Goal: Transaction & Acquisition: Purchase product/service

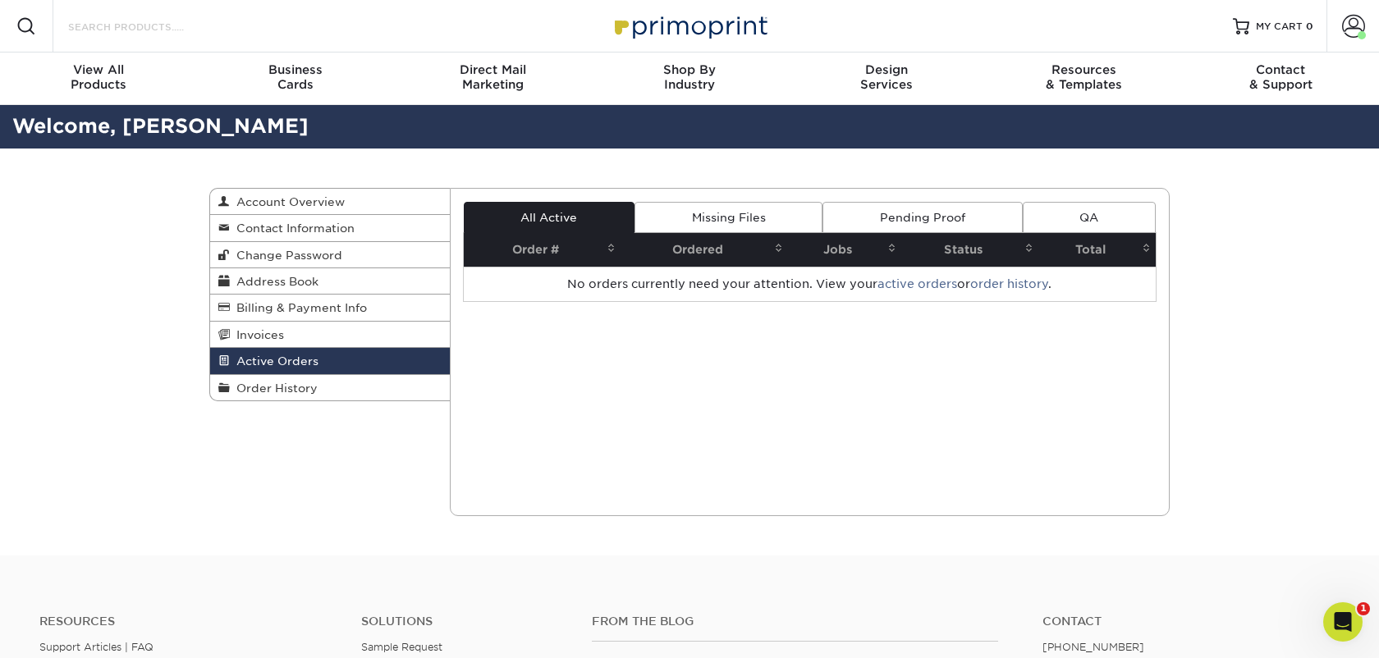
click at [105, 20] on input "Search Products" at bounding box center [146, 26] width 160 height 20
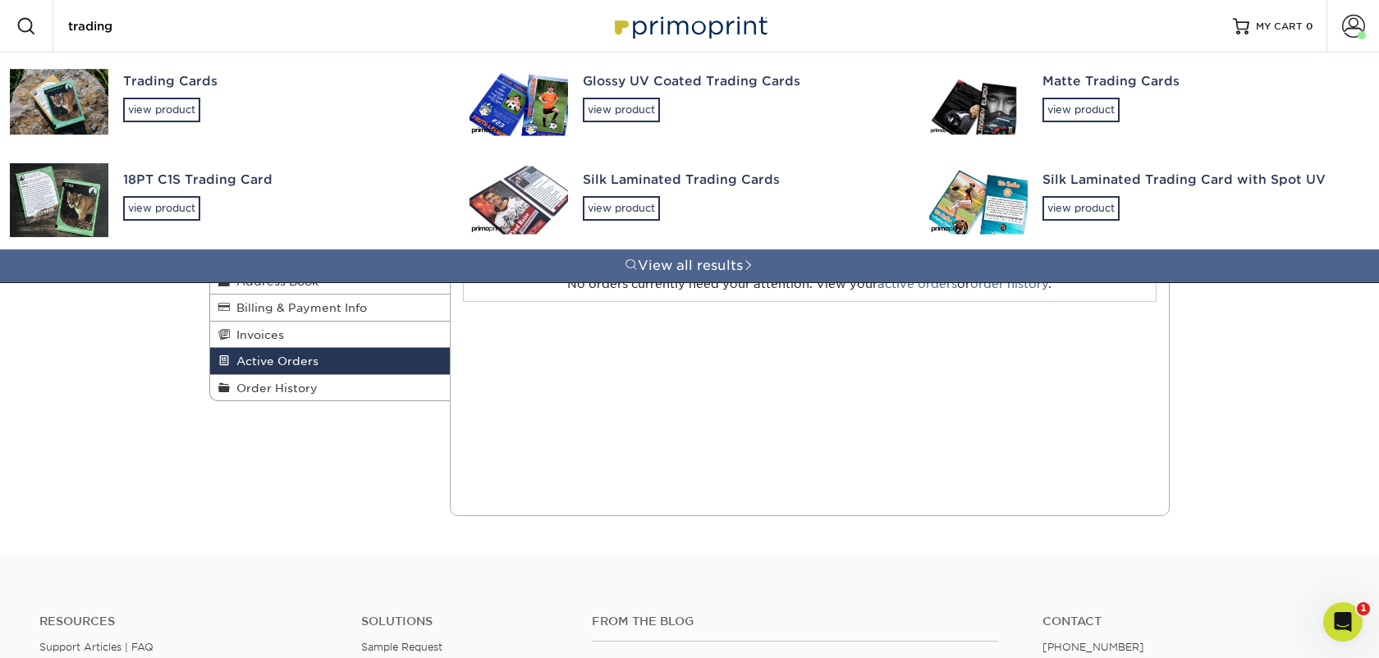
type input "trading"
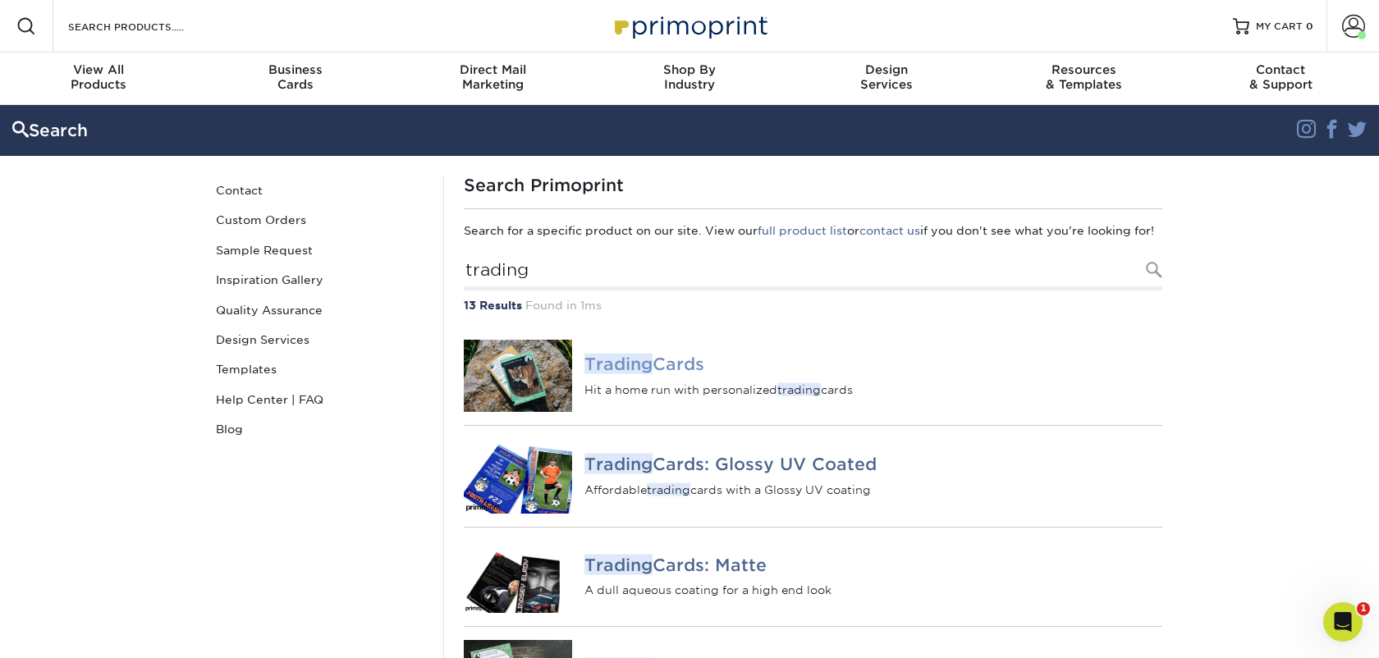
click at [640, 374] on em "Trading" at bounding box center [619, 364] width 68 height 21
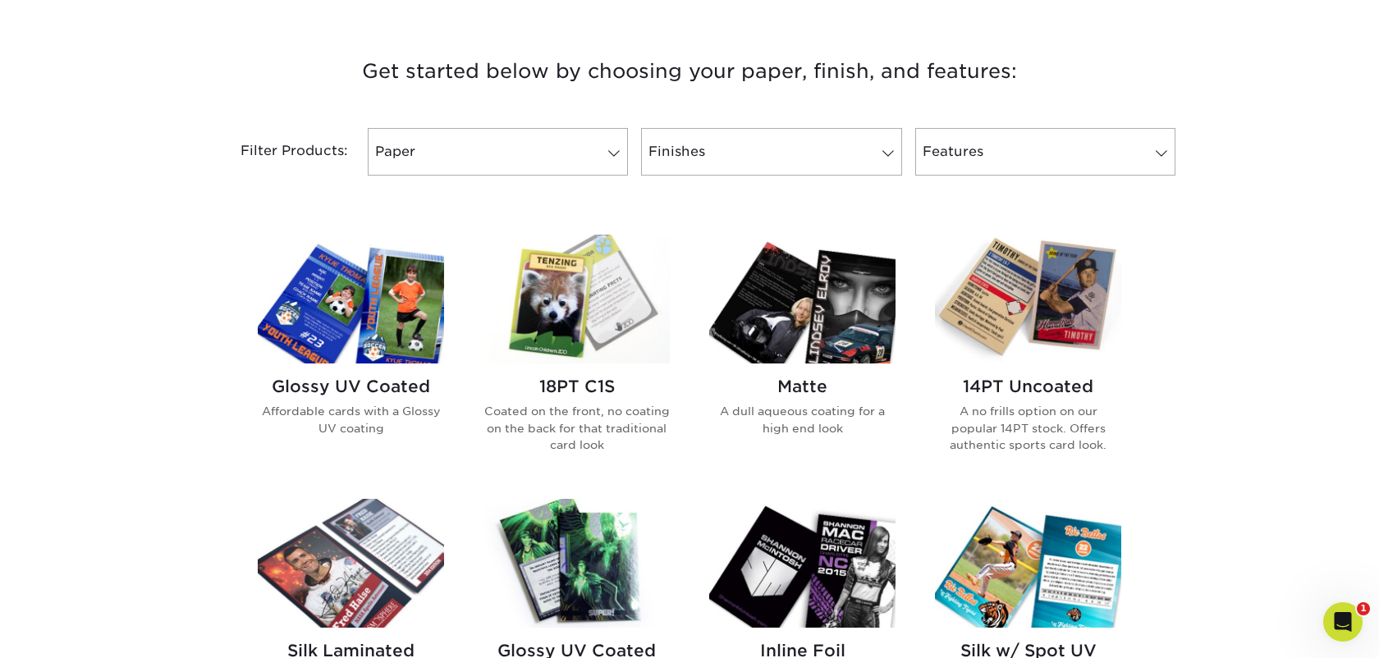
scroll to position [600, 0]
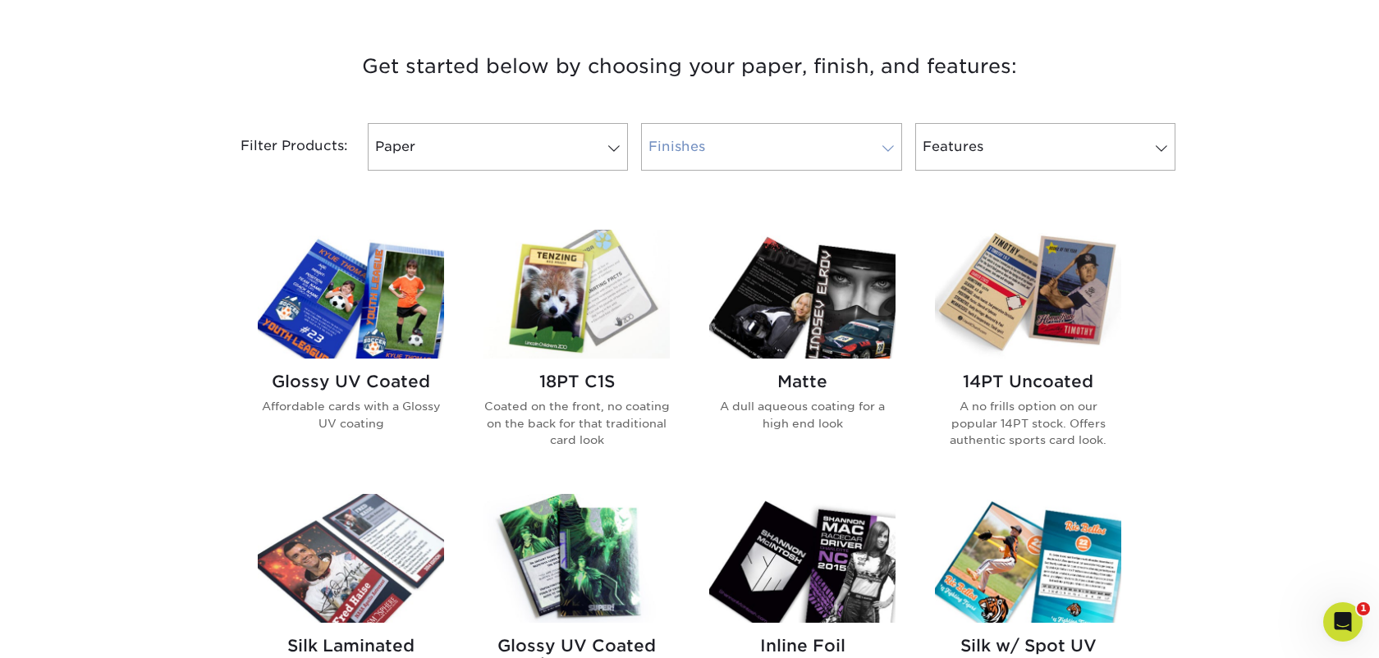
click at [688, 152] on link "Finishes" at bounding box center [771, 147] width 260 height 48
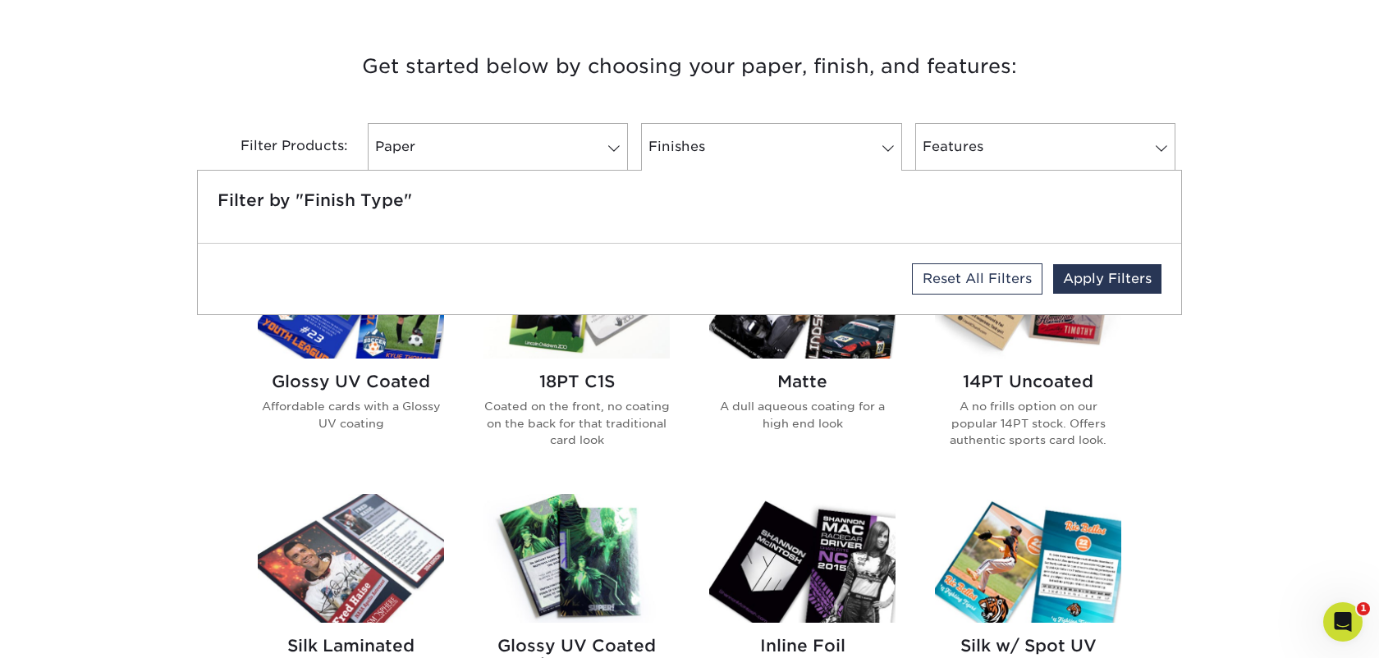
click at [445, 178] on div "Filter by "Finish Type"" at bounding box center [690, 207] width 984 height 72
click at [430, 197] on h5 "Filter by "Finish Type"" at bounding box center [690, 200] width 944 height 20
click at [58, 374] on div "Get started below by choosing your paper, finish, and features: Filtered Matche…" at bounding box center [689, 651] width 1379 height 1282
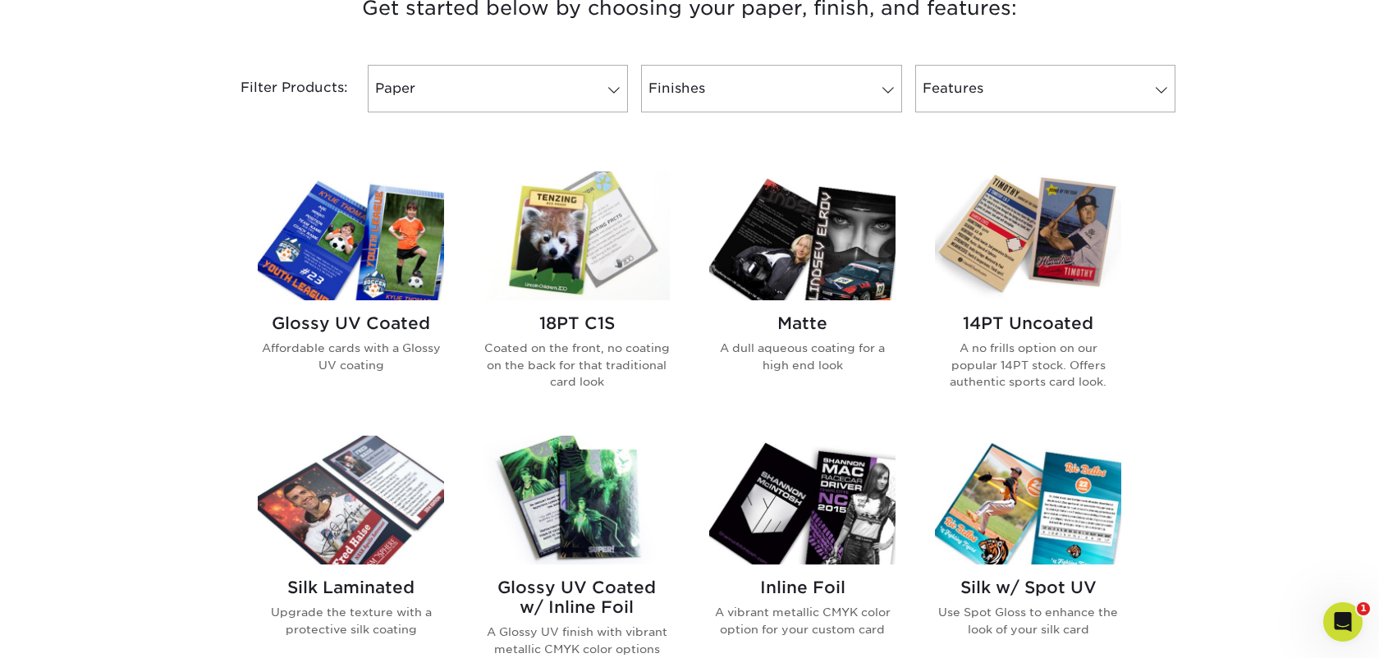
scroll to position [580, 0]
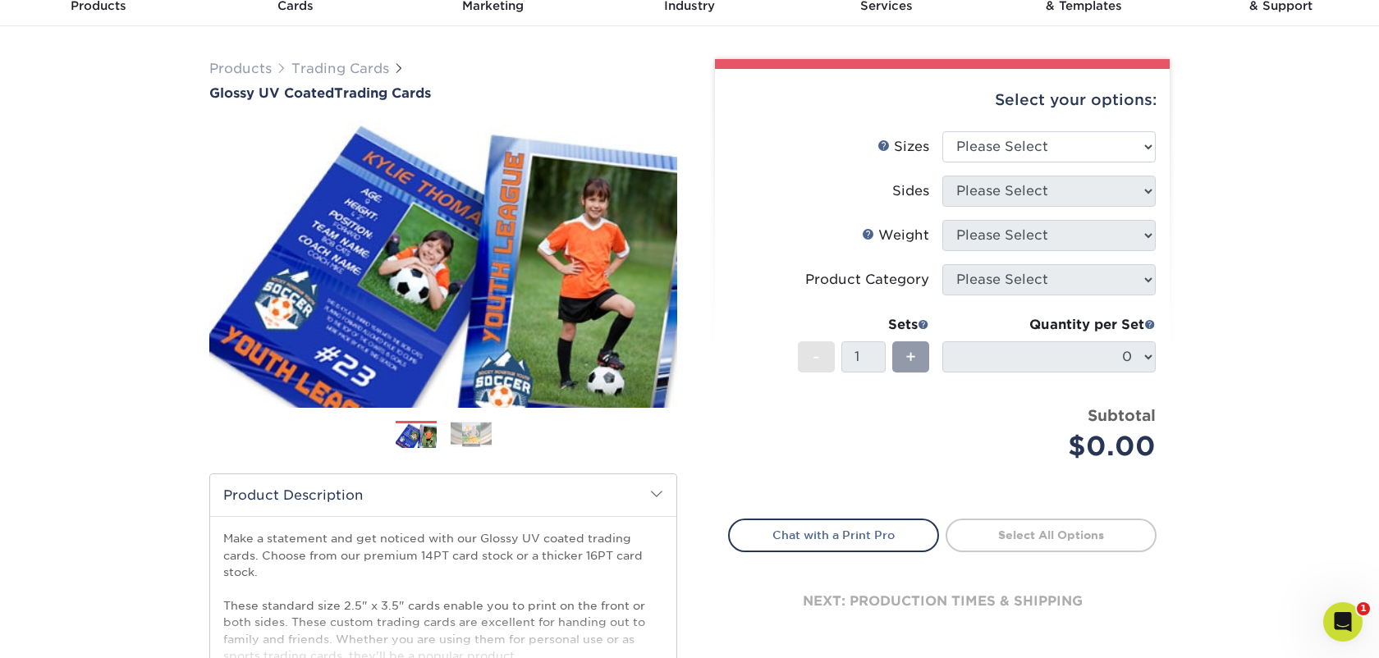
scroll to position [80, 0]
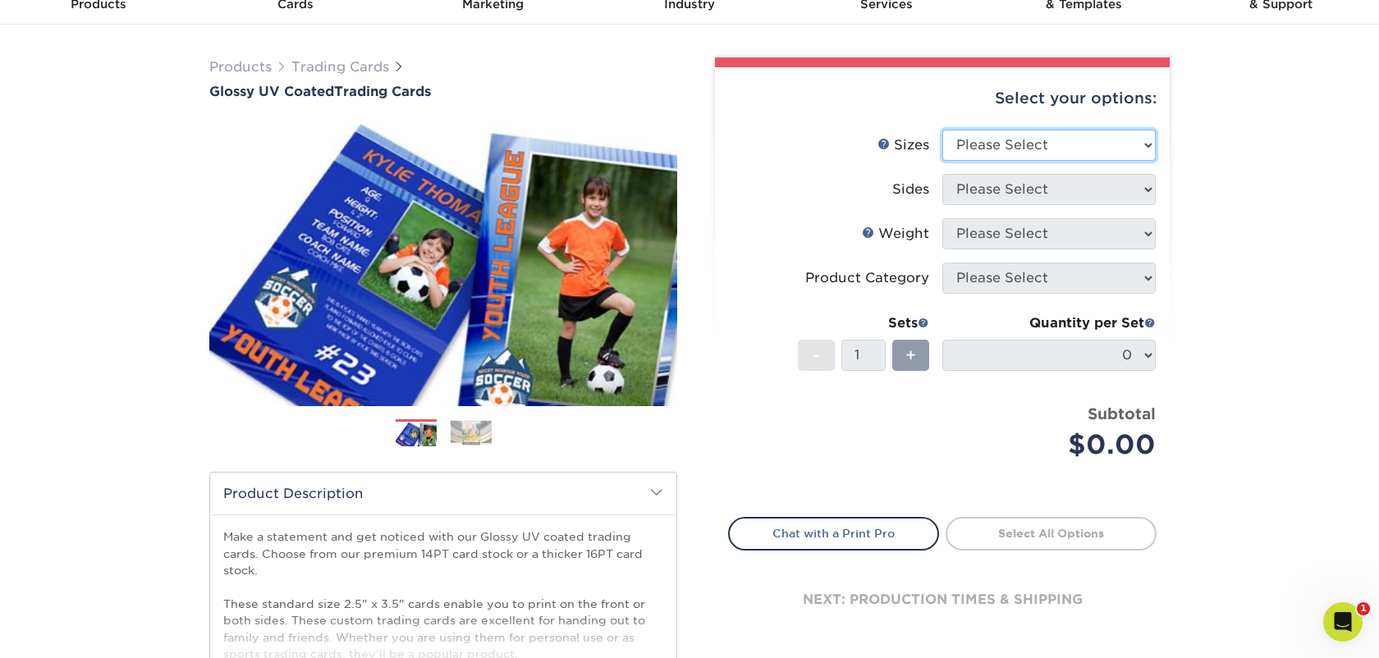
click at [1052, 160] on select "Please Select 2.5" x 3.5"" at bounding box center [1048, 145] width 213 height 31
select select "2.50x3.50"
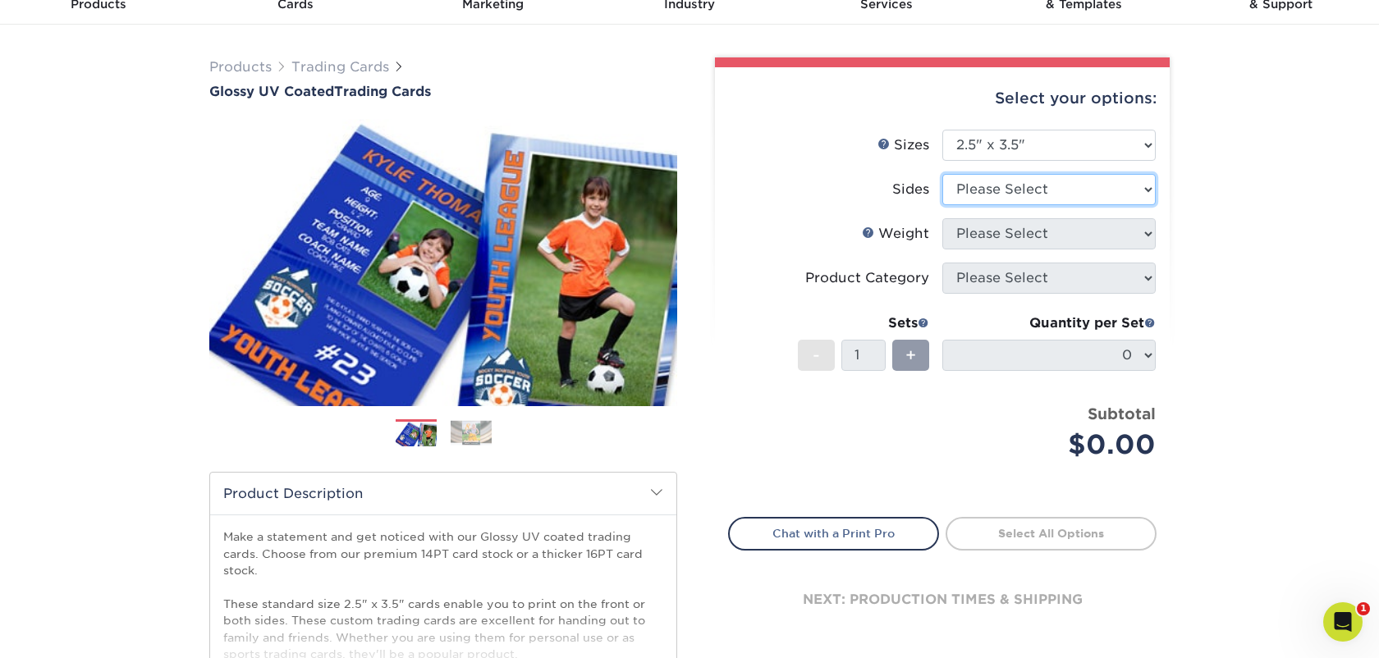
click at [1034, 191] on select "Please Select Print Both Sides Print Front Only" at bounding box center [1048, 189] width 213 height 31
select select "13abbda7-1d64-4f25-8bb2-c179b224825d"
click at [1023, 237] on select "Please Select 16PT 14PT 18PT C1S" at bounding box center [1048, 233] width 213 height 31
select select "14PT"
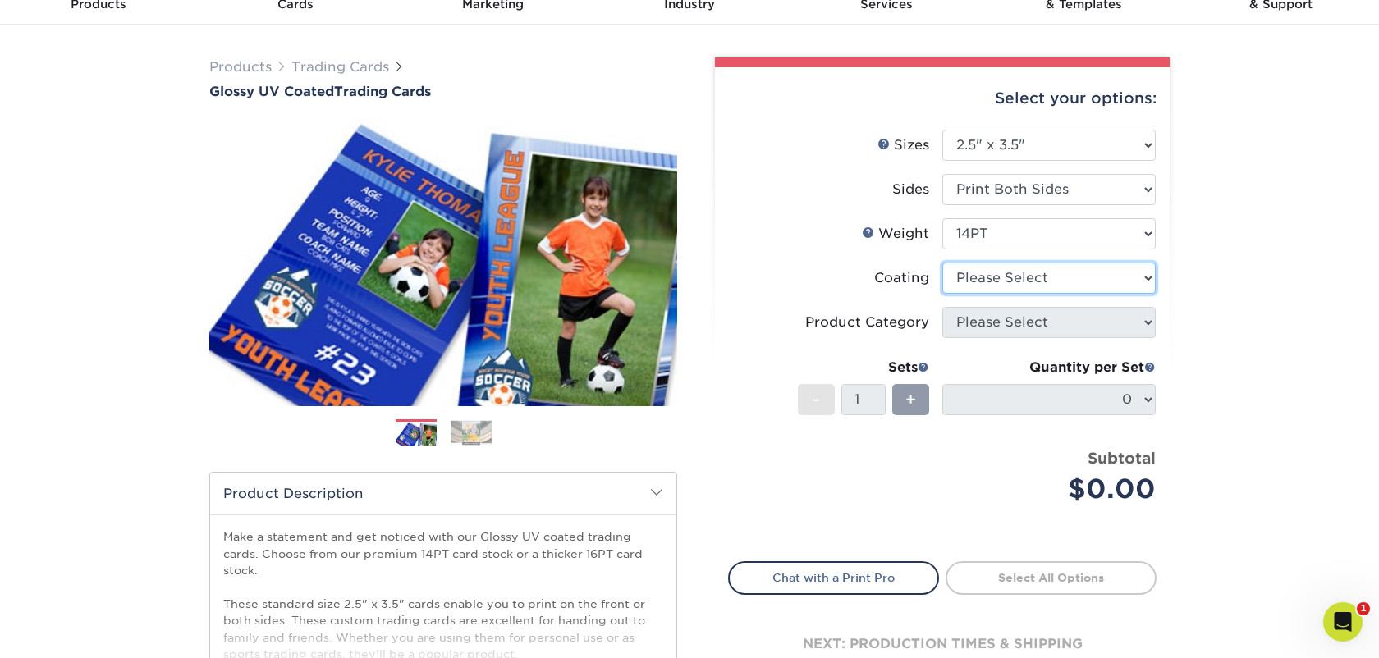
click at [1020, 285] on select at bounding box center [1048, 278] width 213 height 31
select select "ae367451-b2b8-45df-a344-0f05b6a12993"
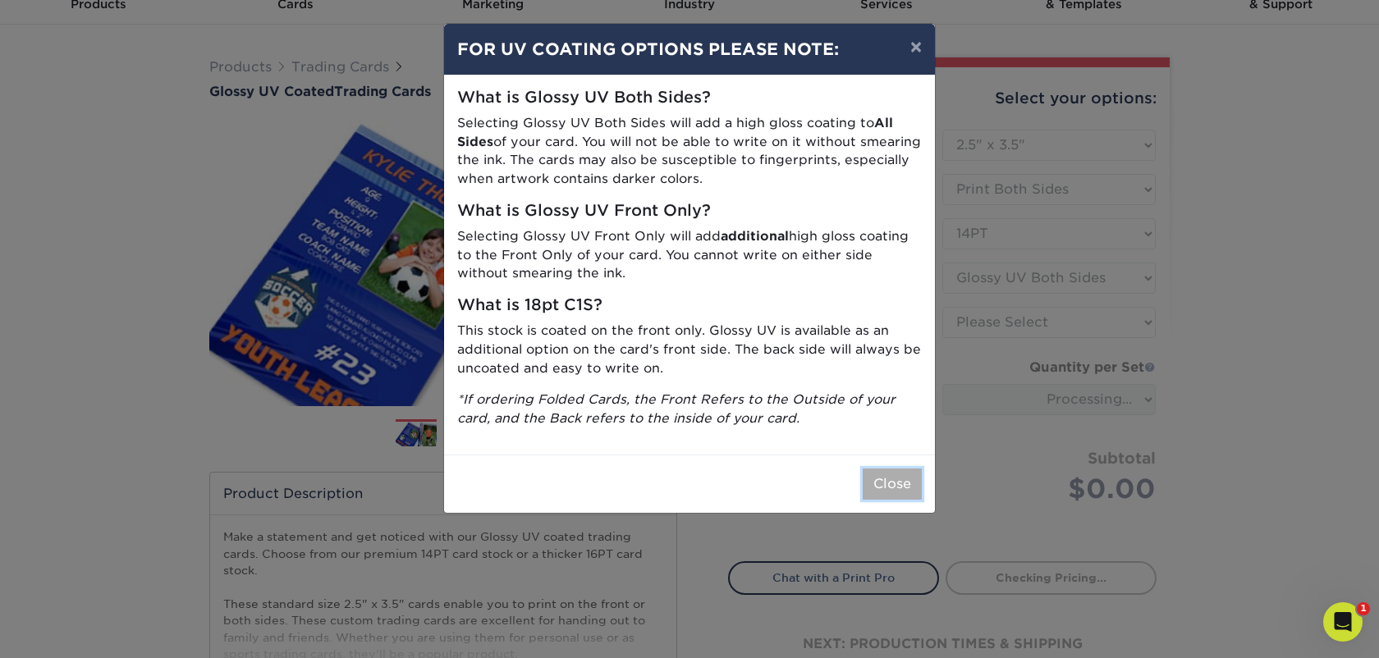
click at [892, 478] on button "Close" at bounding box center [892, 484] width 59 height 31
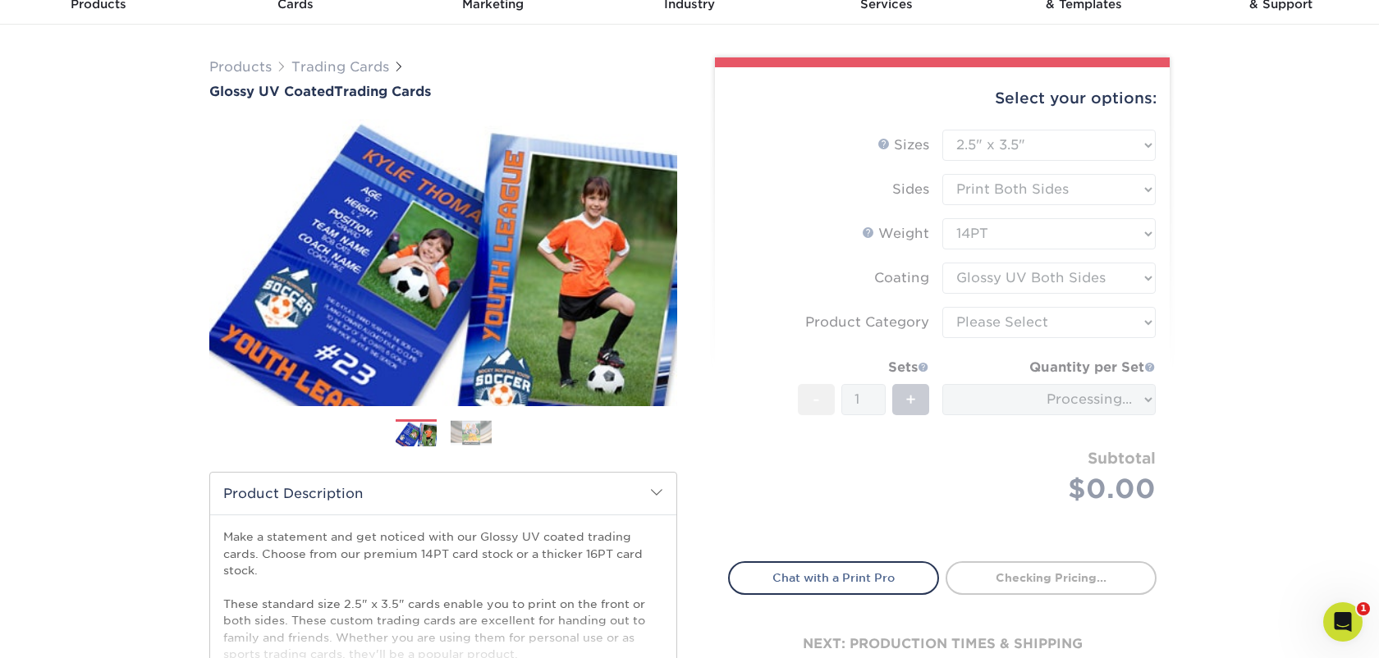
click at [1037, 332] on form "Sizes Help Sizes Please Select 2.5" x 3.5" Sides Please Select 16PT - 1" at bounding box center [942, 336] width 429 height 413
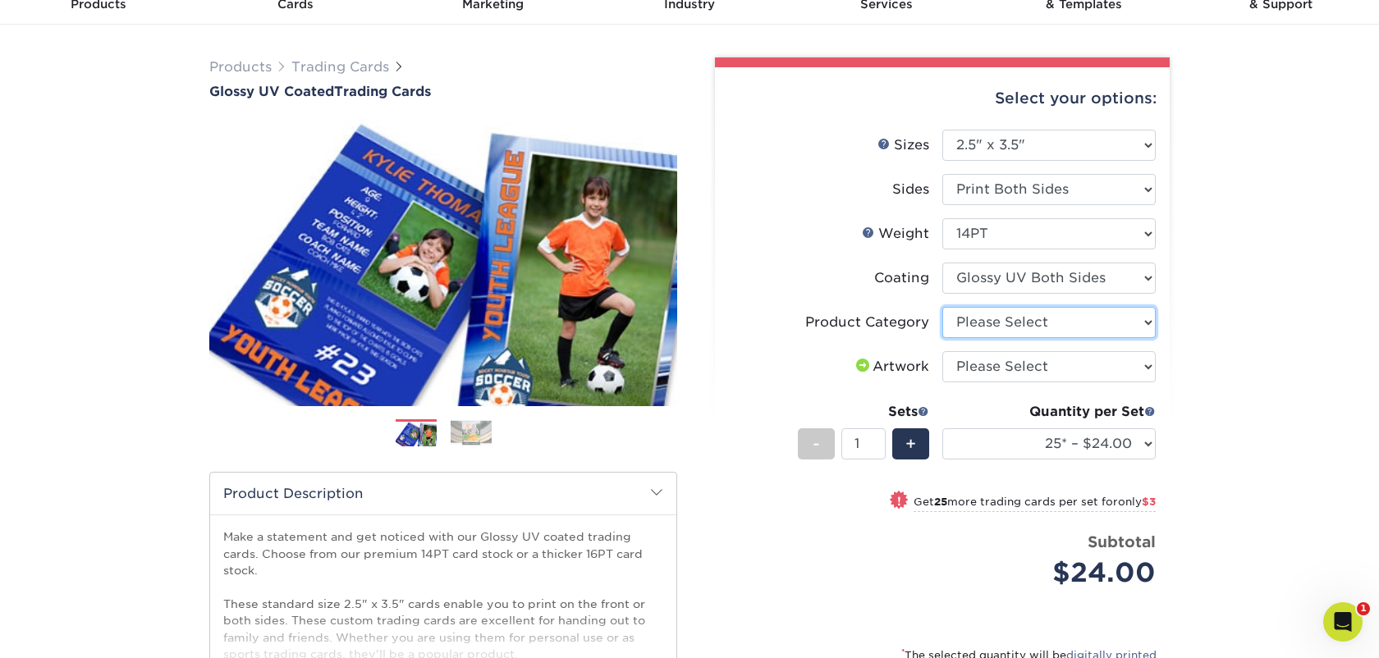
click at [1022, 323] on select "Please Select Trading Cards" at bounding box center [1048, 322] width 213 height 31
select select "c2f9bce9-36c2-409d-b101-c29d9d031e18"
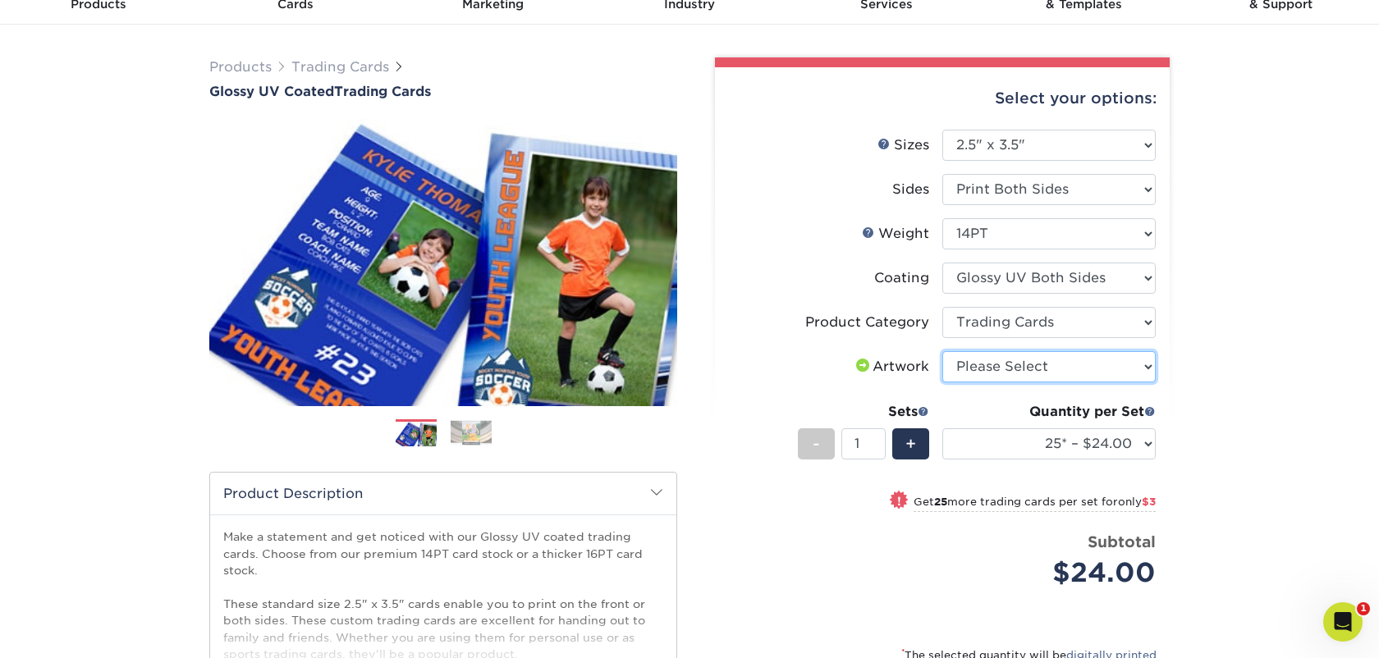
click at [1021, 374] on select "Please Select I will upload files I need a design - $100" at bounding box center [1048, 366] width 213 height 31
select select "upload"
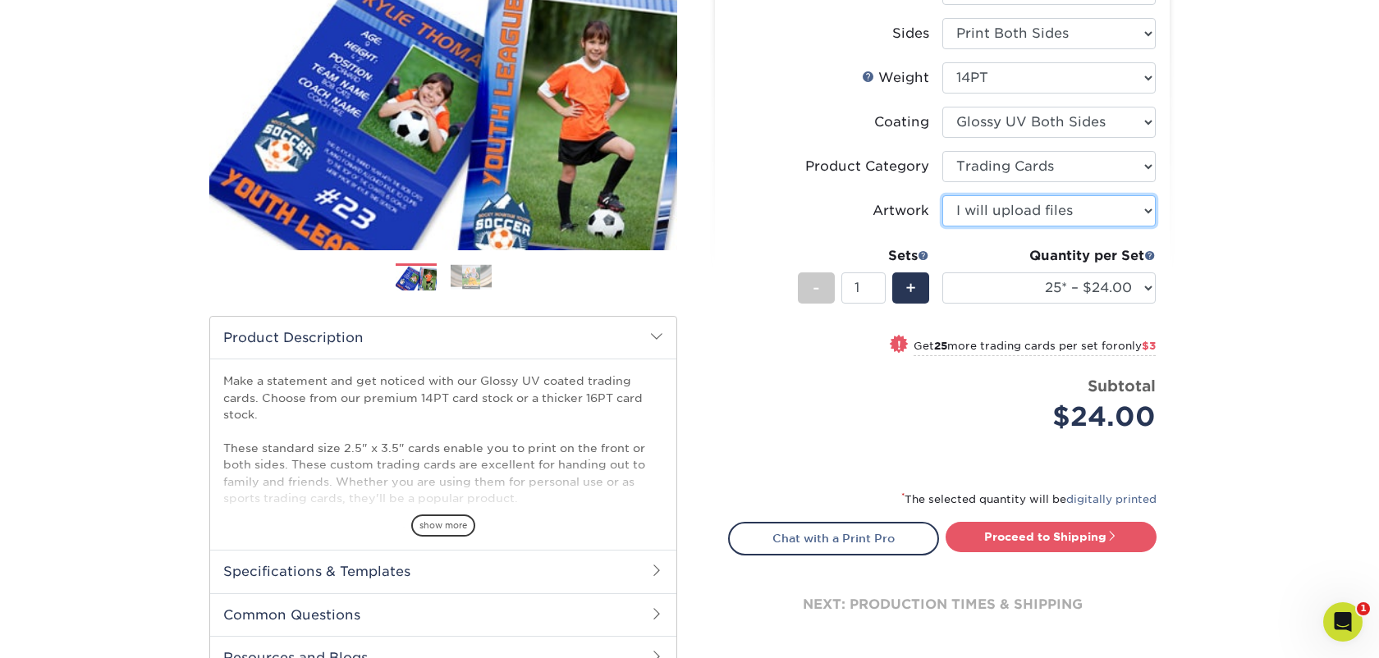
scroll to position [242, 0]
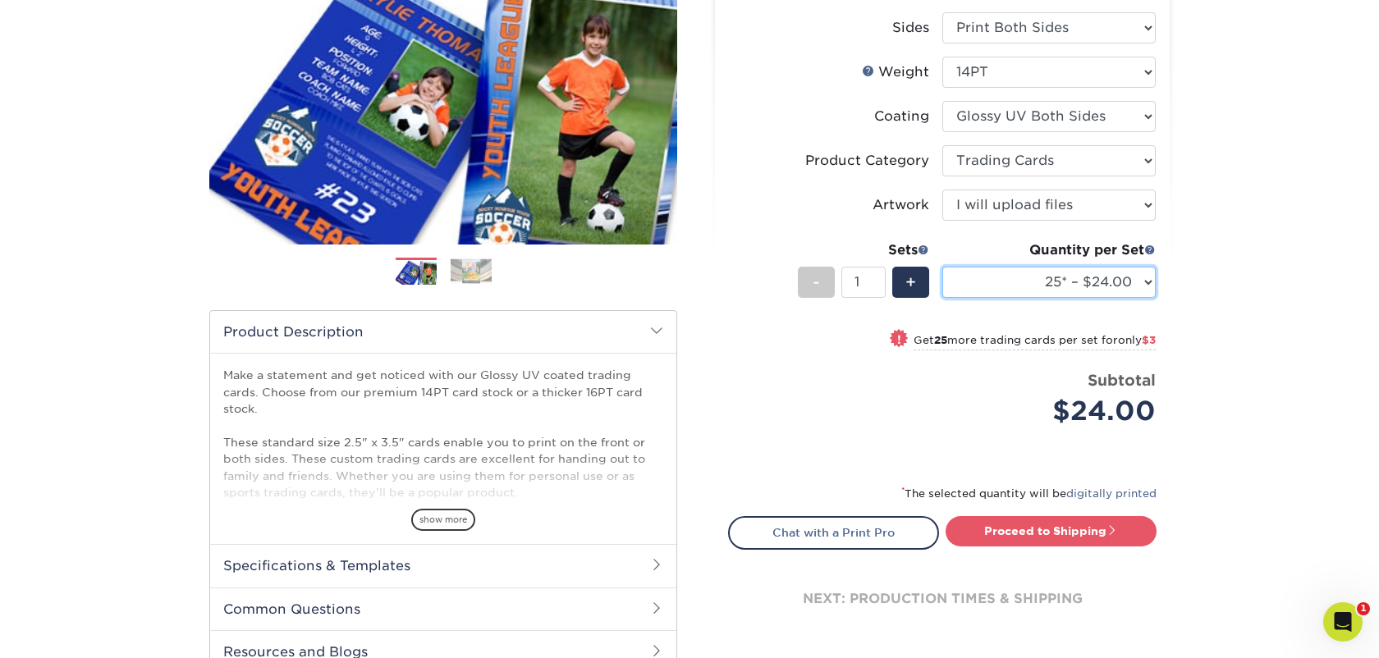
click at [1030, 287] on select "25* – $24.00 50* – $27.00 75* – $34.00 100* – $37.00 250* – $48.00 500 – $59.00…" at bounding box center [1048, 282] width 213 height 31
click at [1081, 280] on select "25* – $24.00 50* – $27.00 75* – $34.00 100* – $37.00 250* – $48.00 500 – $59.00…" at bounding box center [1048, 282] width 213 height 31
click at [1028, 288] on select "25* – $24.00 50* – $27.00 75* – $34.00 100* – $37.00 250* – $48.00 500 – $59.00…" at bounding box center [1048, 282] width 213 height 31
click at [1018, 283] on select "25* – $24.00 50* – $27.00 75* – $34.00 100* – $37.00 250* – $48.00 500 – $59.00…" at bounding box center [1048, 282] width 213 height 31
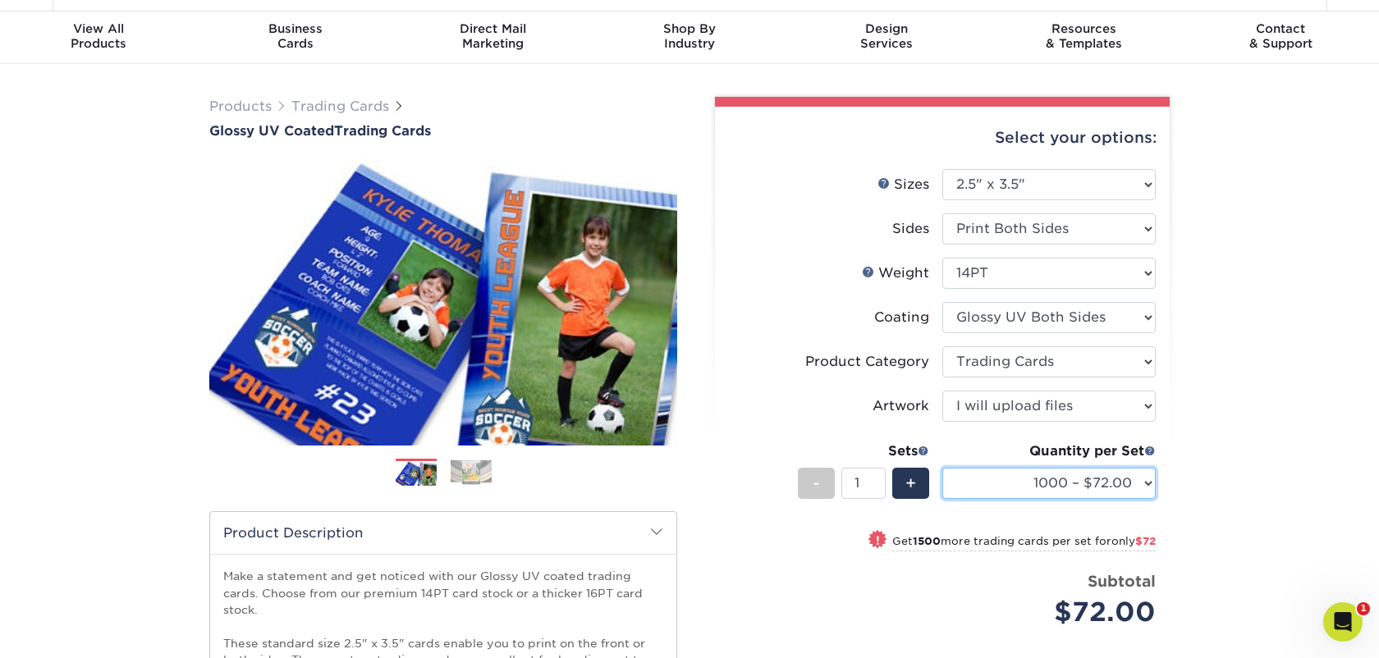
scroll to position [46, 0]
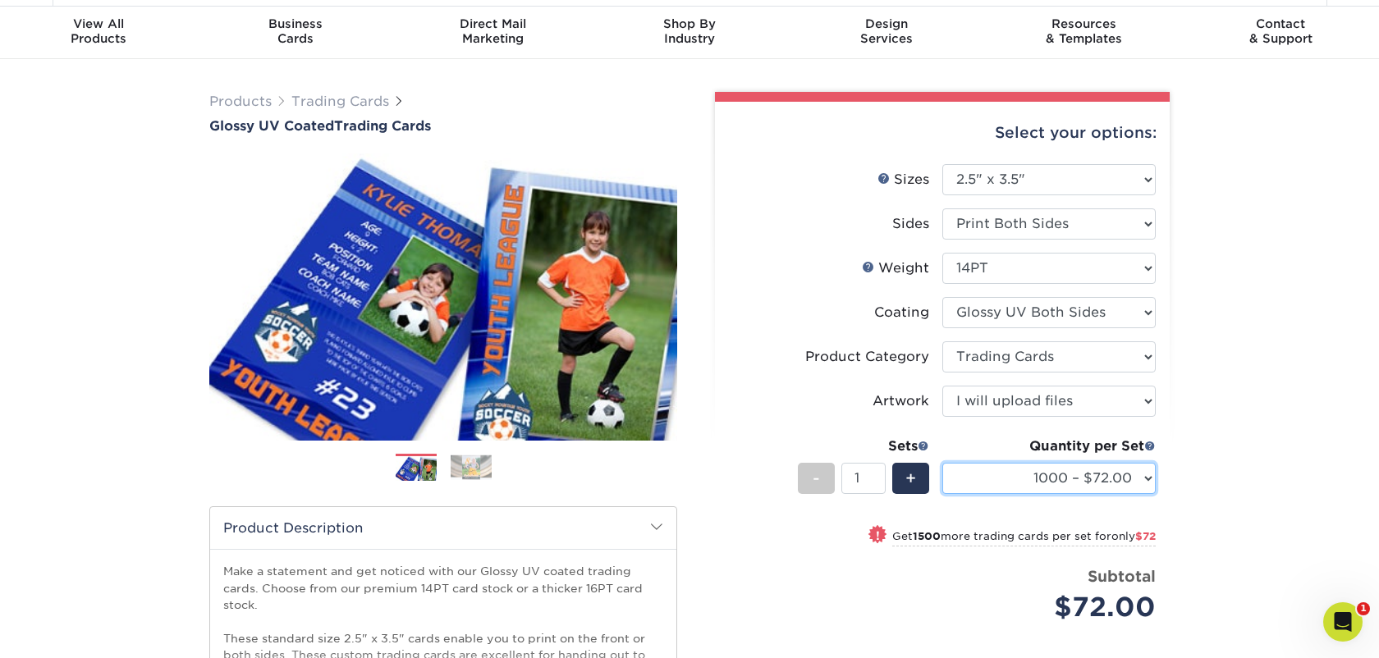
click at [1017, 484] on select "25* – $24.00 50* – $27.00 75* – $34.00 100* – $37.00 250* – $48.00 500 – $59.00…" at bounding box center [1048, 478] width 213 height 31
click at [1094, 479] on select "25* – $24.00 50* – $27.00 75* – $34.00 100* – $37.00 250* – $48.00 500 – $59.00…" at bounding box center [1048, 478] width 213 height 31
click at [1049, 479] on select "25* – $24.00 50* – $27.00 75* – $34.00 100* – $37.00 250* – $48.00 500 – $59.00…" at bounding box center [1048, 478] width 213 height 31
select select "250* – $48.00"
click at [920, 481] on div "+" at bounding box center [910, 478] width 37 height 31
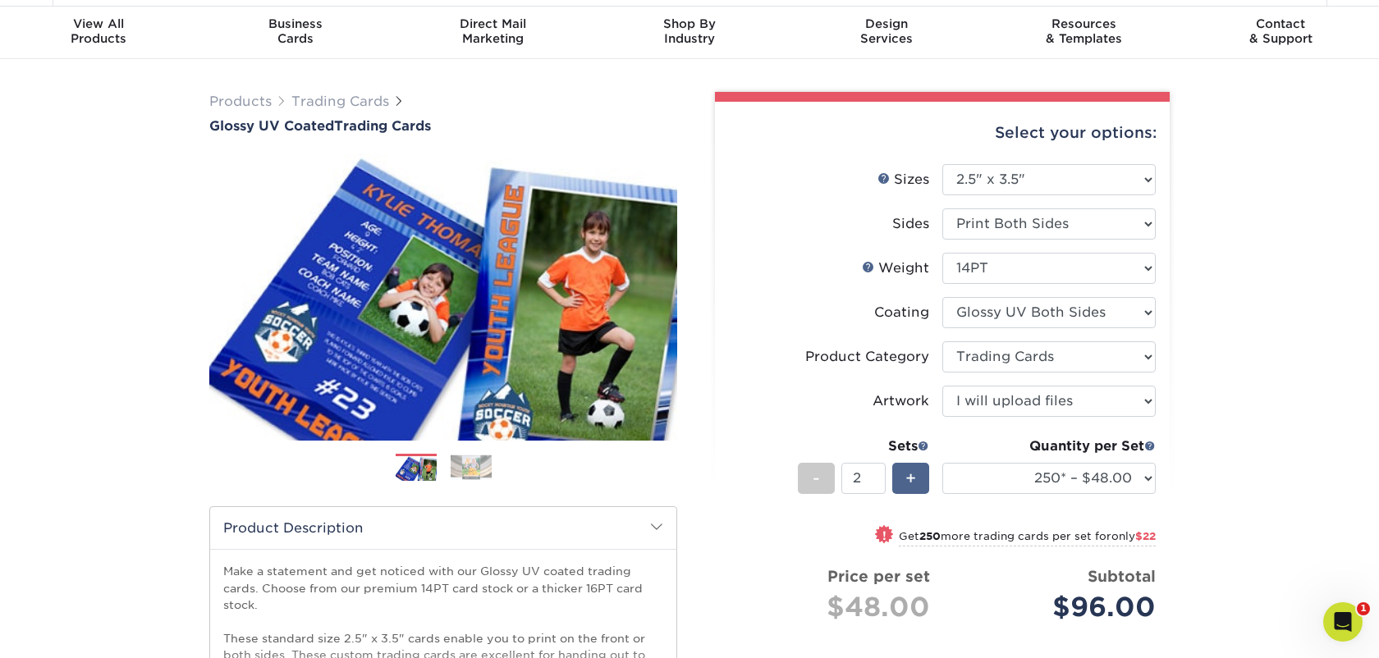
click at [920, 481] on div "+" at bounding box center [910, 478] width 37 height 31
type input "6"
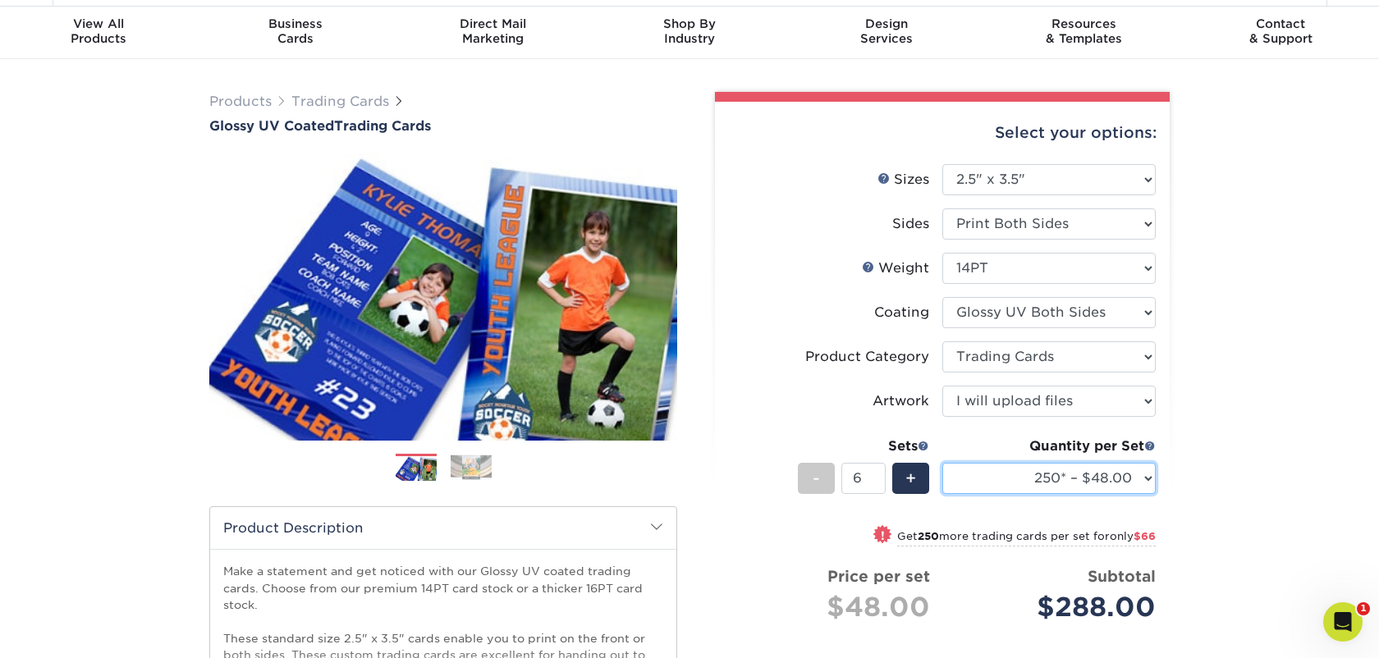
click at [989, 473] on select "25* – $24.00 50* – $27.00 75* – $34.00 100* – $37.00 250* – $48.00 500 – $59.00…" at bounding box center [1048, 478] width 213 height 31
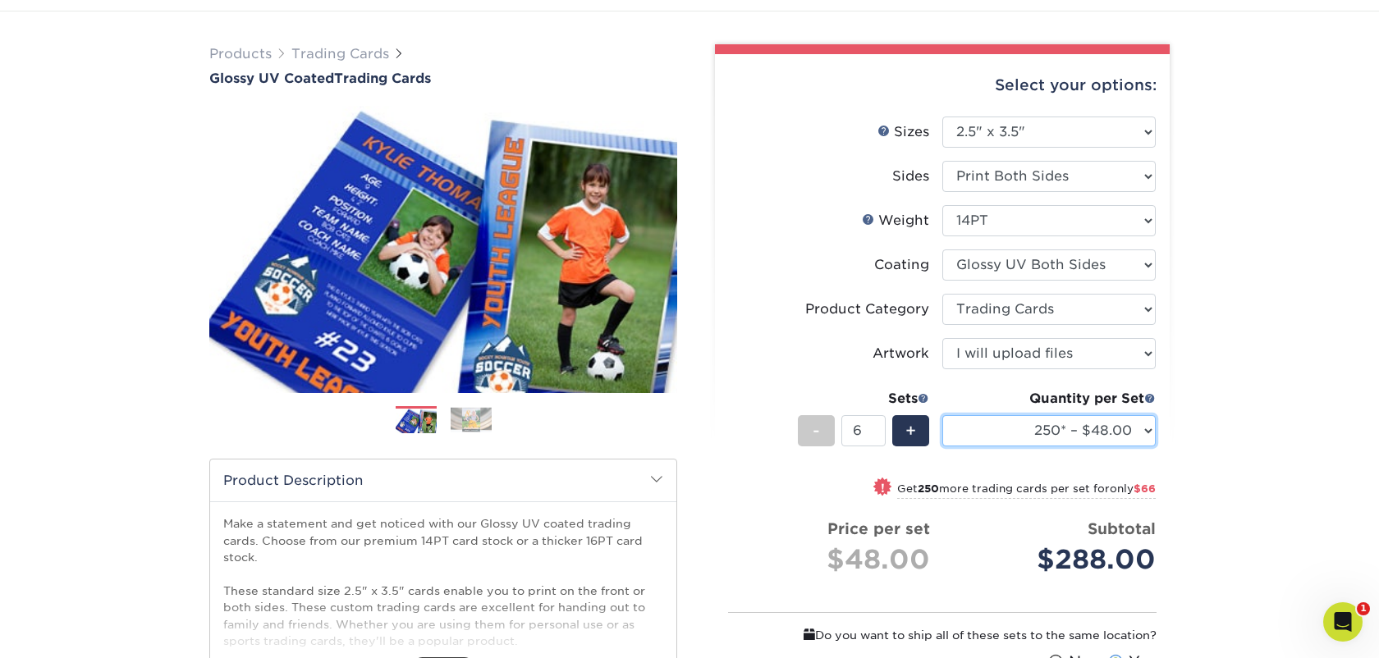
scroll to position [86, 0]
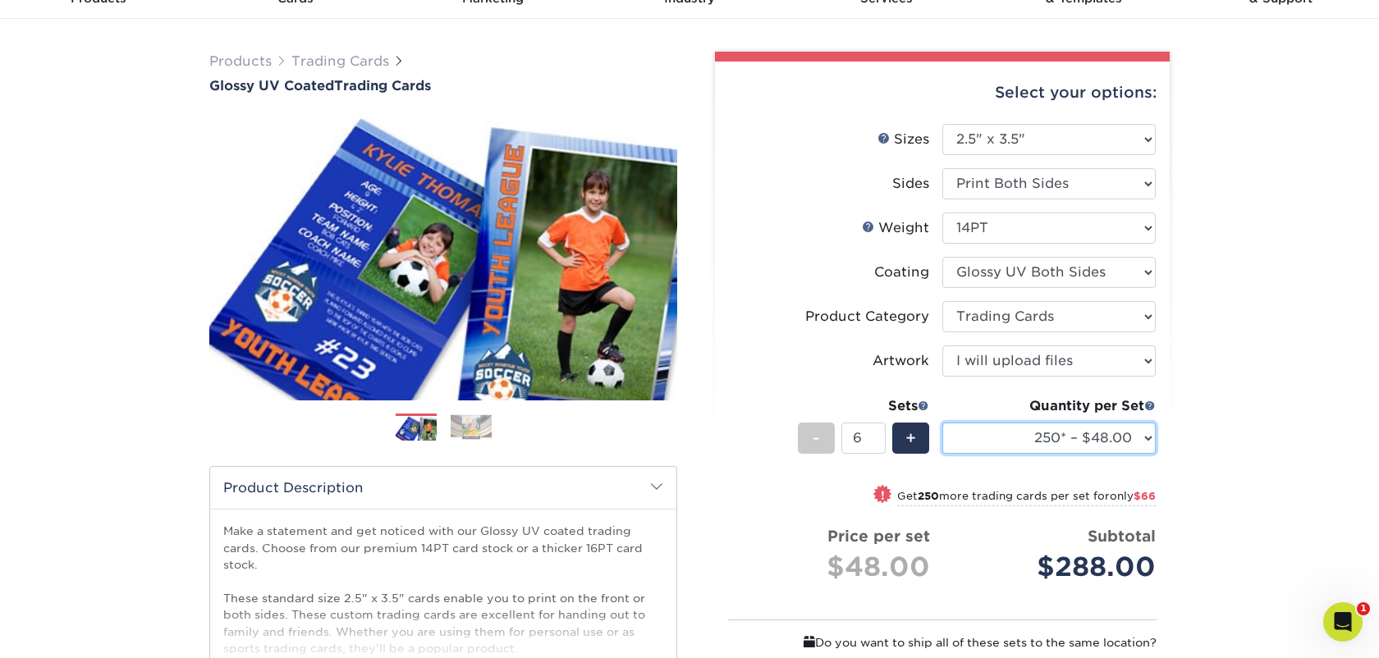
click at [1085, 450] on select "25* – $24.00 50* – $27.00 75* – $34.00 100* – $37.00 250* – $48.00 500 – $59.00…" at bounding box center [1048, 438] width 213 height 31
click at [1121, 443] on select "25* – $24.00 50* – $27.00 75* – $34.00 100* – $37.00 250* – $48.00 500 – $59.00…" at bounding box center [1048, 438] width 213 height 31
select select "25* – $24.00"
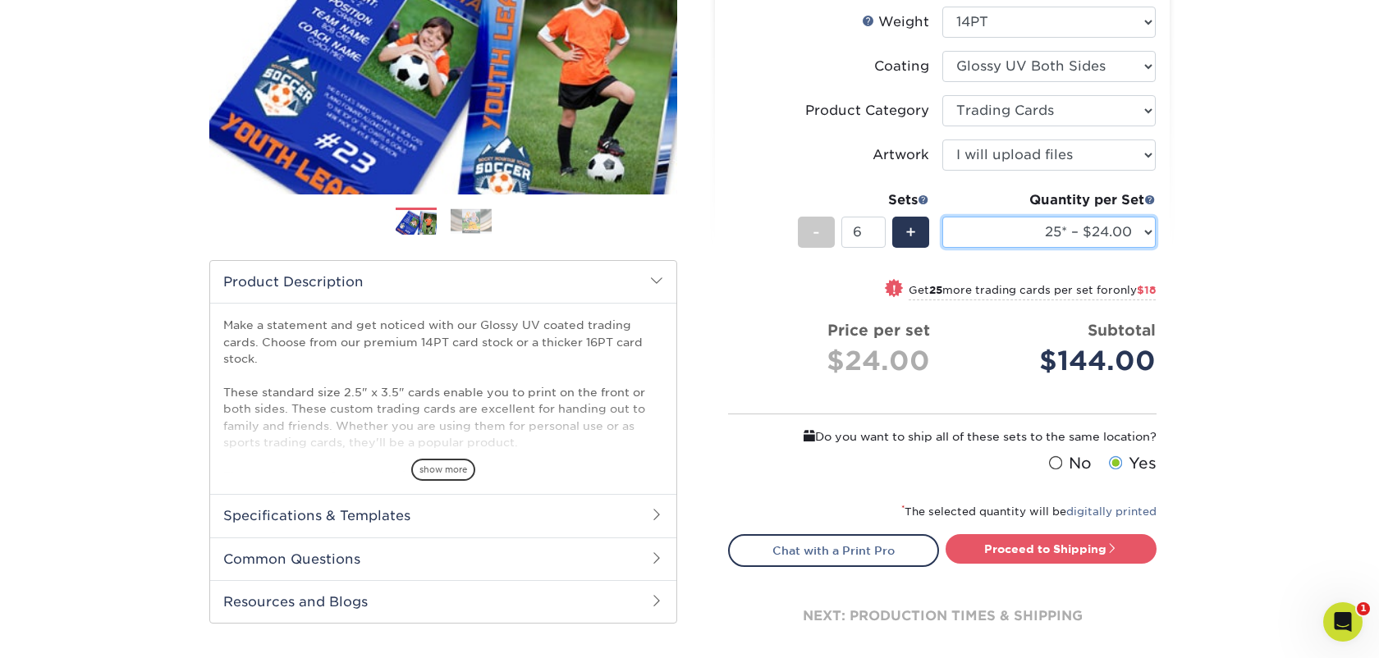
scroll to position [312, 0]
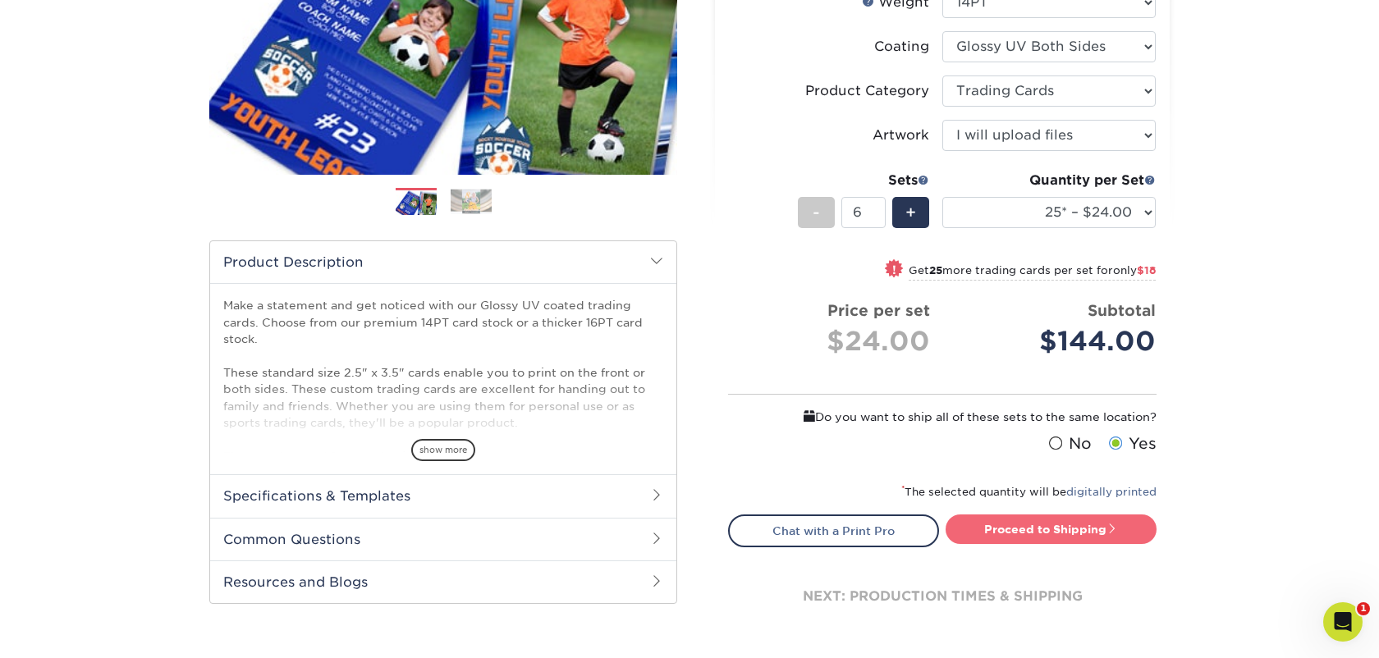
click at [1044, 528] on link "Proceed to Shipping" at bounding box center [1051, 530] width 211 height 30
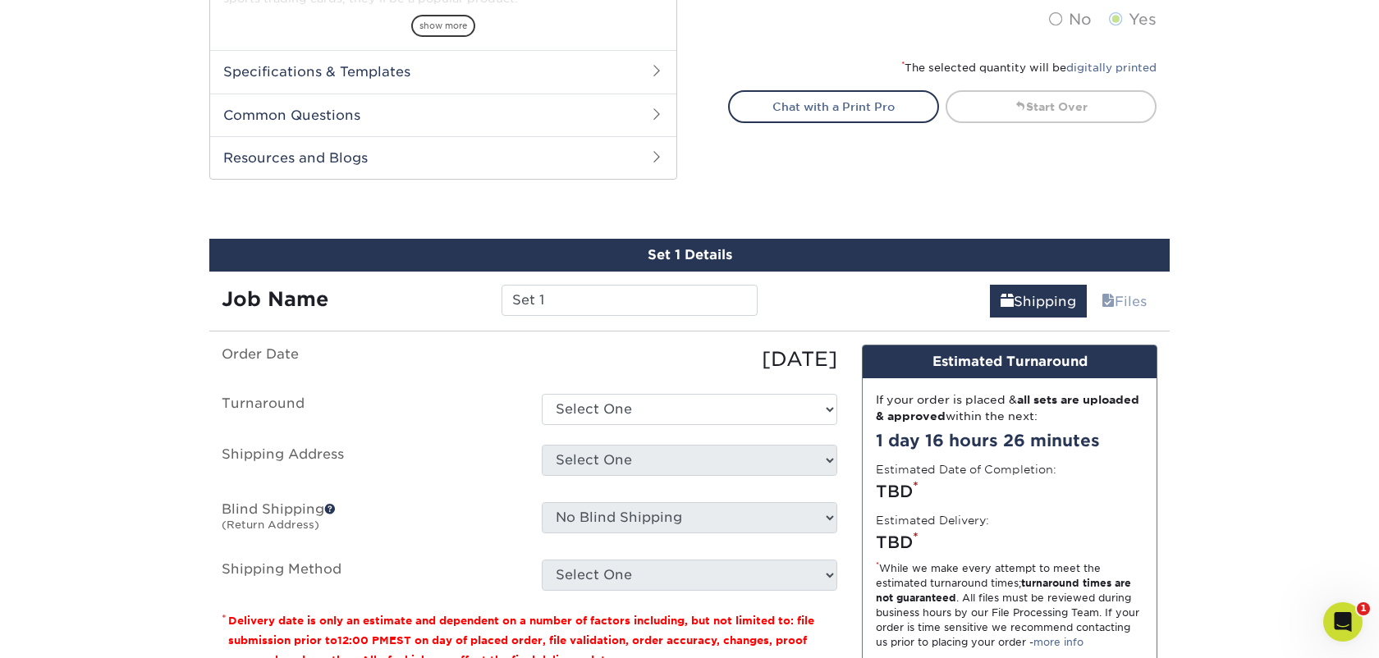
scroll to position [870, 0]
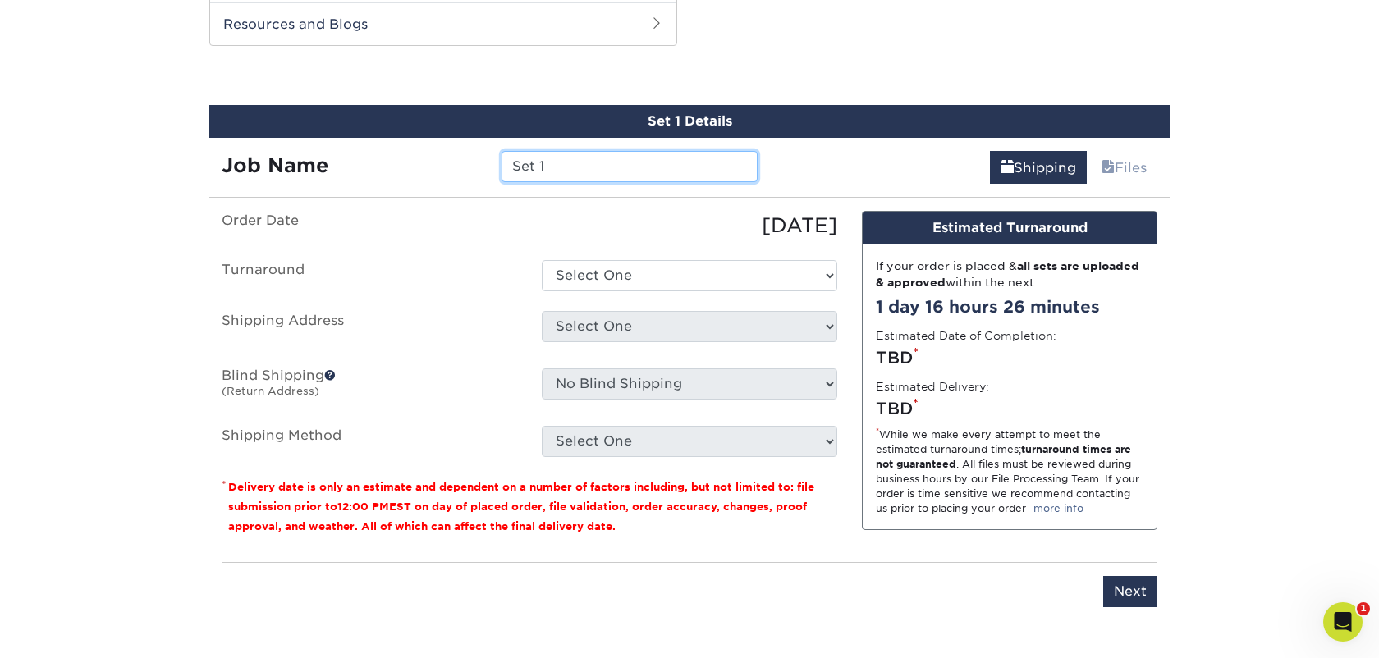
click at [612, 166] on input "Set 1" at bounding box center [629, 166] width 255 height 31
type input "Coquette Trading Card"
click at [488, 232] on label "Order Date" at bounding box center [369, 226] width 320 height 30
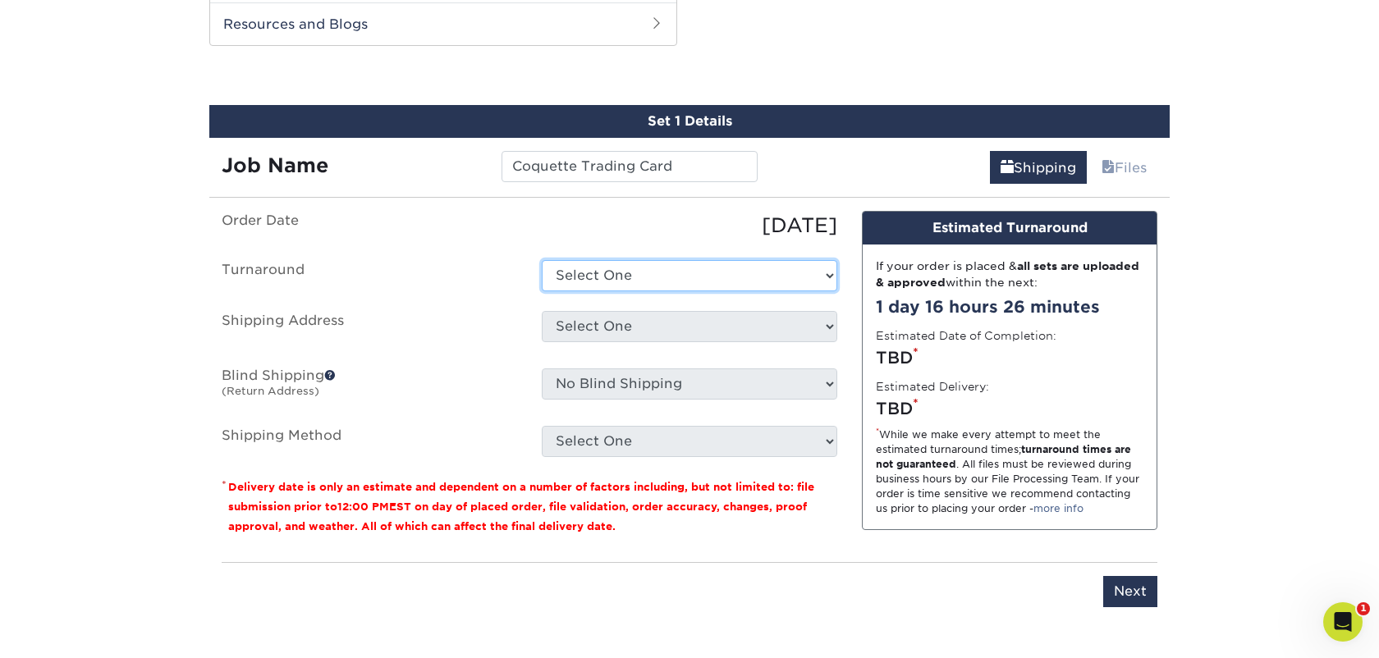
click at [614, 289] on select "Select One 2-4 Business Days 2 Day Next Business Day" at bounding box center [690, 275] width 296 height 31
click at [742, 260] on select "Select One 2-4 Business Days 2 Day Next Business Day" at bounding box center [690, 275] width 296 height 31
select select "9cf58468-b831-4d3f-8119-53ee28c2e08f"
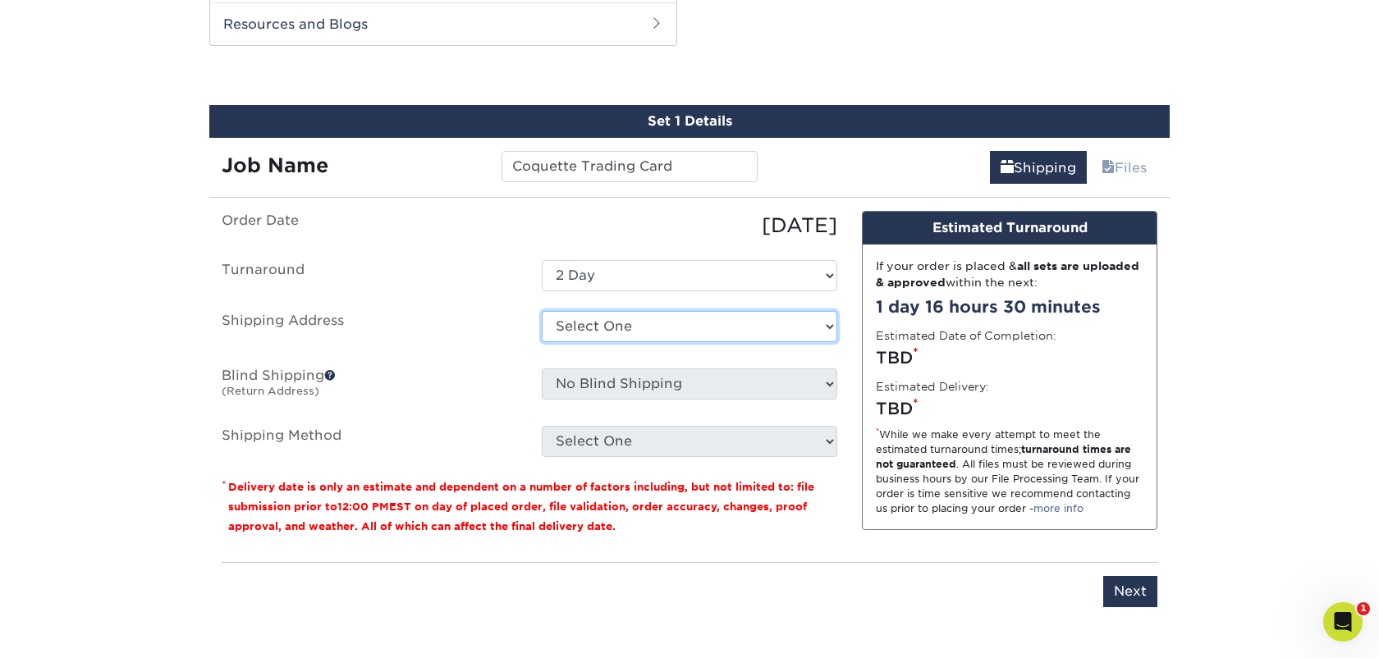
click at [722, 327] on select "Select One Carlsbad Warehouse + Add New Address" at bounding box center [690, 326] width 296 height 31
select select "284719"
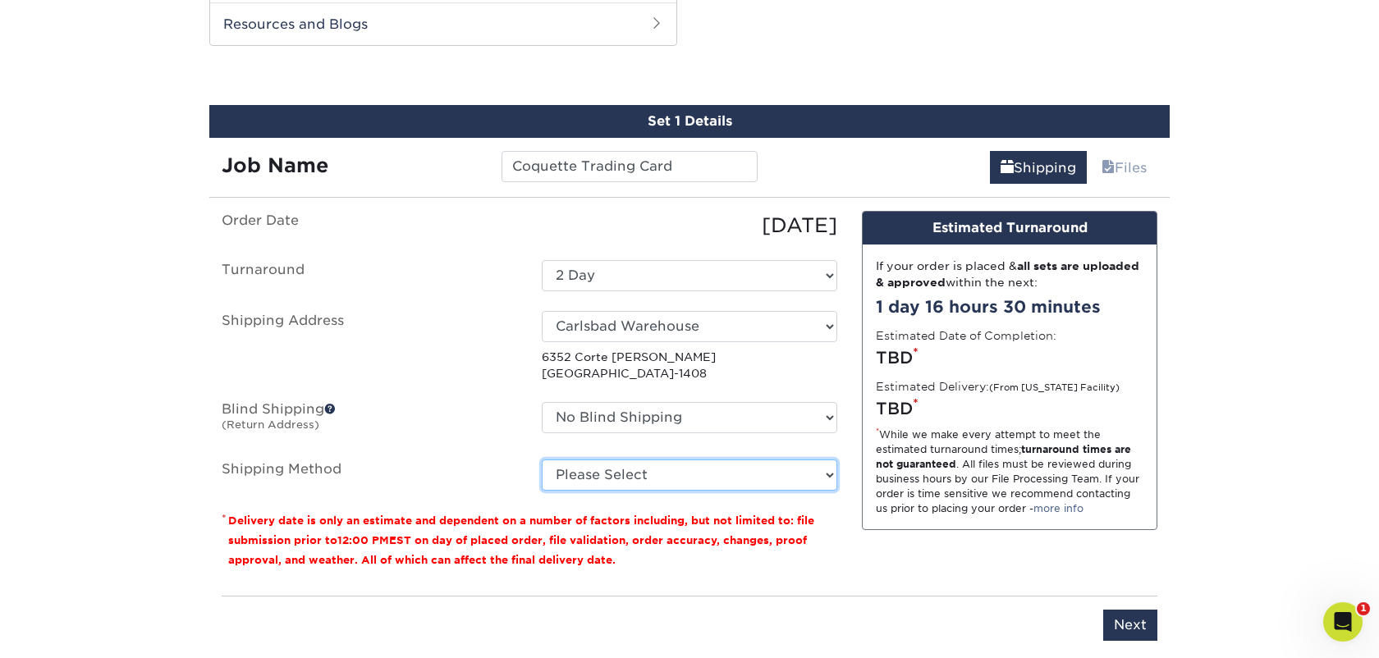
click at [676, 475] on select "Please Select Ground Shipping (+$15.09) 3 Day Shipping Service (+$18.78) 2 Day …" at bounding box center [690, 475] width 296 height 31
select select "03"
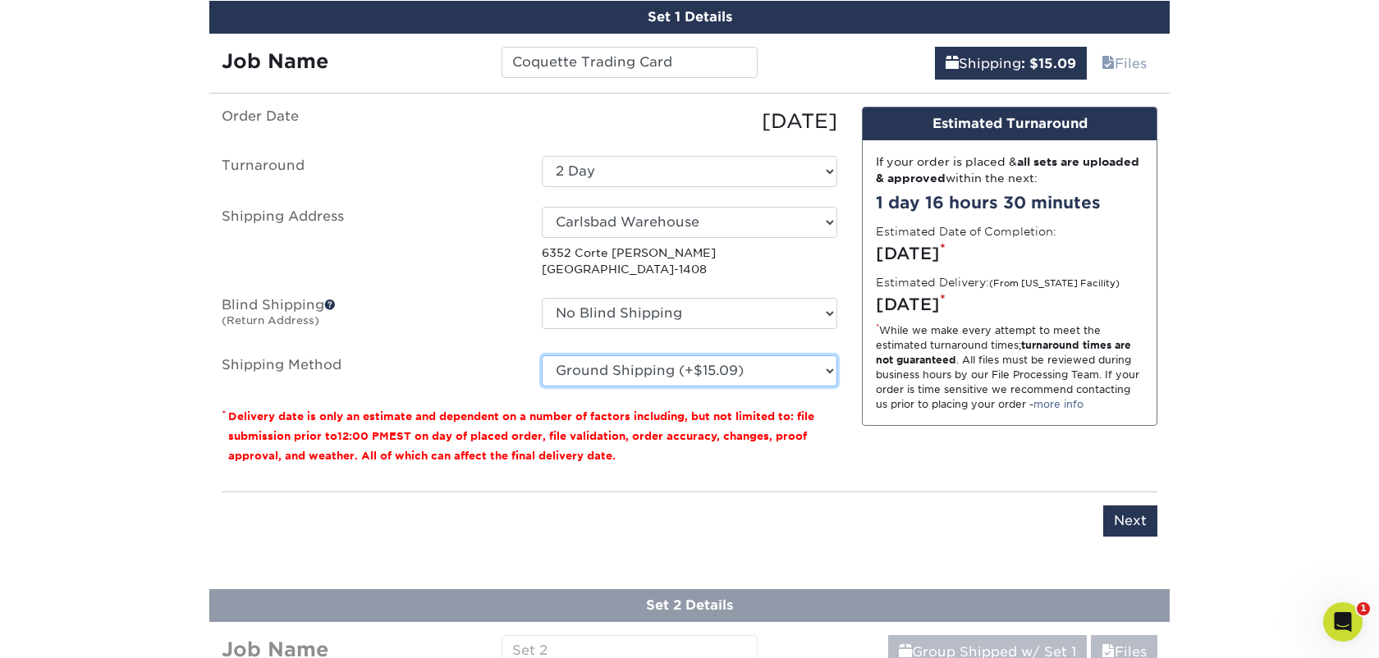
scroll to position [929, 0]
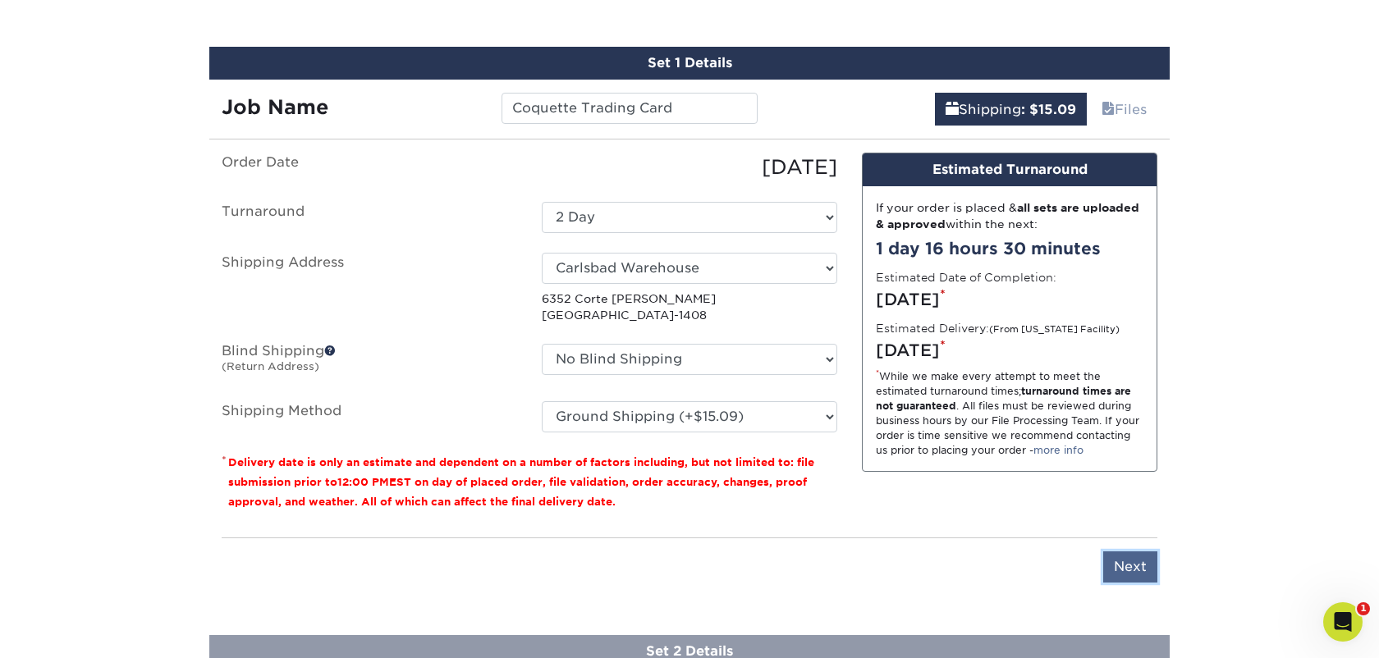
click at [1140, 570] on input "Next" at bounding box center [1130, 567] width 54 height 31
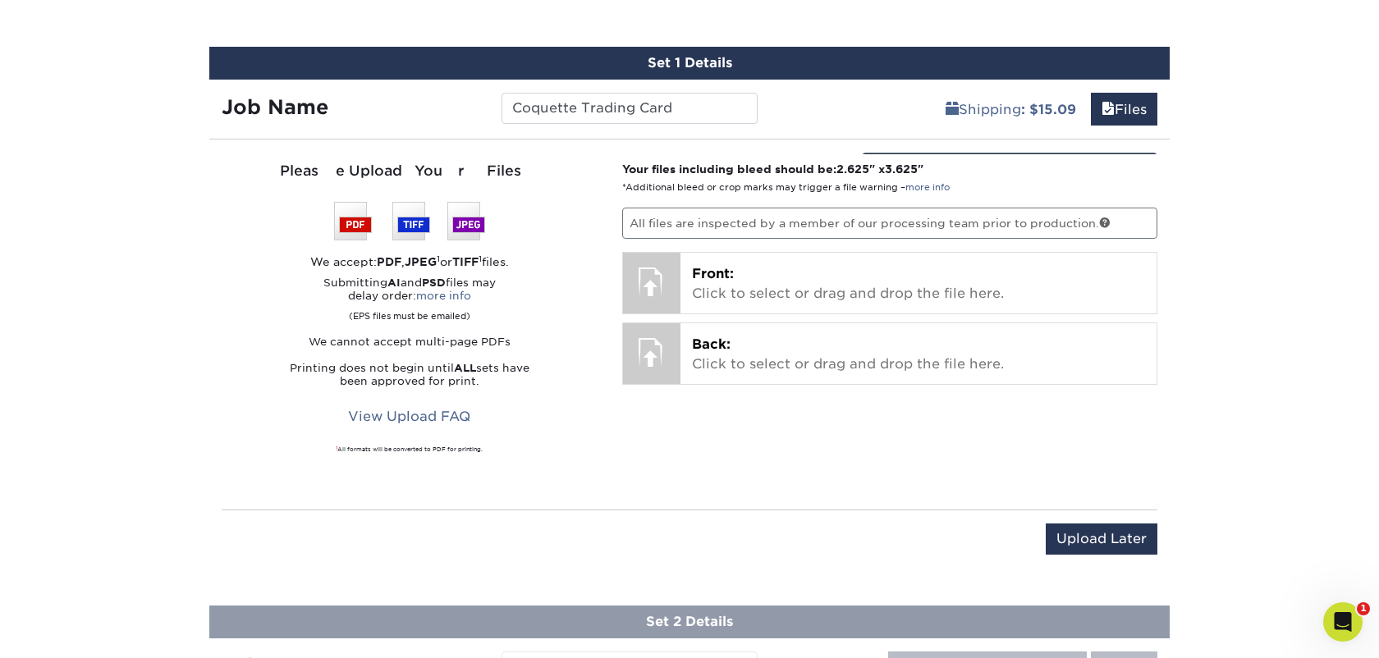
click at [1140, 570] on div "You've choosen design services and can continue without uploading files. The fi…" at bounding box center [689, 364] width 961 height 420
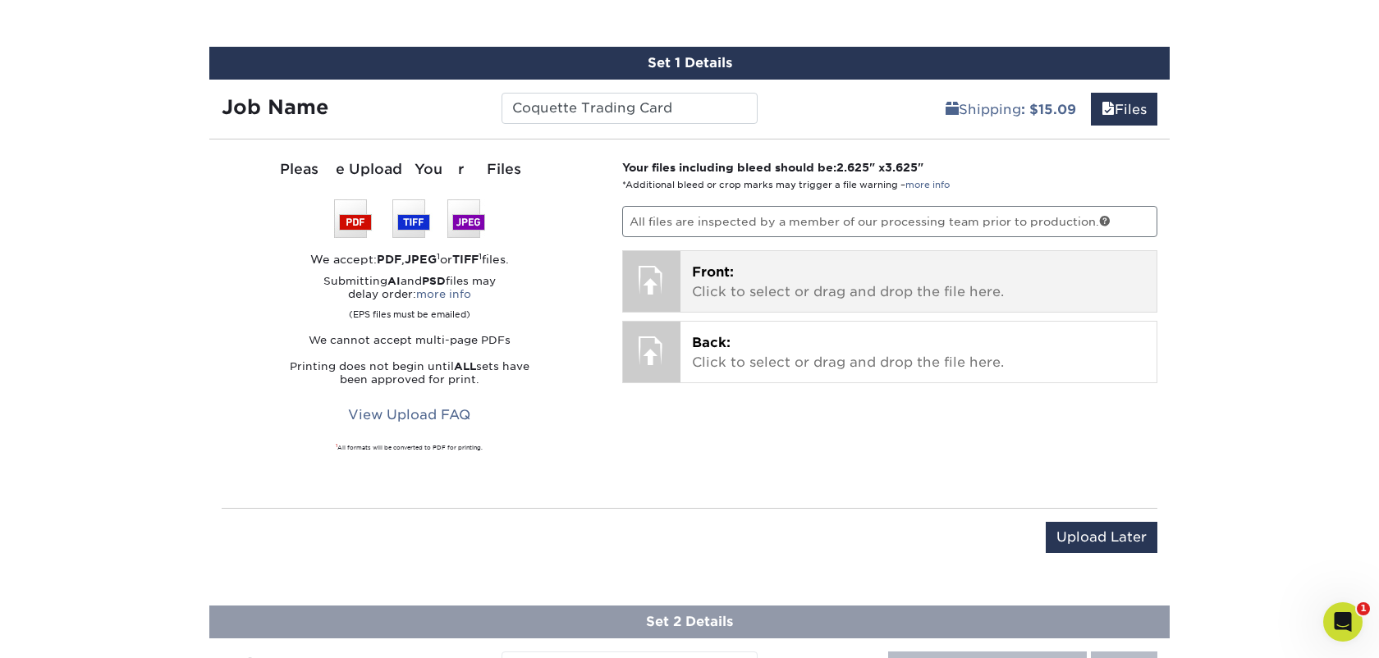
click at [820, 294] on p "Front: Click to select or drag and drop the file here." at bounding box center [919, 282] width 454 height 39
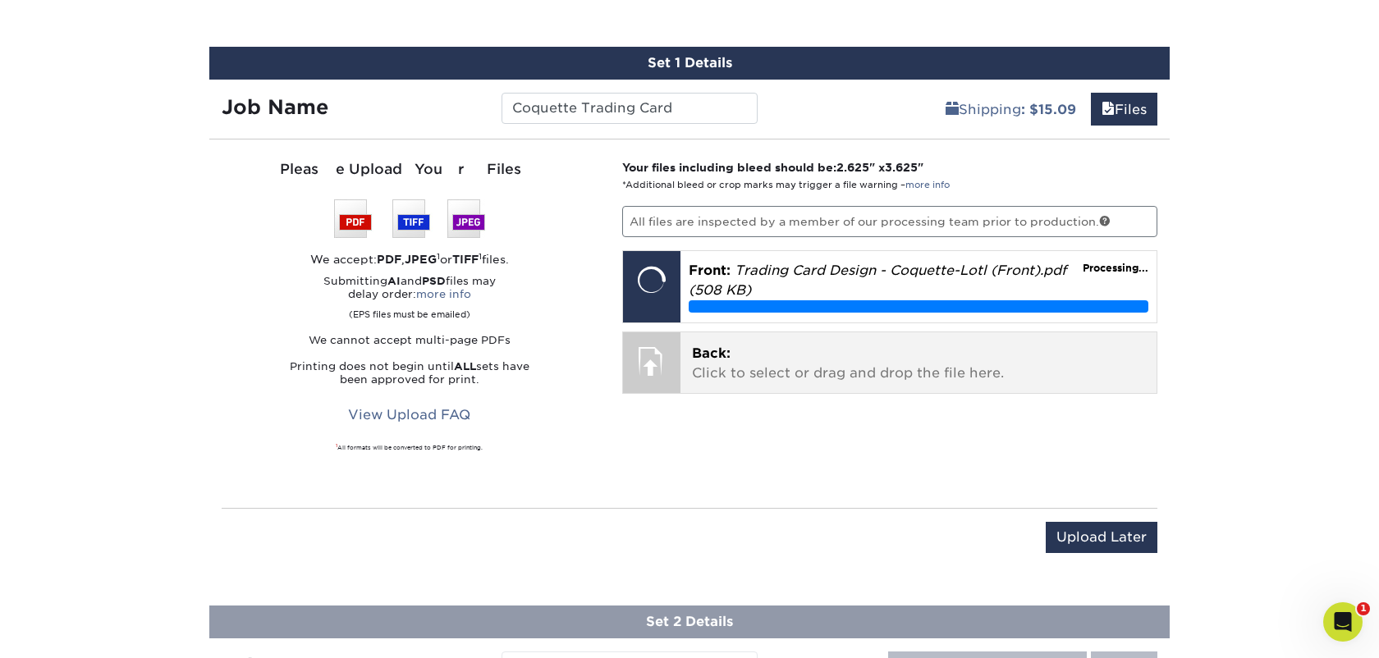
click at [845, 369] on p "Back: Click to select or drag and drop the file here." at bounding box center [919, 363] width 454 height 39
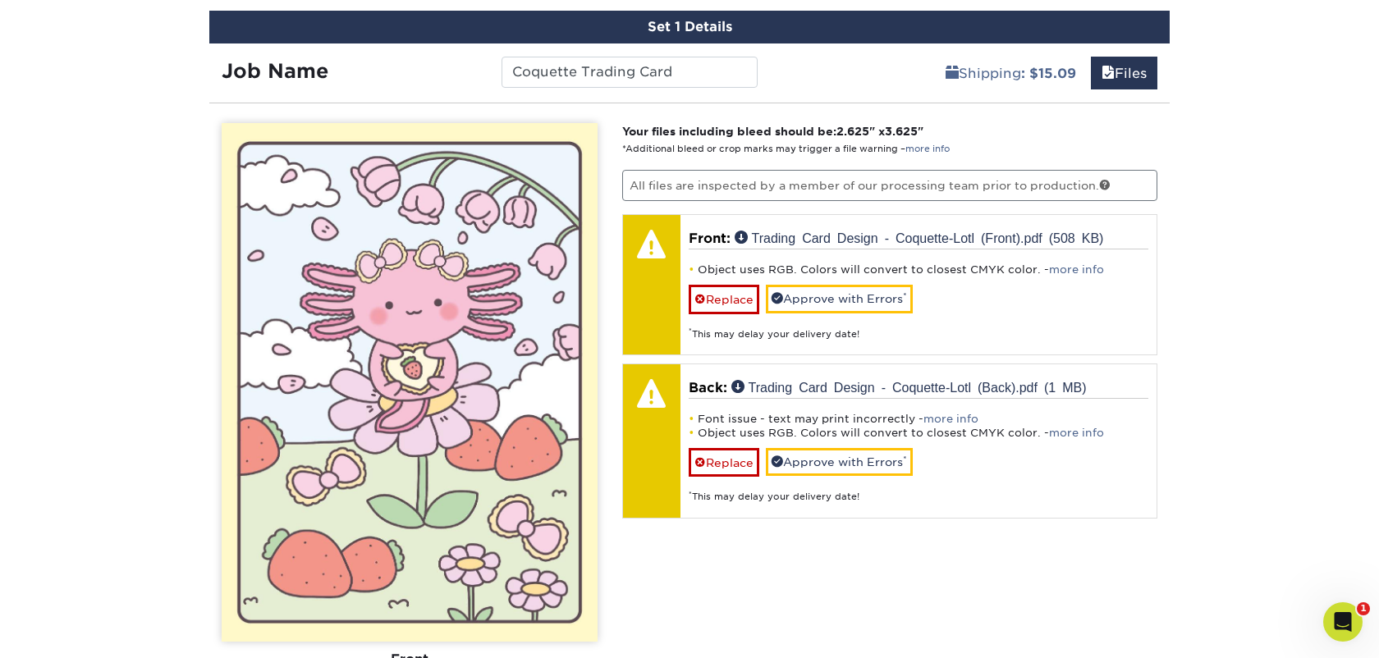
scroll to position [979, 0]
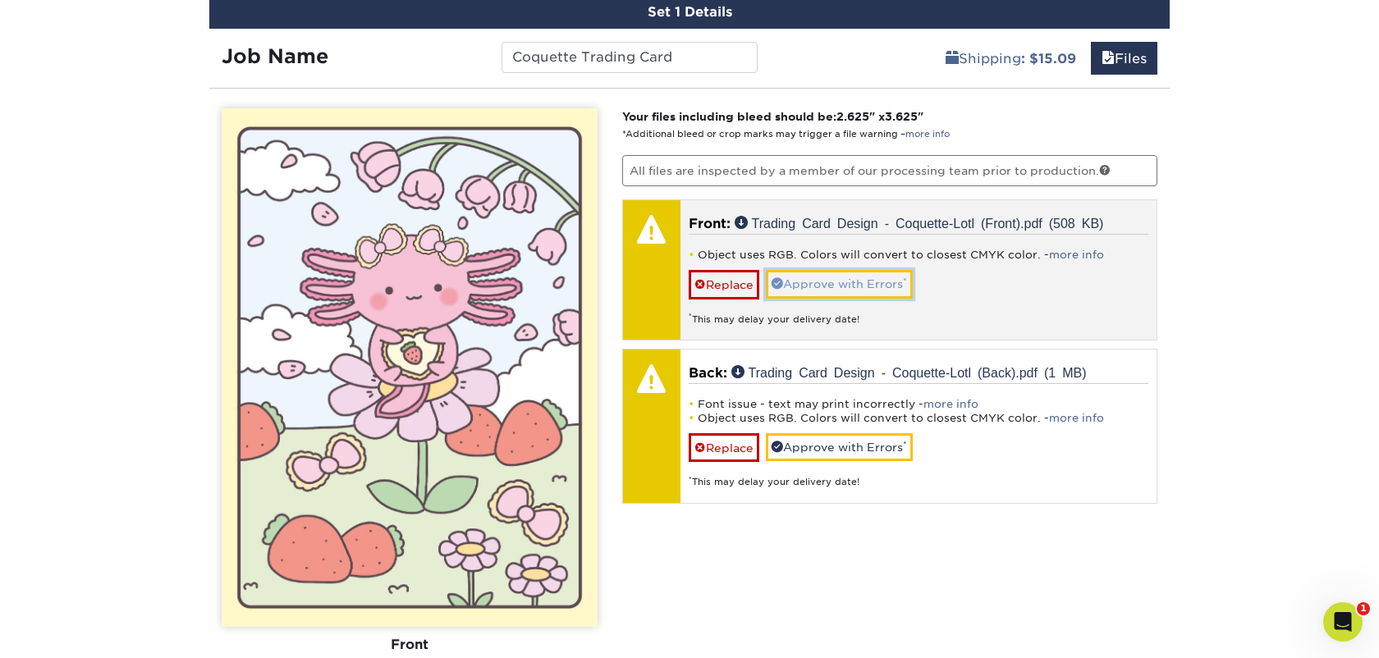
click at [869, 287] on link "Approve with Errors *" at bounding box center [839, 284] width 147 height 28
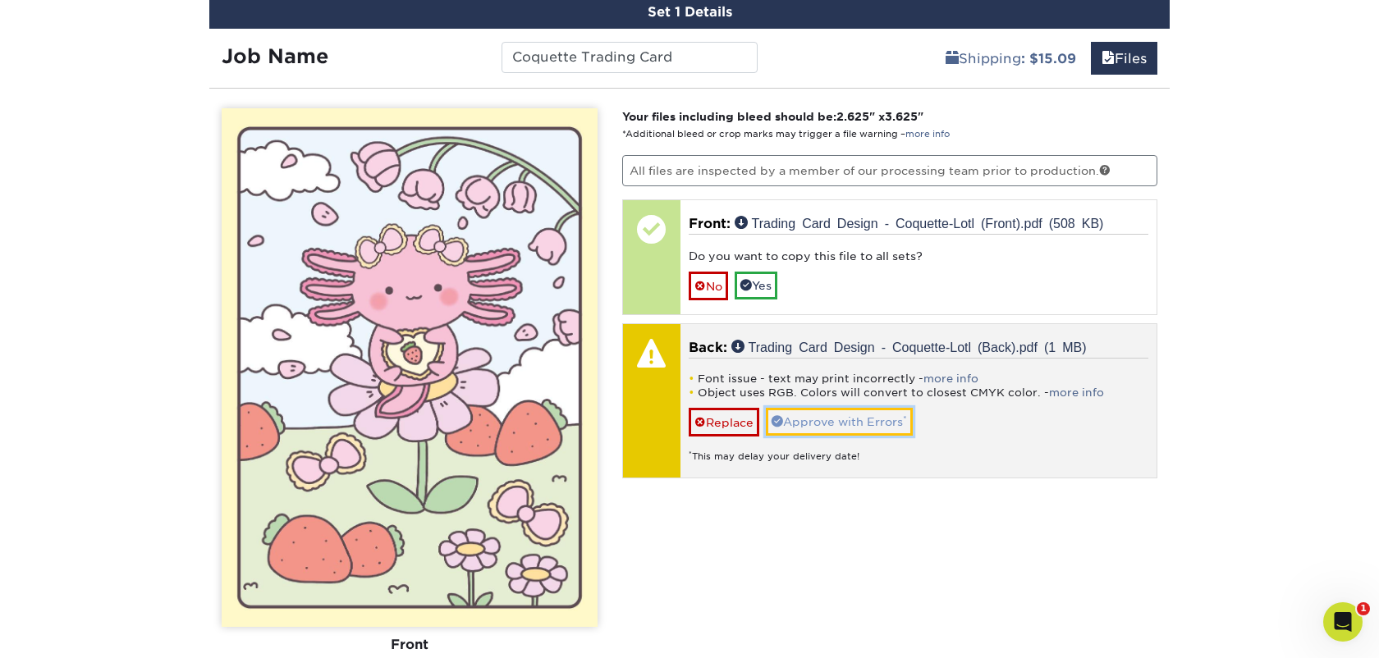
click at [843, 424] on link "Approve with Errors *" at bounding box center [839, 422] width 147 height 28
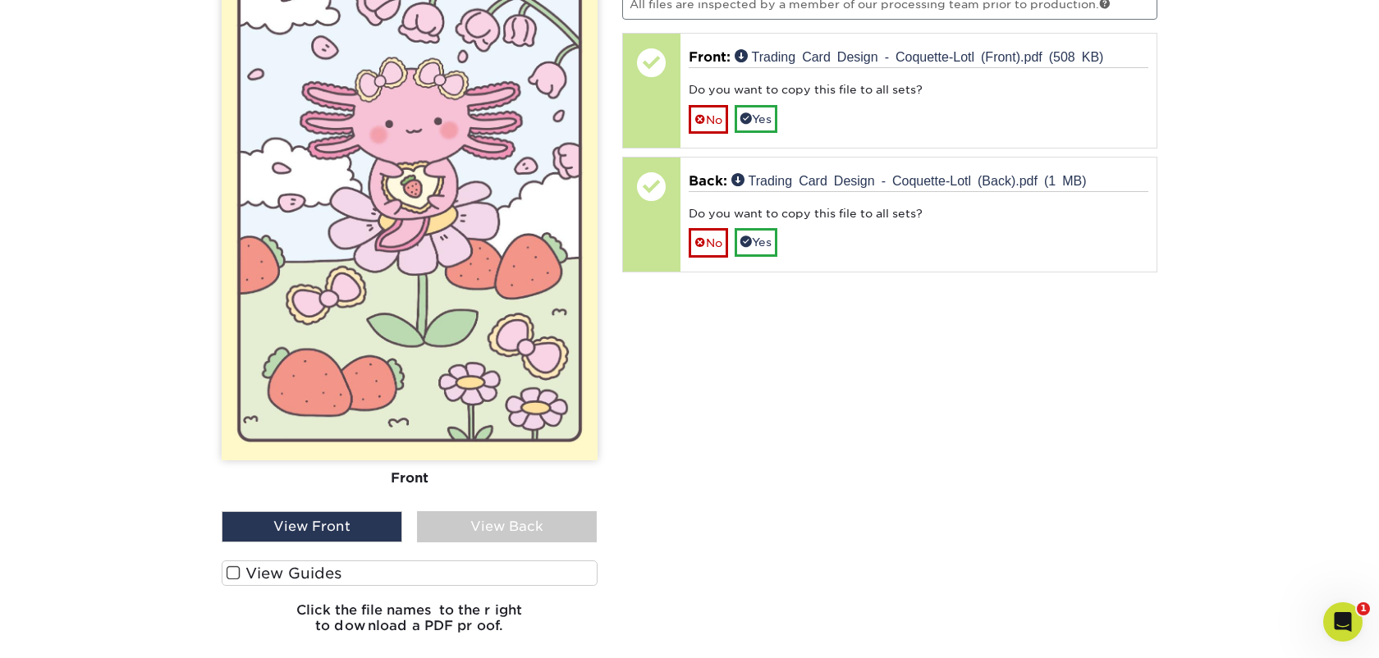
scroll to position [1161, 0]
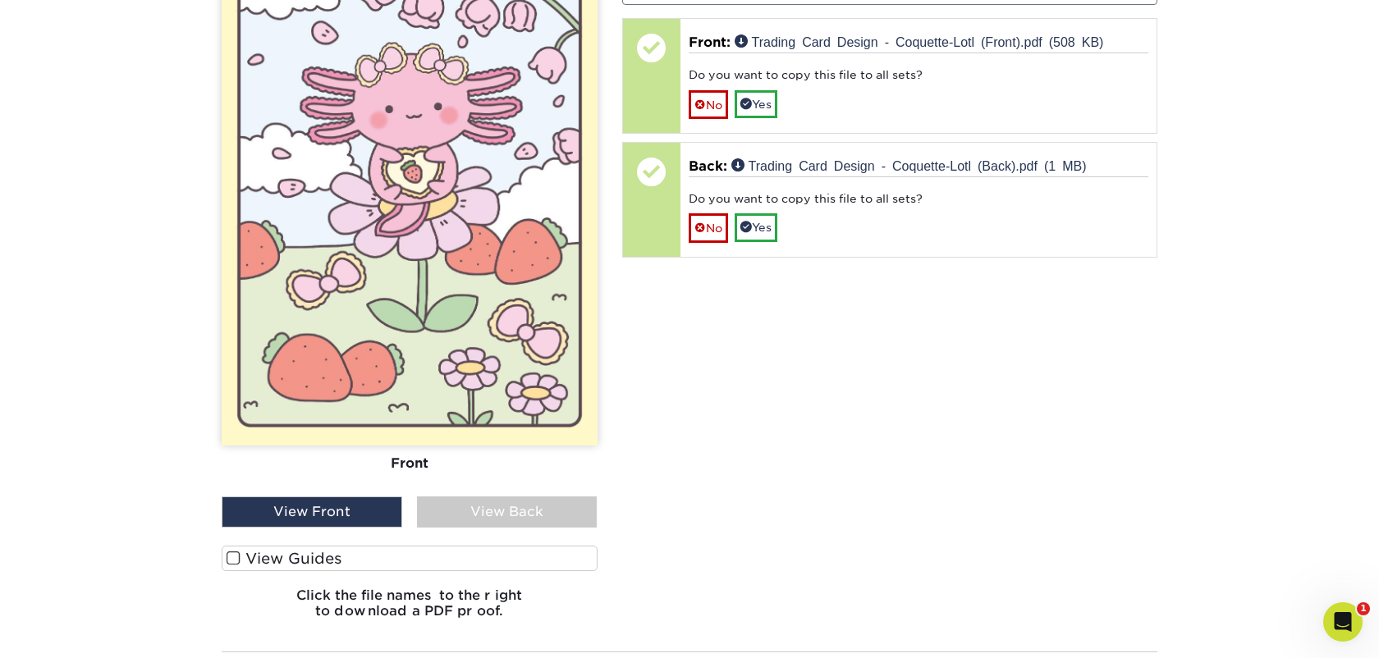
click at [514, 510] on div "View Back" at bounding box center [507, 512] width 181 height 31
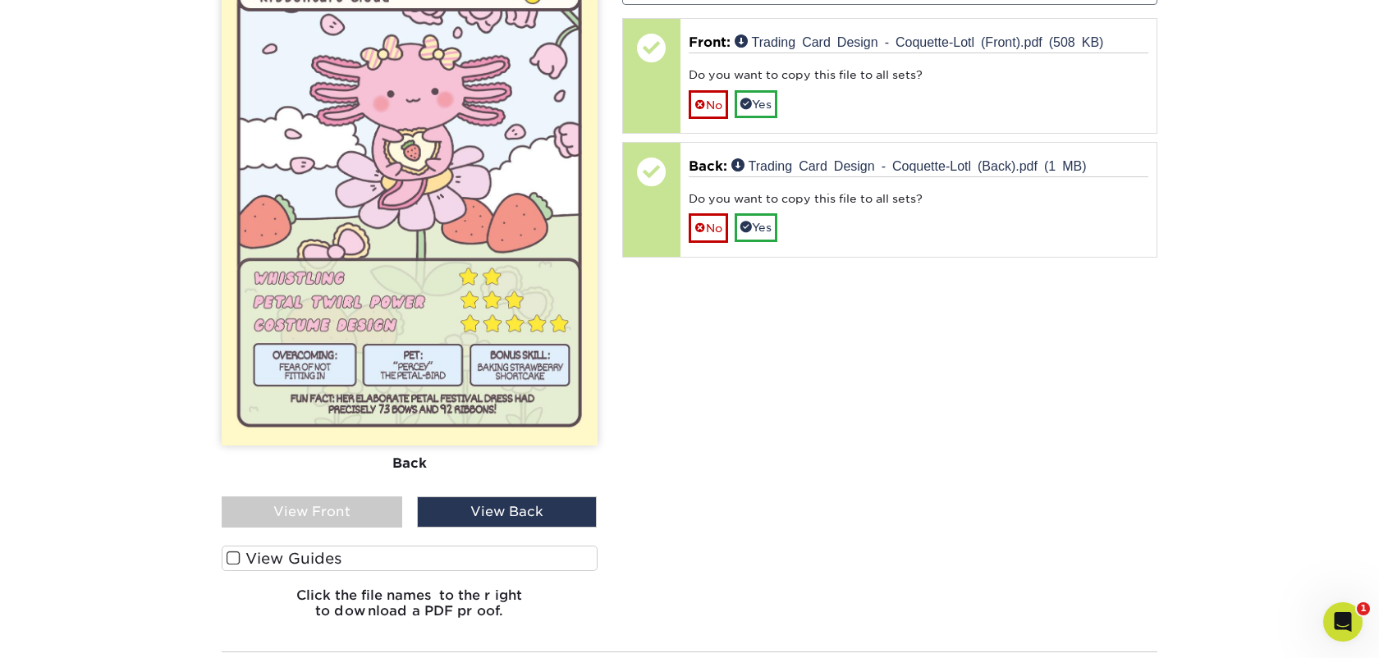
scroll to position [1119, 0]
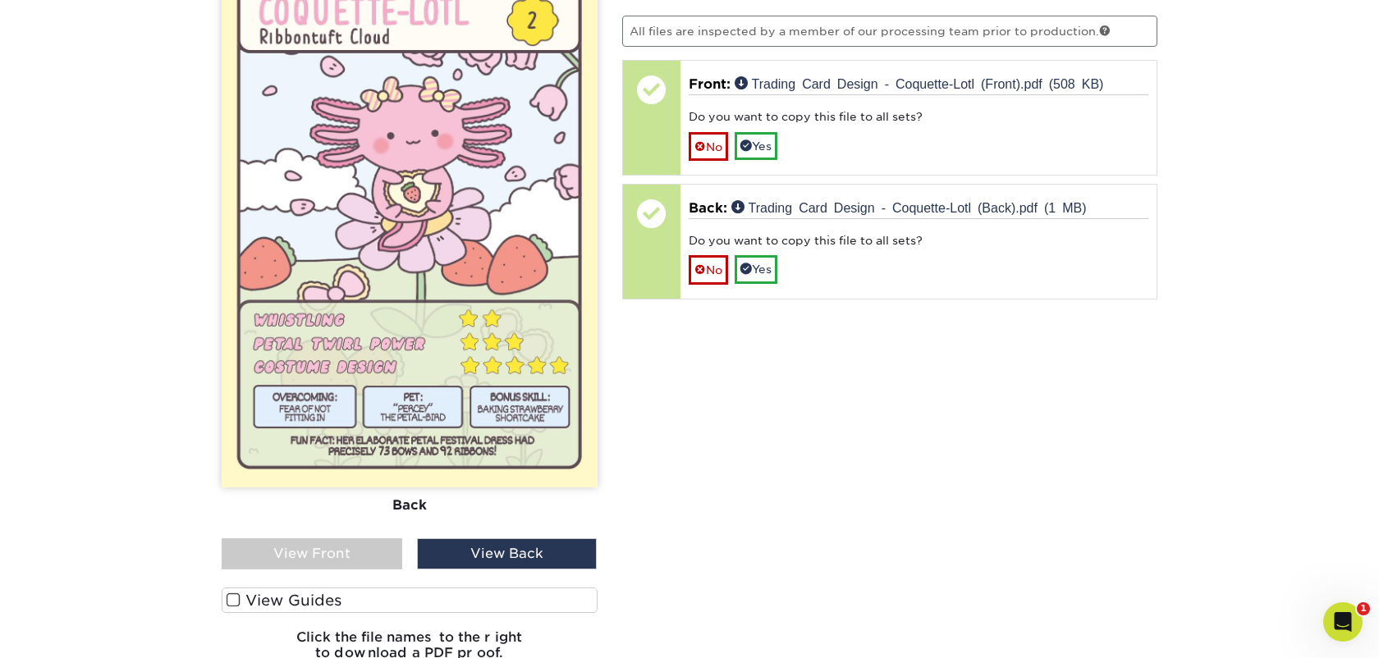
click at [235, 600] on span at bounding box center [234, 601] width 14 height 16
click at [0, 0] on input "View Guides" at bounding box center [0, 0] width 0 height 0
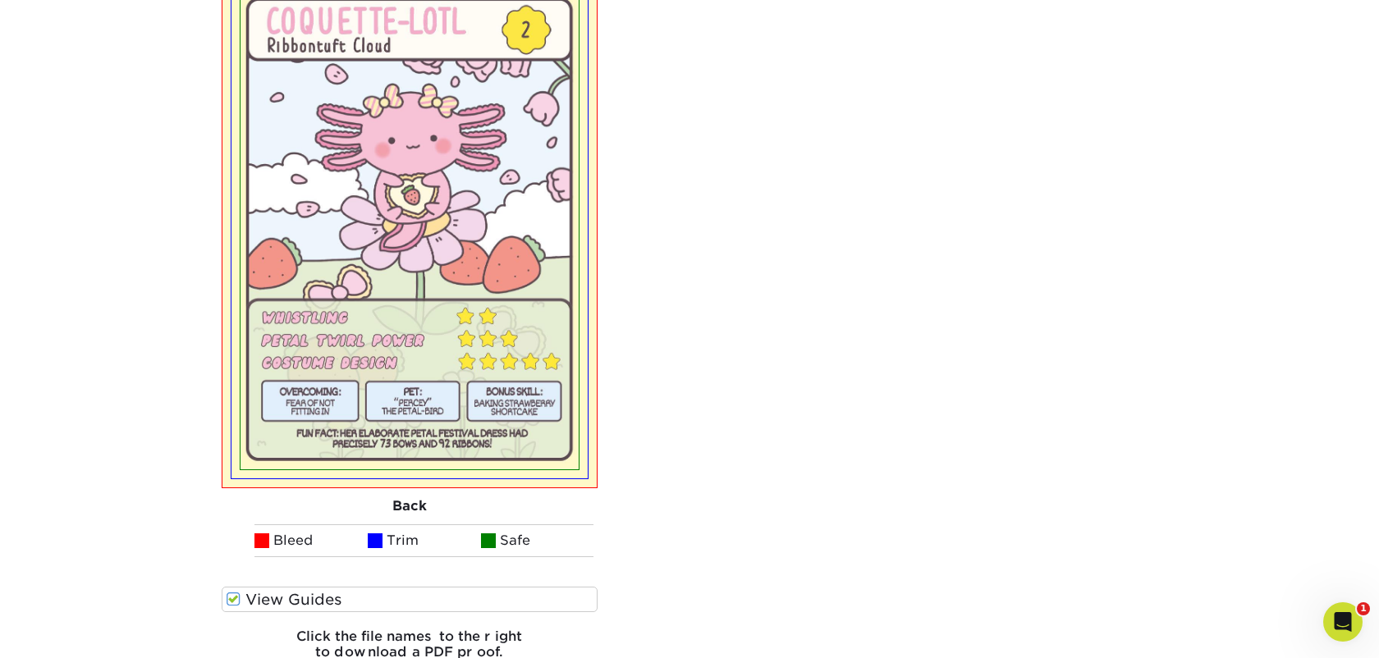
scroll to position [1569, 0]
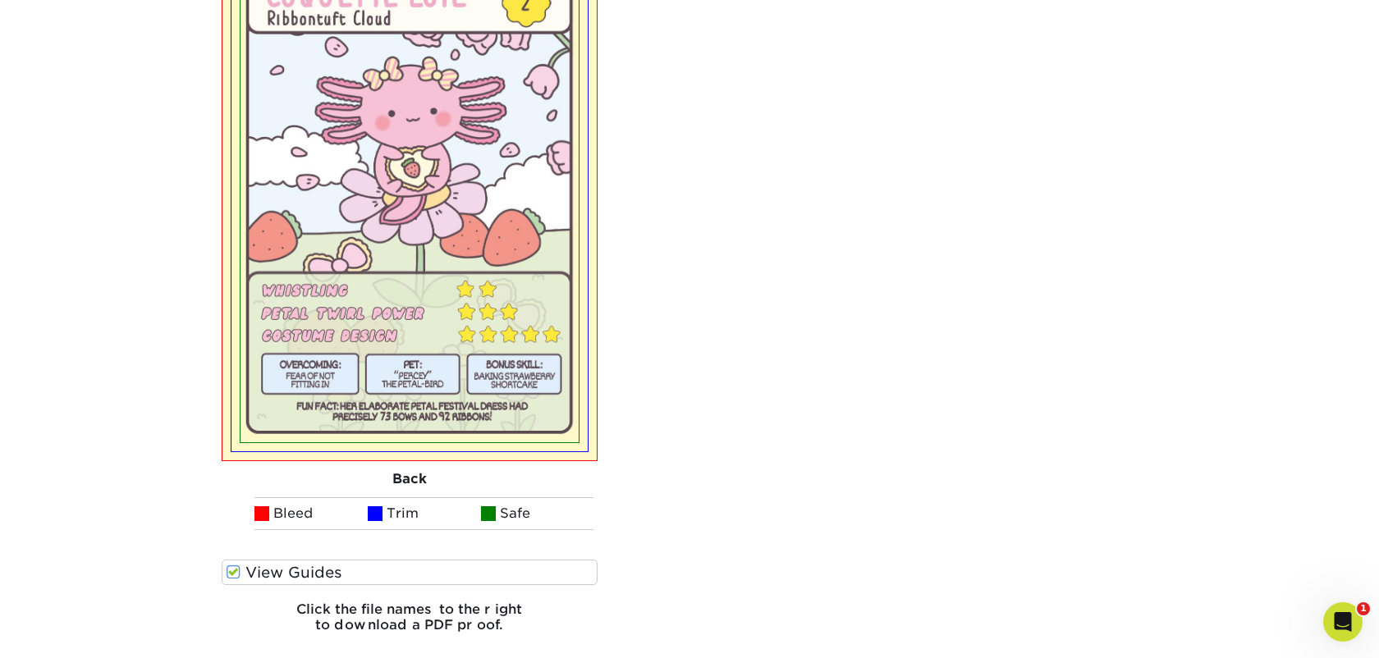
click at [234, 574] on span at bounding box center [234, 573] width 14 height 16
click at [0, 0] on input "View Guides" at bounding box center [0, 0] width 0 height 0
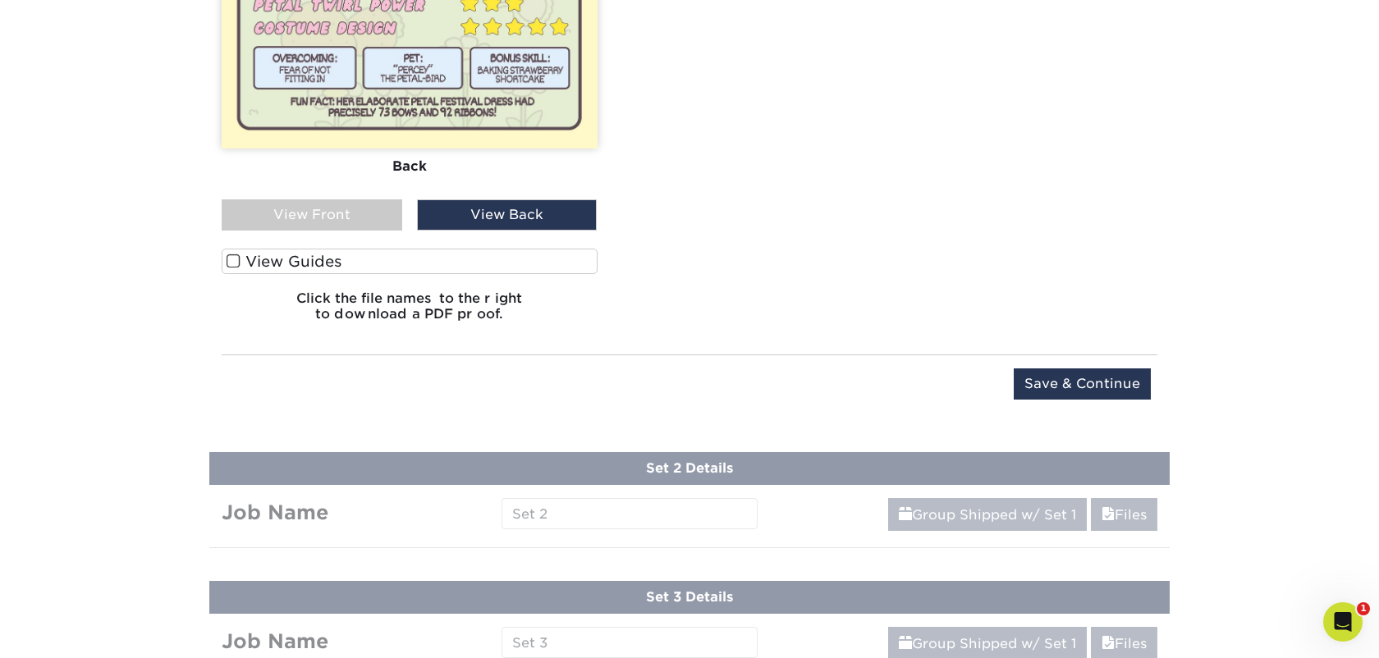
scroll to position [1461, 0]
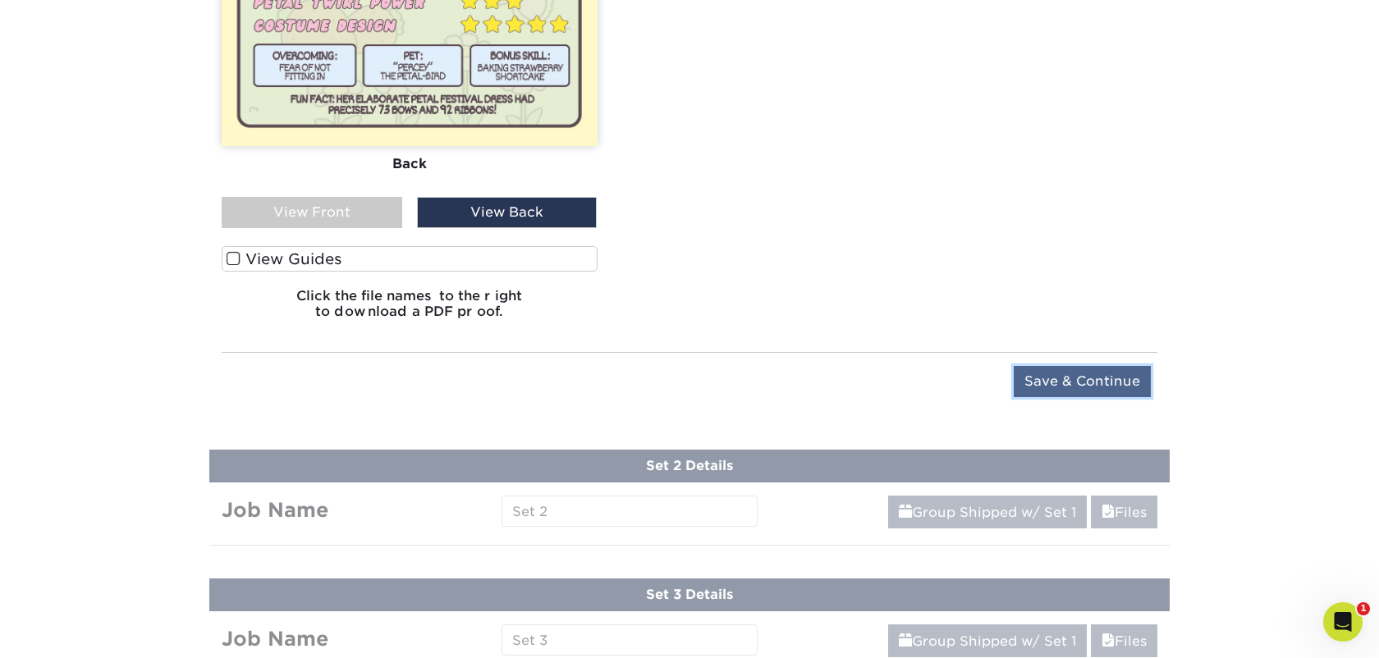
click at [1085, 378] on input "Save & Continue" at bounding box center [1082, 381] width 137 height 31
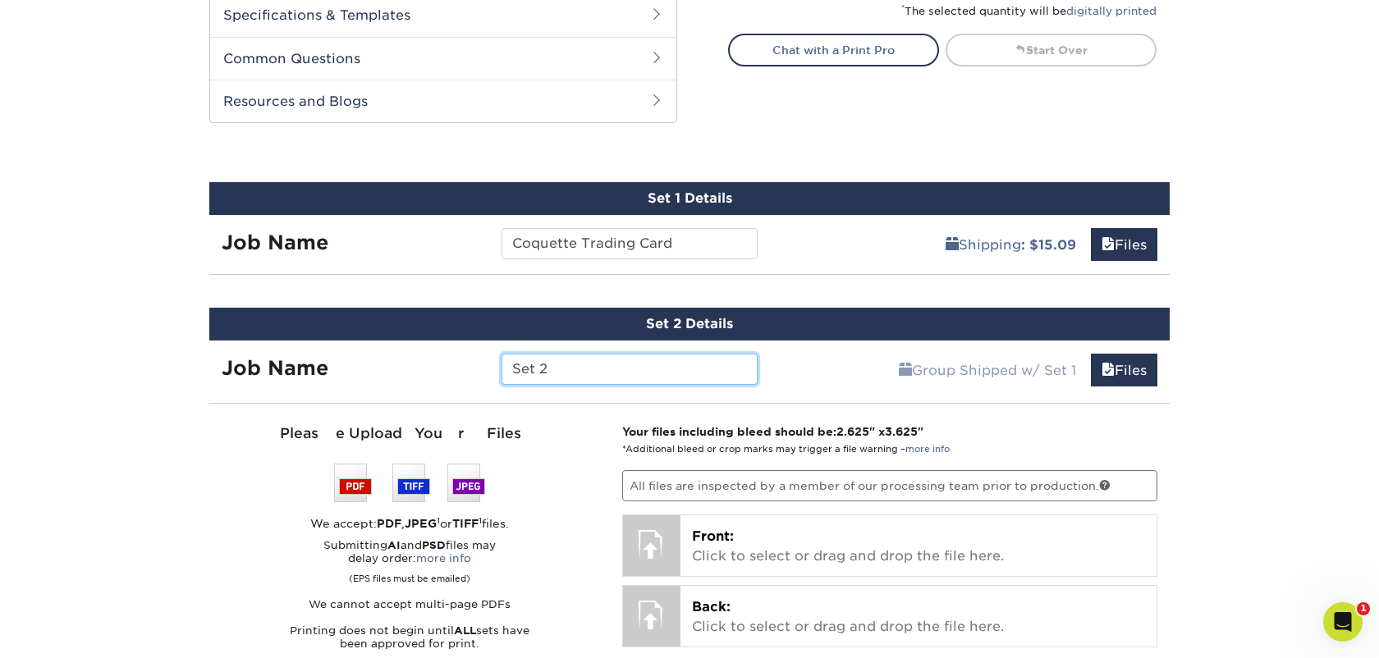
scroll to position [910, 0]
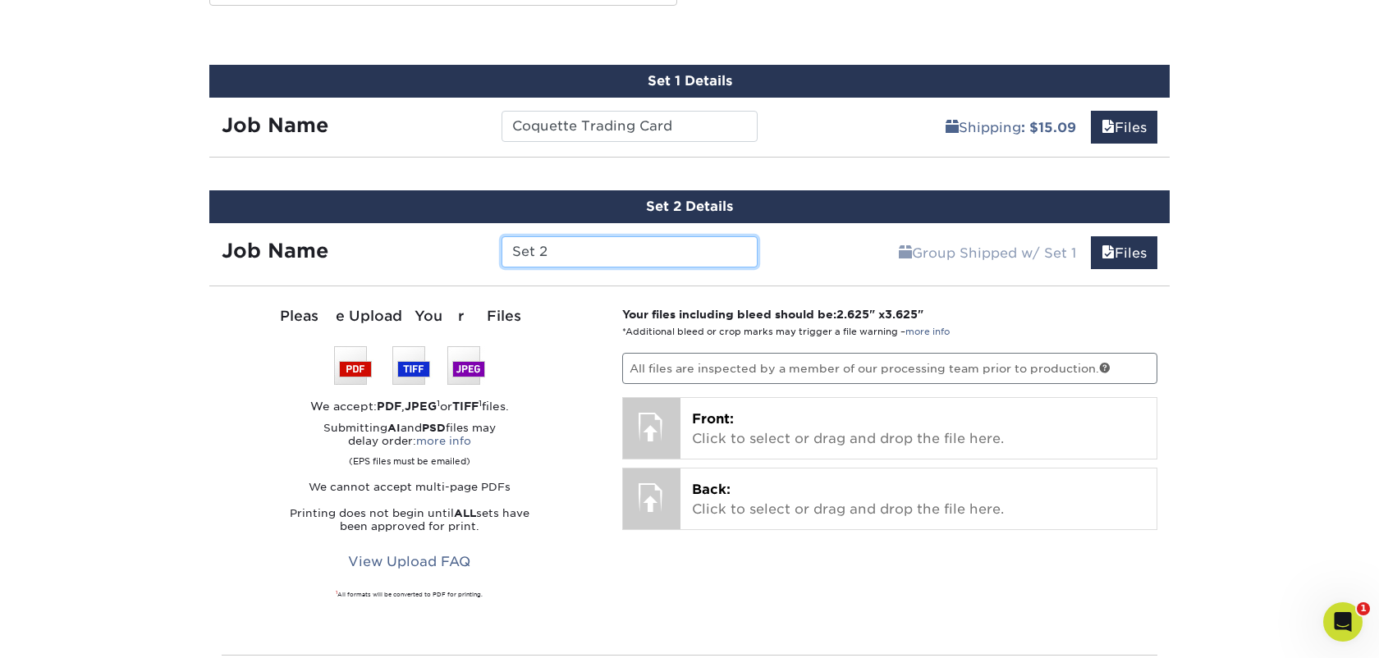
click at [569, 260] on input "Set 2" at bounding box center [629, 251] width 255 height 31
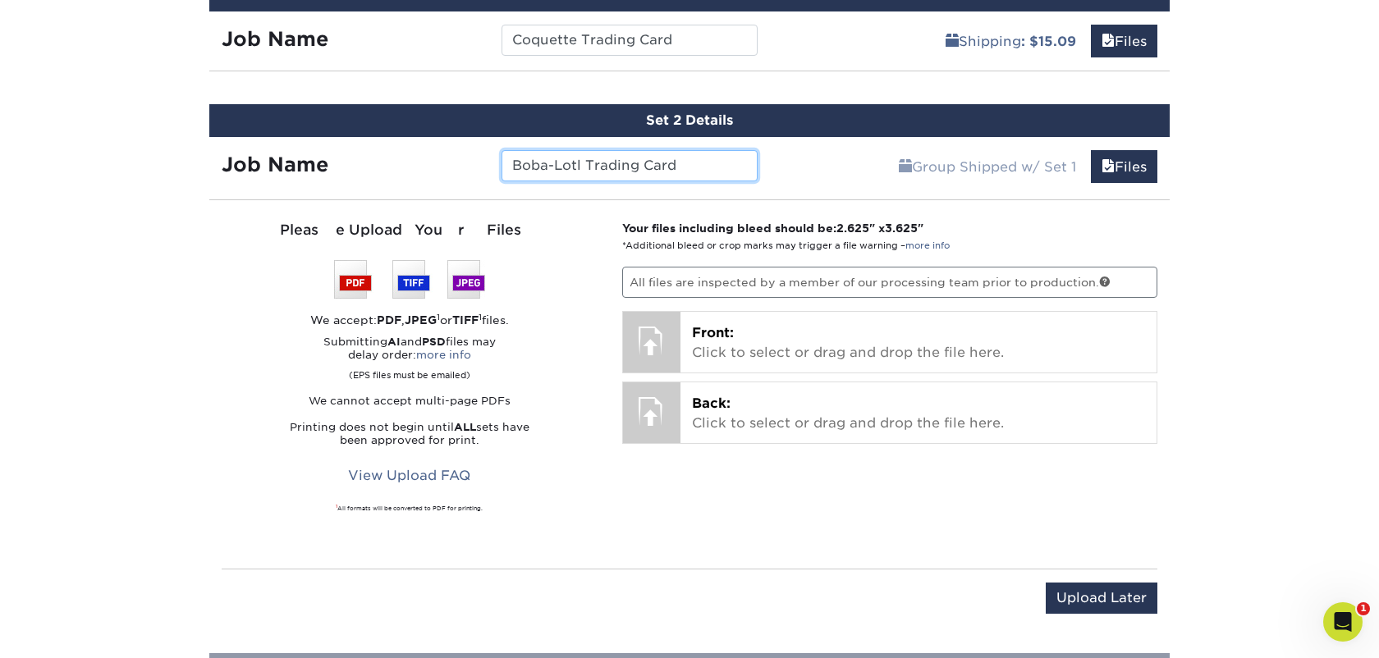
scroll to position [1001, 0]
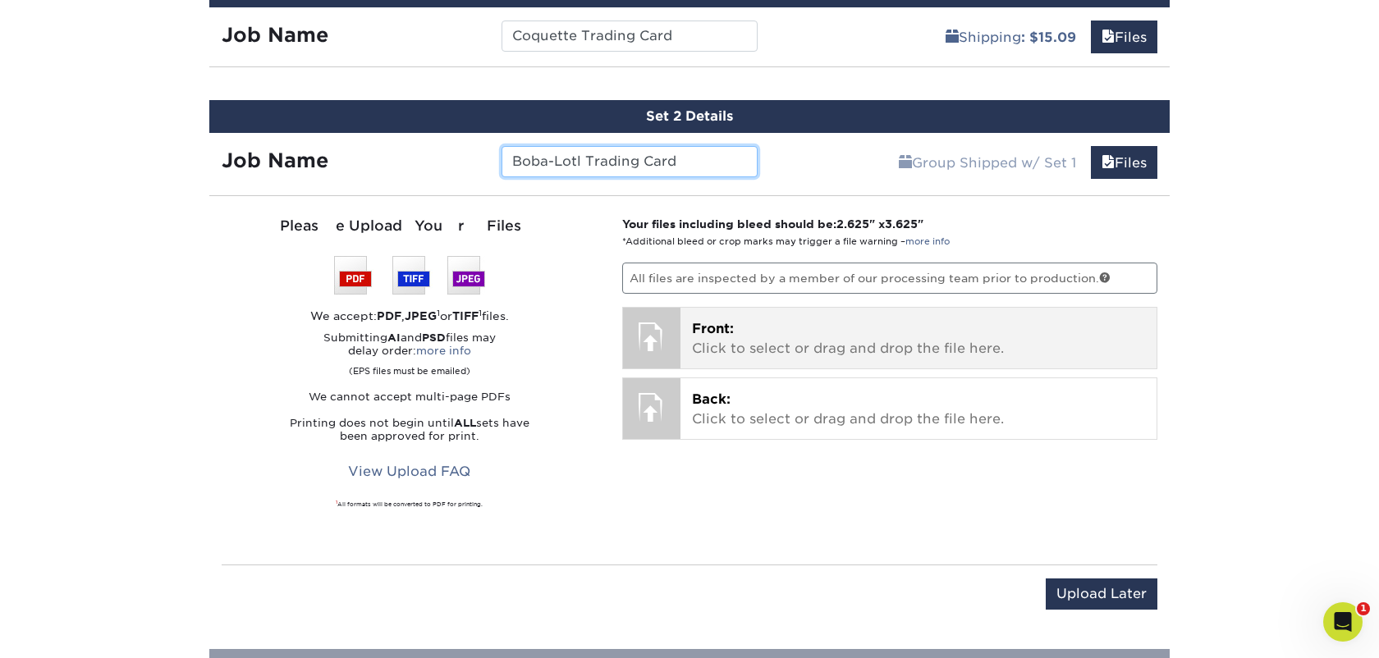
type input "Boba-Lotl Trading Card"
click at [745, 345] on p "Front: Click to select or drag and drop the file here." at bounding box center [919, 338] width 454 height 39
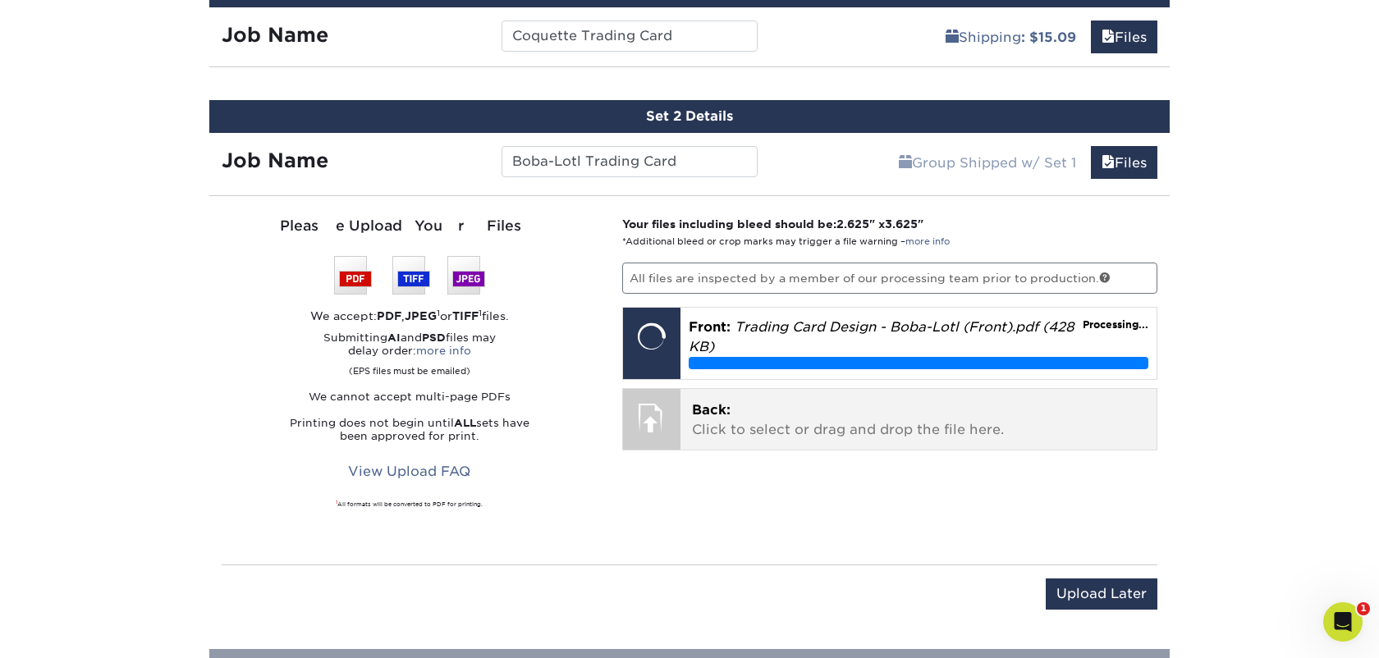
click at [709, 423] on p "Back: Click to select or drag and drop the file here." at bounding box center [919, 420] width 454 height 39
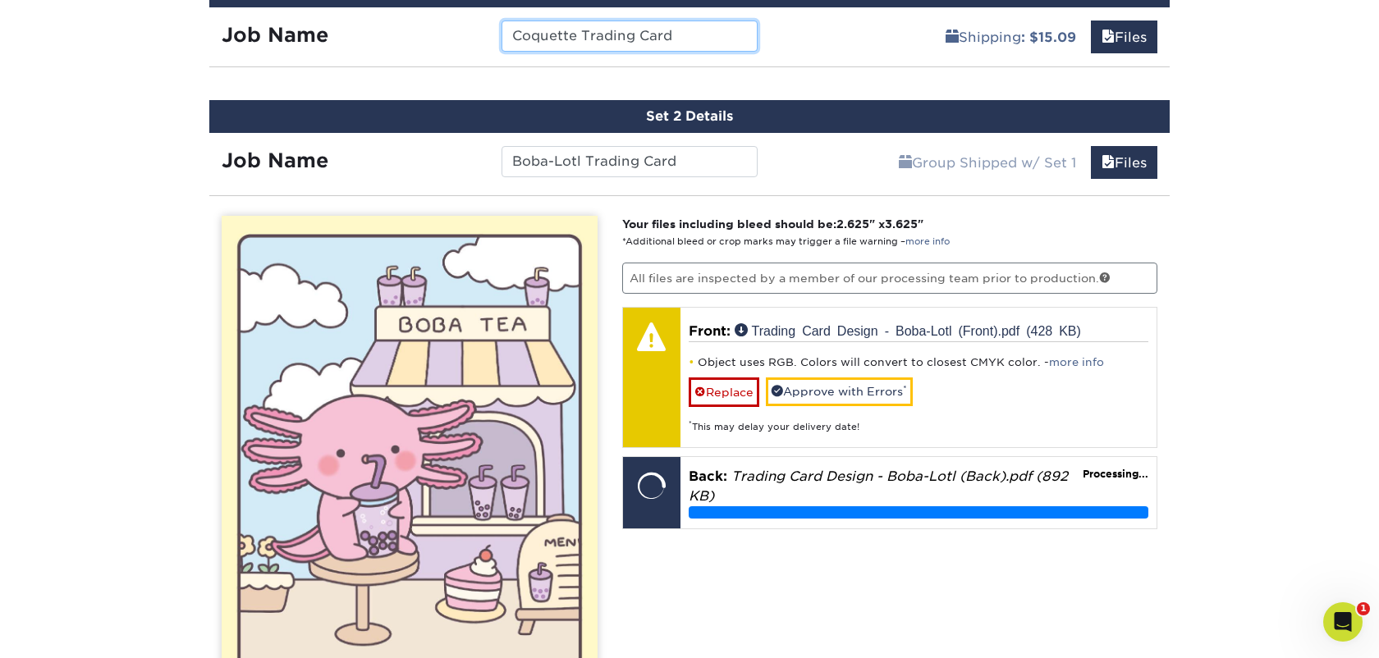
click at [576, 24] on input "Coquette Trading Card" at bounding box center [629, 36] width 255 height 31
click at [576, 39] on input "Coquette Trading Card" at bounding box center [629, 36] width 255 height 31
type input "Coquette-Lotl Trading Card"
click at [809, 88] on div "Set 2 Details Job Name Boba-Lotl Trading Card Group Shipped w/ Set 1 Files Cont…" at bounding box center [689, 584] width 985 height 1009
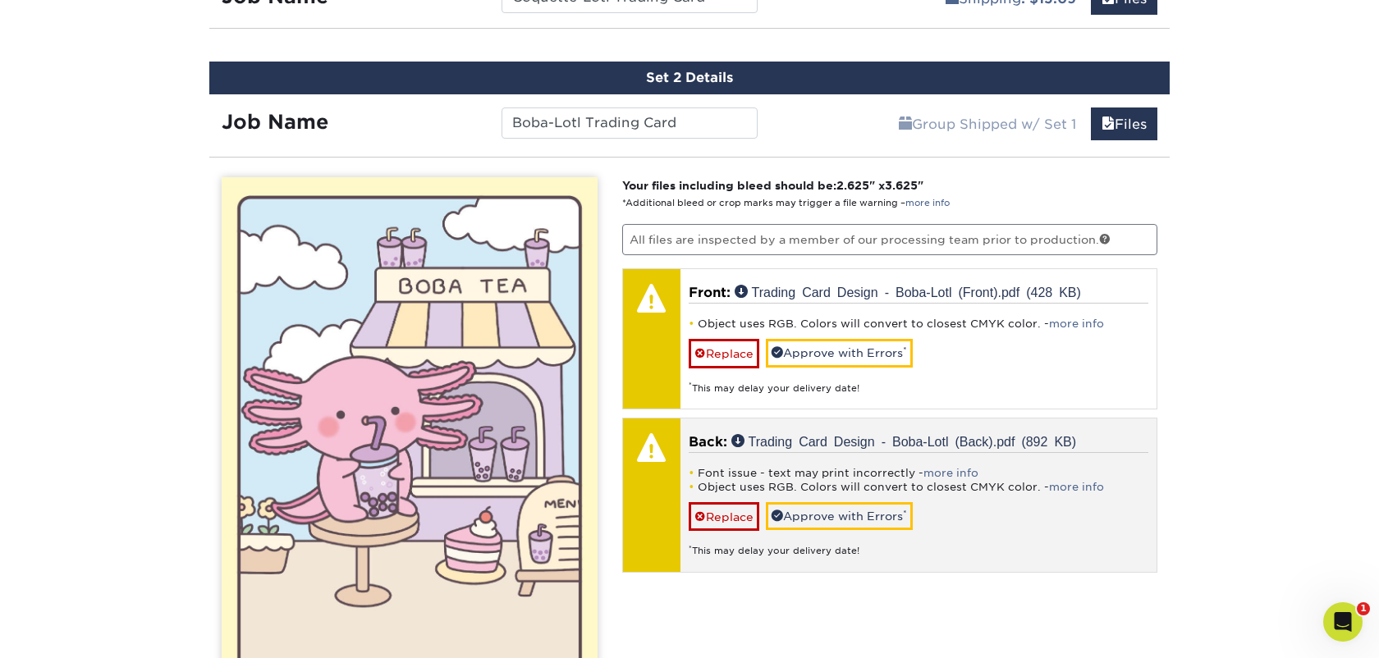
scroll to position [1049, 0]
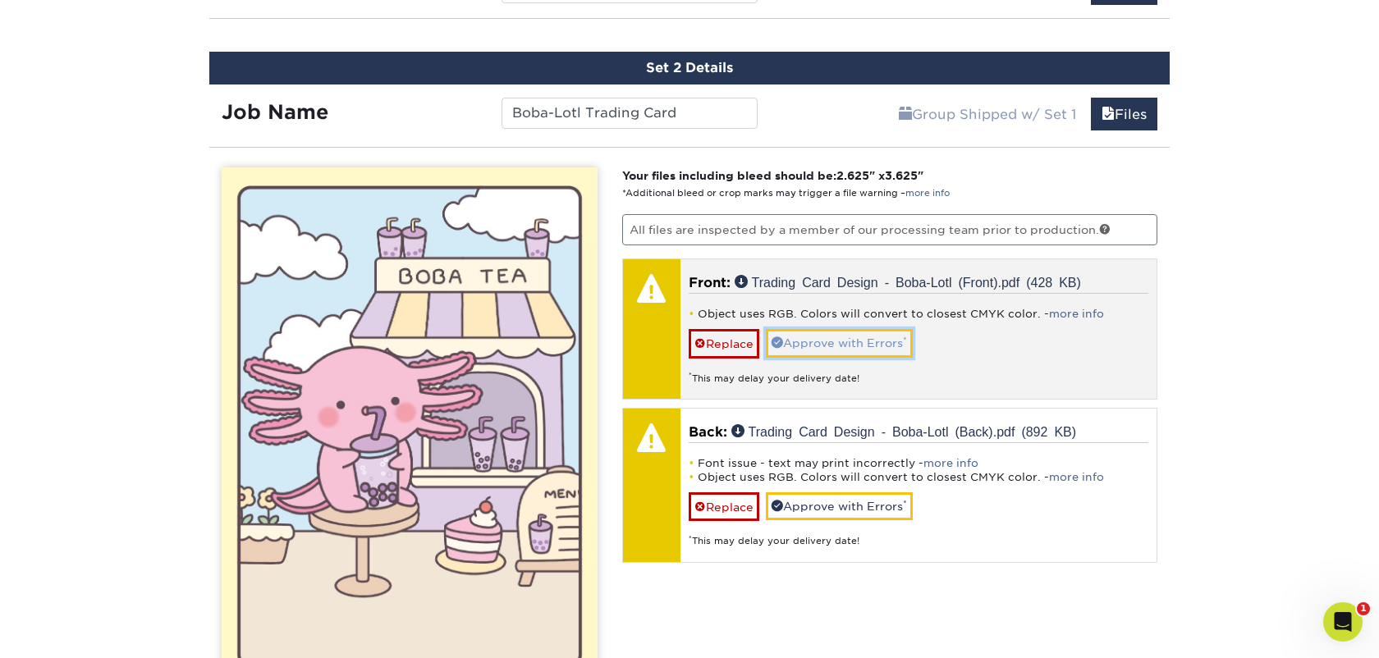
click at [814, 342] on link "Approve with Errors *" at bounding box center [839, 343] width 147 height 28
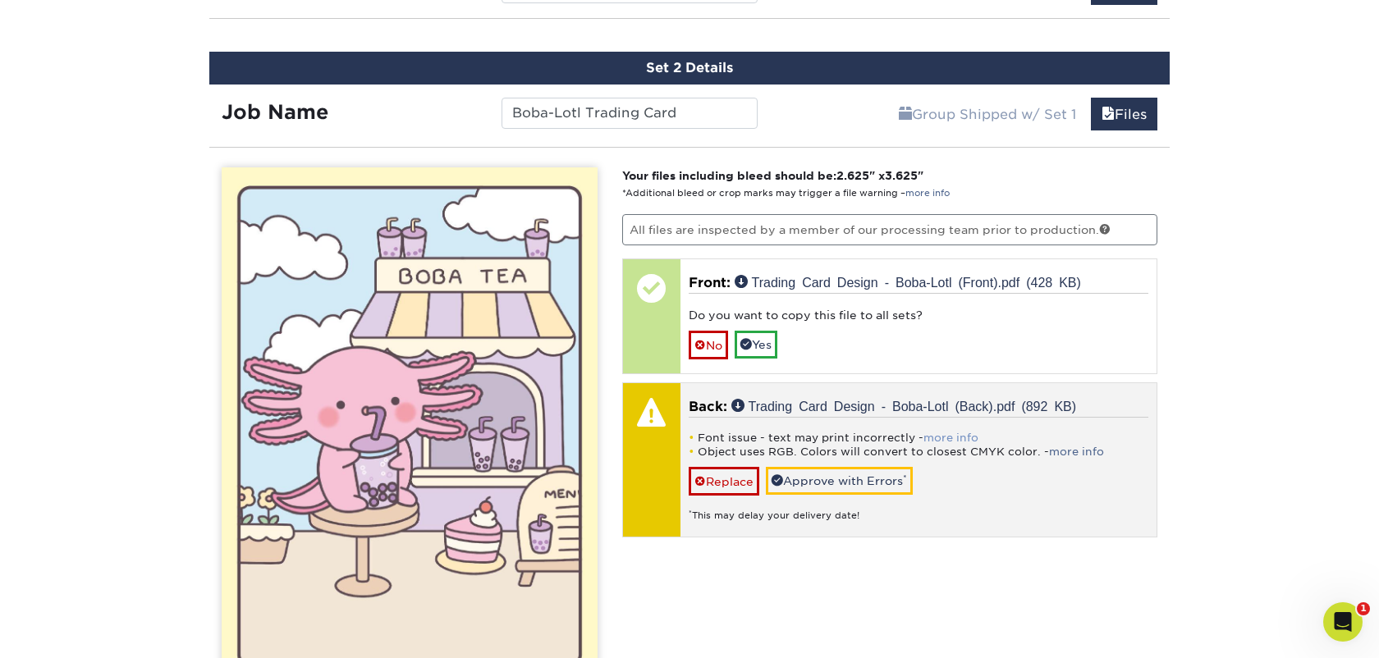
click at [946, 438] on link "more info" at bounding box center [951, 438] width 55 height 12
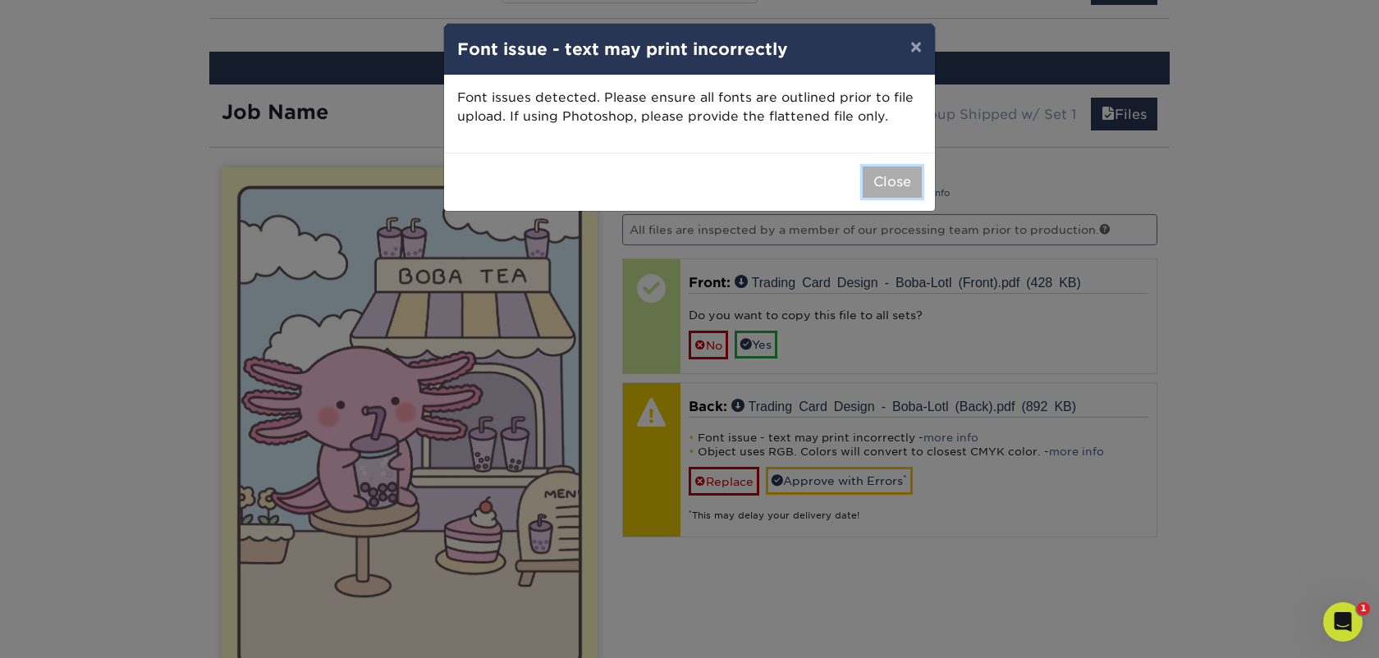
click at [896, 185] on button "Close" at bounding box center [892, 182] width 59 height 31
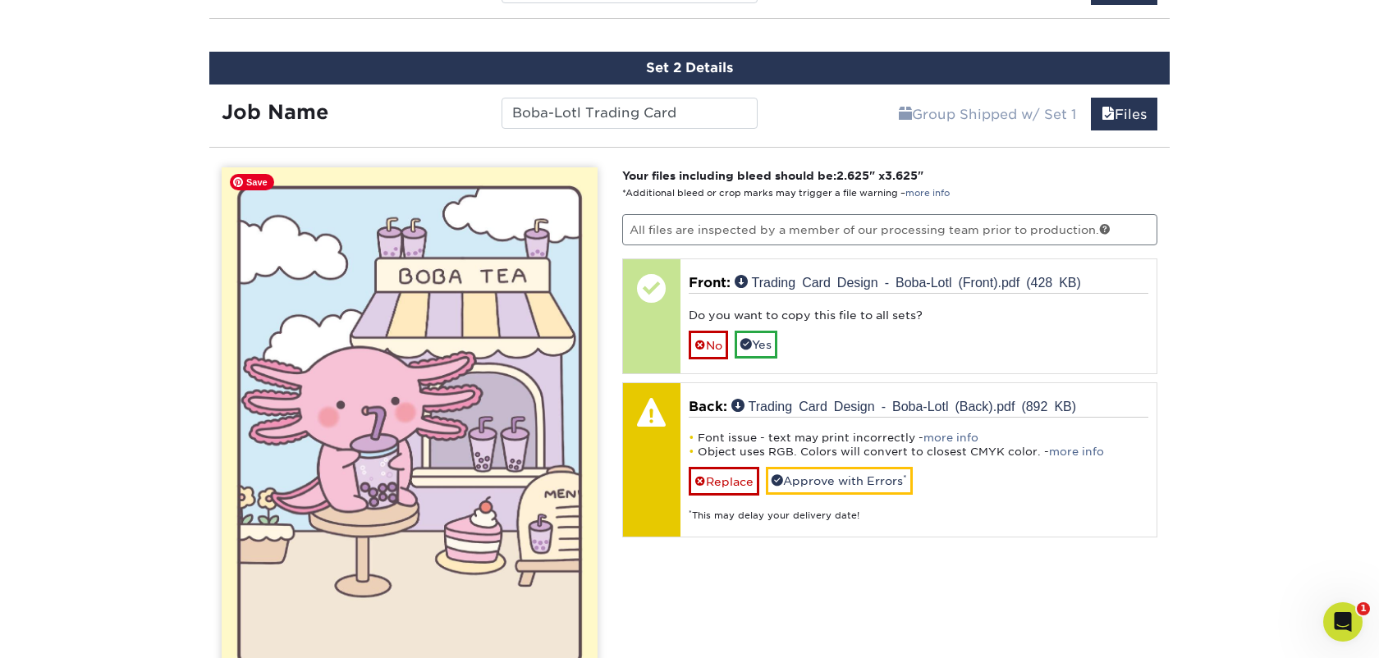
scroll to position [1239, 0]
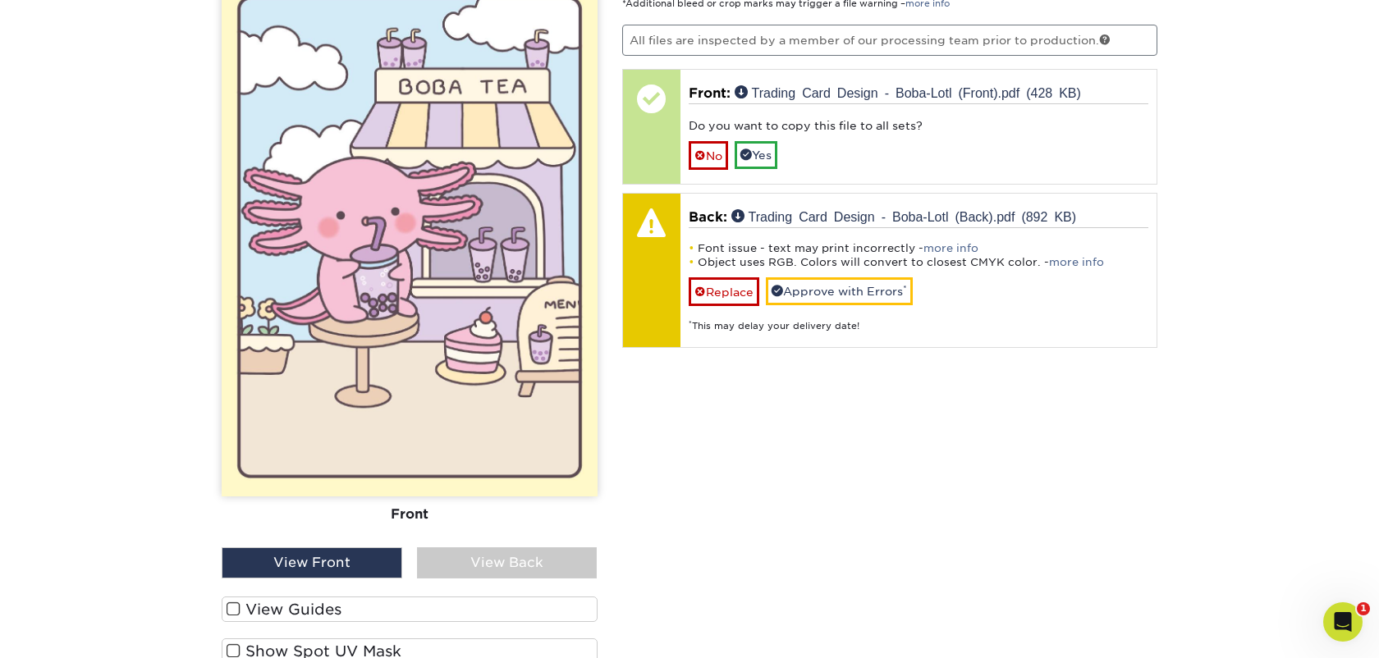
click at [463, 564] on div "View Back" at bounding box center [507, 563] width 181 height 31
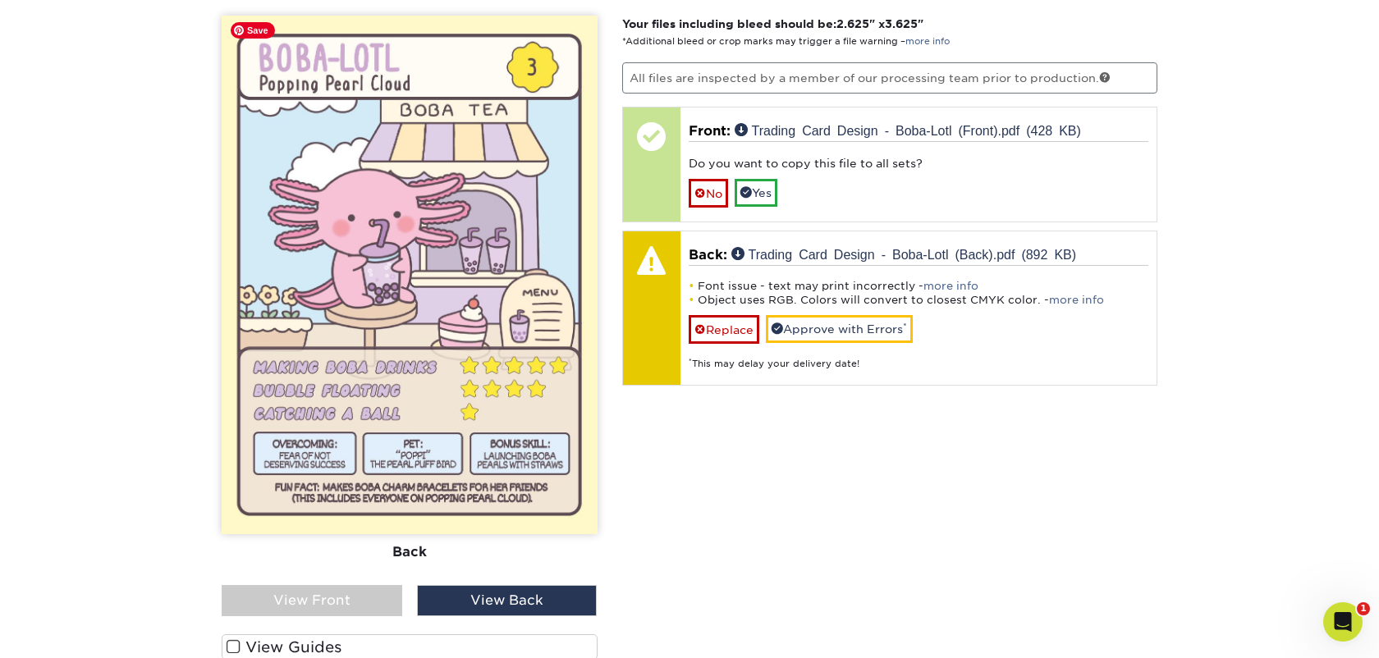
scroll to position [1199, 0]
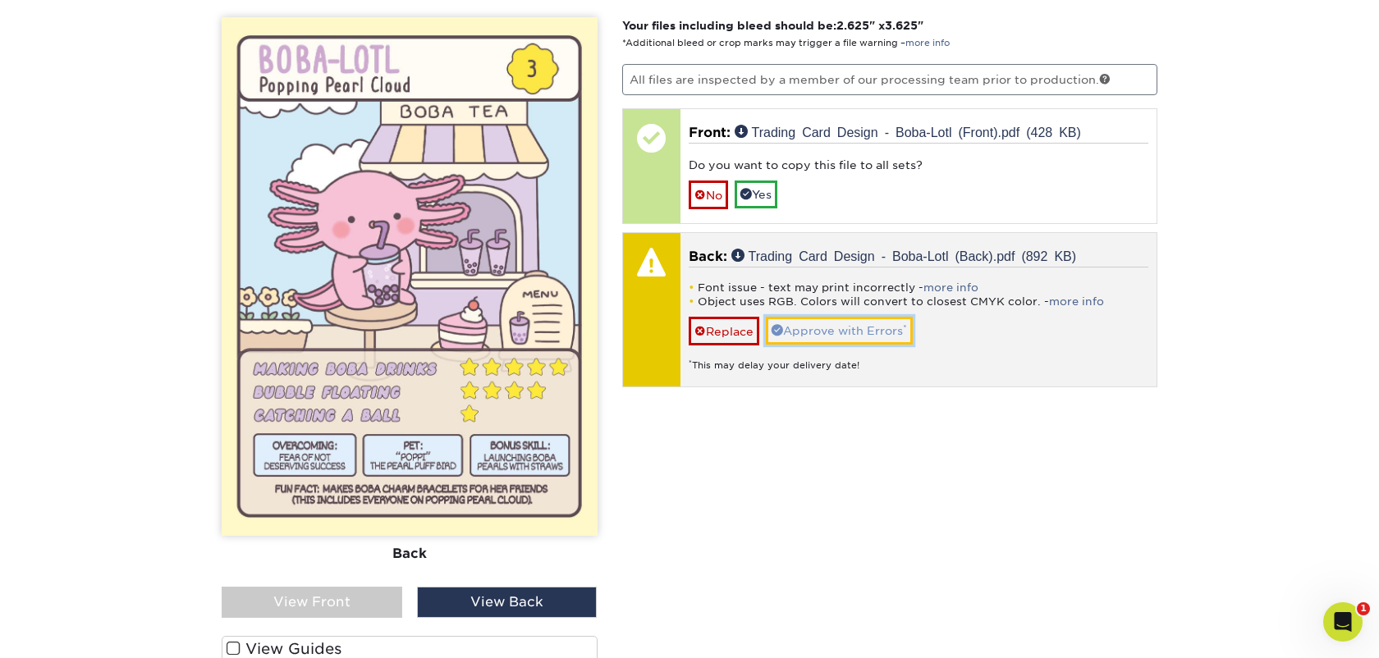
click at [864, 328] on link "Approve with Errors *" at bounding box center [839, 331] width 147 height 28
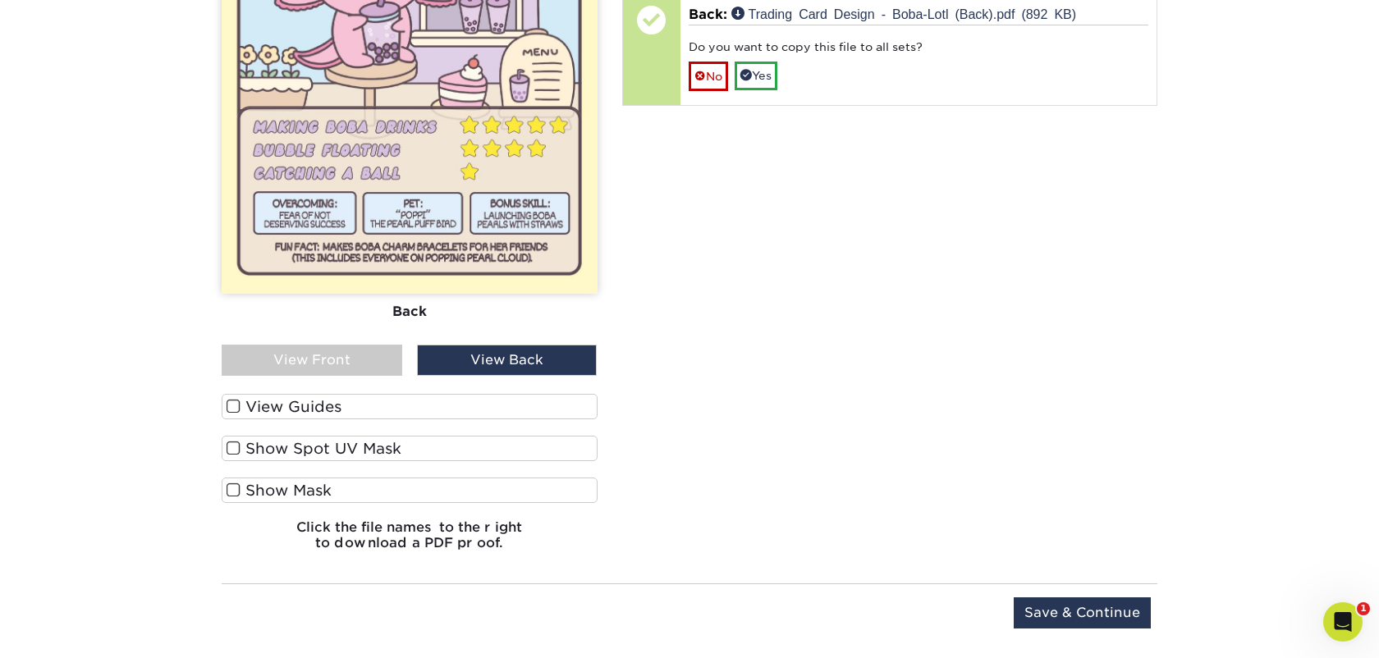
scroll to position [1467, 0]
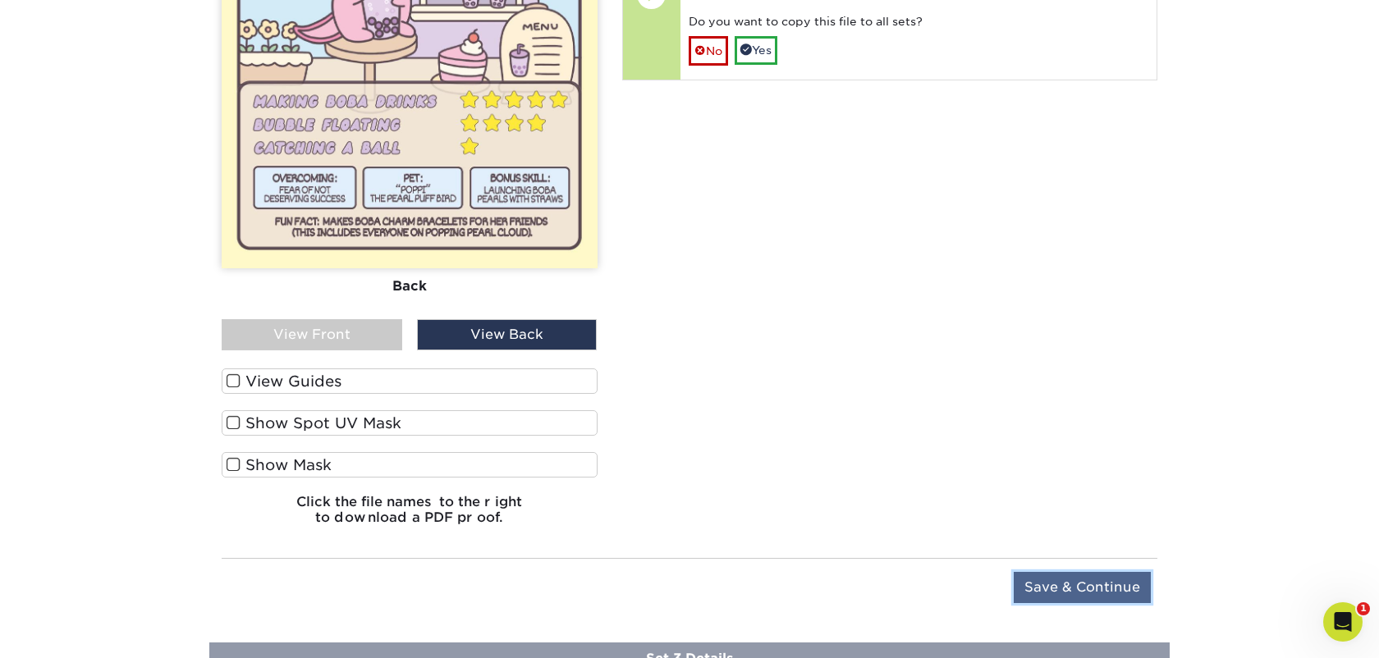
click at [1060, 592] on input "Save & Continue" at bounding box center [1082, 587] width 137 height 31
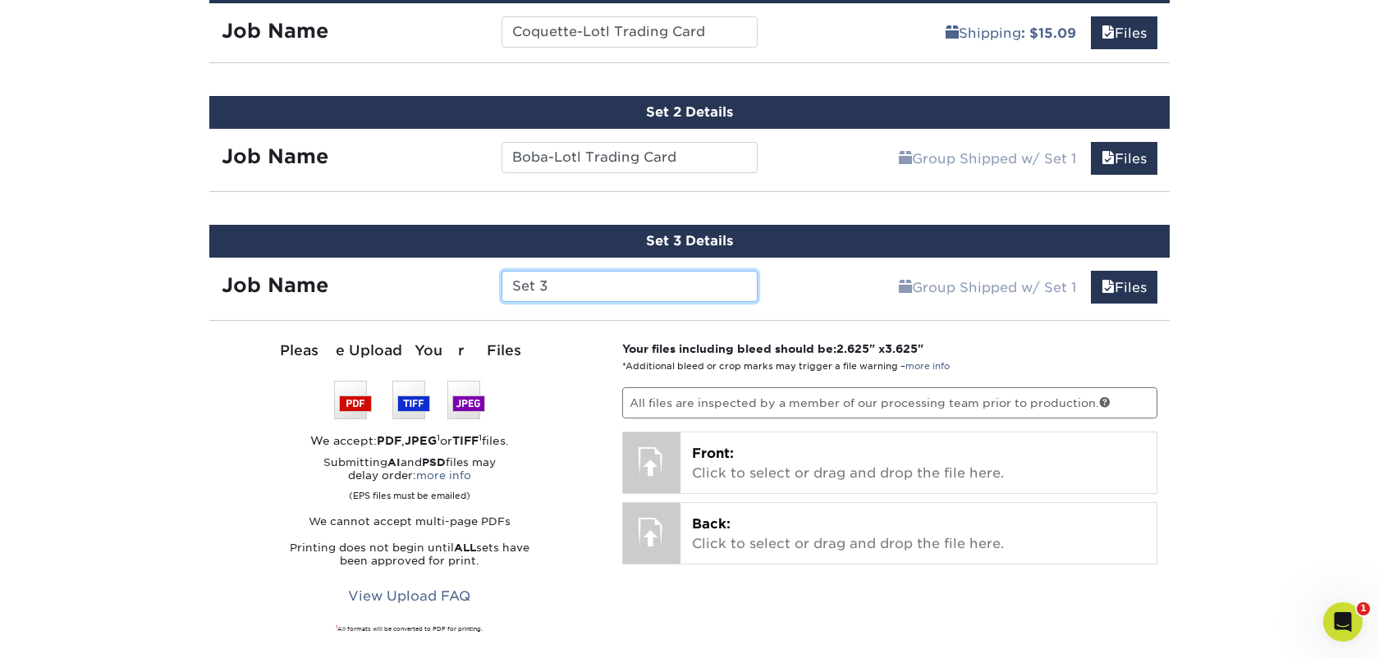
scroll to position [1032, 0]
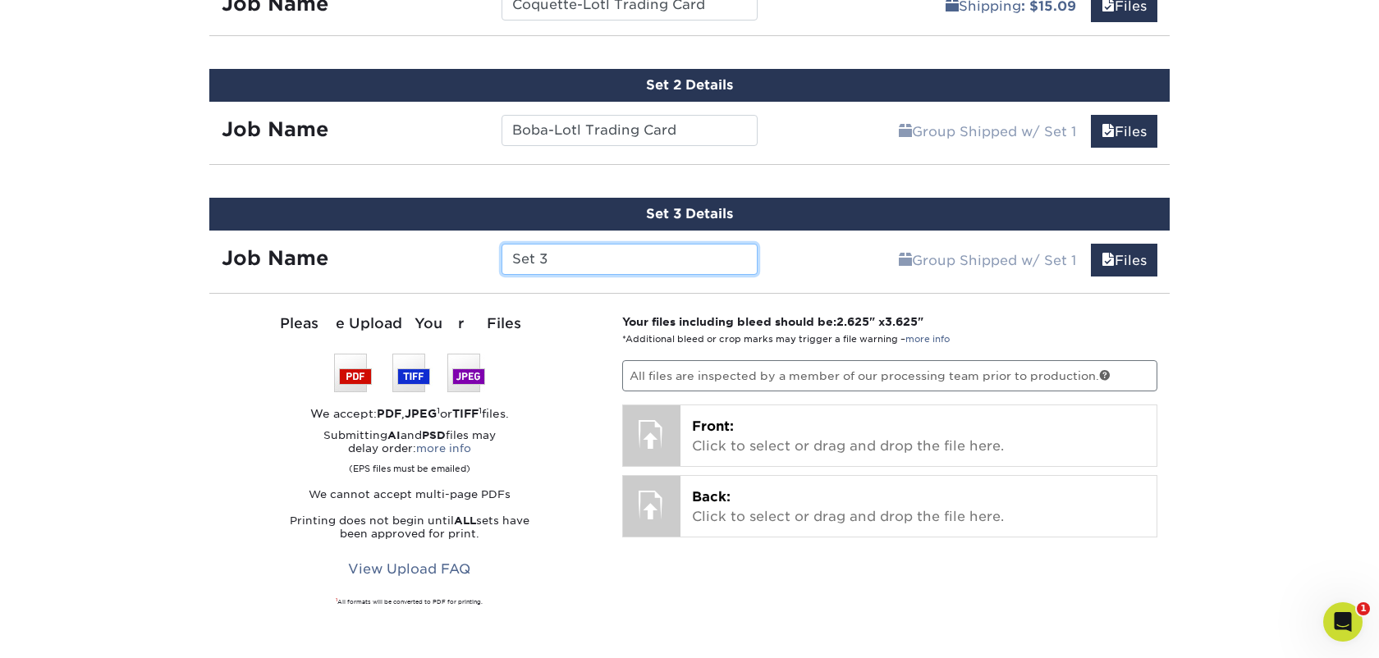
click at [600, 245] on input "Set 3" at bounding box center [629, 259] width 255 height 31
click at [600, 255] on input "Set 3" at bounding box center [629, 259] width 255 height 31
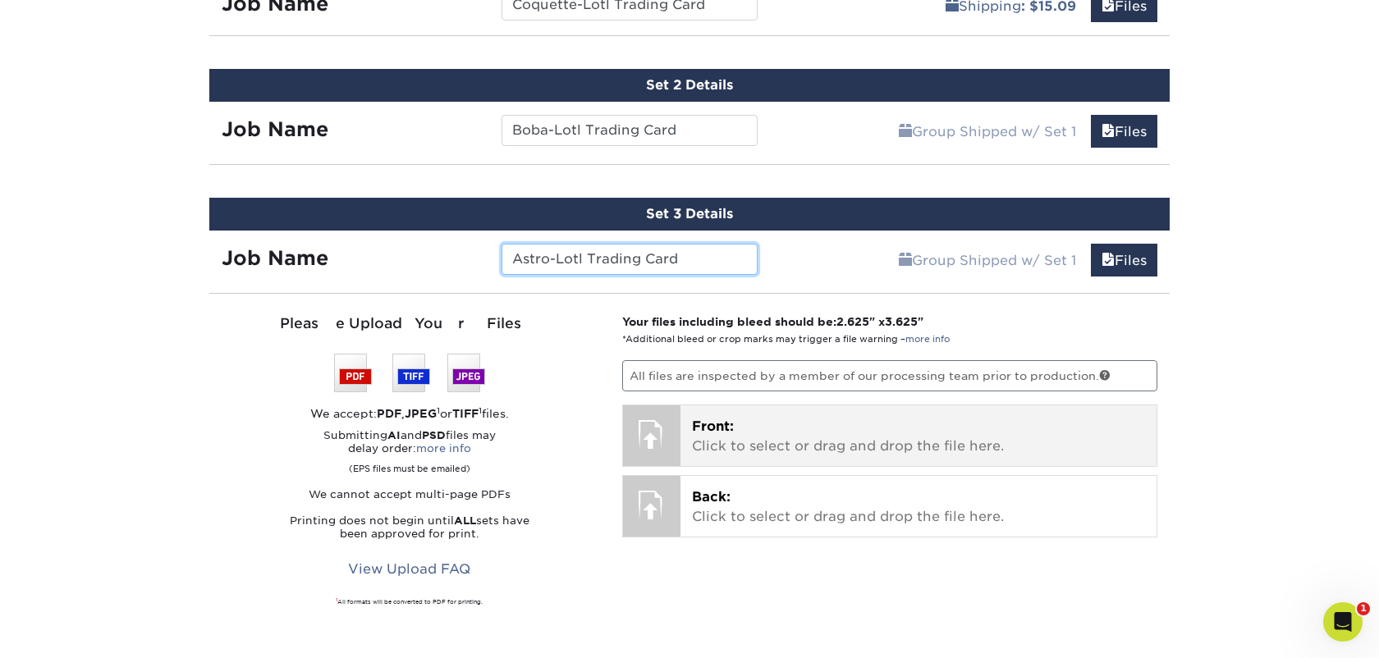
type input "Astro-Lotl Trading Card"
click at [676, 433] on div at bounding box center [651, 434] width 57 height 57
click at [702, 439] on p "Front: Click to select or drag and drop the file here." at bounding box center [919, 436] width 454 height 39
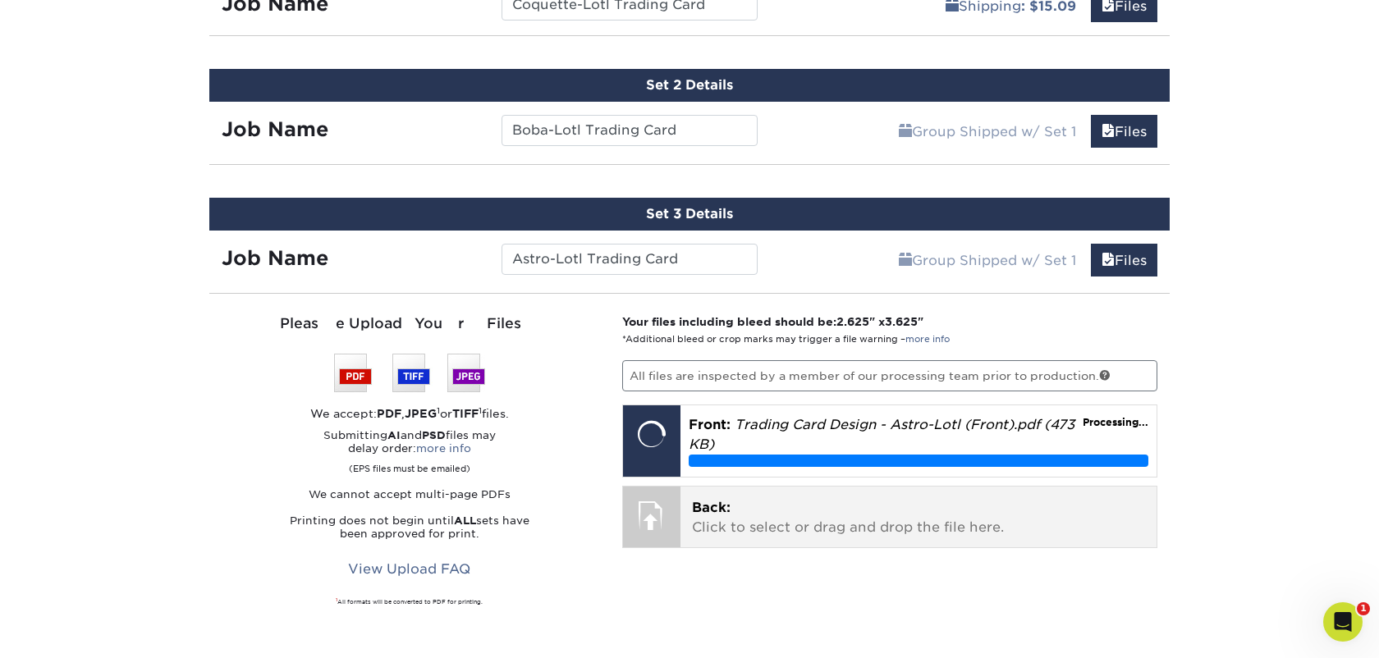
click at [779, 524] on p "Back: Click to select or drag and drop the file here." at bounding box center [919, 517] width 454 height 39
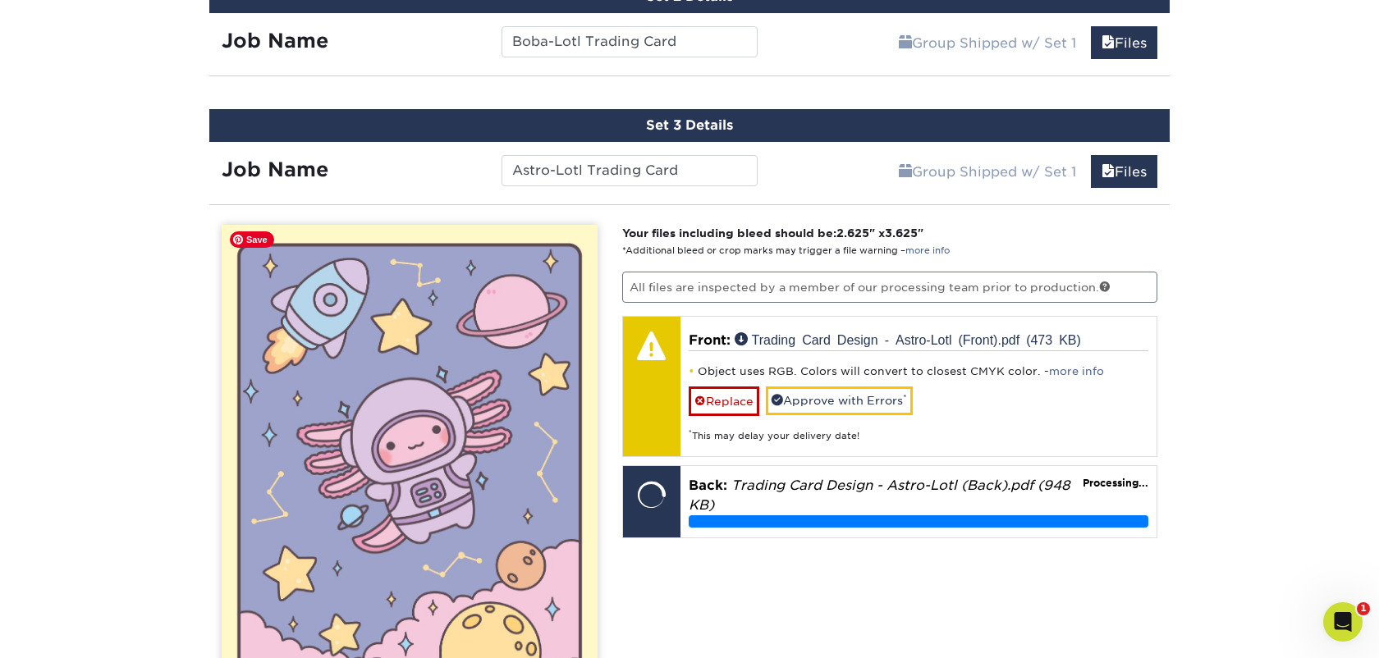
scroll to position [1134, 0]
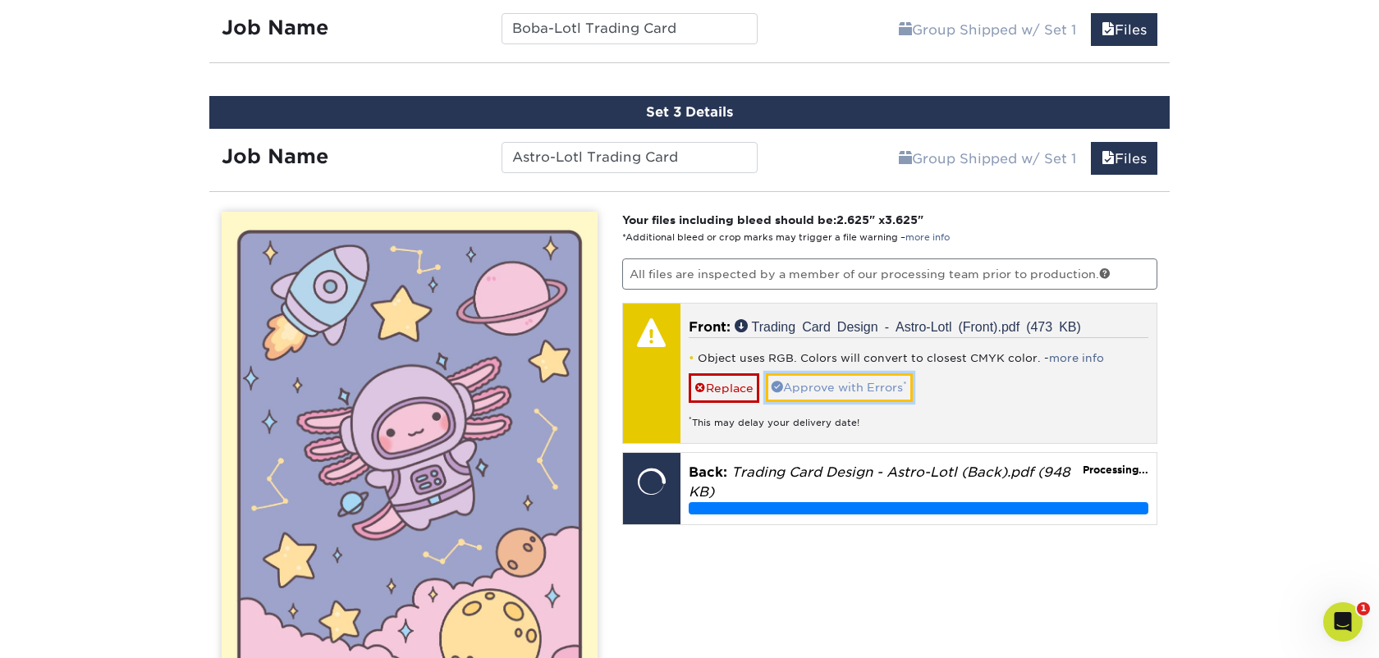
click at [831, 390] on link "Approve with Errors *" at bounding box center [839, 388] width 147 height 28
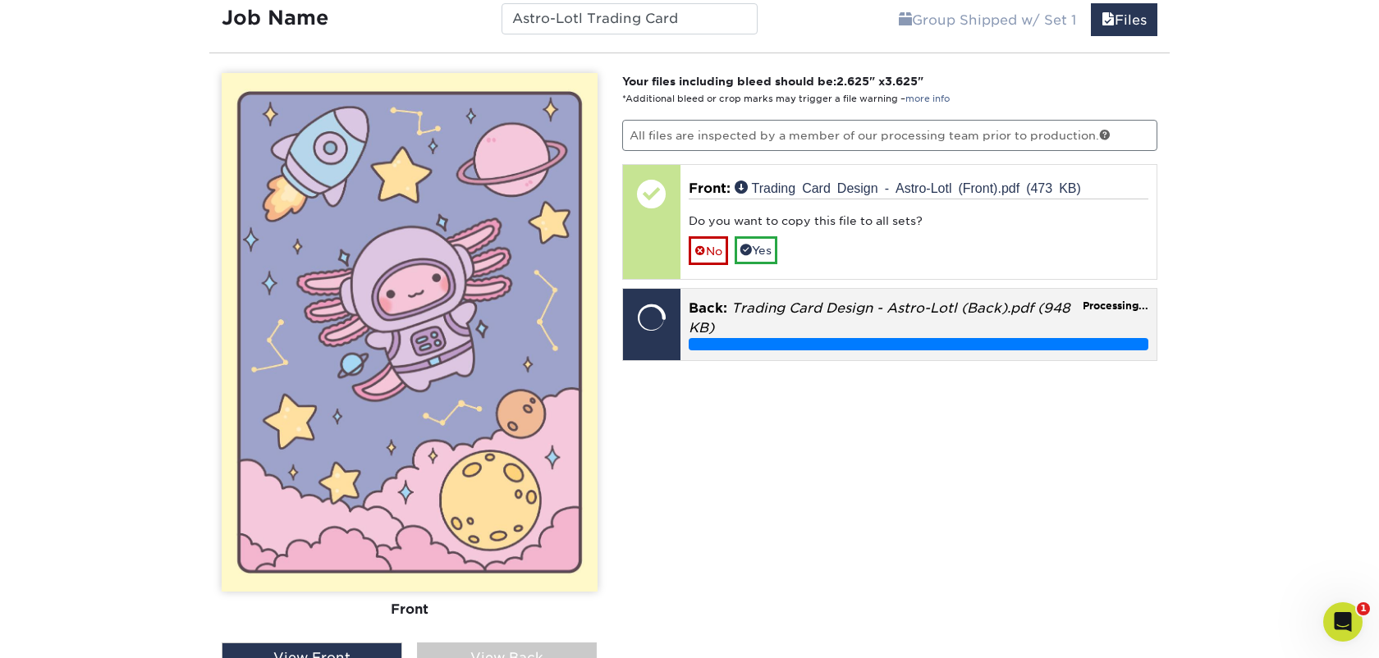
scroll to position [1271, 0]
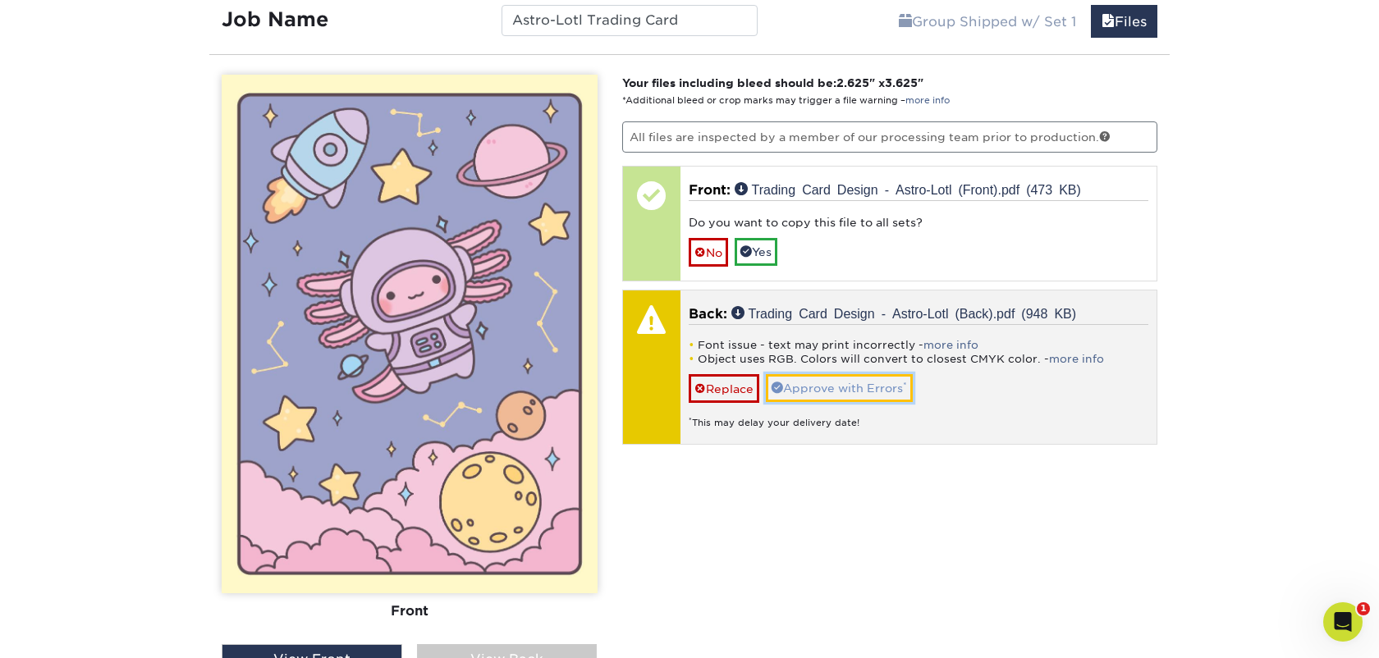
click at [835, 392] on link "Approve with Errors *" at bounding box center [839, 388] width 147 height 28
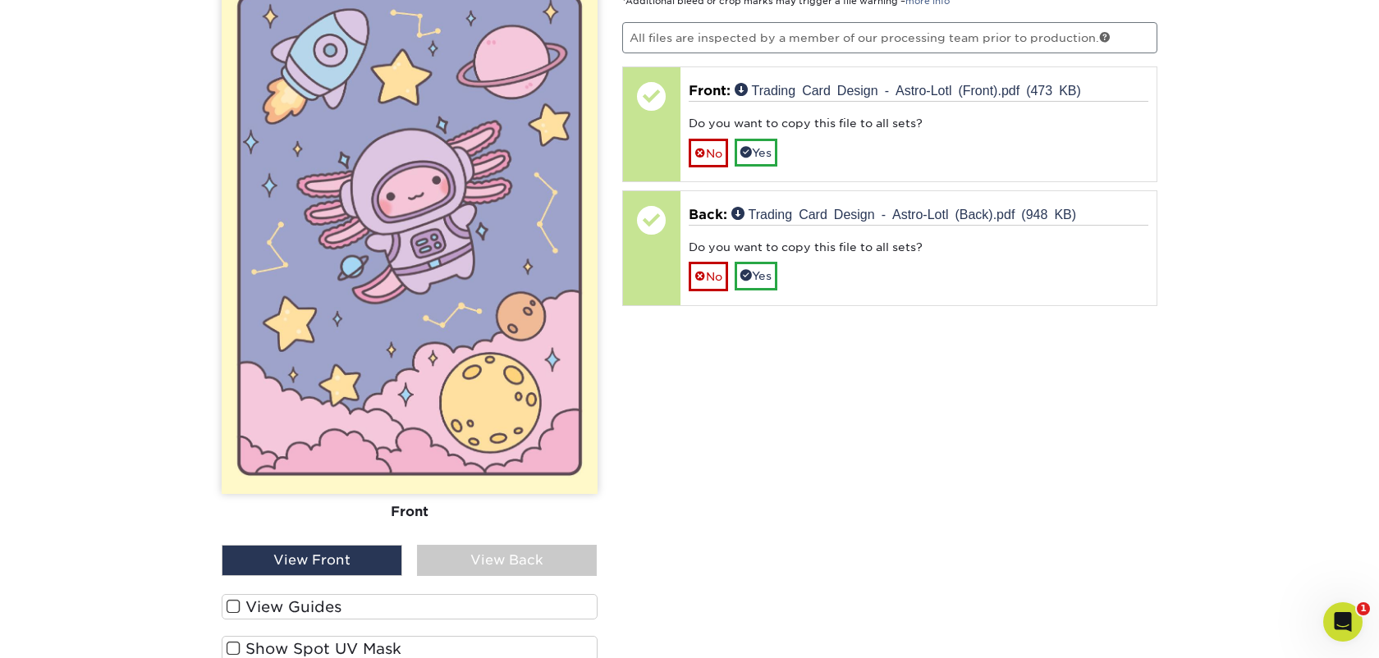
scroll to position [1424, 0]
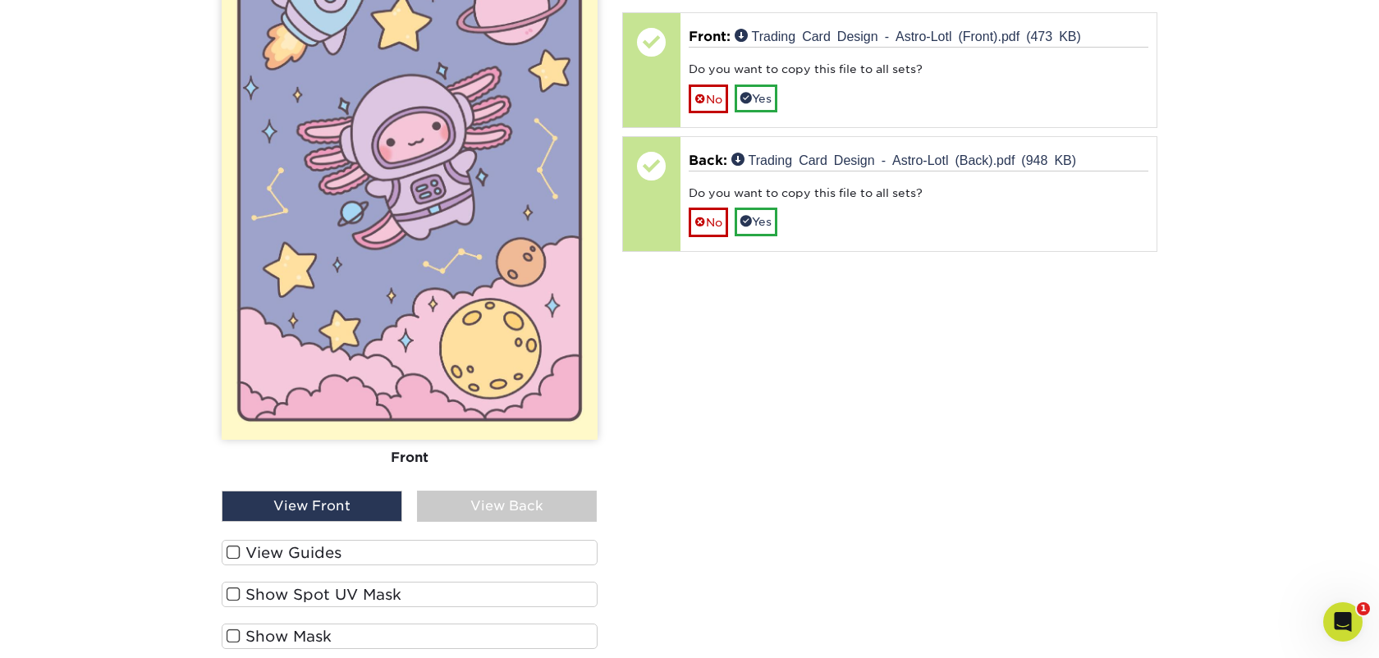
click at [477, 496] on div "View Back" at bounding box center [507, 506] width 181 height 31
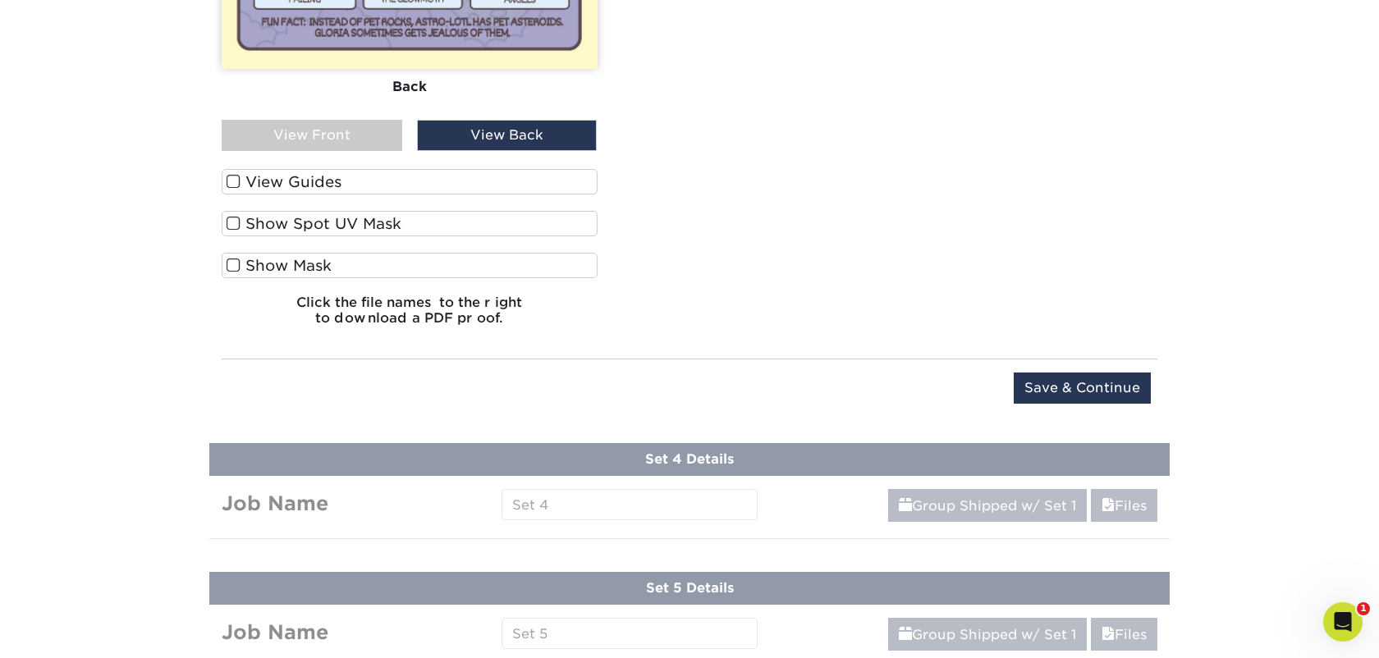
scroll to position [1807, 0]
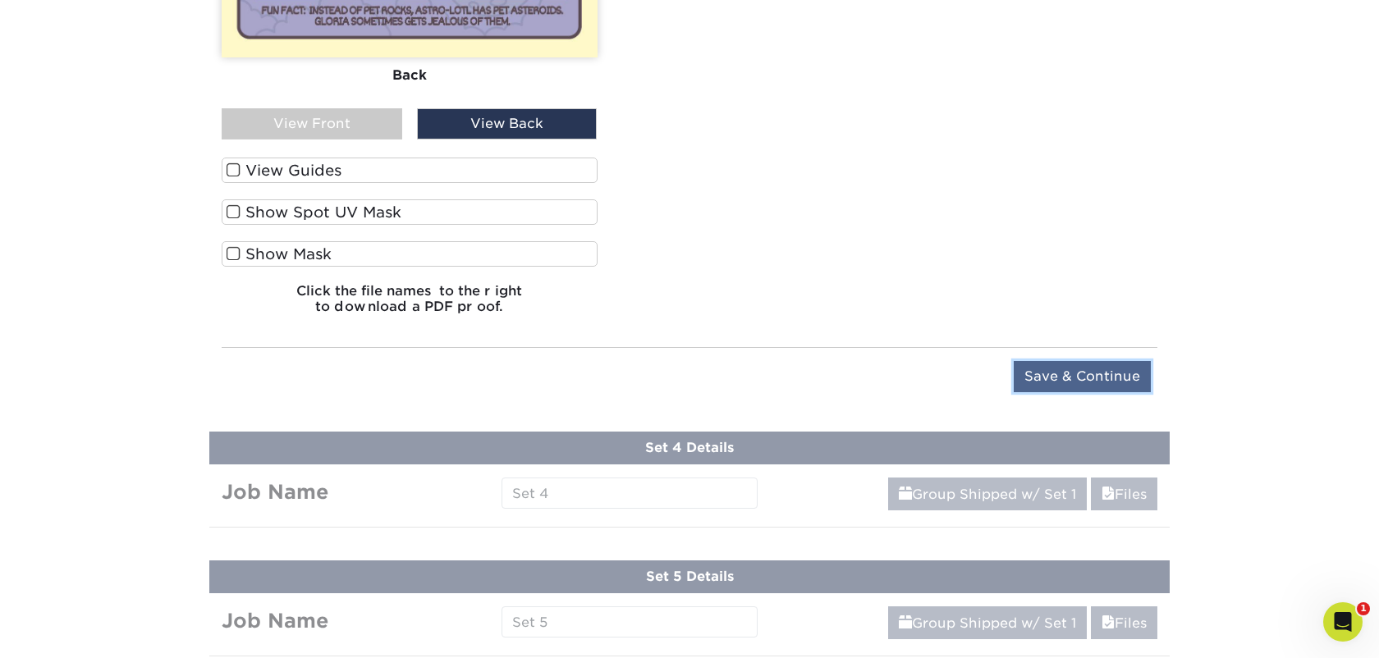
click at [1075, 377] on input "Save & Continue" at bounding box center [1082, 376] width 137 height 31
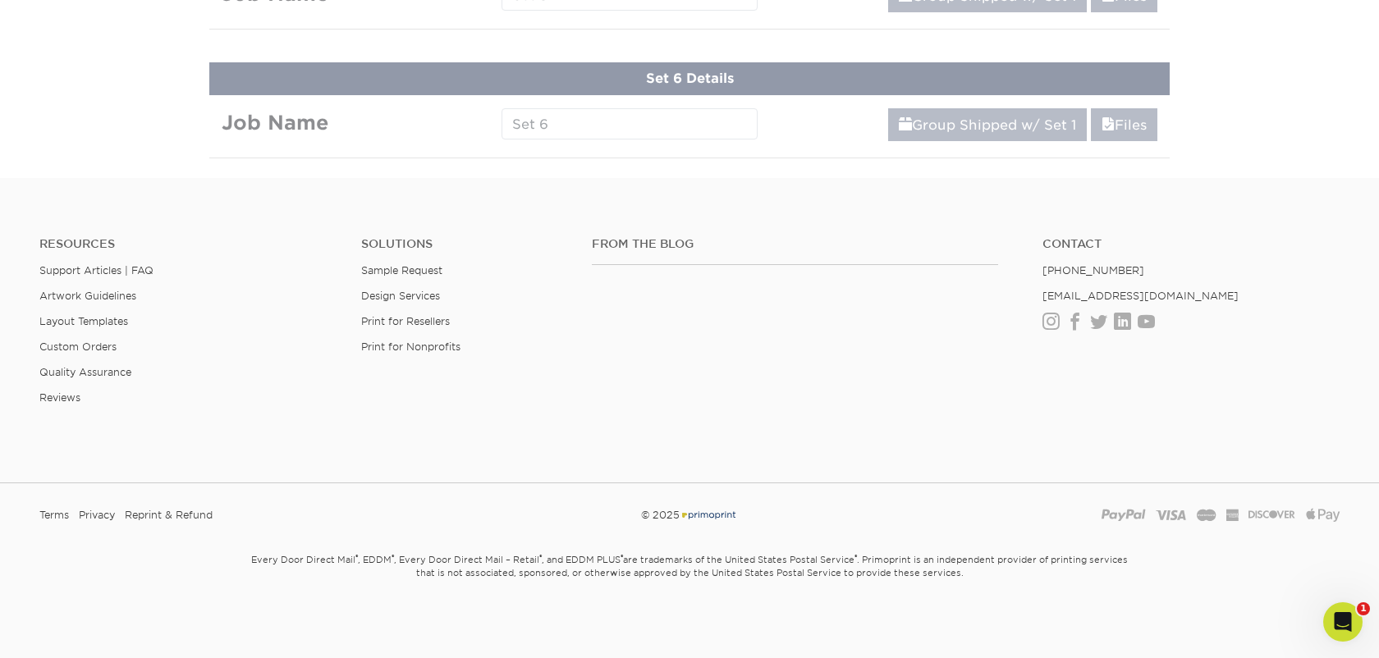
scroll to position [1089, 0]
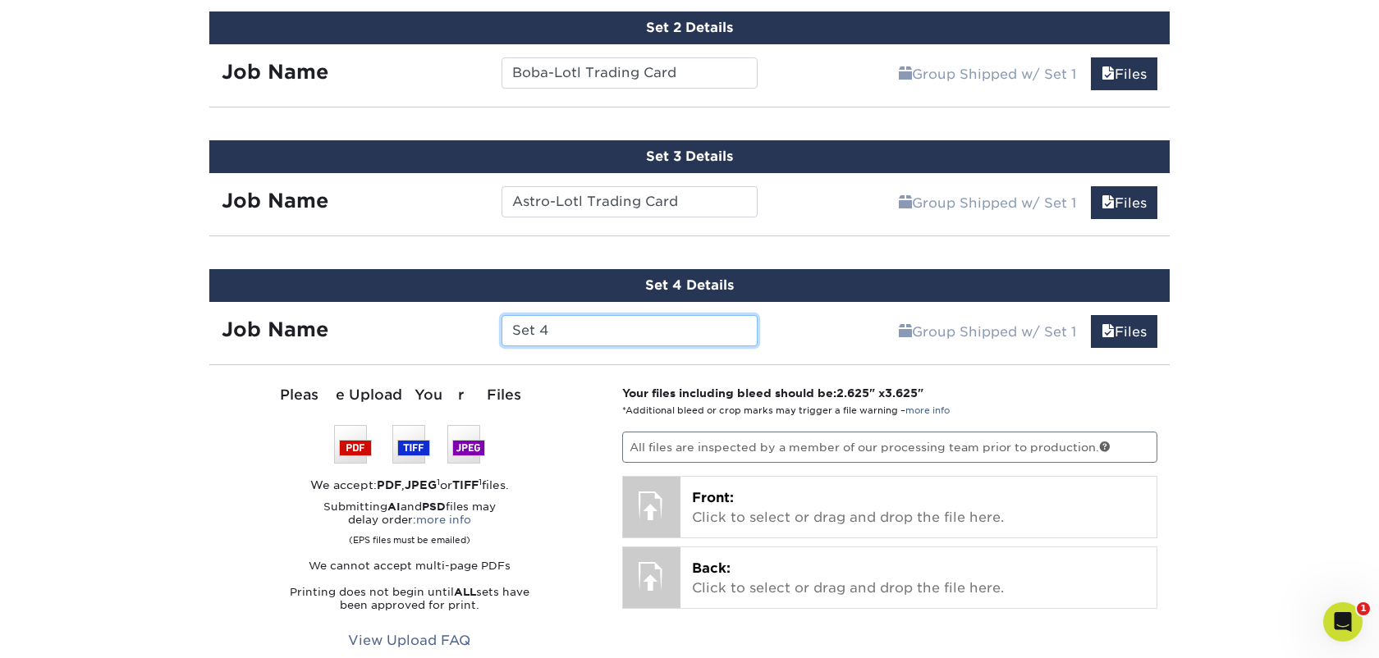
click at [598, 336] on input "Set 4" at bounding box center [629, 330] width 255 height 31
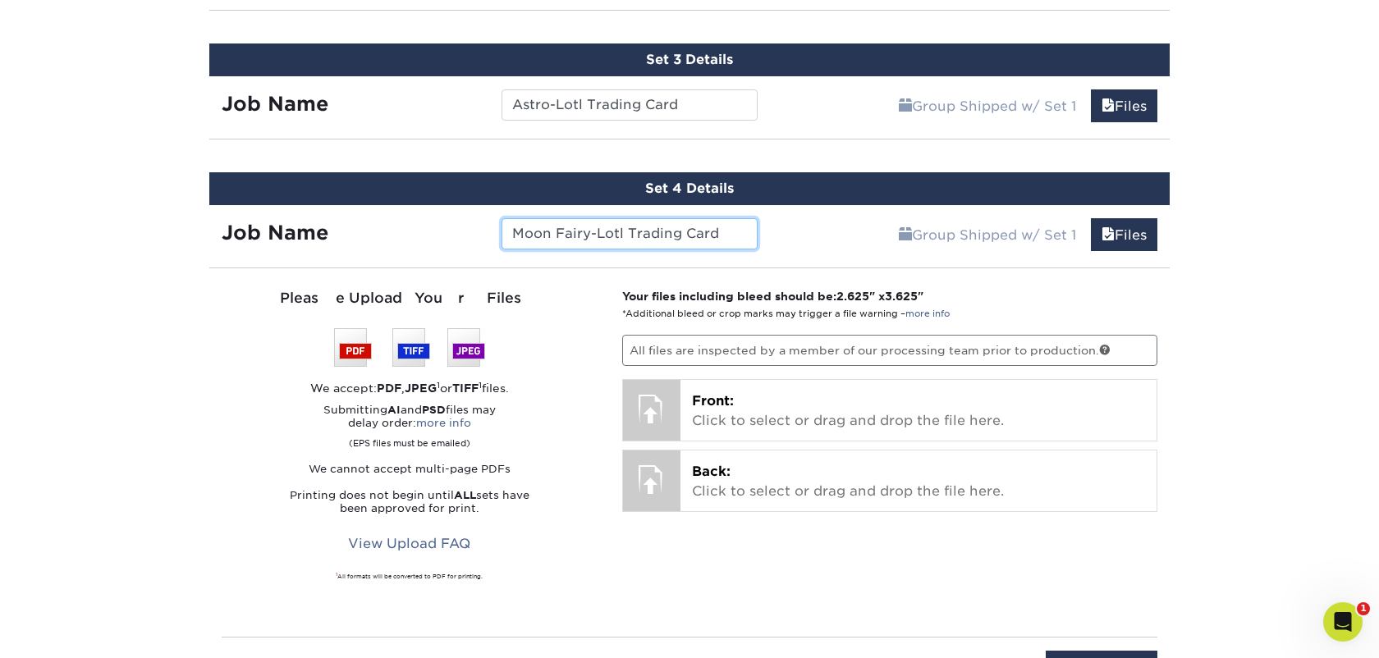
scroll to position [1216, 0]
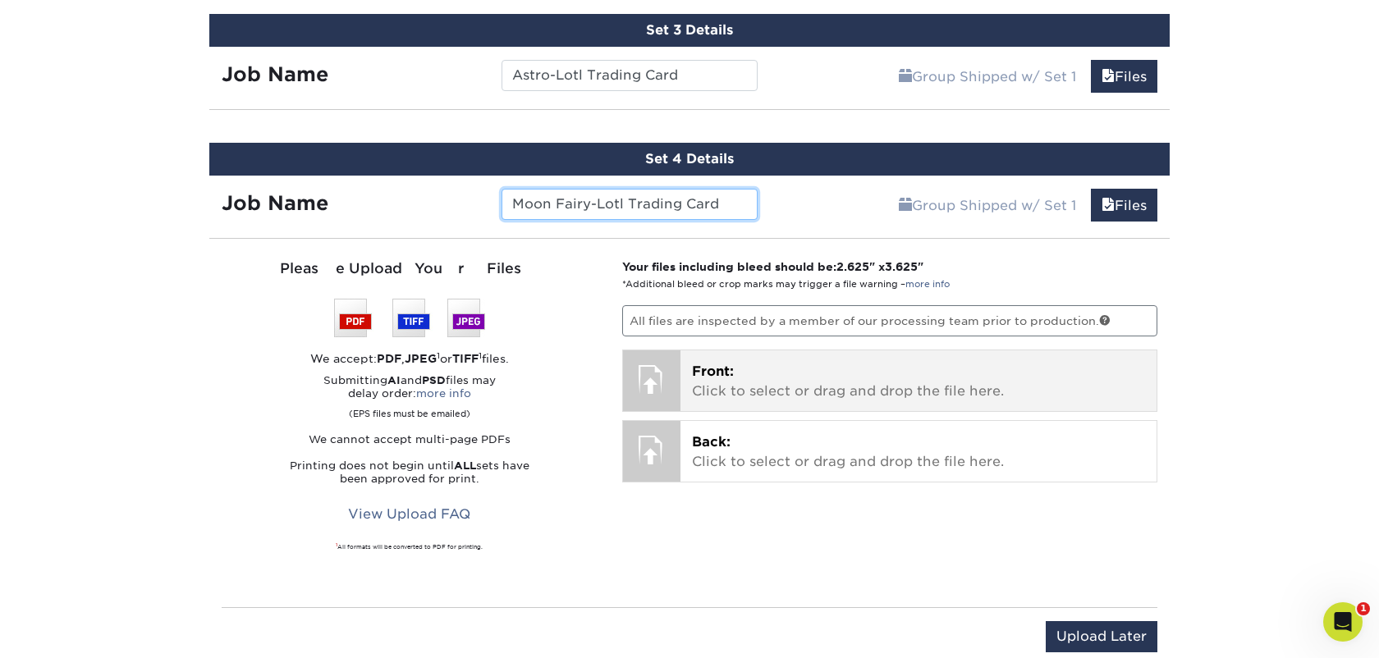
type input "Moon Fairy-Lotl Trading Card"
click at [756, 351] on div "Front: Click to select or drag and drop the file here. Choose file" at bounding box center [919, 381] width 477 height 61
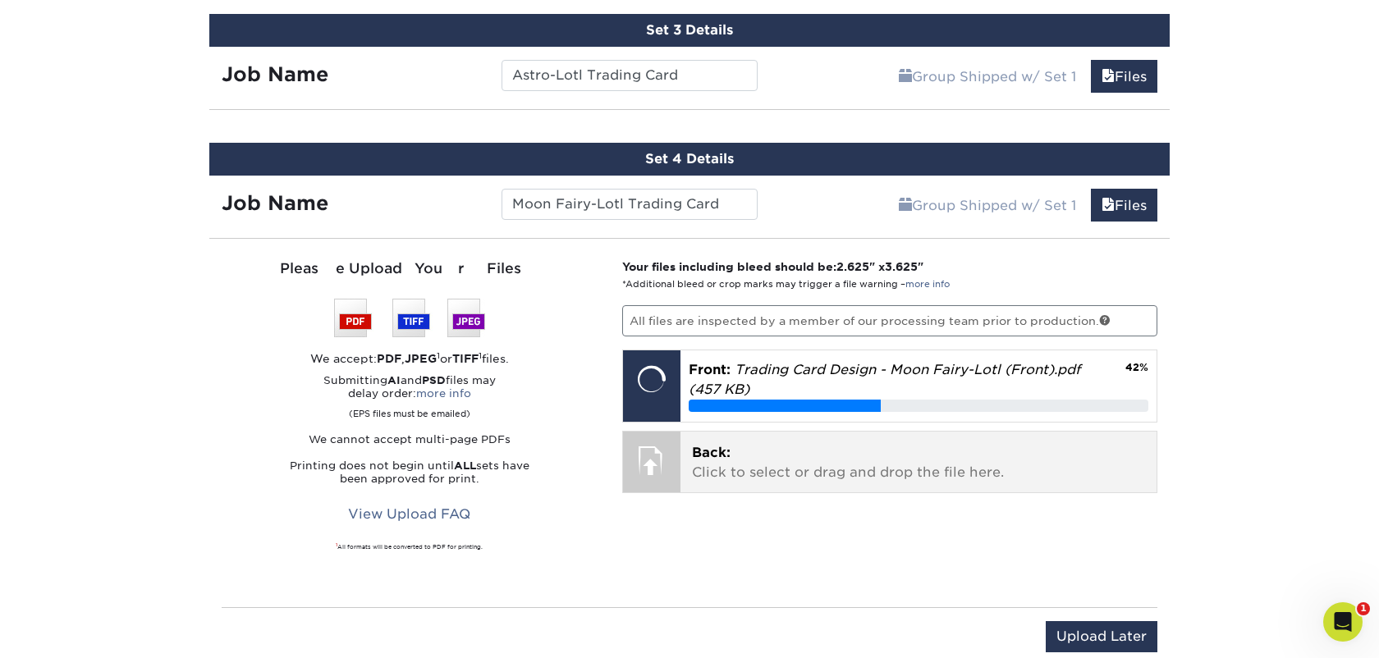
click at [835, 476] on p "Back: Click to select or drag and drop the file here." at bounding box center [919, 462] width 454 height 39
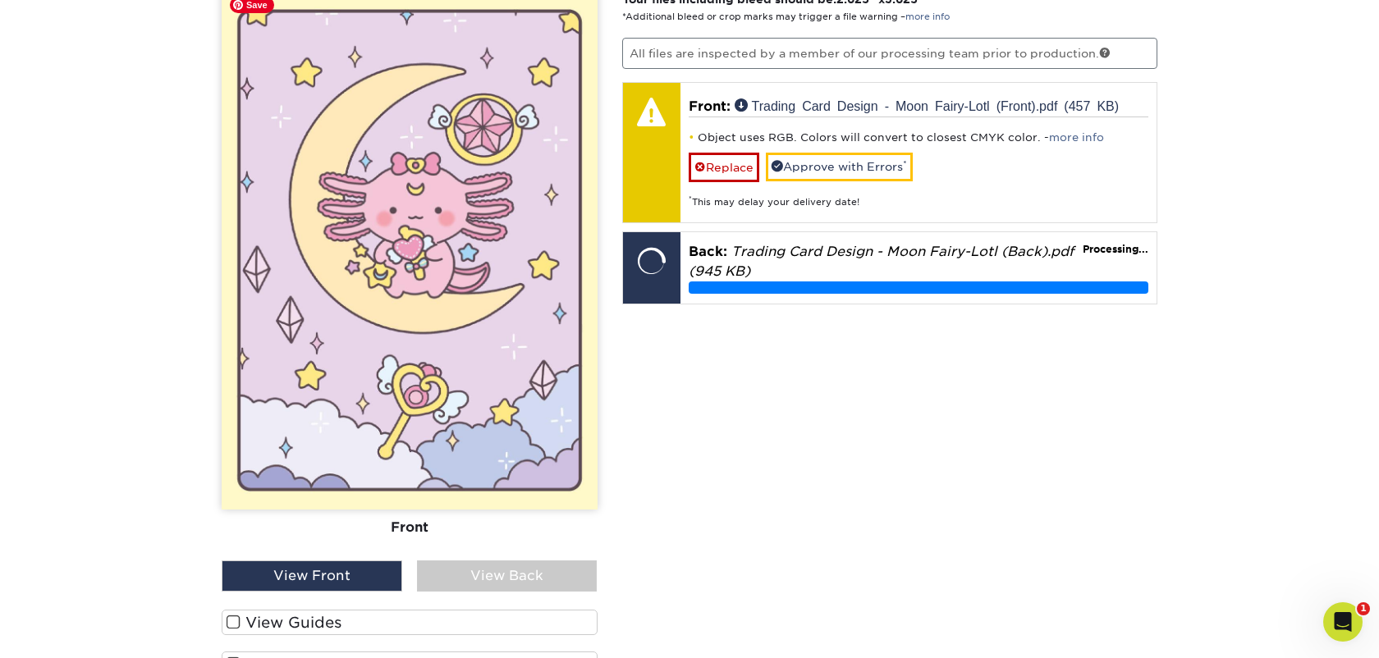
scroll to position [1490, 0]
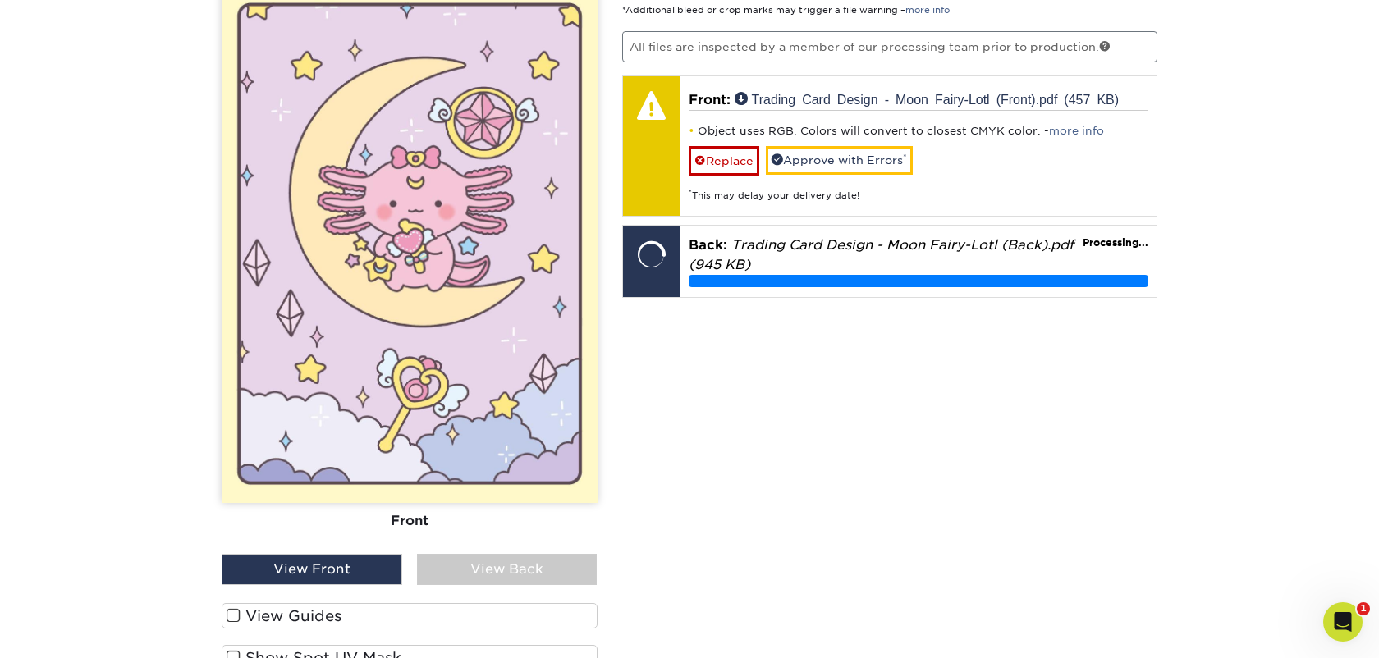
click at [518, 569] on div "View Back" at bounding box center [507, 569] width 181 height 31
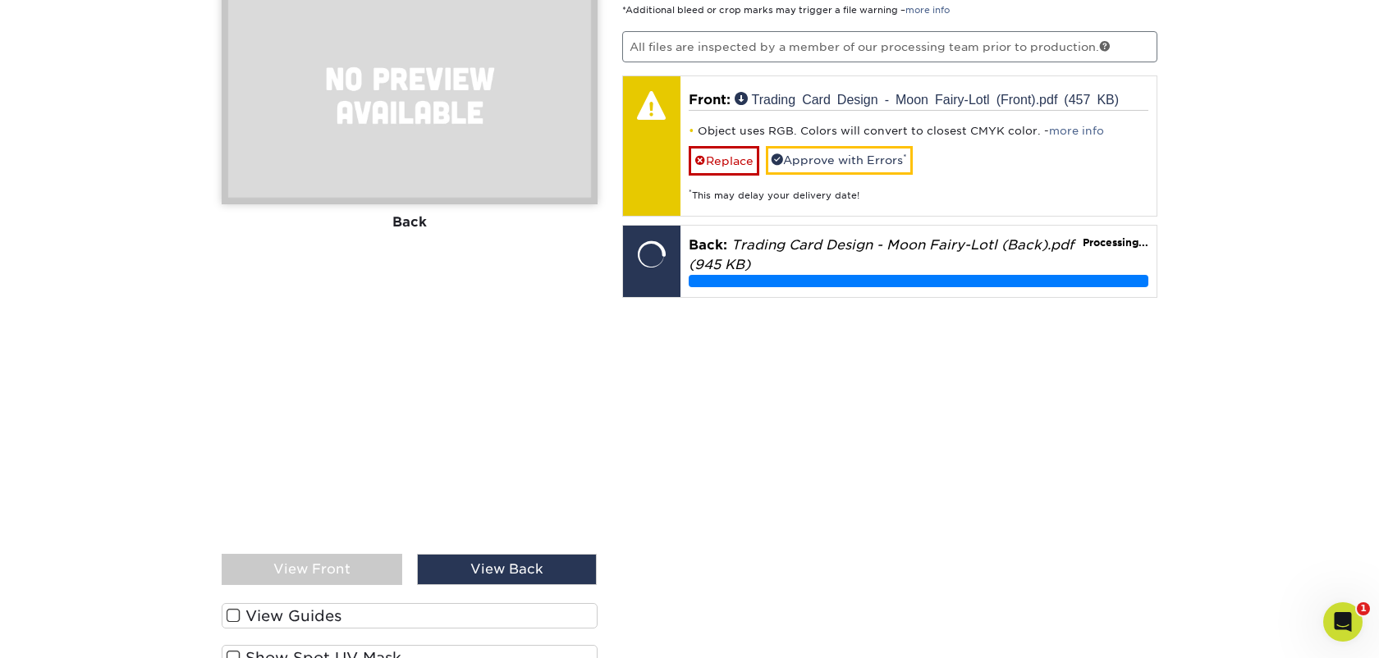
scroll to position [1410, 0]
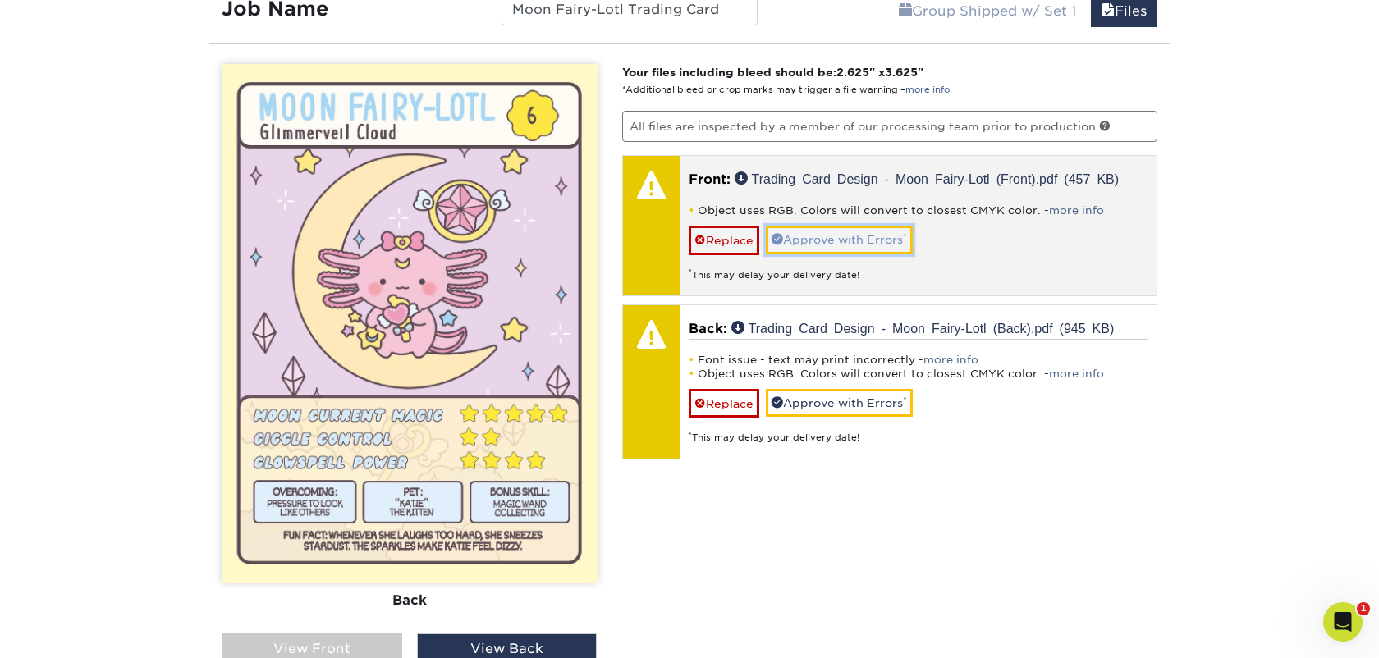
click at [835, 232] on link "Approve with Errors *" at bounding box center [839, 240] width 147 height 28
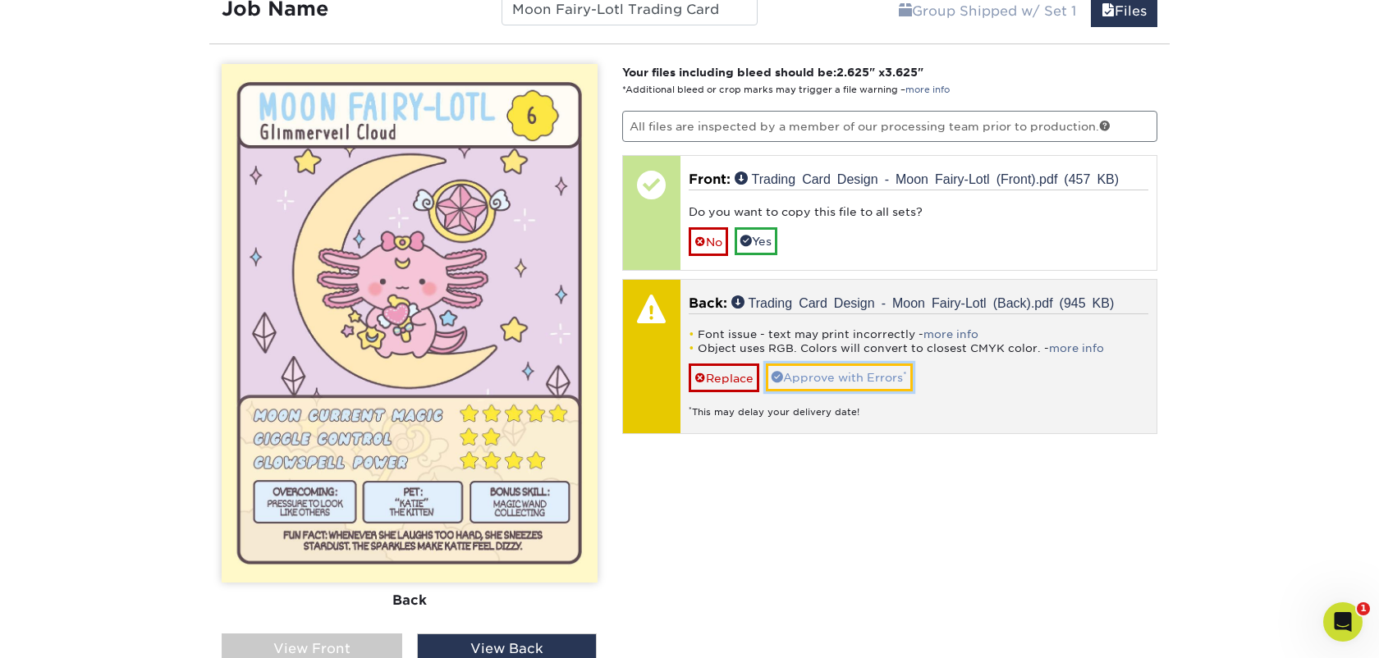
click at [844, 380] on link "Approve with Errors *" at bounding box center [839, 378] width 147 height 28
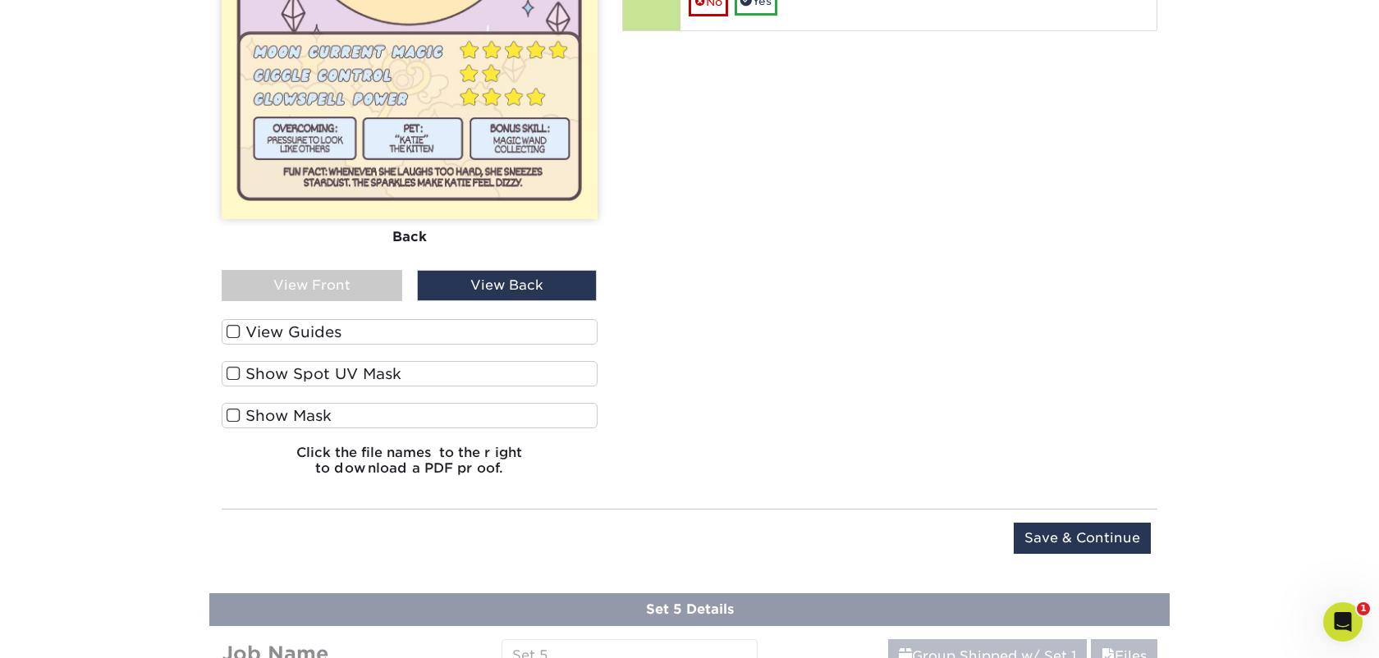
scroll to position [1797, 0]
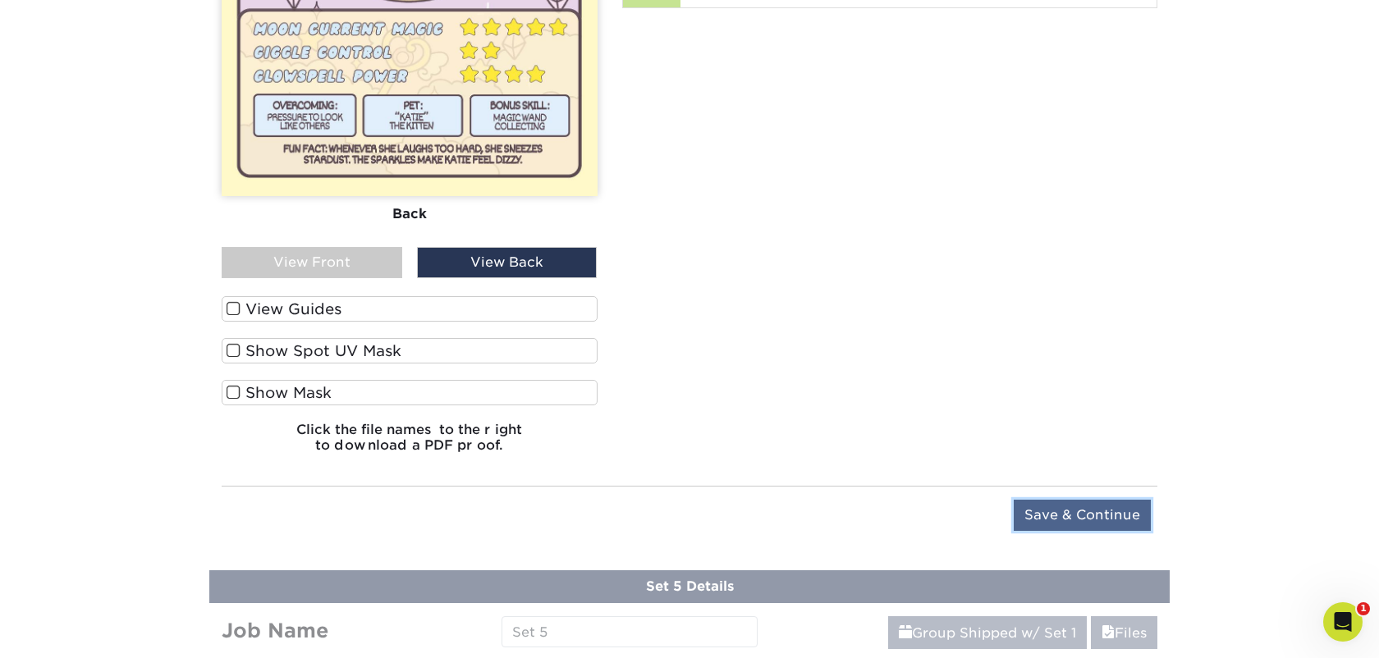
click at [1076, 520] on input "Save & Continue" at bounding box center [1082, 515] width 137 height 31
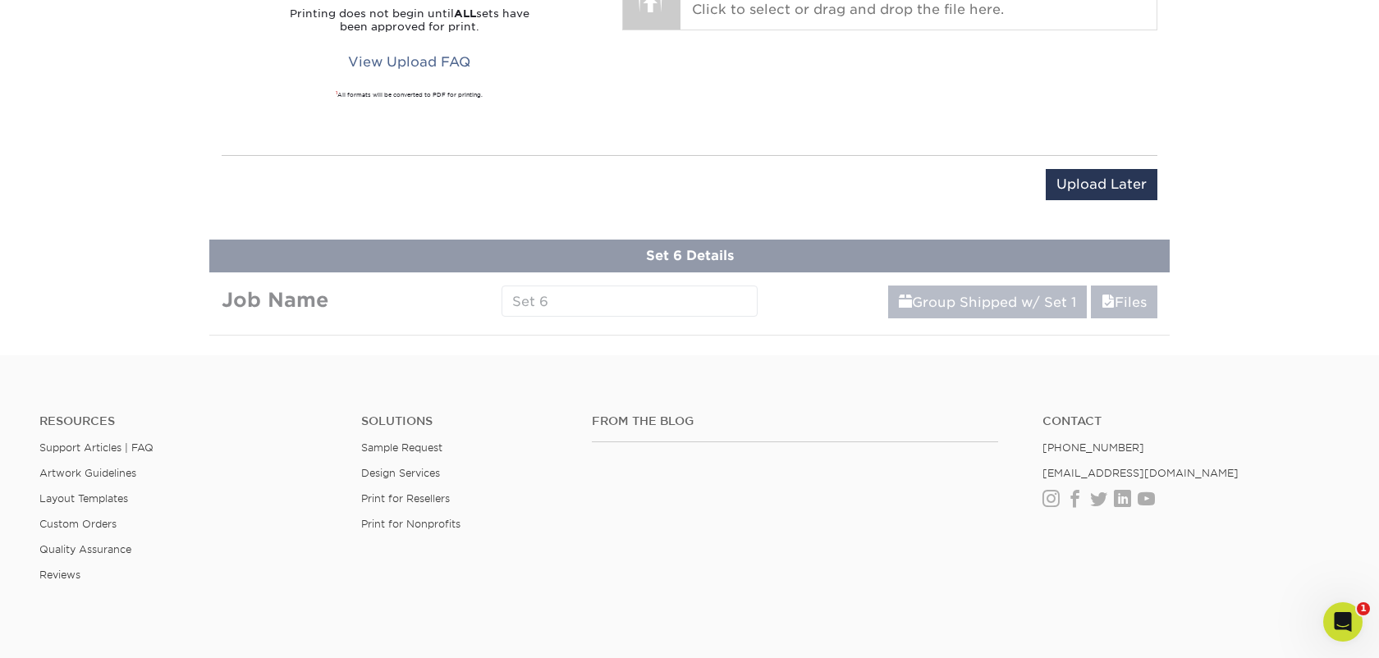
scroll to position [1218, 0]
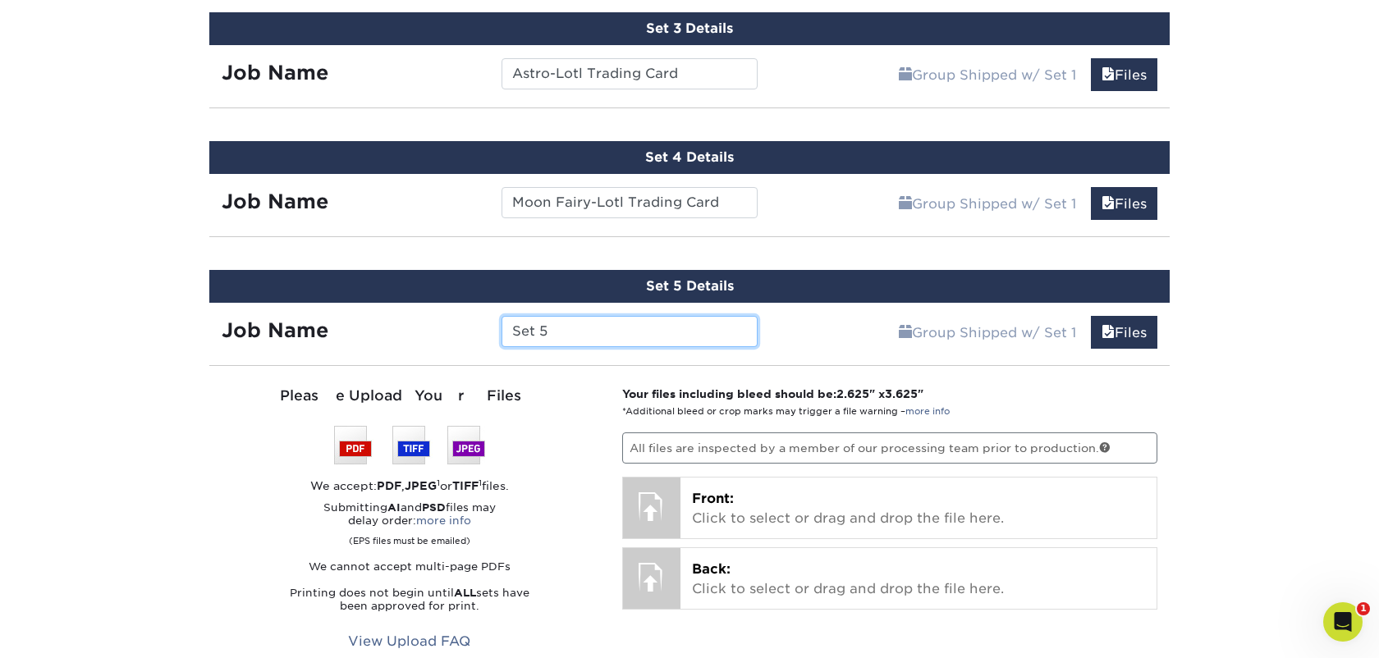
click at [567, 342] on input "Set 5" at bounding box center [629, 331] width 255 height 31
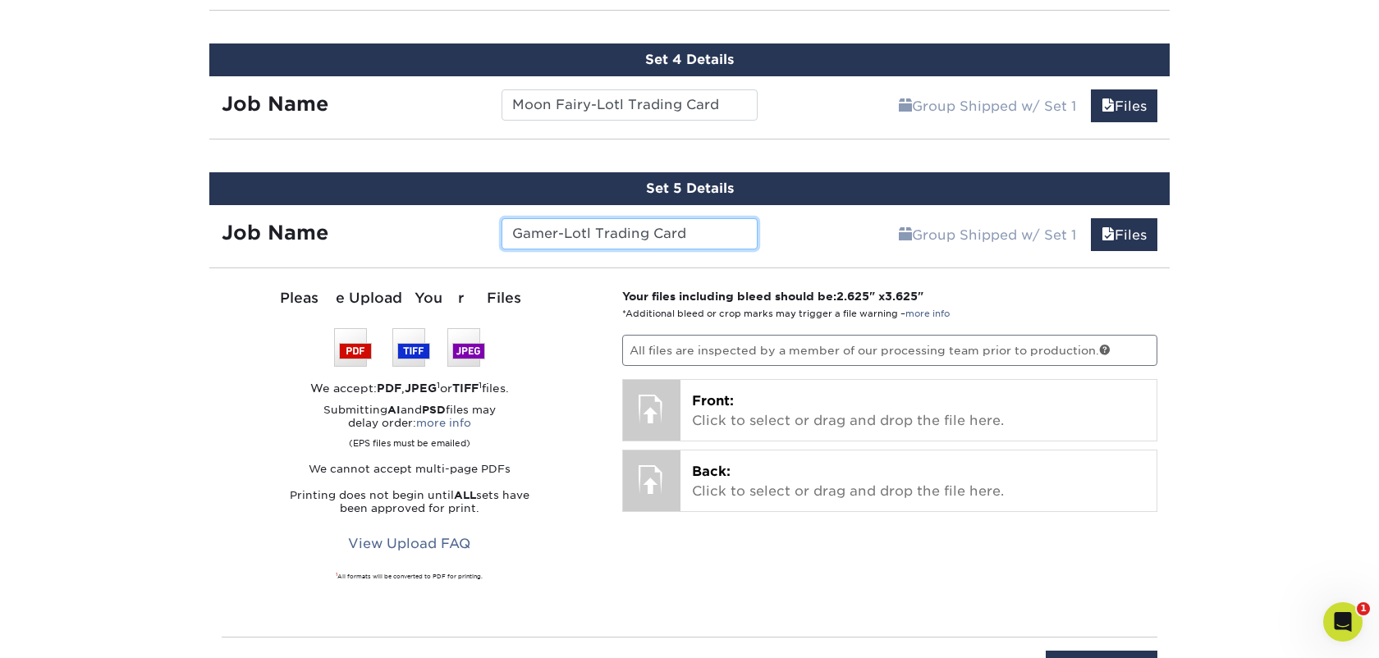
scroll to position [1343, 0]
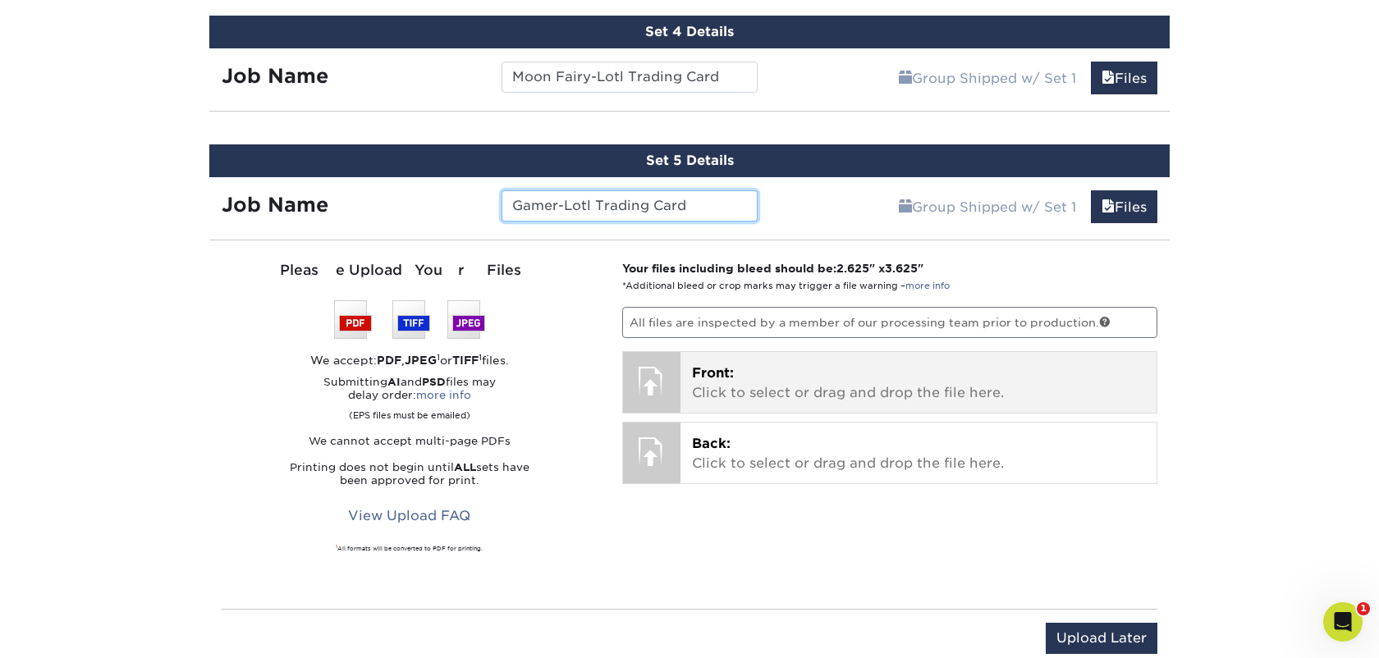
type input "Gamer-Lotl Trading Card"
click at [744, 352] on div "Front: Click to select or drag and drop the file here. Choose file" at bounding box center [919, 382] width 477 height 61
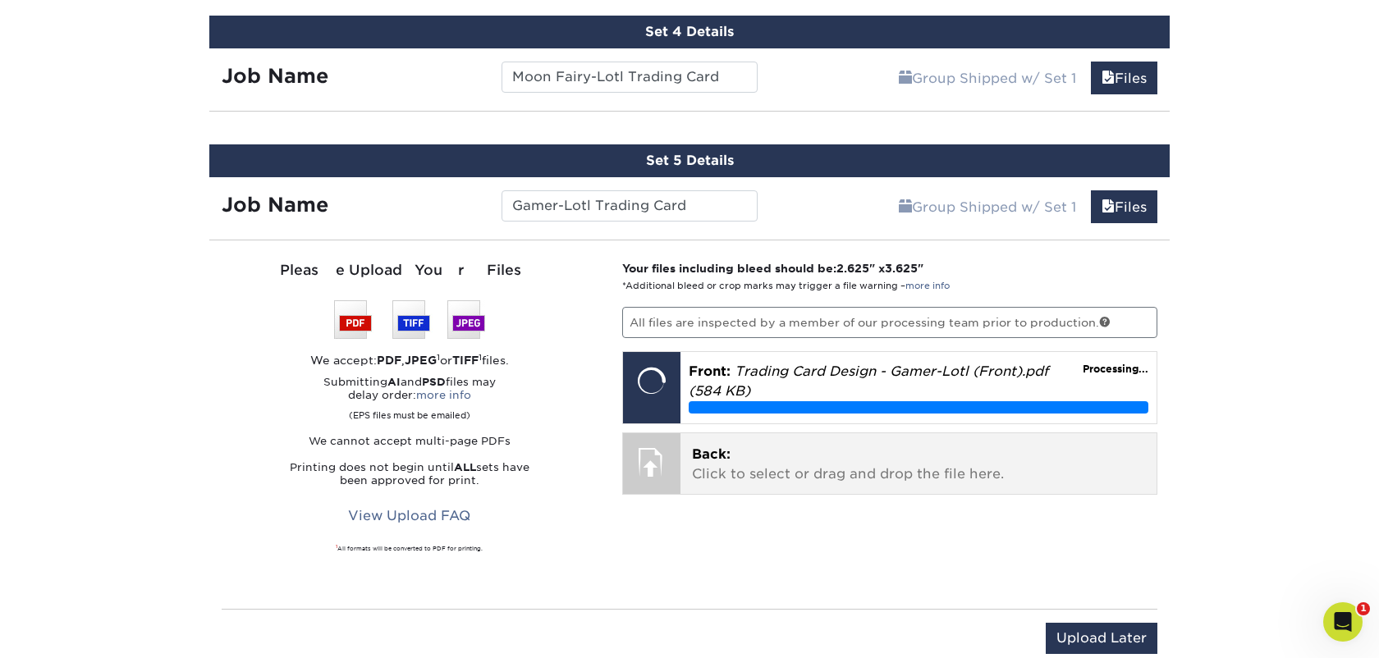
click at [717, 472] on p "Back: Click to select or drag and drop the file here." at bounding box center [919, 464] width 454 height 39
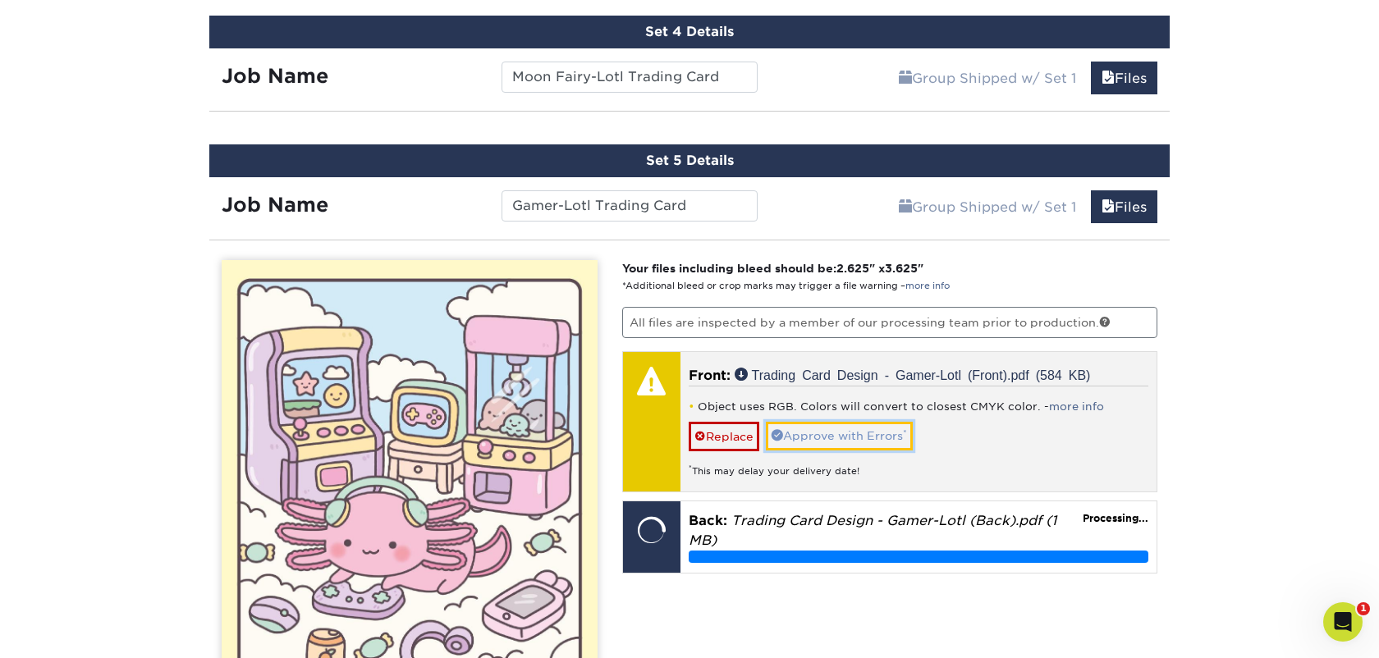
click at [846, 429] on link "Approve with Errors *" at bounding box center [839, 436] width 147 height 28
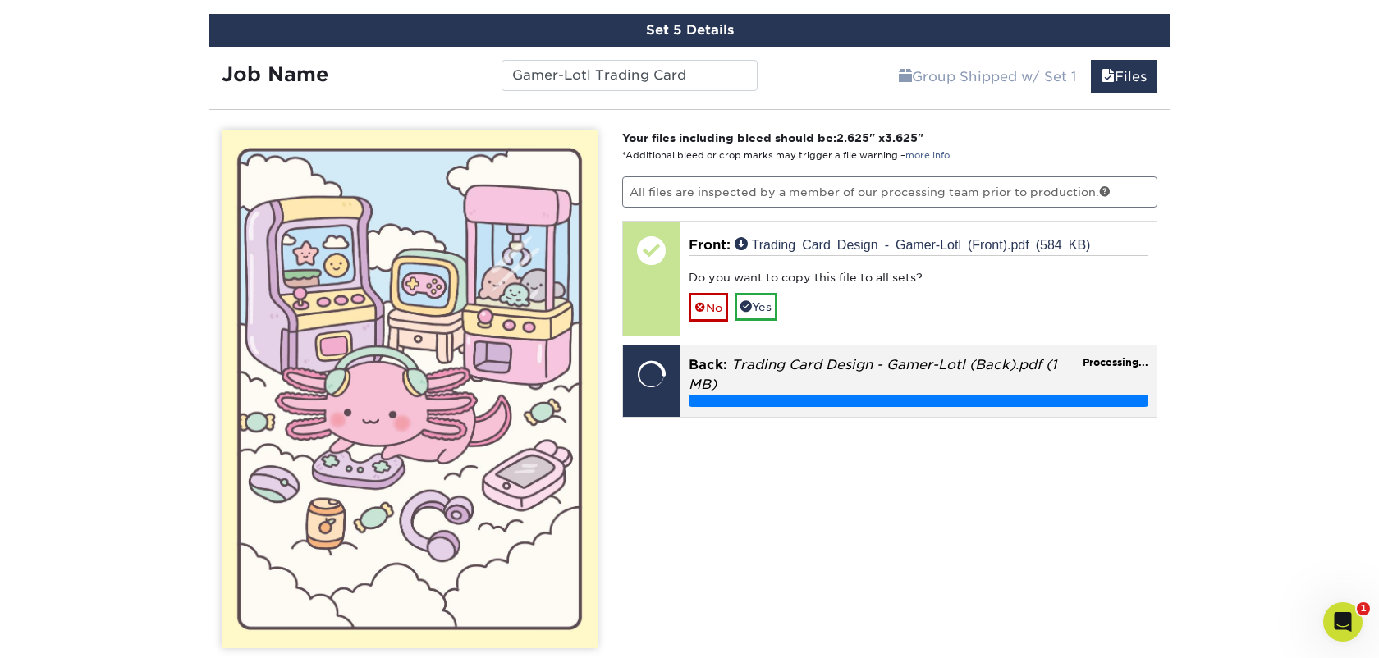
scroll to position [1475, 0]
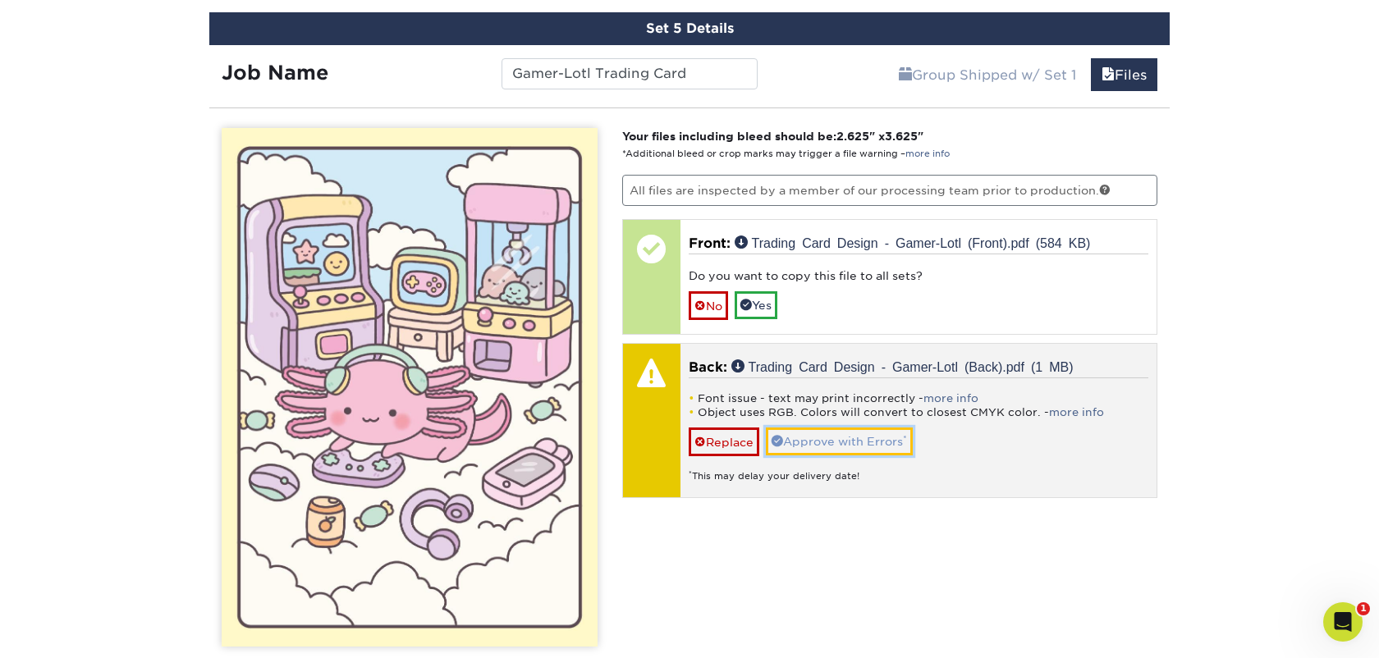
click at [806, 440] on link "Approve with Errors *" at bounding box center [839, 442] width 147 height 28
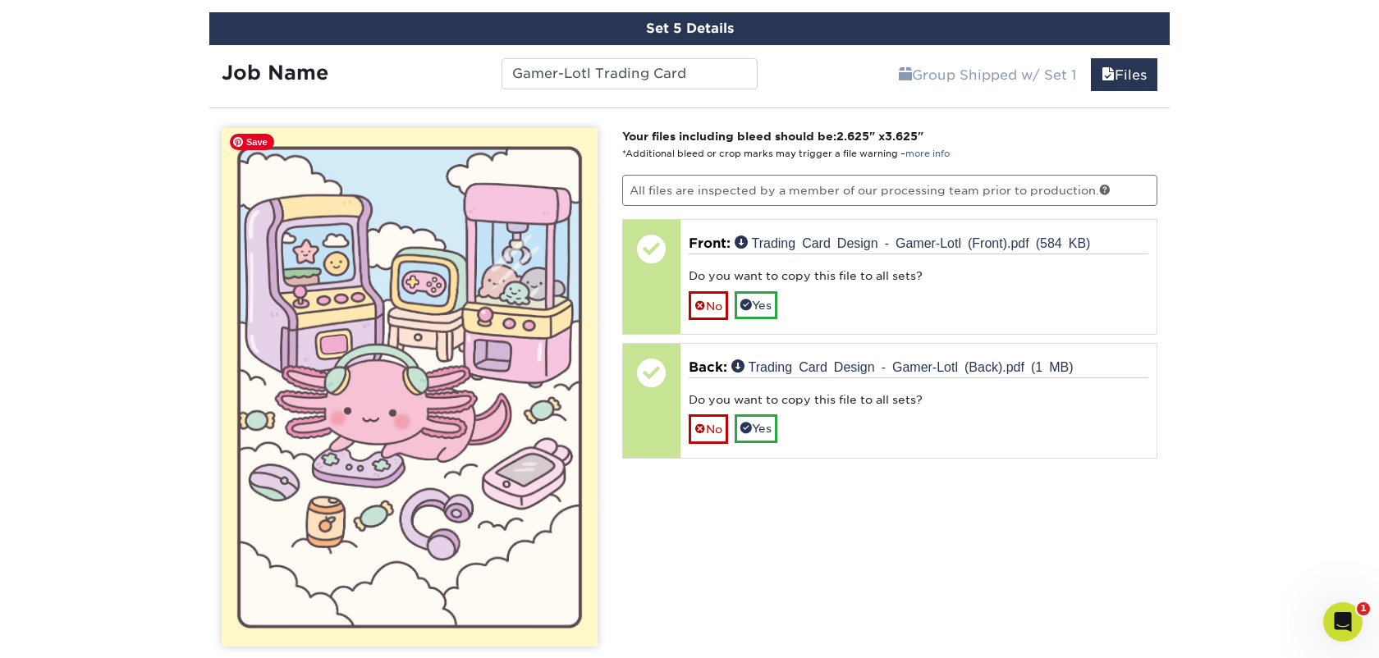
scroll to position [1635, 0]
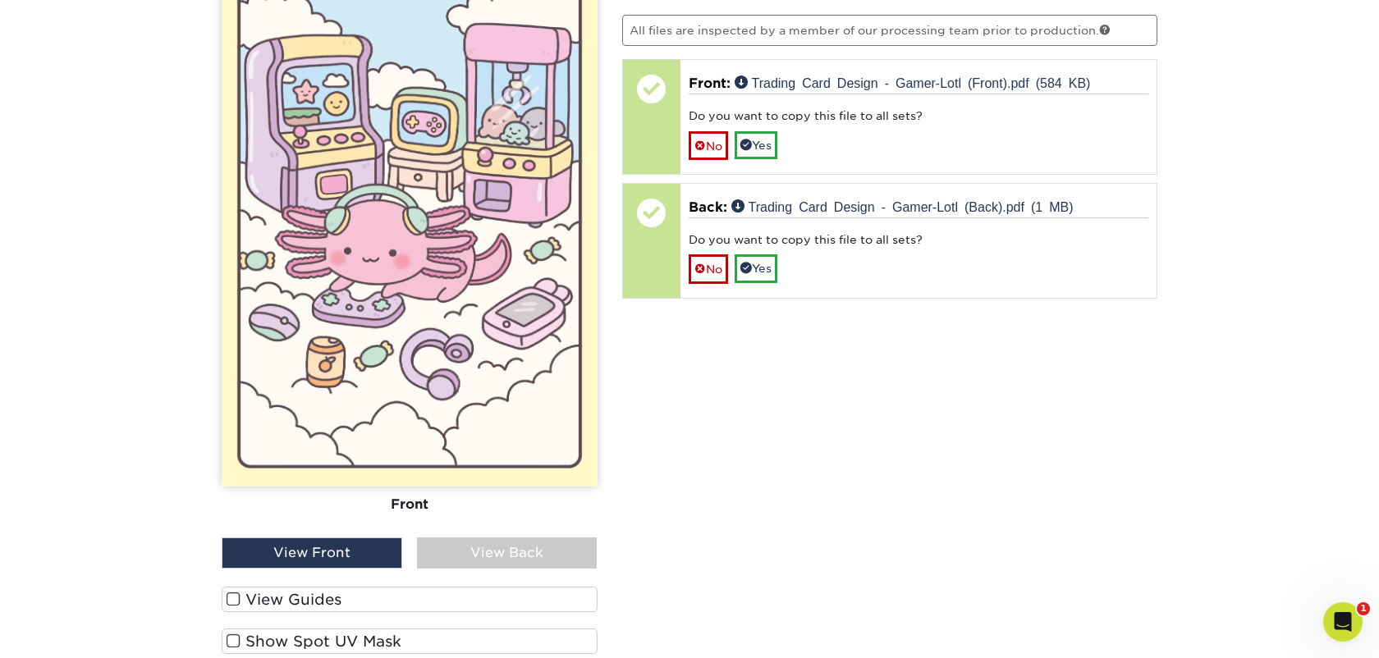
click at [490, 559] on div "View Back" at bounding box center [507, 553] width 181 height 31
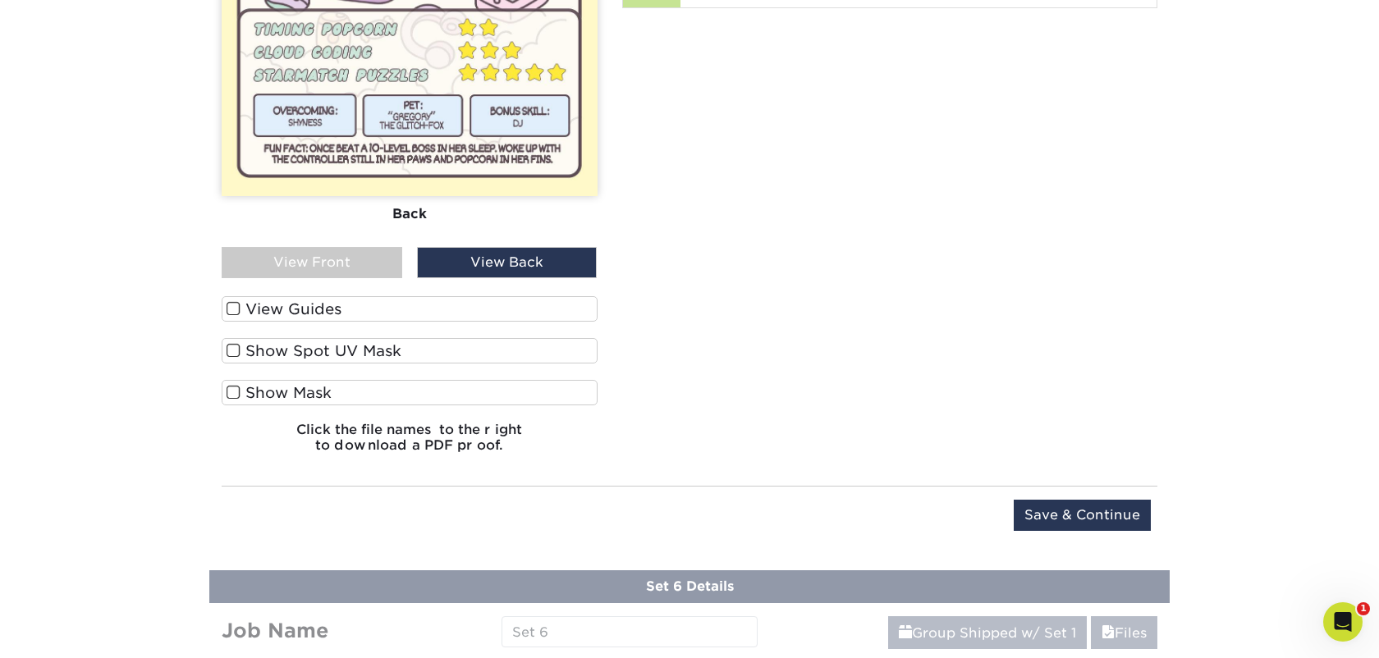
scroll to position [1984, 0]
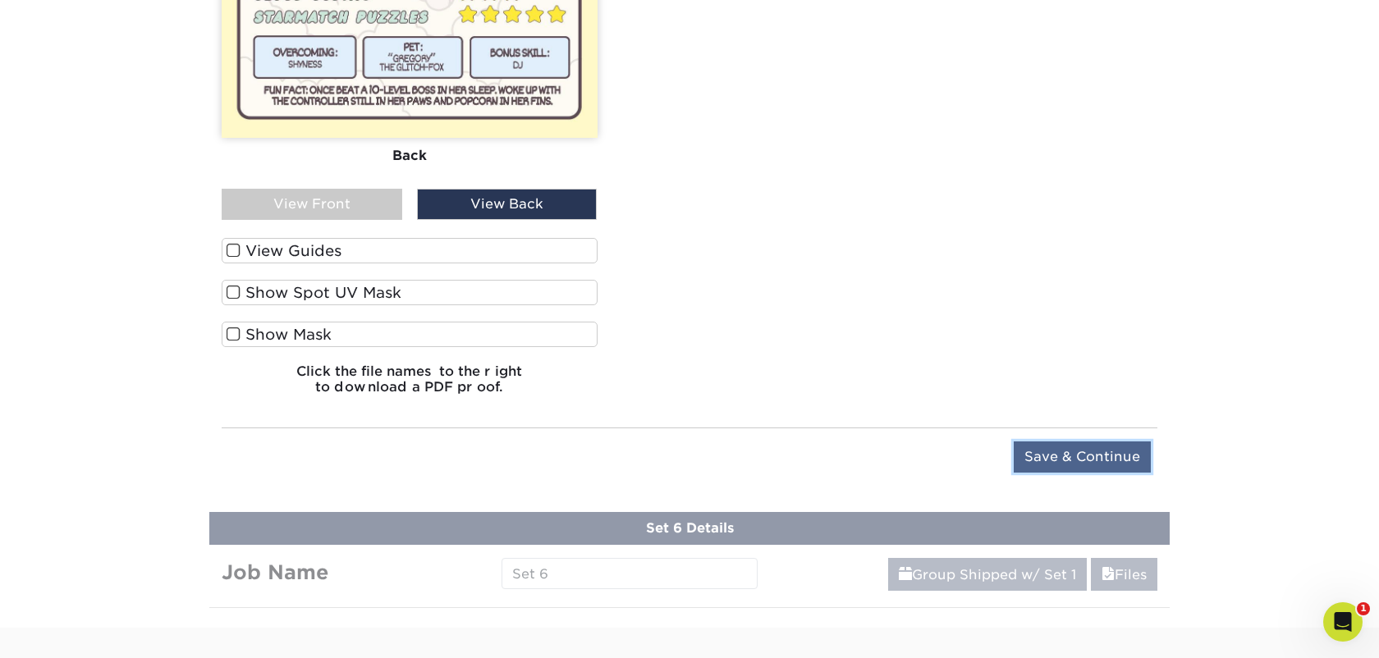
click at [1106, 451] on input "Save & Continue" at bounding box center [1082, 457] width 137 height 31
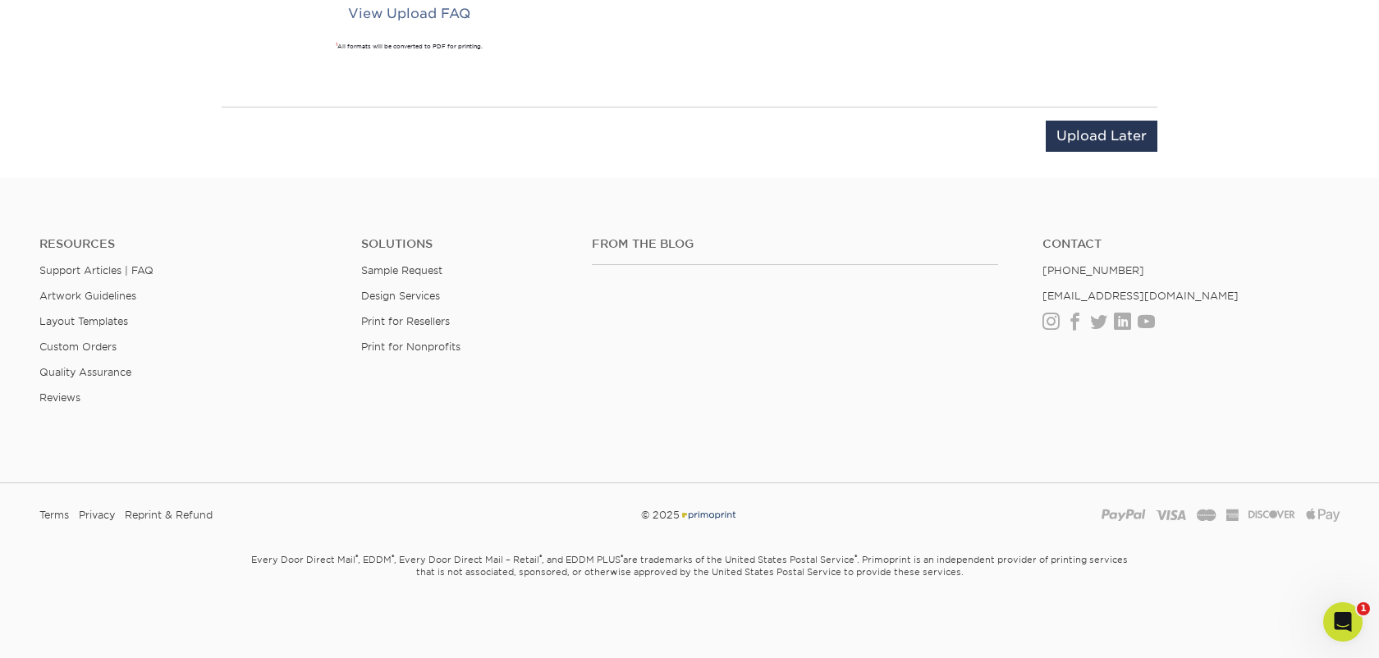
scroll to position [1346, 0]
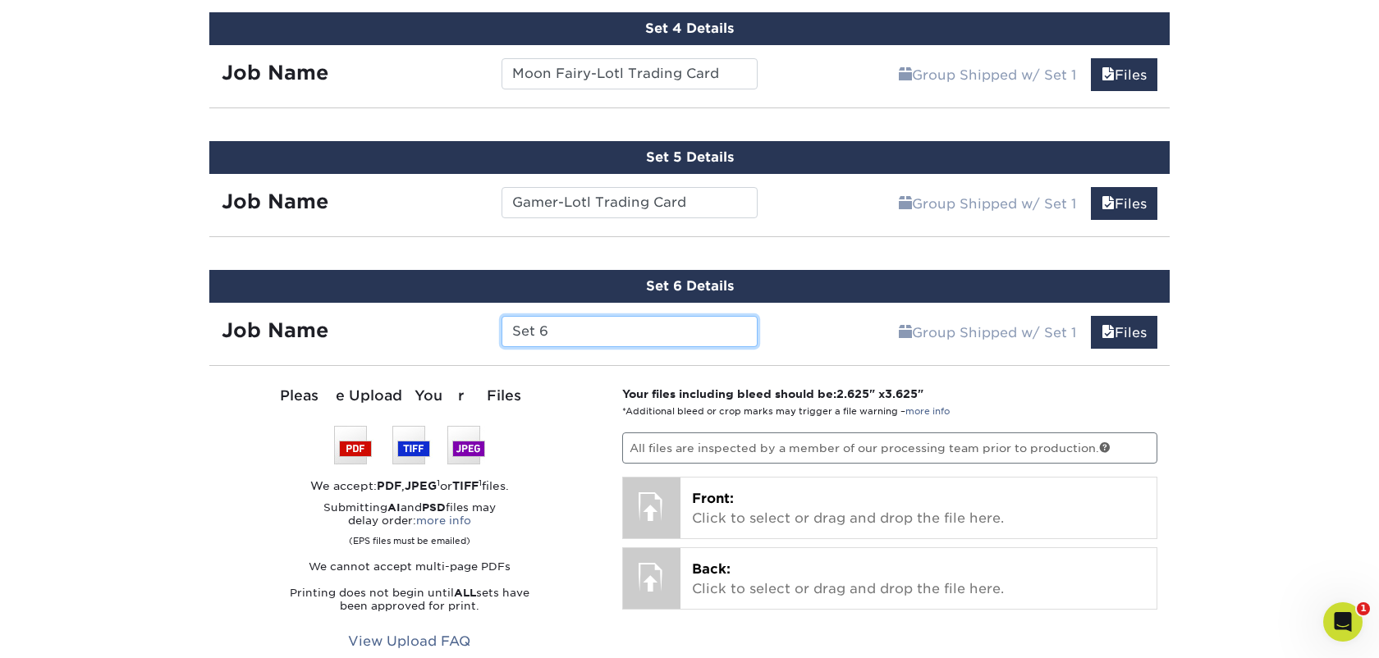
click at [650, 328] on input "Set 6" at bounding box center [629, 331] width 255 height 31
paste input "Gamer-Lotl Trading Card"
drag, startPoint x: 557, startPoint y: 332, endPoint x: 476, endPoint y: 330, distance: 80.5
click at [476, 330] on div "Job Name Gamer-Lotl Trading Card" at bounding box center [489, 331] width 561 height 31
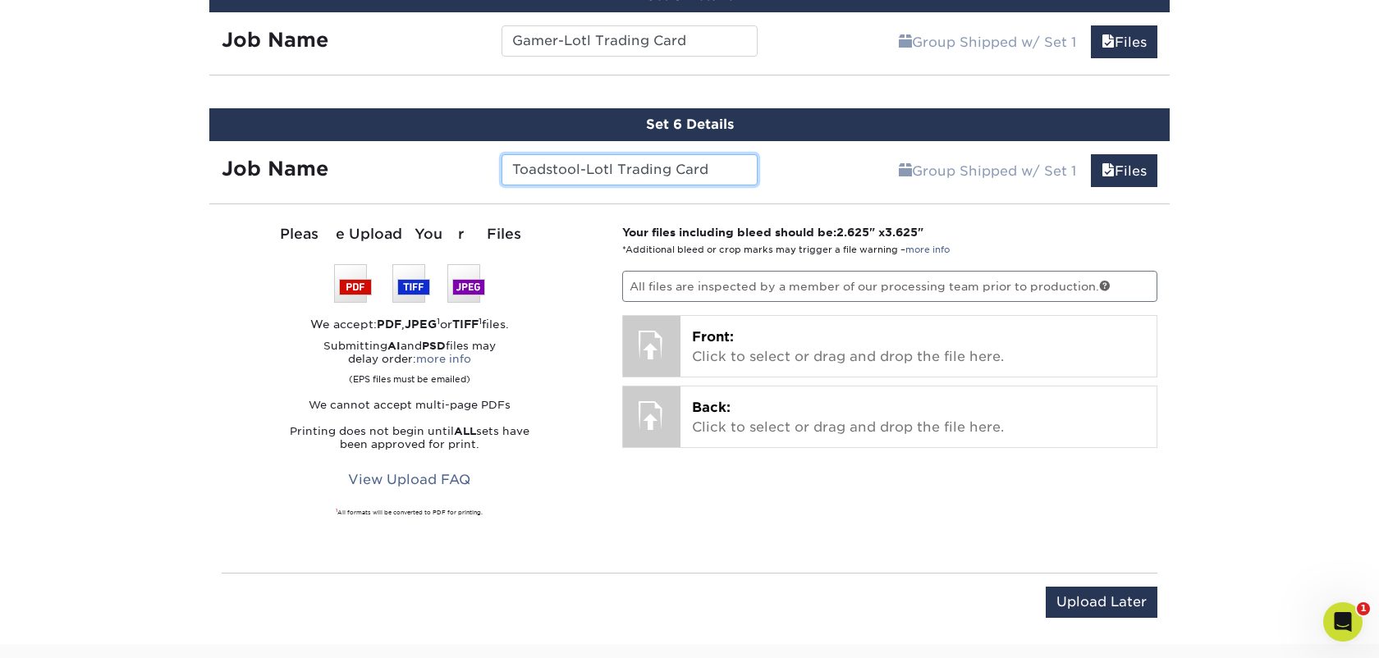
scroll to position [1530, 0]
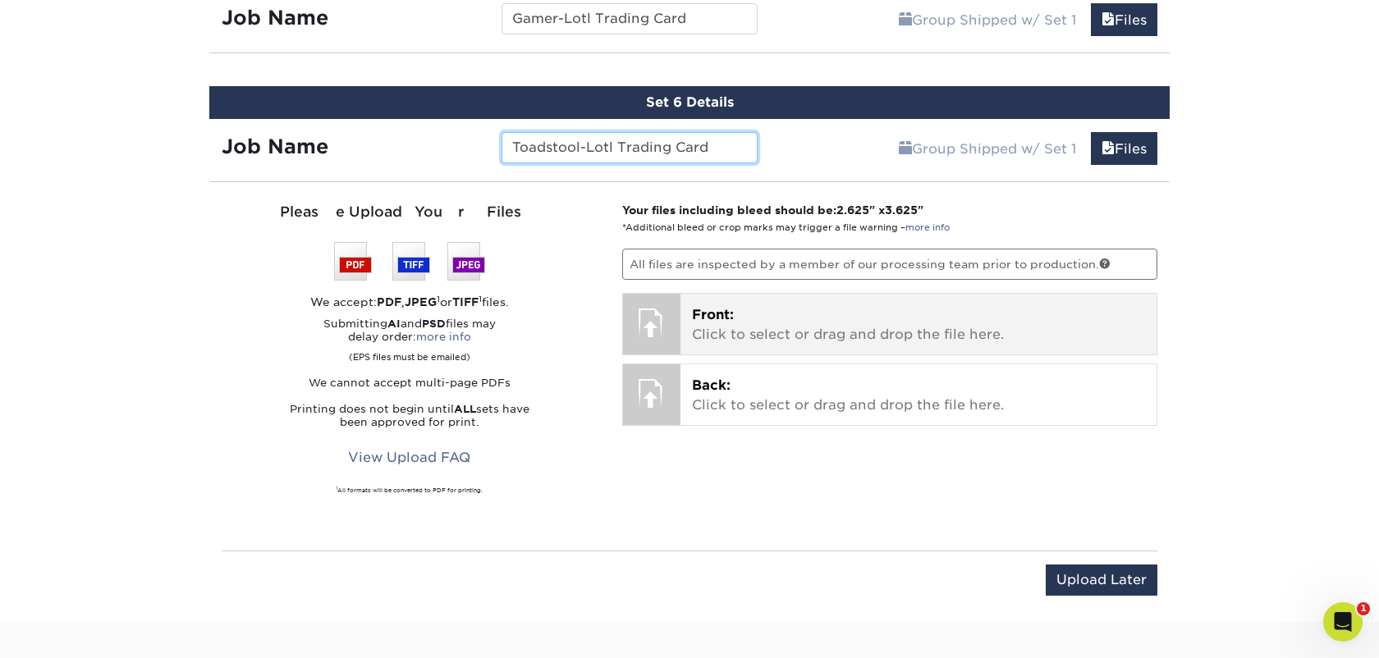
type input "Toadstool-Lotl Trading Card"
click at [695, 324] on p "Front: Click to select or drag and drop the file here." at bounding box center [919, 324] width 454 height 39
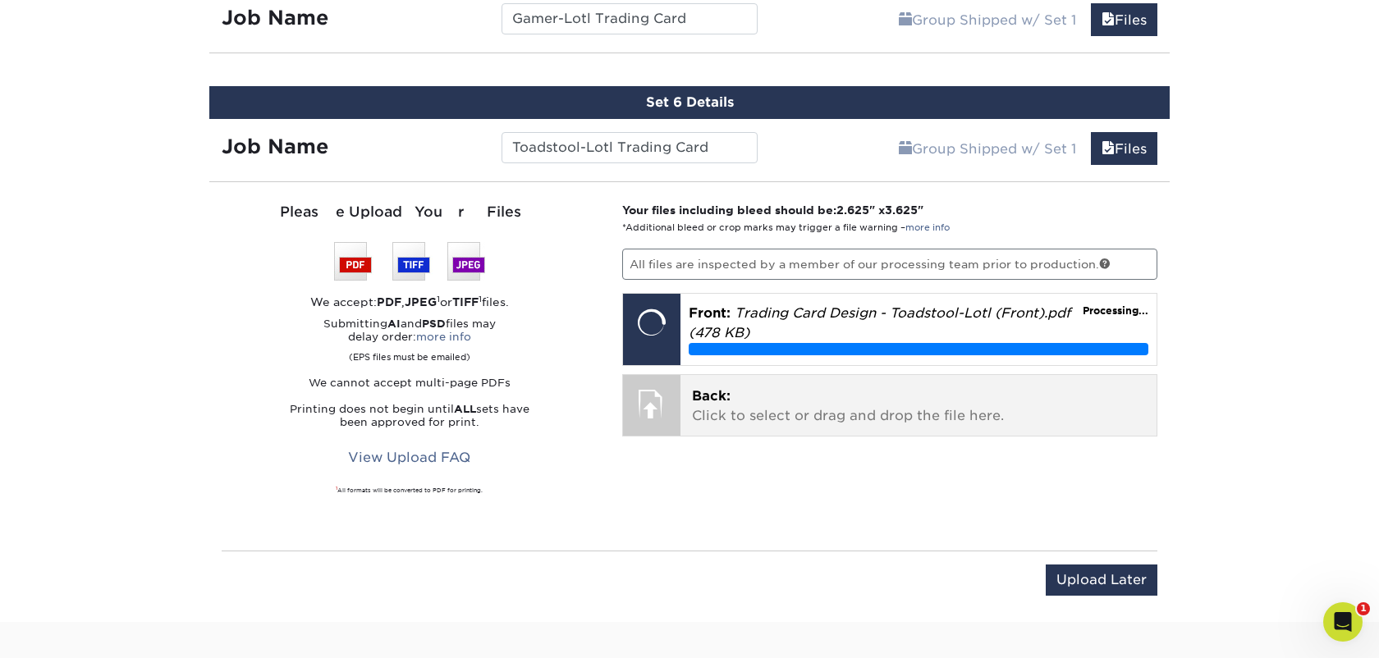
click at [800, 408] on p "Back: Click to select or drag and drop the file here." at bounding box center [919, 406] width 454 height 39
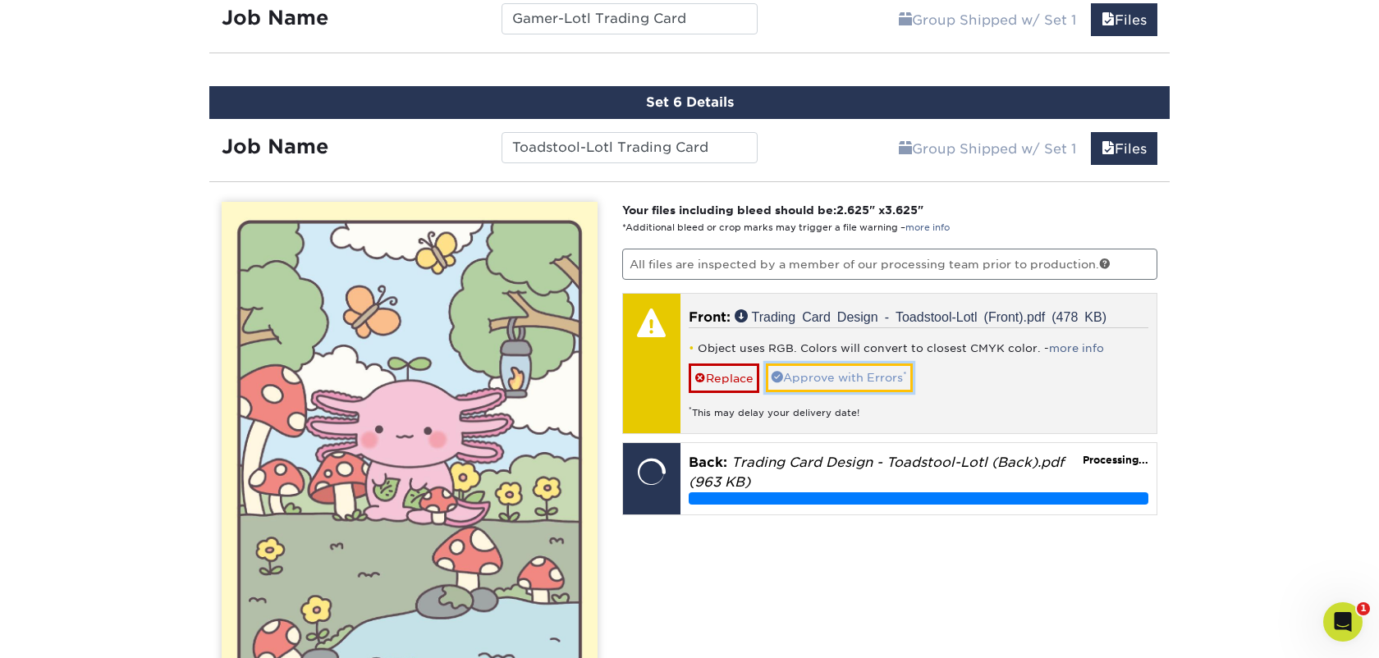
click at [832, 376] on link "Approve with Errors *" at bounding box center [839, 378] width 147 height 28
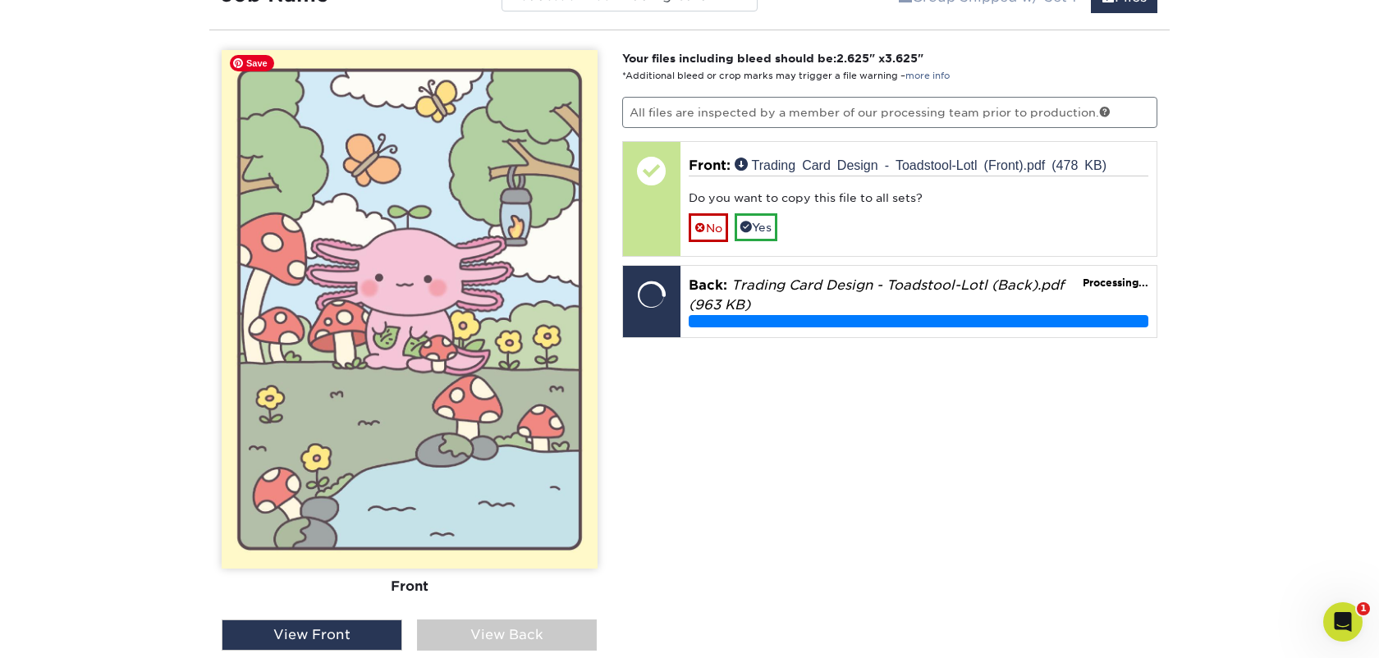
scroll to position [1716, 0]
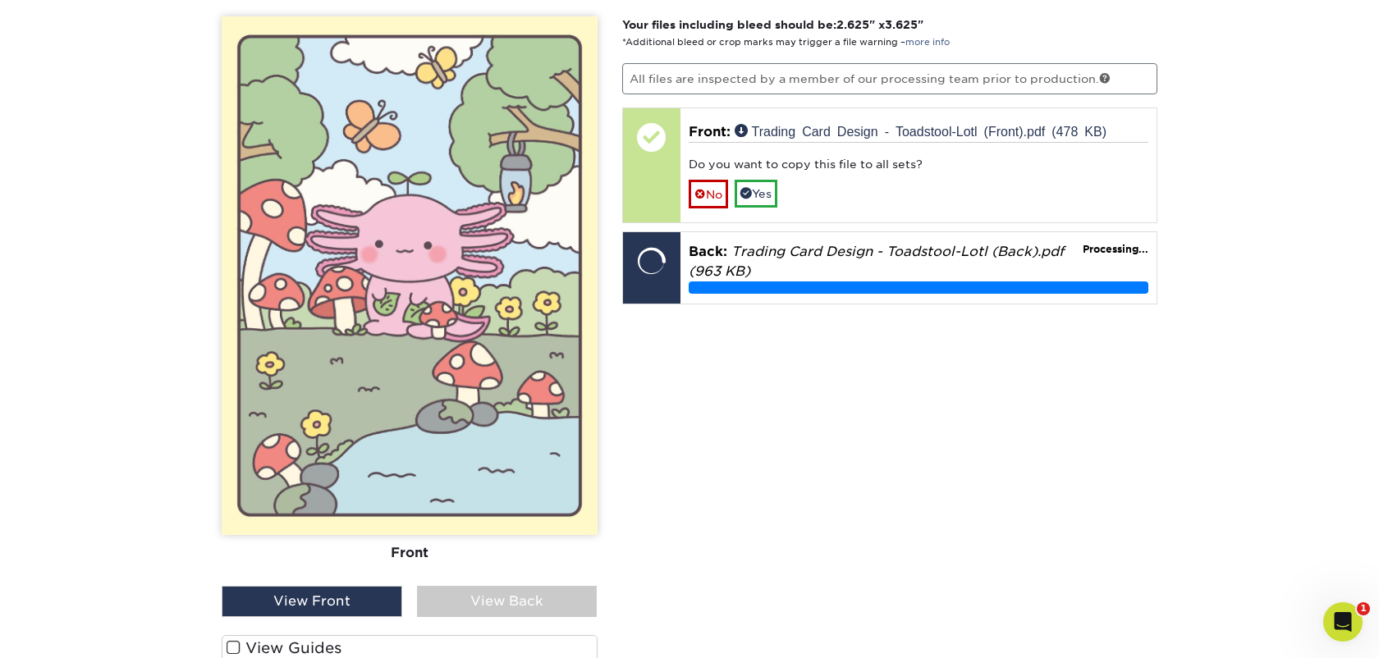
click at [492, 598] on div "View Back" at bounding box center [507, 601] width 181 height 31
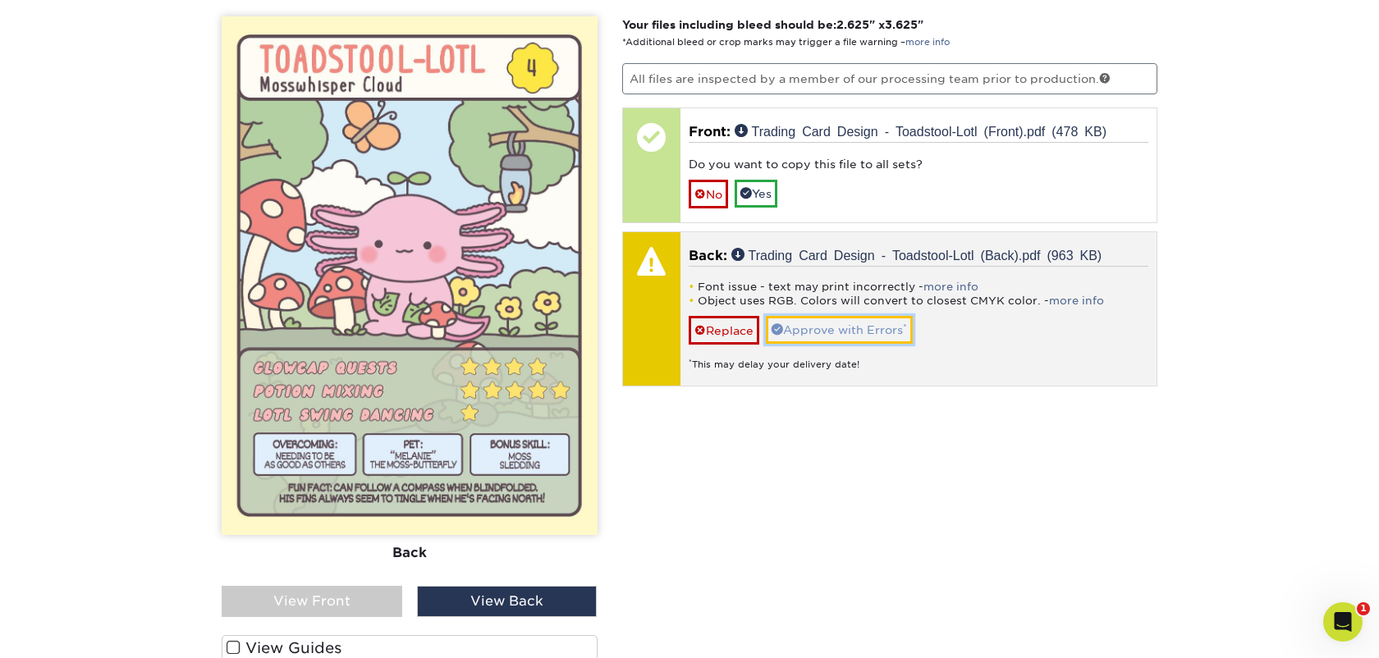
click at [846, 331] on link "Approve with Errors *" at bounding box center [839, 330] width 147 height 28
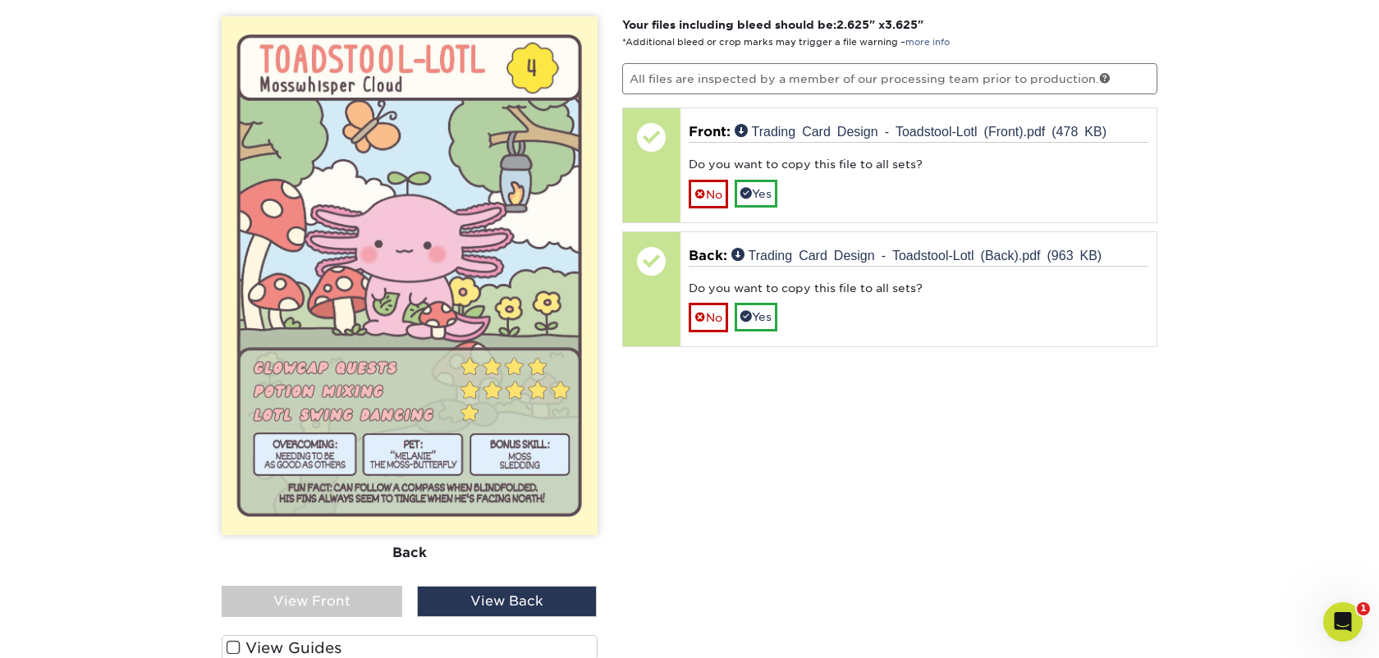
scroll to position [2046, 0]
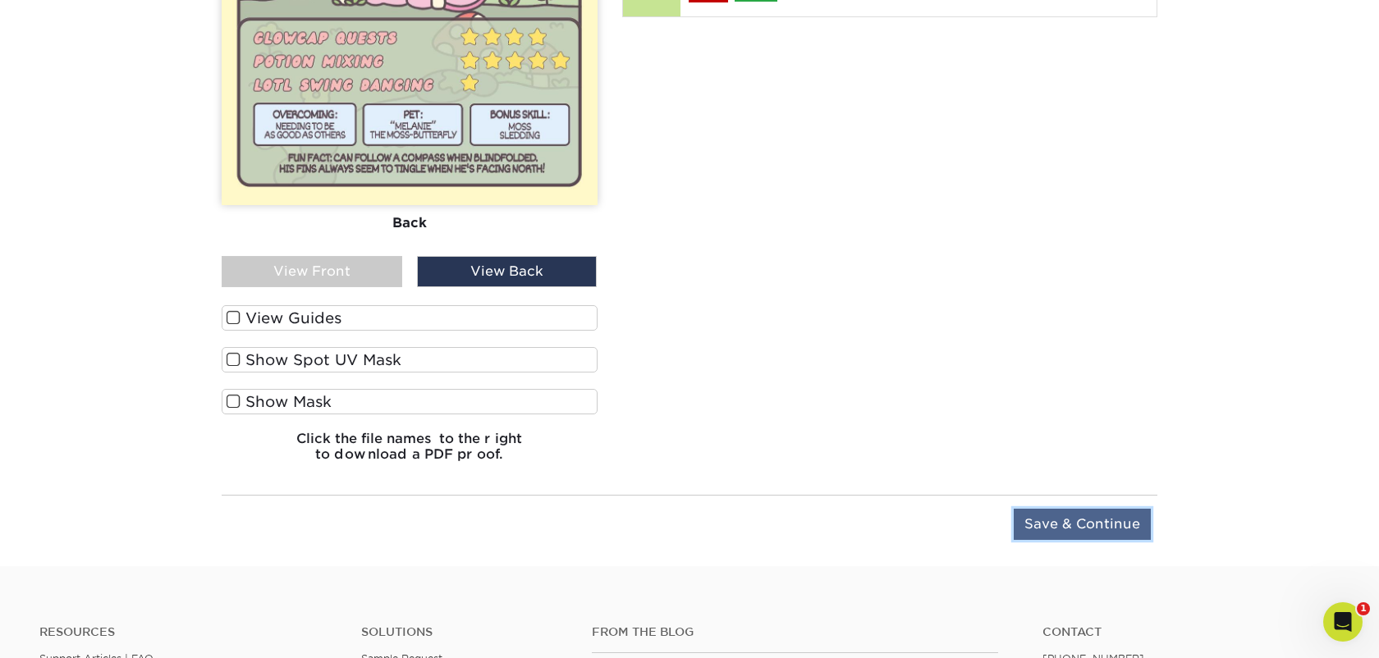
click at [1083, 533] on input "Save & Continue" at bounding box center [1082, 524] width 137 height 31
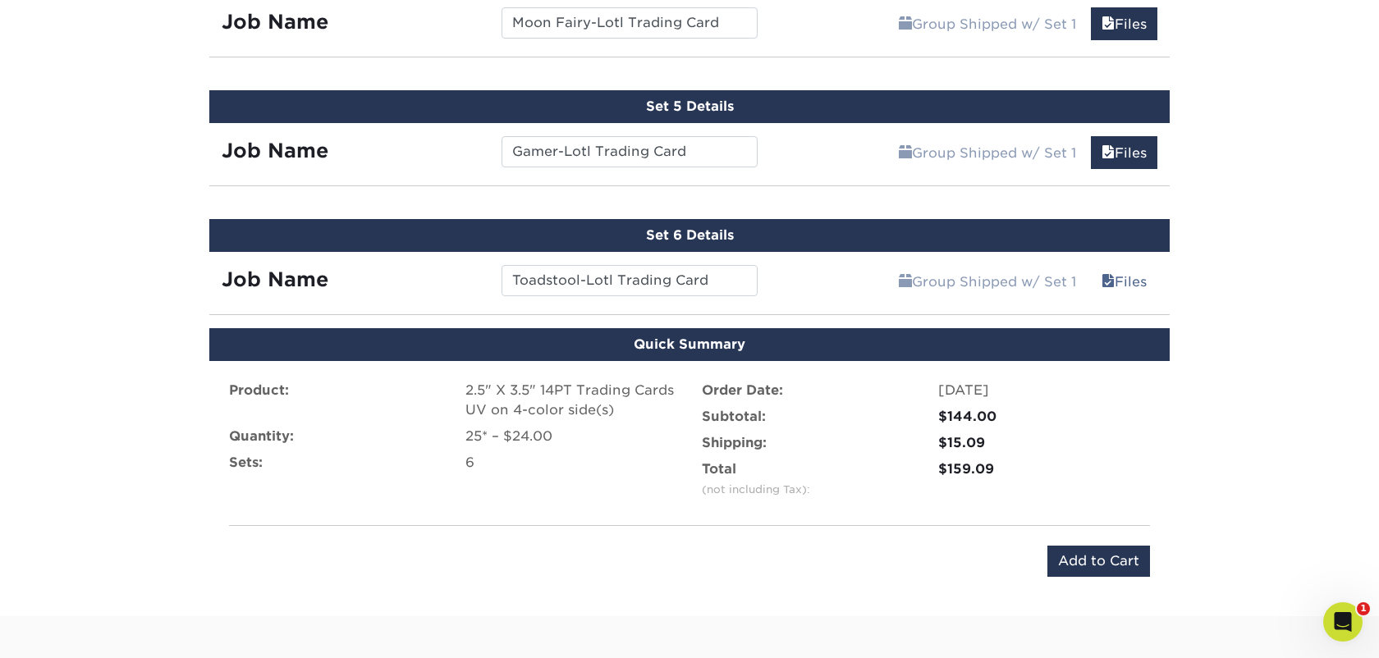
scroll to position [1398, 0]
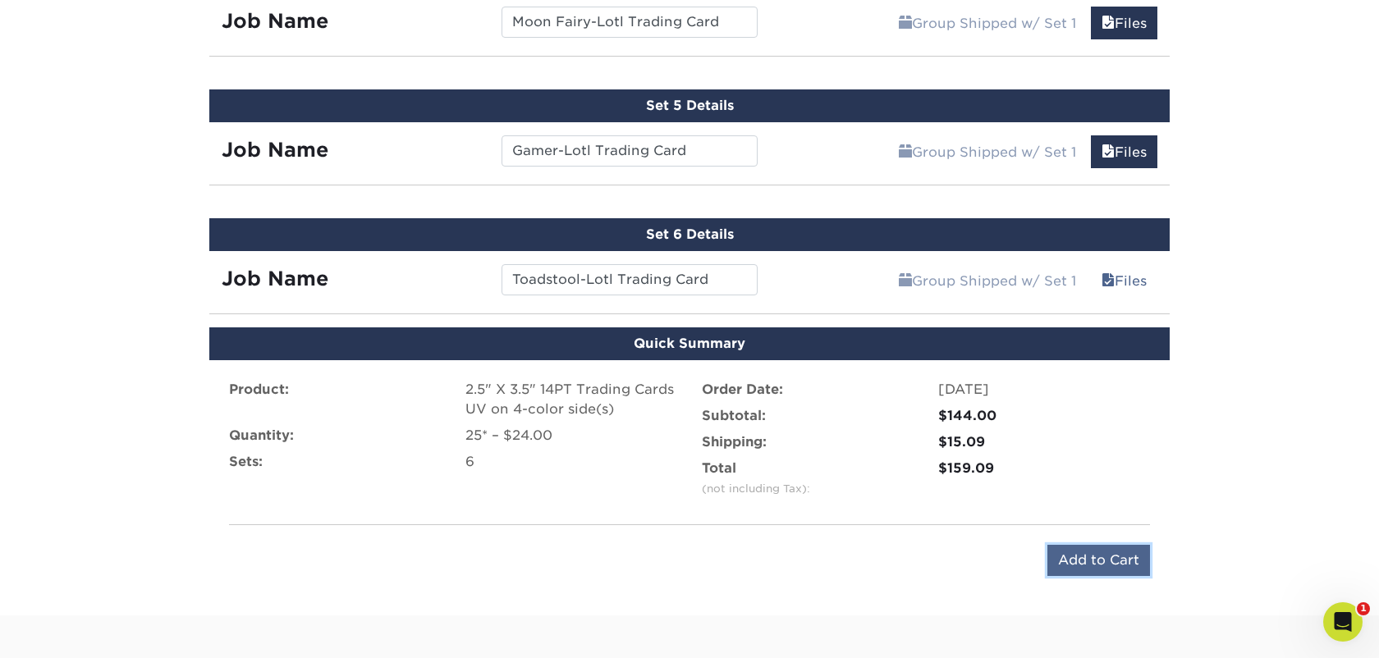
click at [1089, 556] on input "Add to Cart" at bounding box center [1099, 560] width 103 height 31
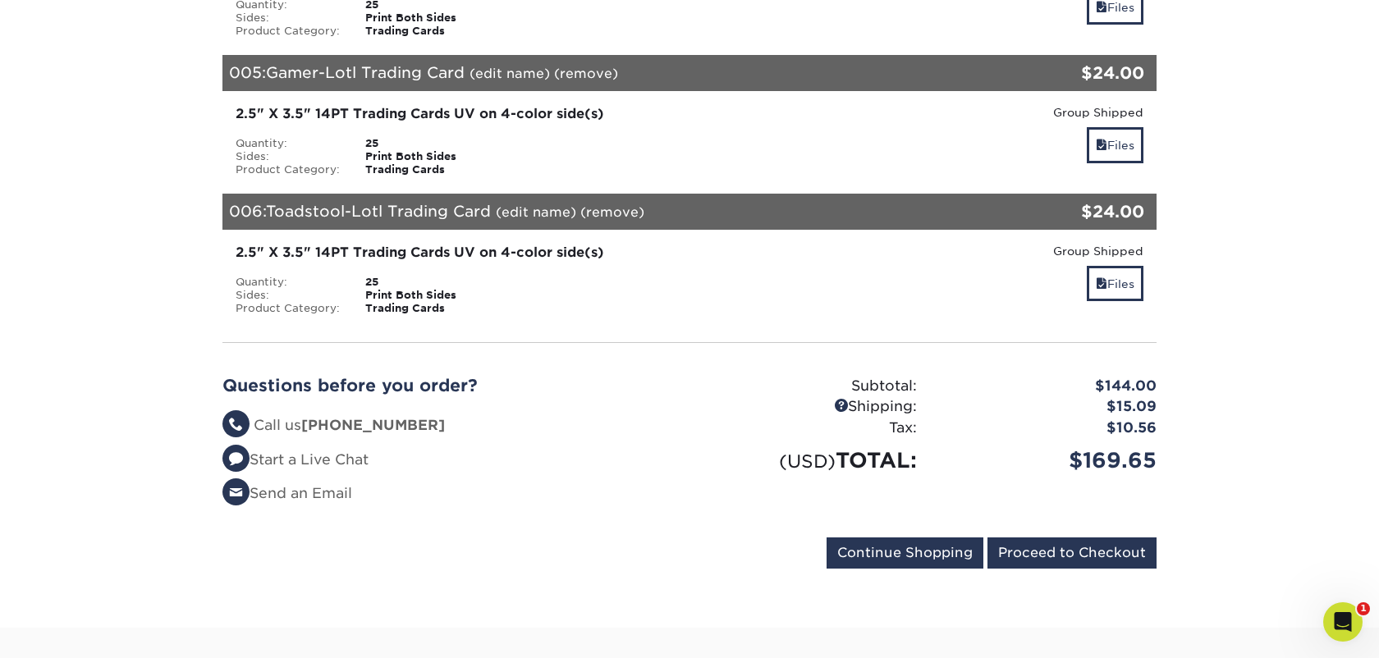
scroll to position [802, 0]
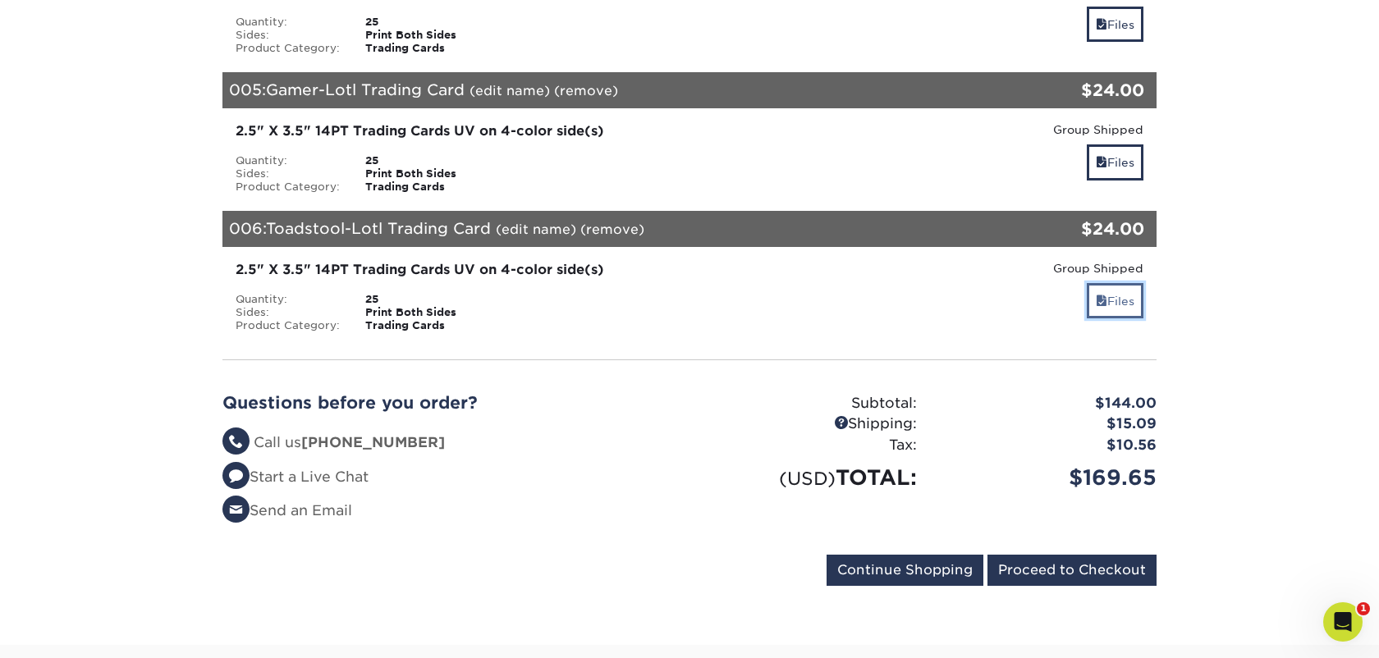
click at [1103, 297] on link "Files" at bounding box center [1115, 300] width 57 height 35
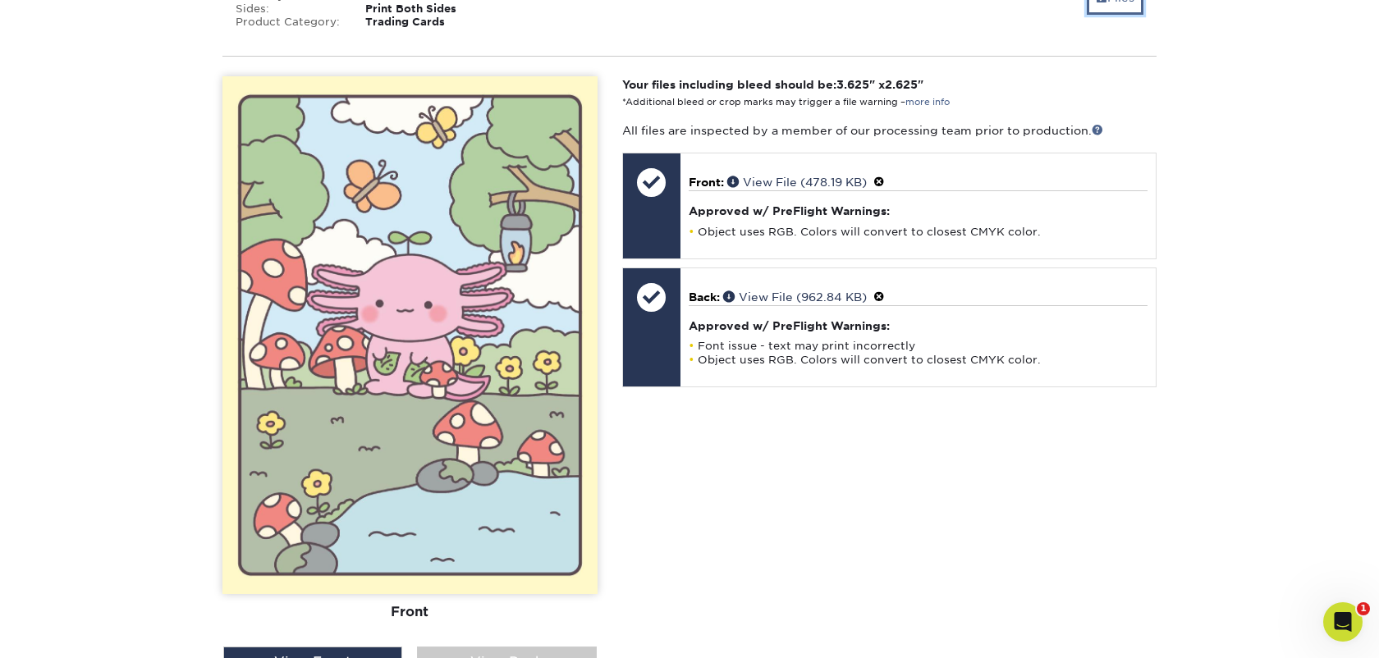
scroll to position [1105, 0]
click at [514, 648] on div "View Back" at bounding box center [506, 663] width 179 height 31
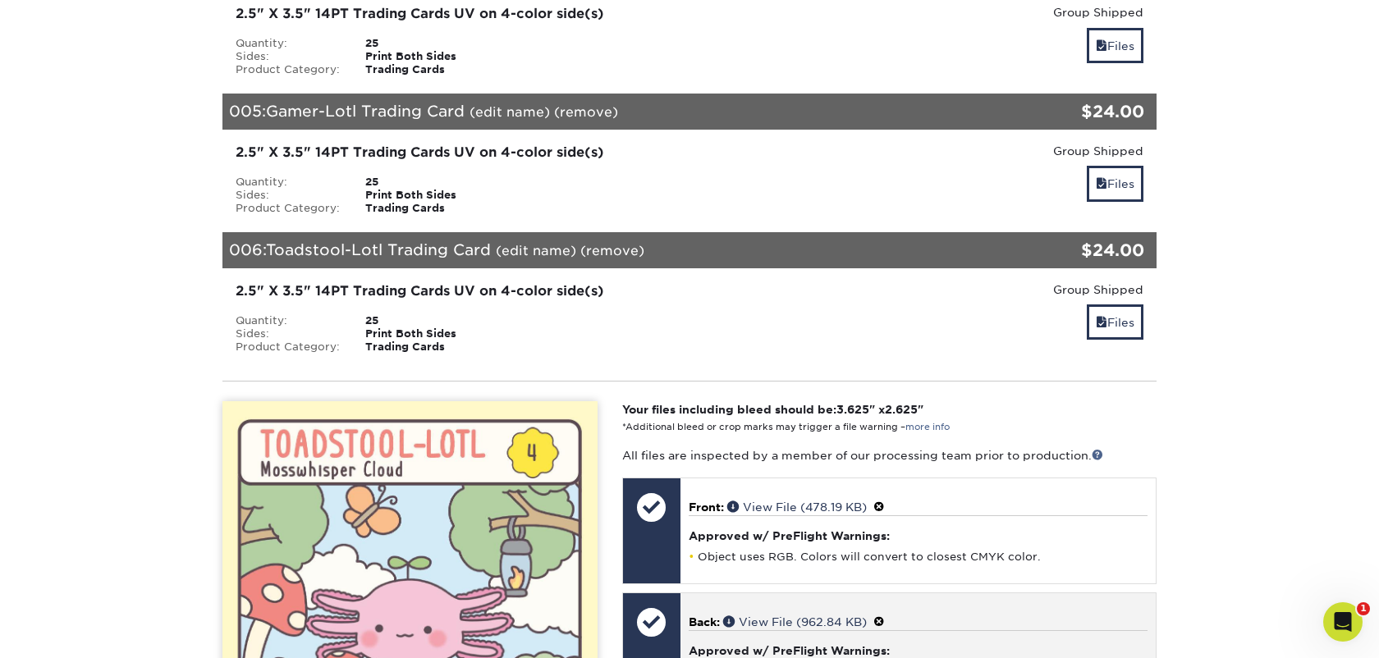
scroll to position [736, 0]
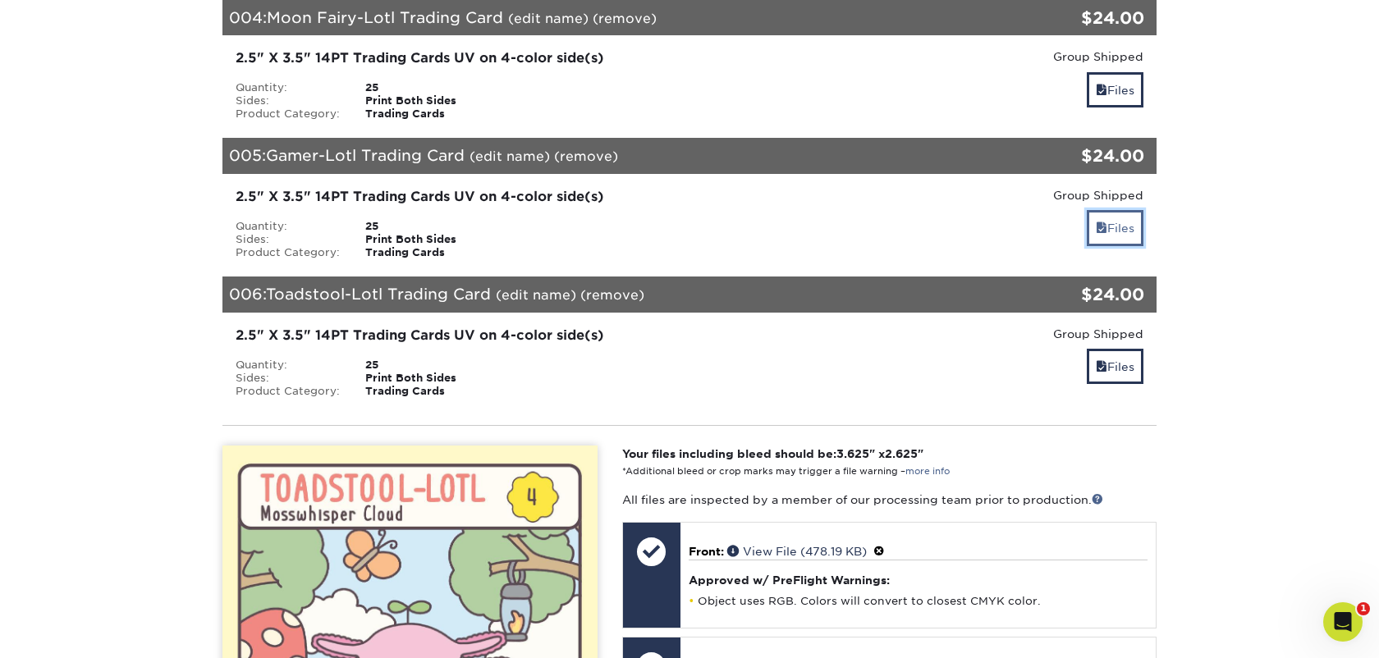
click at [1128, 218] on link "Files" at bounding box center [1115, 227] width 57 height 35
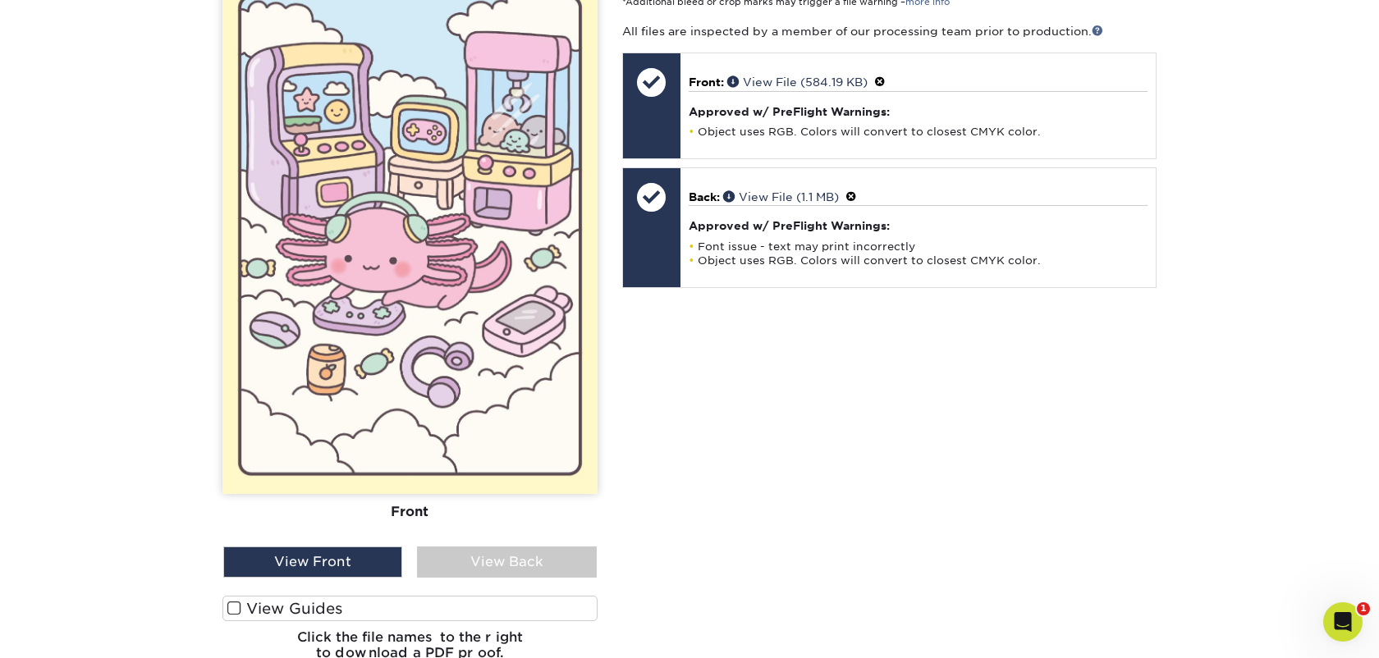
scroll to position [1066, 0]
click at [497, 552] on div "View Back" at bounding box center [506, 563] width 179 height 31
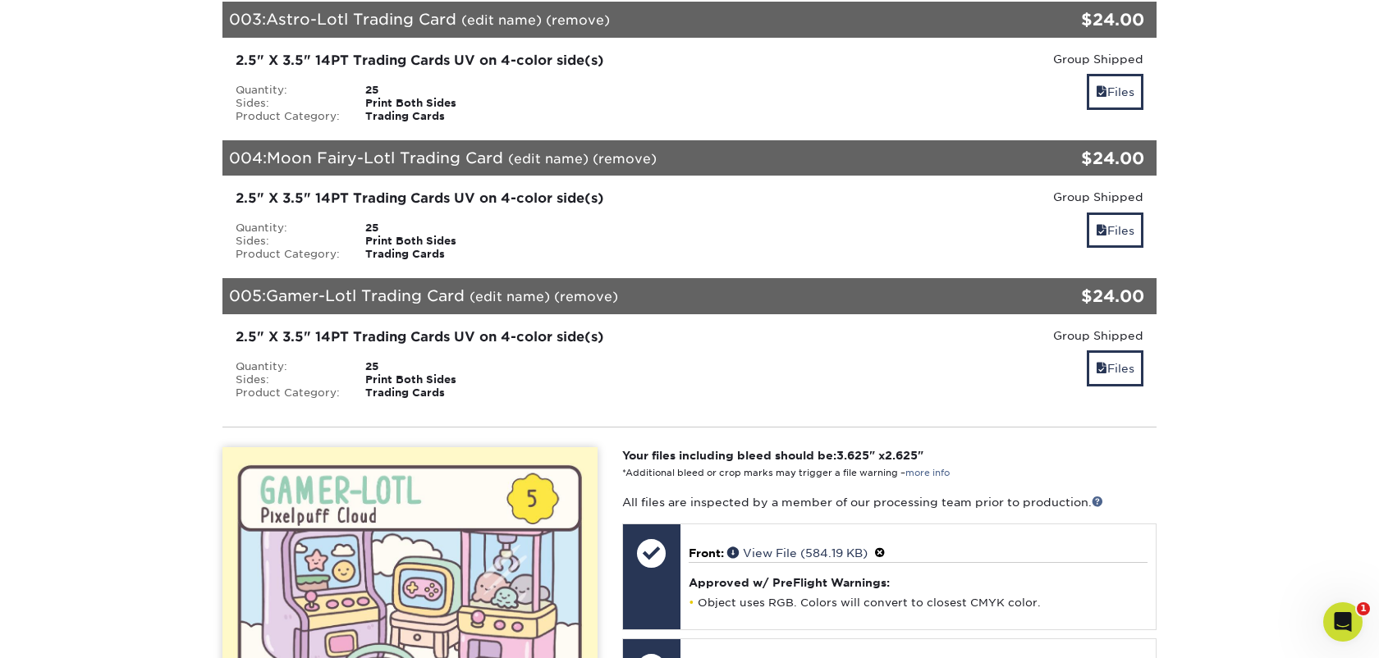
scroll to position [551, 0]
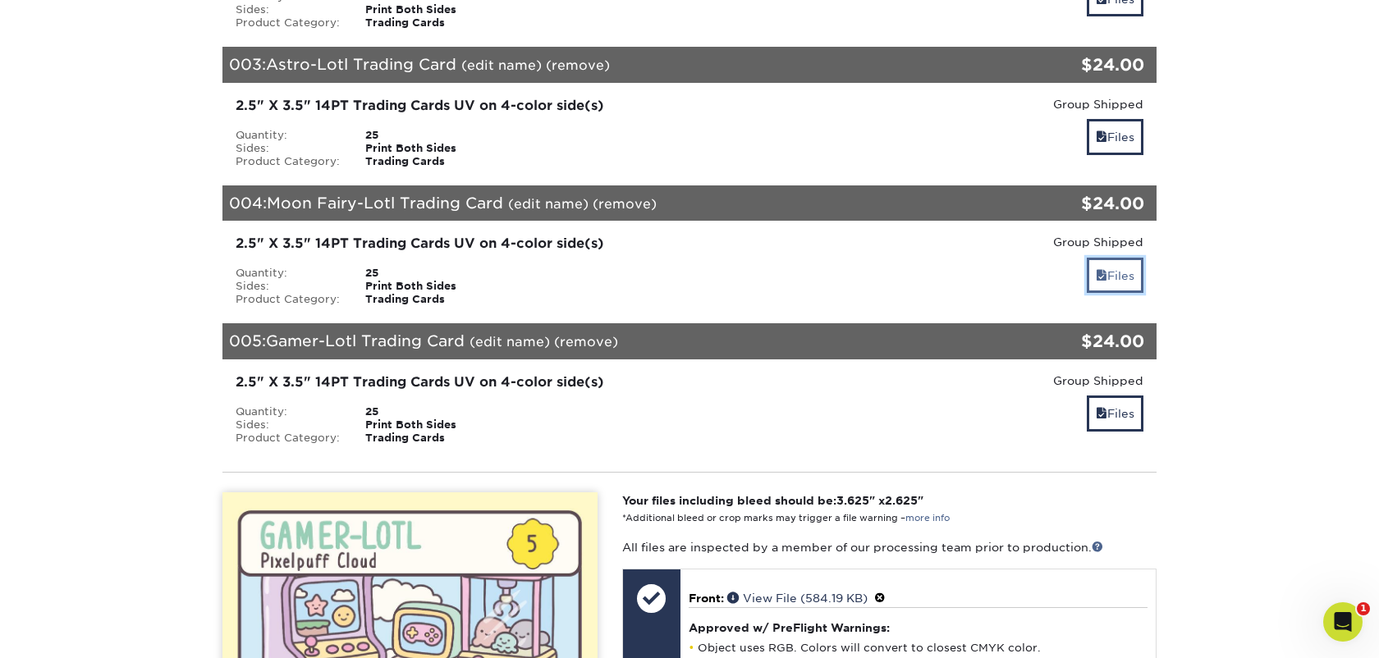
click at [1101, 269] on span at bounding box center [1101, 275] width 11 height 13
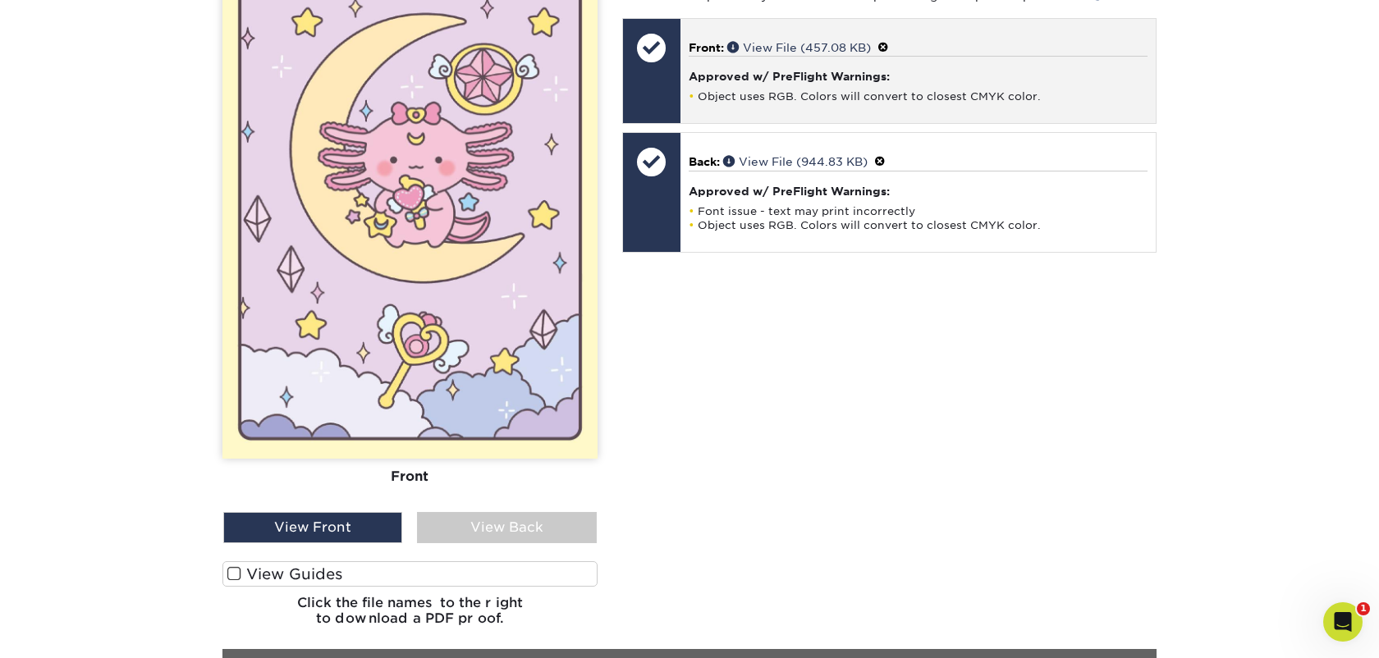
scroll to position [981, 0]
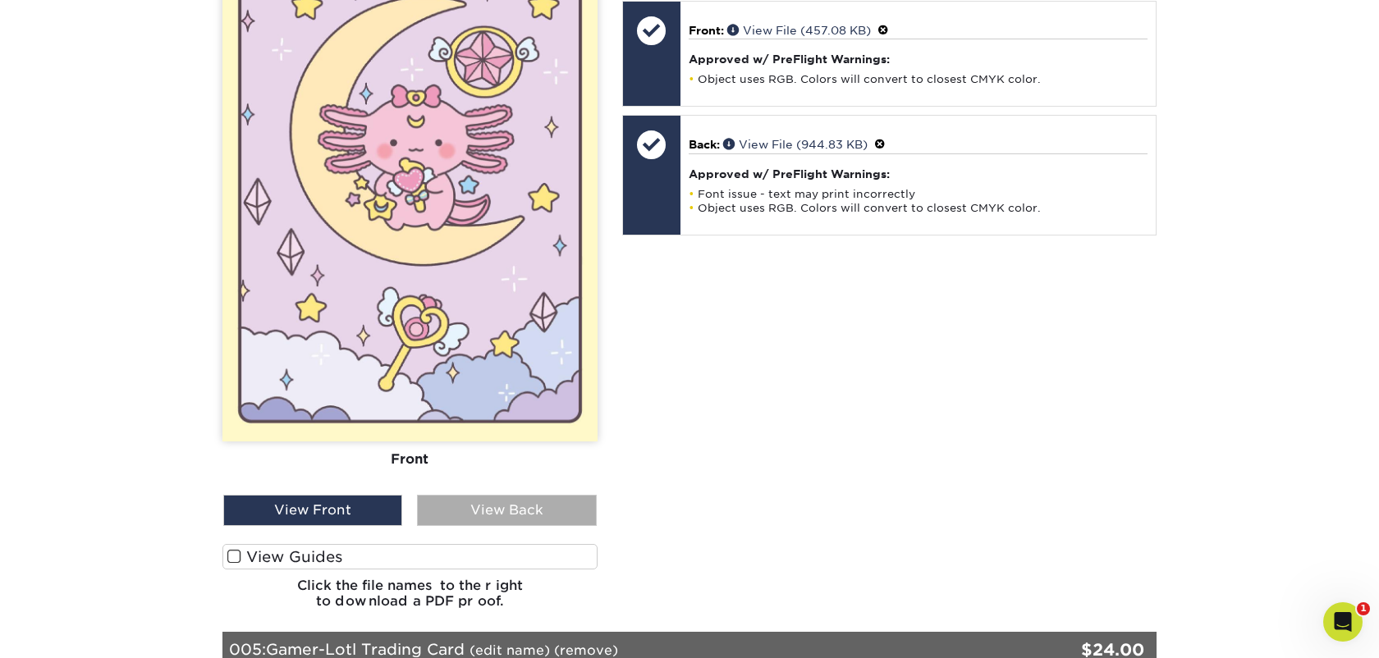
click at [520, 504] on div "View Back" at bounding box center [506, 510] width 179 height 31
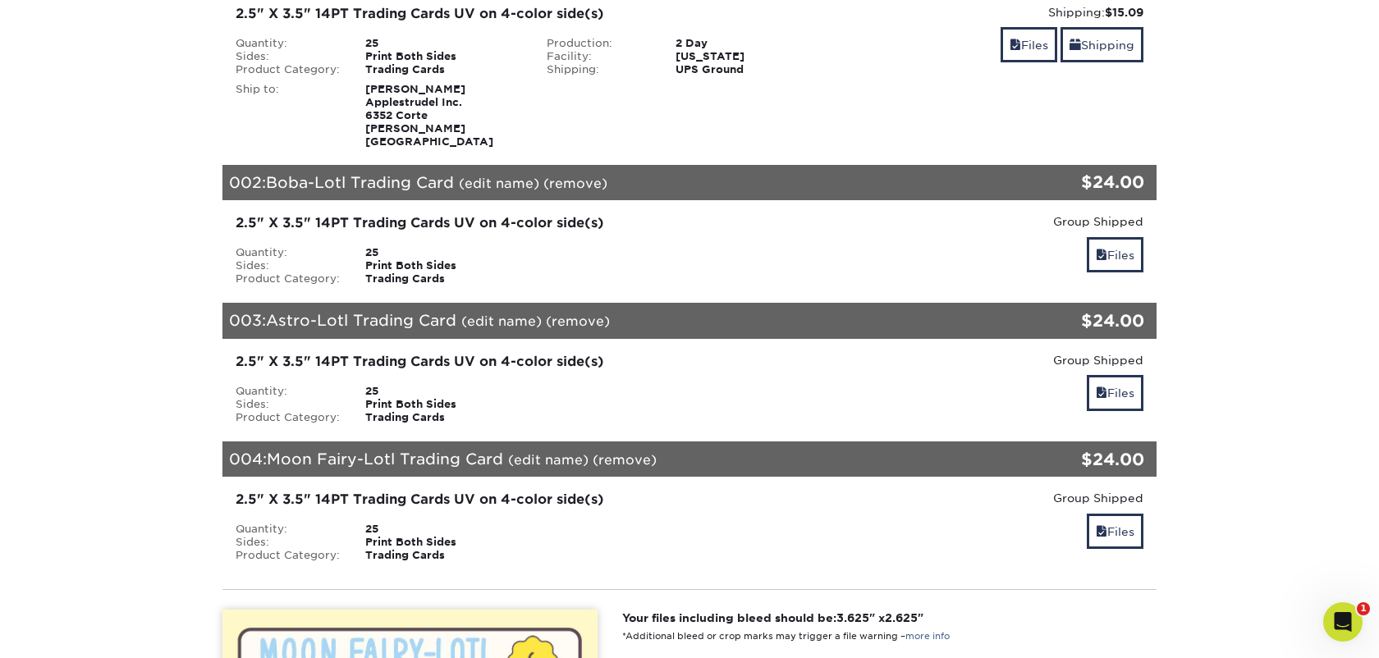
scroll to position [284, 0]
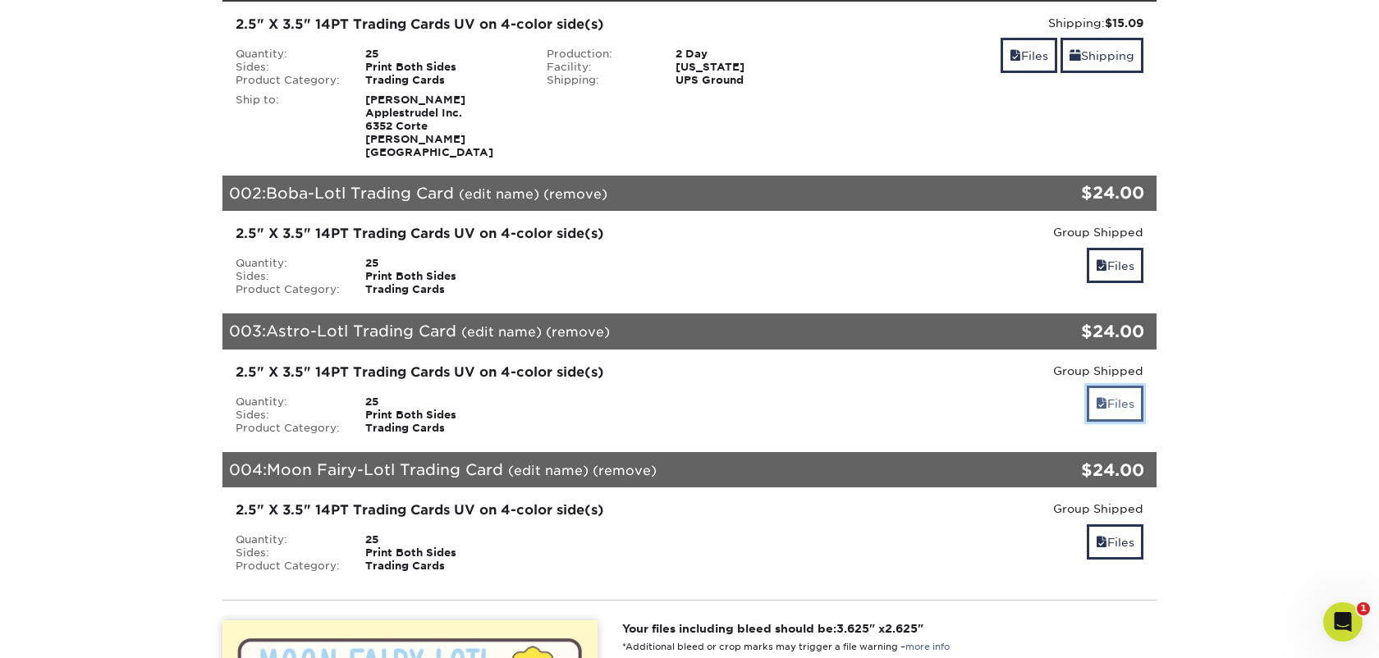
click at [1121, 388] on link "Files" at bounding box center [1115, 403] width 57 height 35
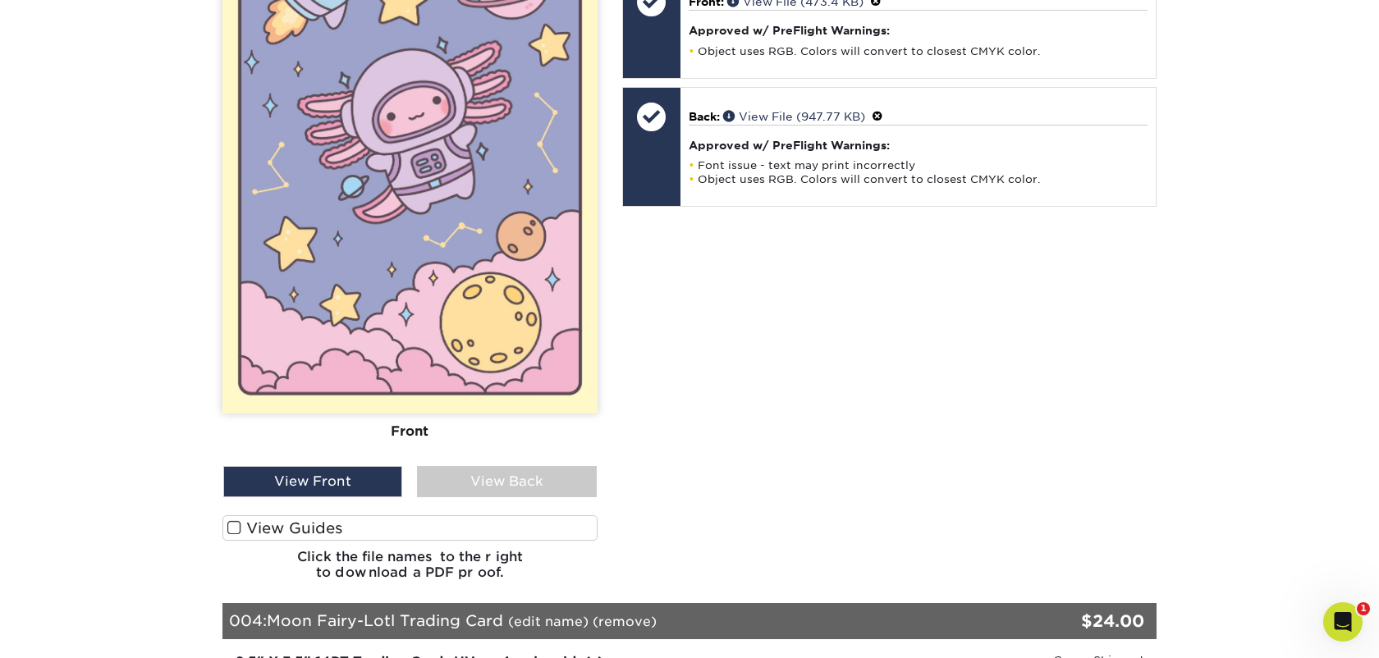
scroll to position [874, 0]
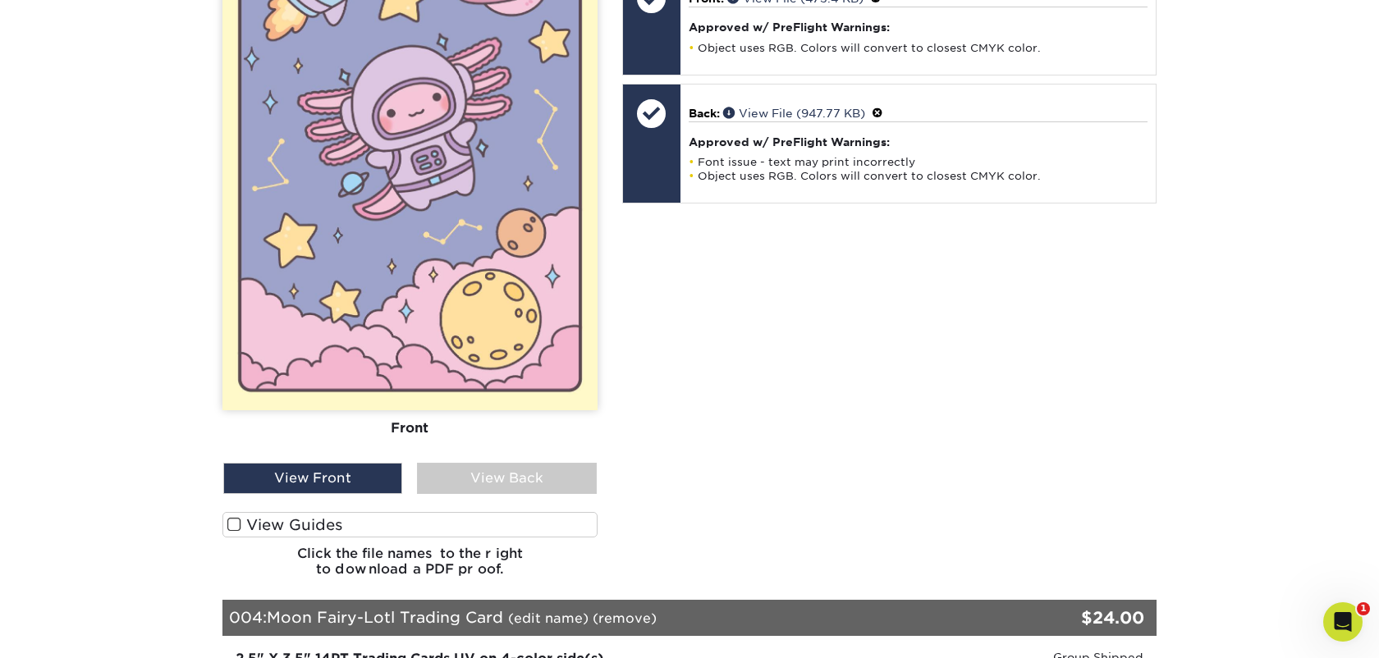
click at [516, 442] on div "Front Back" at bounding box center [409, 177] width 375 height 571
click at [516, 463] on div "View Back" at bounding box center [506, 478] width 179 height 31
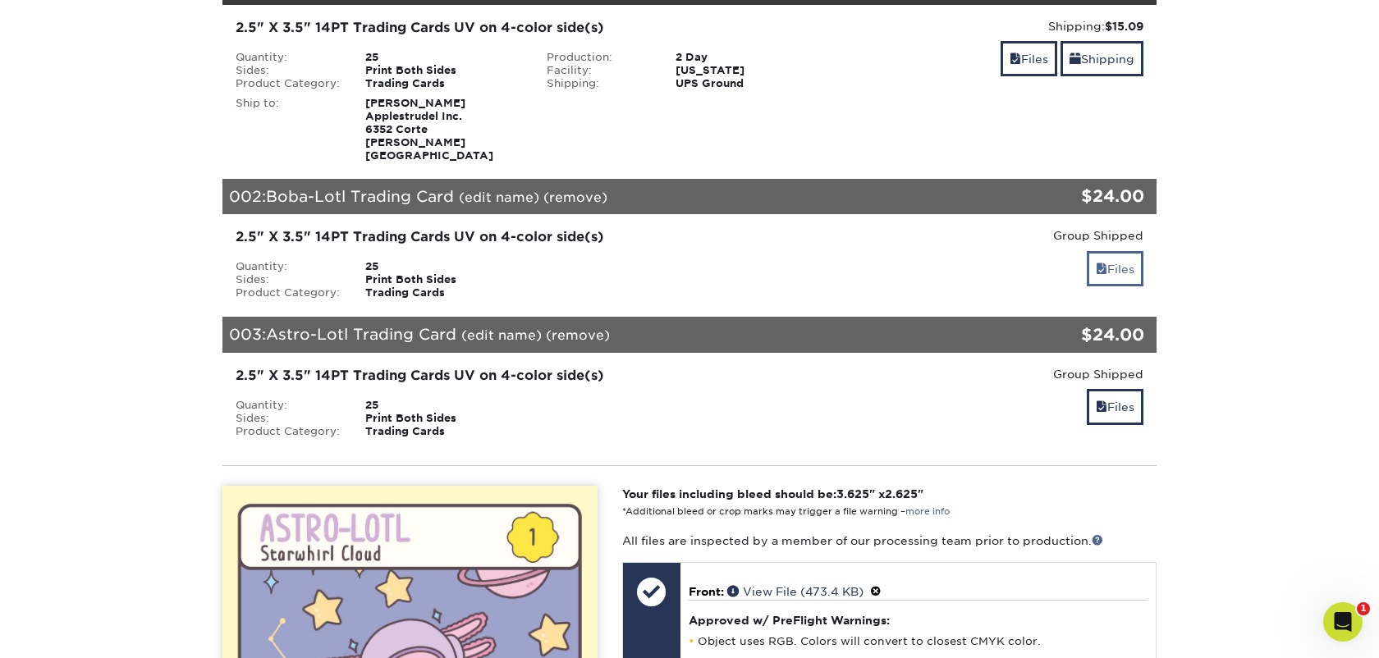
scroll to position [299, 0]
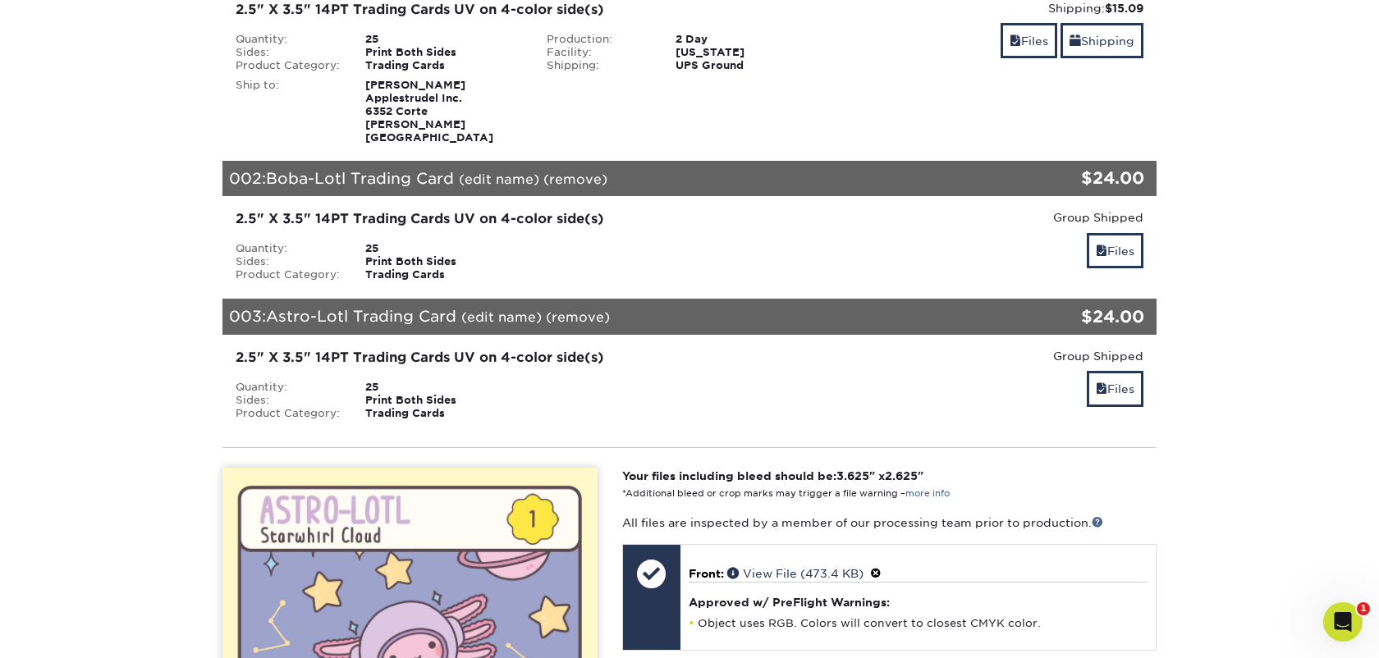
click at [1119, 258] on div "Files" at bounding box center [1000, 252] width 287 height 39
click at [1112, 244] on link "Files" at bounding box center [1115, 250] width 57 height 35
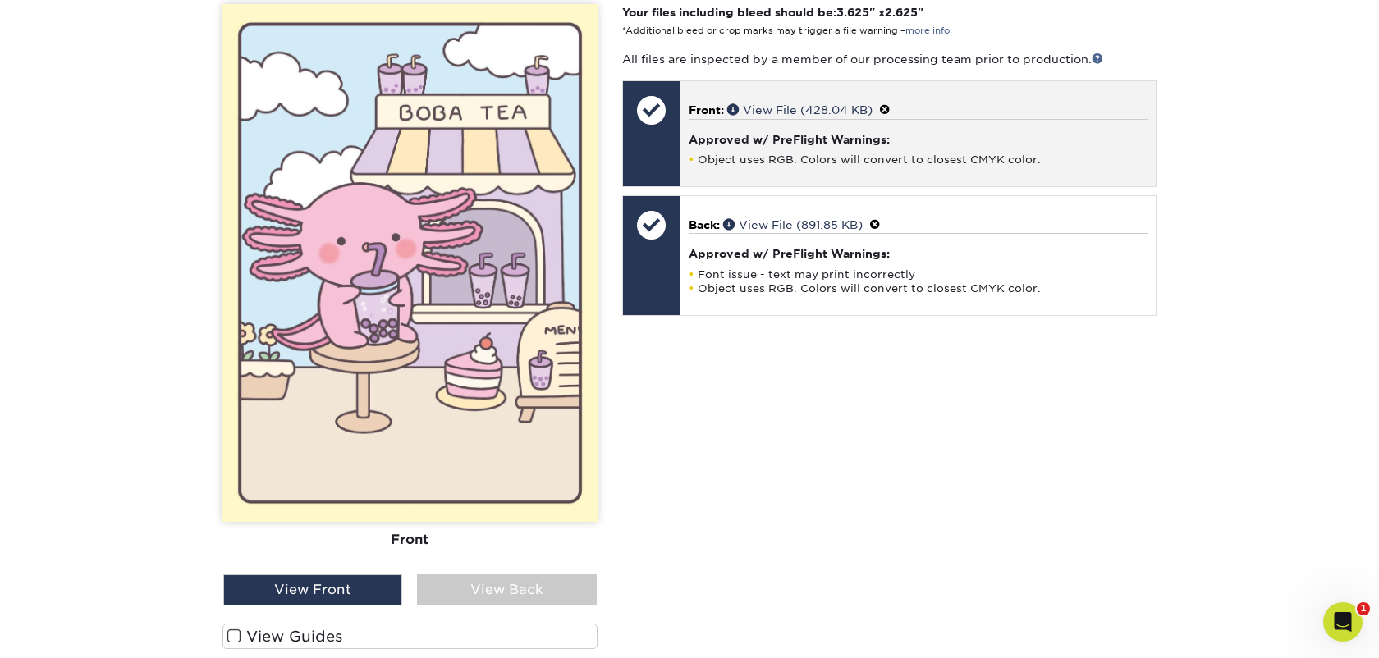
scroll to position [669, 0]
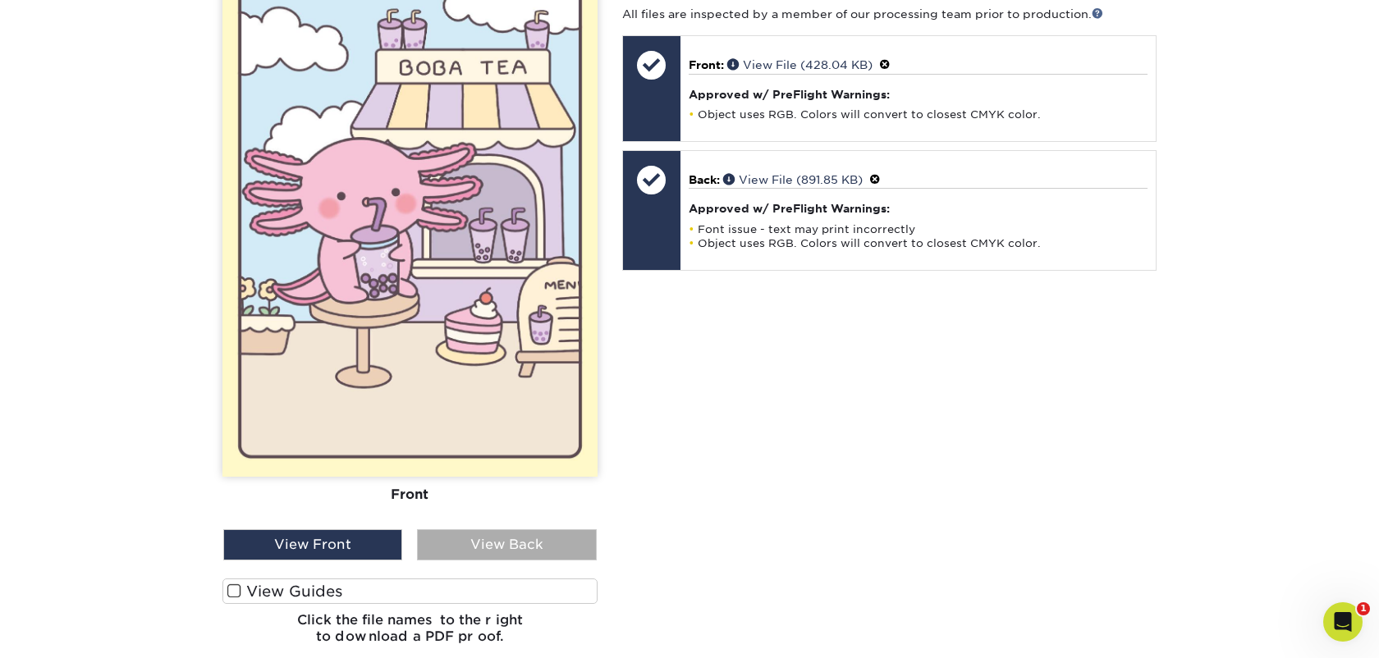
click at [508, 530] on div "View Back" at bounding box center [506, 545] width 179 height 31
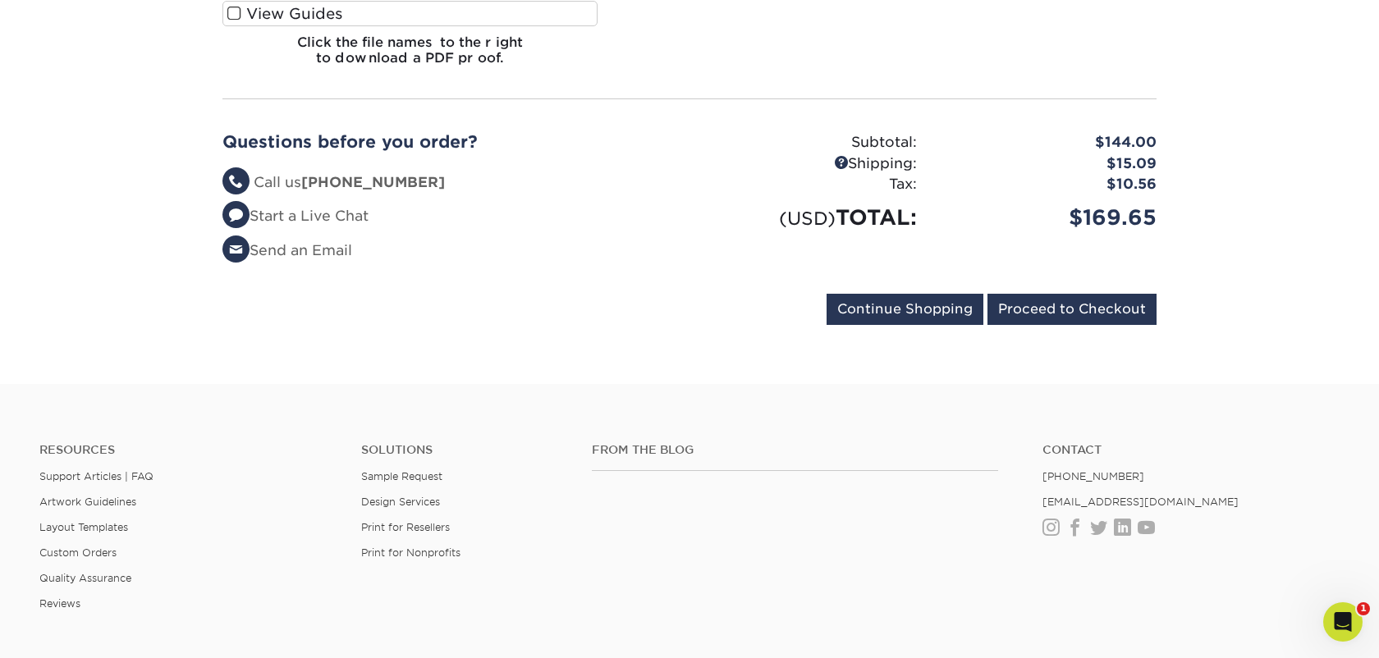
scroll to position [4754, 0]
click at [1085, 299] on input "Proceed to Checkout" at bounding box center [1072, 310] width 169 height 31
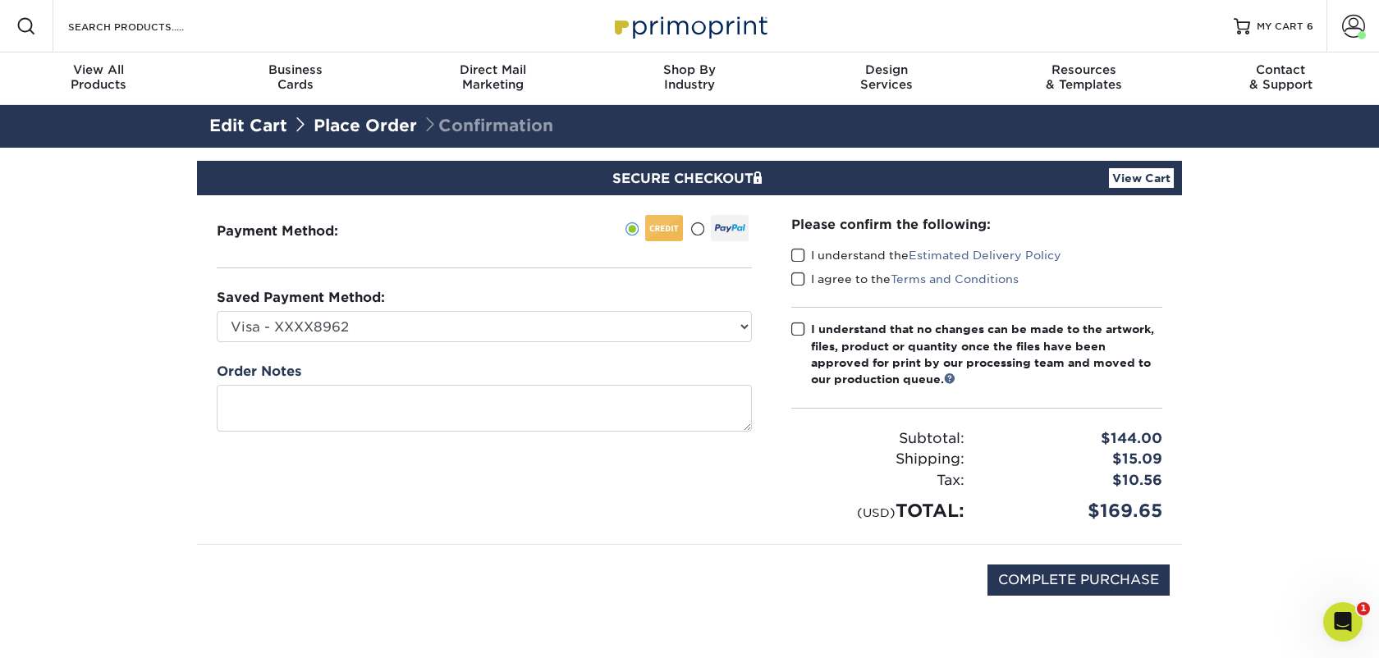
scroll to position [47, 0]
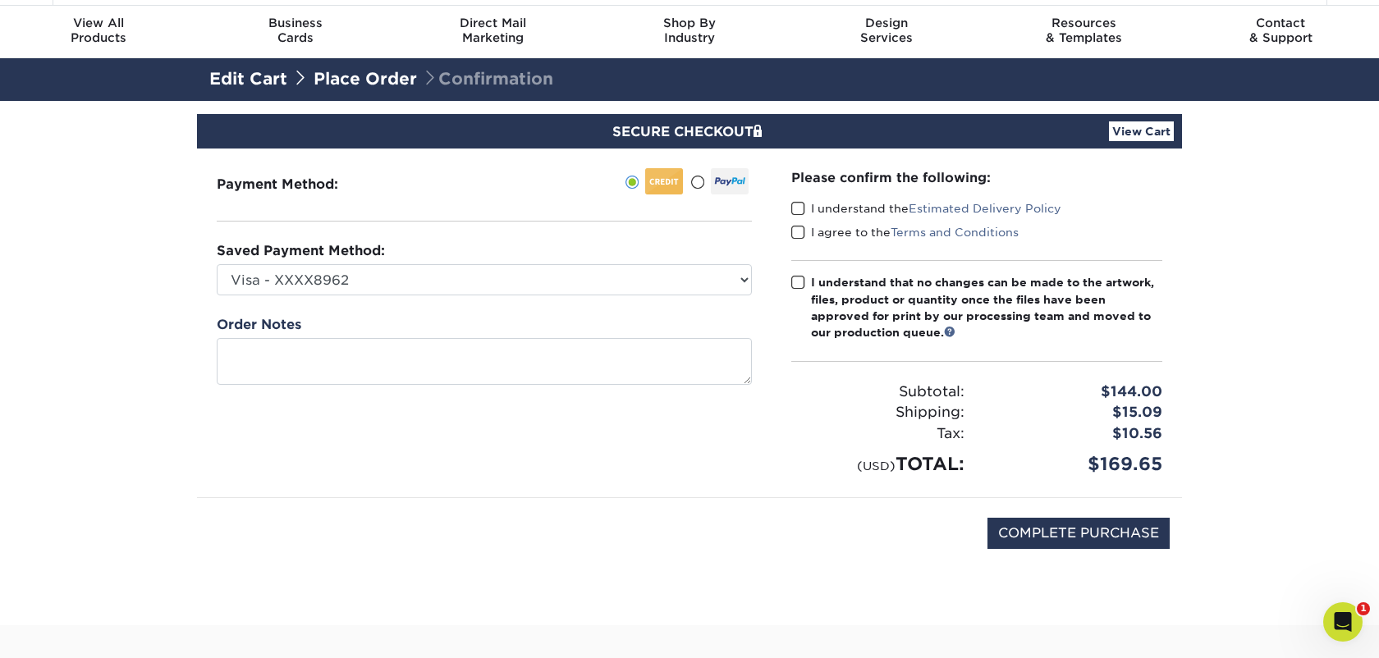
click at [796, 208] on span at bounding box center [798, 209] width 14 height 16
click at [0, 0] on input "I understand the Estimated Delivery Policy" at bounding box center [0, 0] width 0 height 0
click at [796, 227] on span at bounding box center [798, 233] width 14 height 16
click at [0, 0] on input "I agree to the Terms and Conditions" at bounding box center [0, 0] width 0 height 0
click at [800, 279] on span at bounding box center [798, 283] width 14 height 16
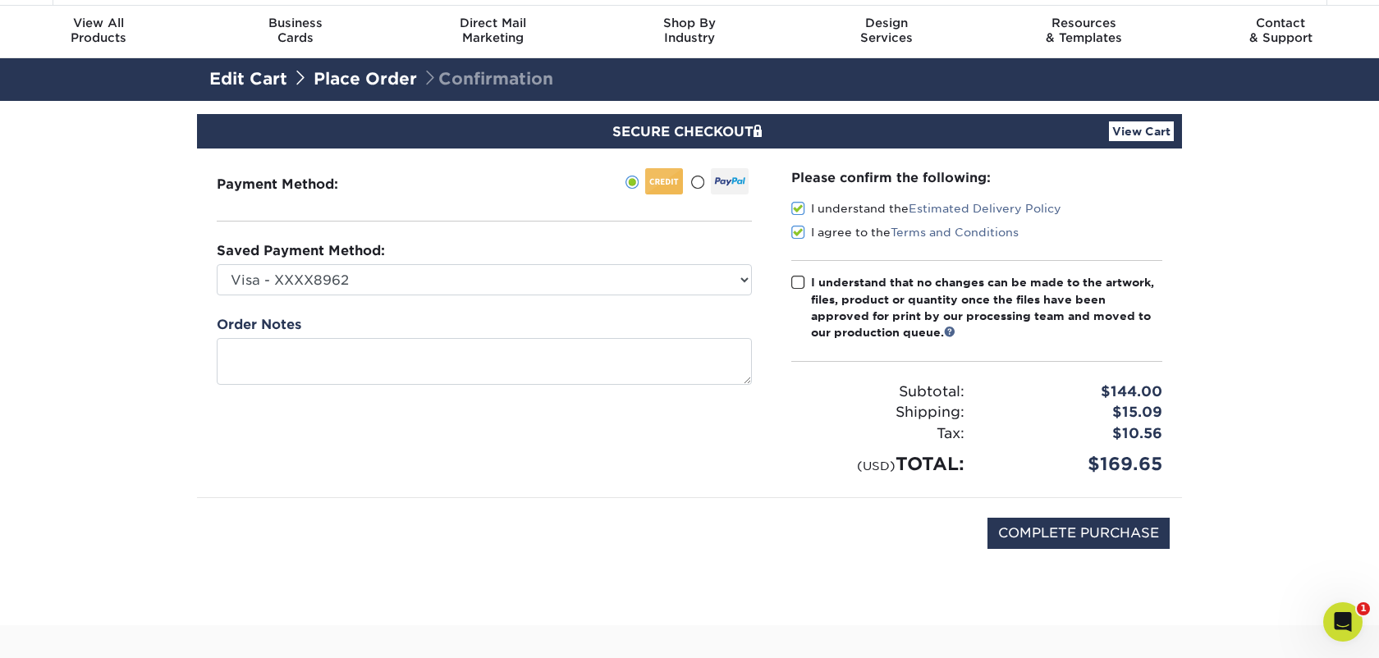
click at [0, 0] on input "I understand that no changes can be made to the artwork, files, product or quan…" at bounding box center [0, 0] width 0 height 0
drag, startPoint x: 1166, startPoint y: 394, endPoint x: 1114, endPoint y: 392, distance: 51.7
click at [1114, 392] on div "$144.00" at bounding box center [1076, 392] width 198 height 21
click at [1103, 536] on input "COMPLETE PURCHASE" at bounding box center [1079, 533] width 182 height 31
type input "PROCESSING, PLEASE WAIT..."
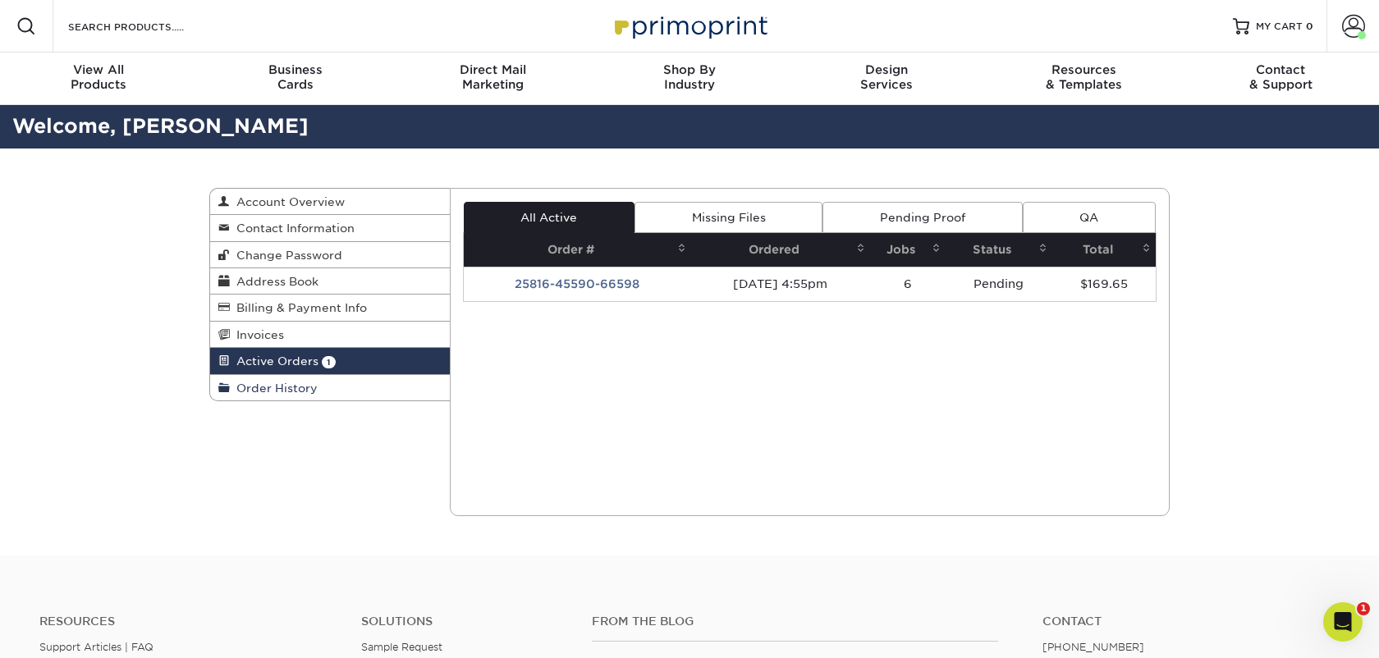
click at [329, 388] on link "Order History" at bounding box center [330, 387] width 240 height 25
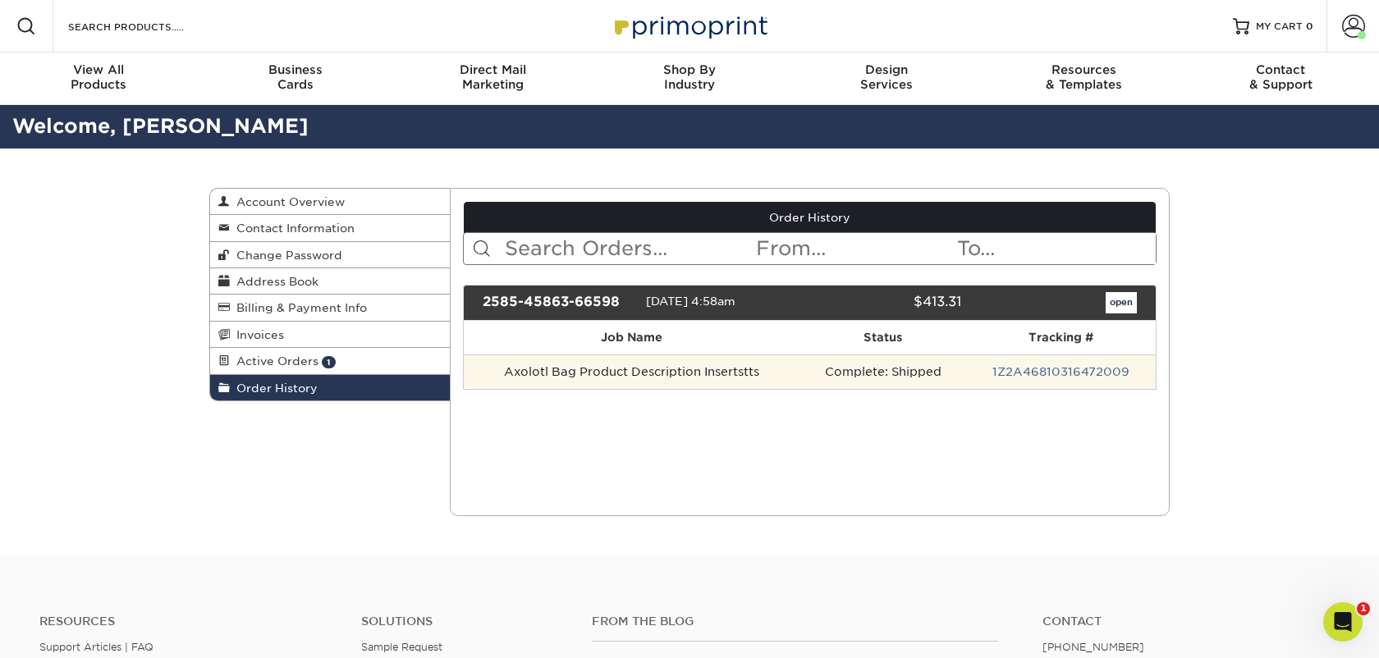
click at [589, 378] on td "Axolotl Bag Product Description Insertstts" at bounding box center [632, 372] width 337 height 34
click at [1020, 371] on link "1Z2A46810316472009" at bounding box center [1061, 371] width 137 height 13
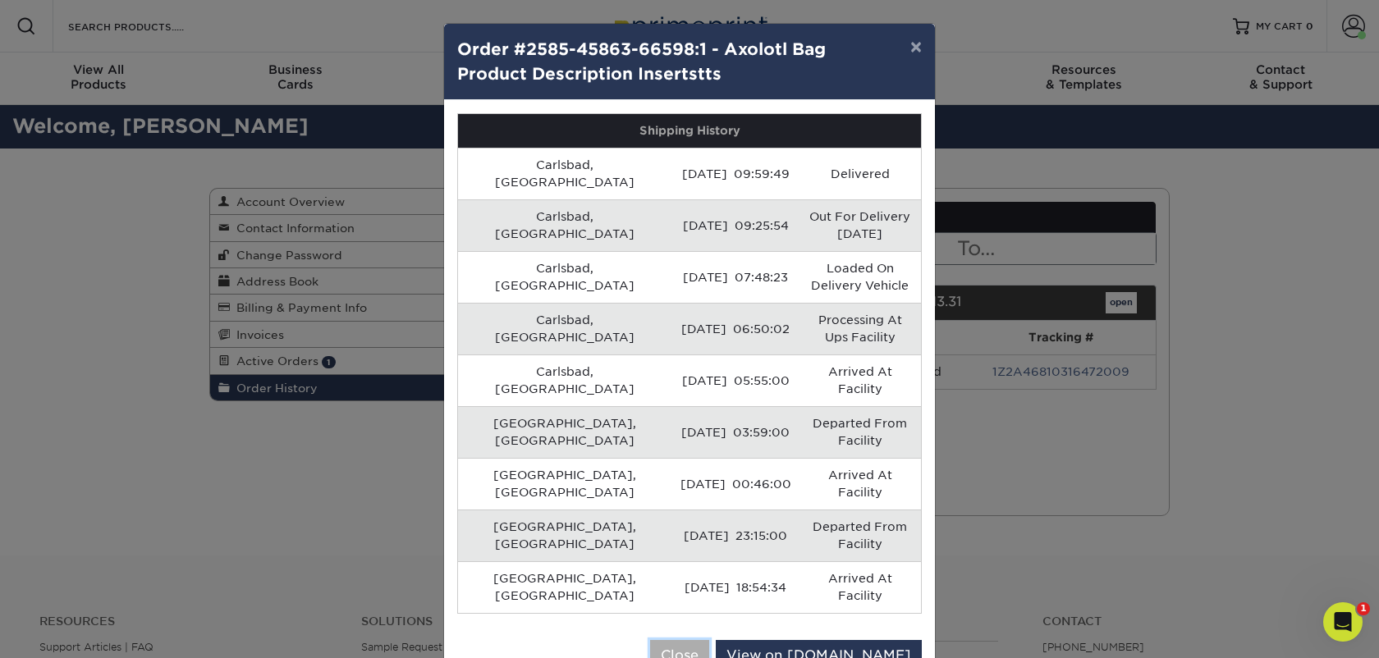
click at [709, 640] on button "Close" at bounding box center [679, 655] width 59 height 31
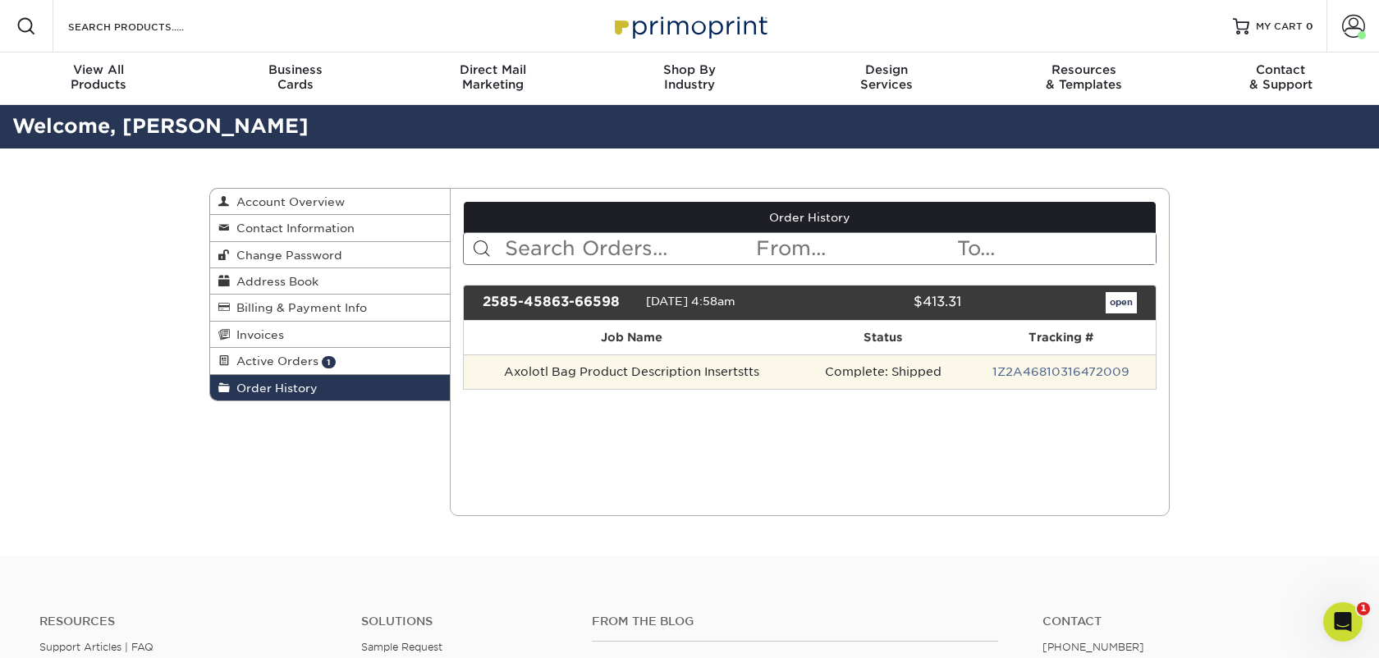
click at [685, 370] on td "Axolotl Bag Product Description Insertstts" at bounding box center [632, 372] width 337 height 34
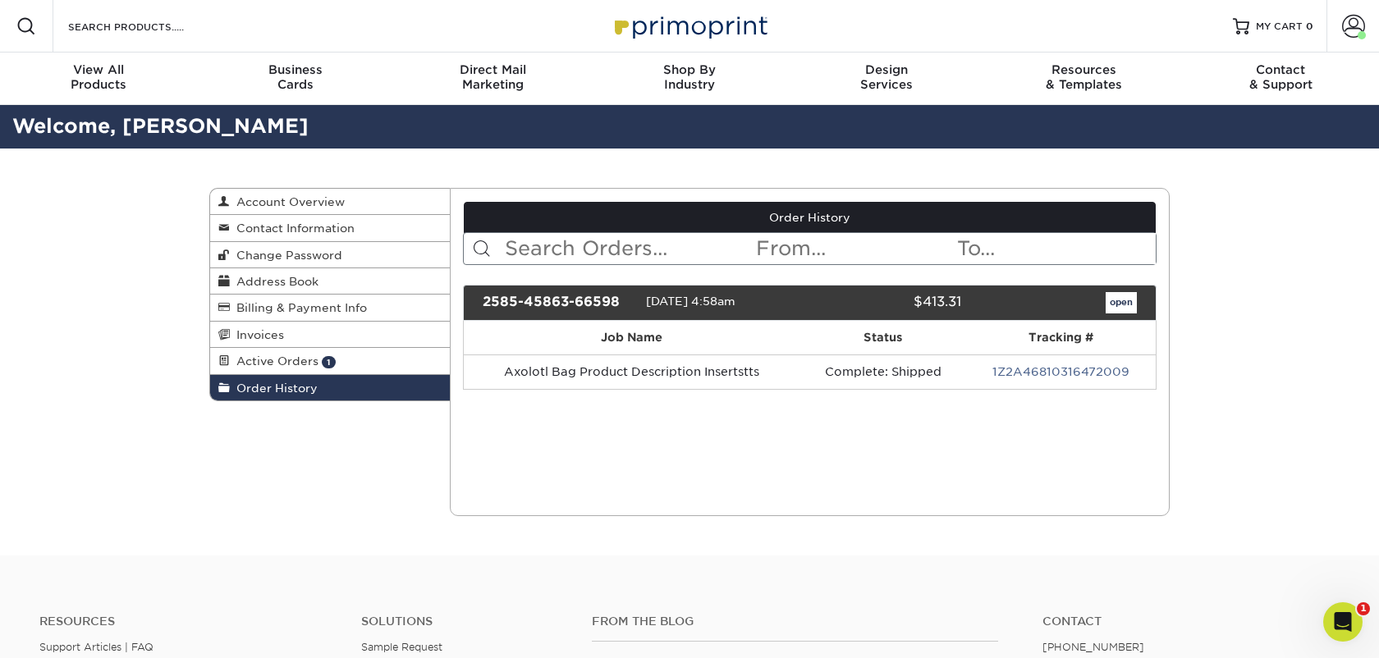
click at [635, 389] on table "Job Name Status Tracking # Axolotl Bag Product Description Insertstts Complete:…" at bounding box center [810, 355] width 695 height 69
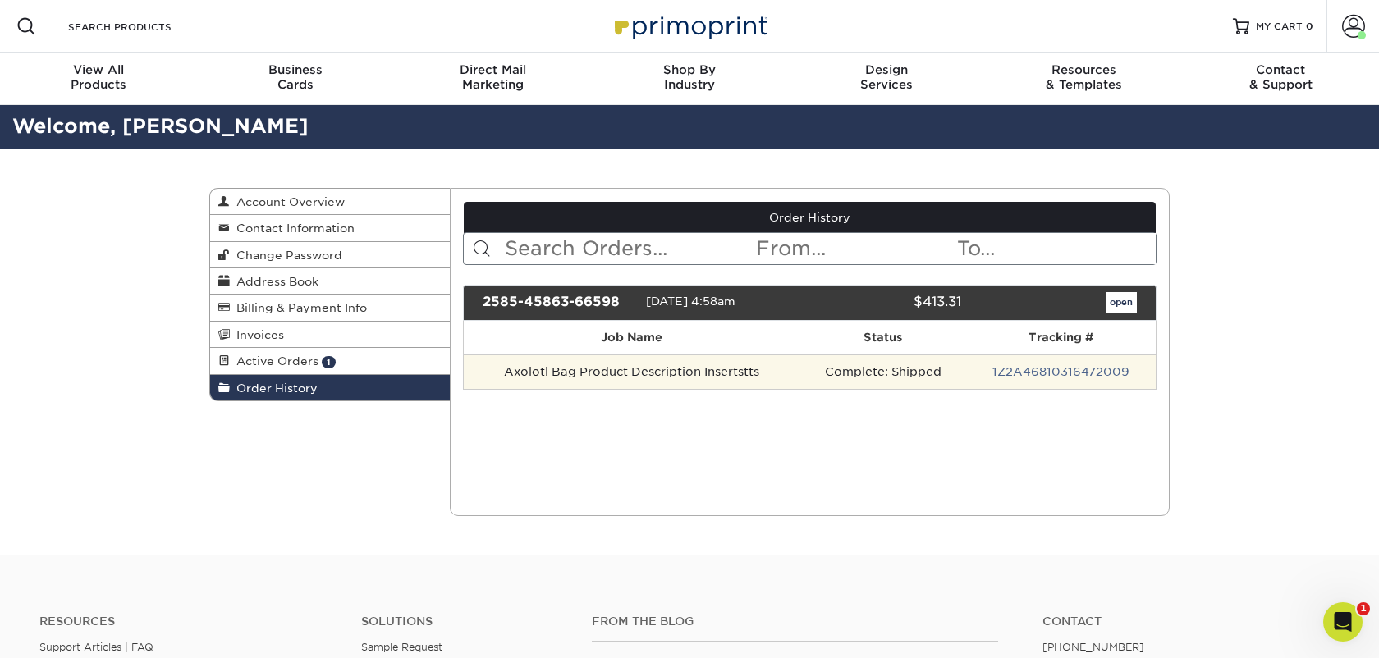
click at [626, 363] on td "Axolotl Bag Product Description Insertstts" at bounding box center [632, 372] width 337 height 34
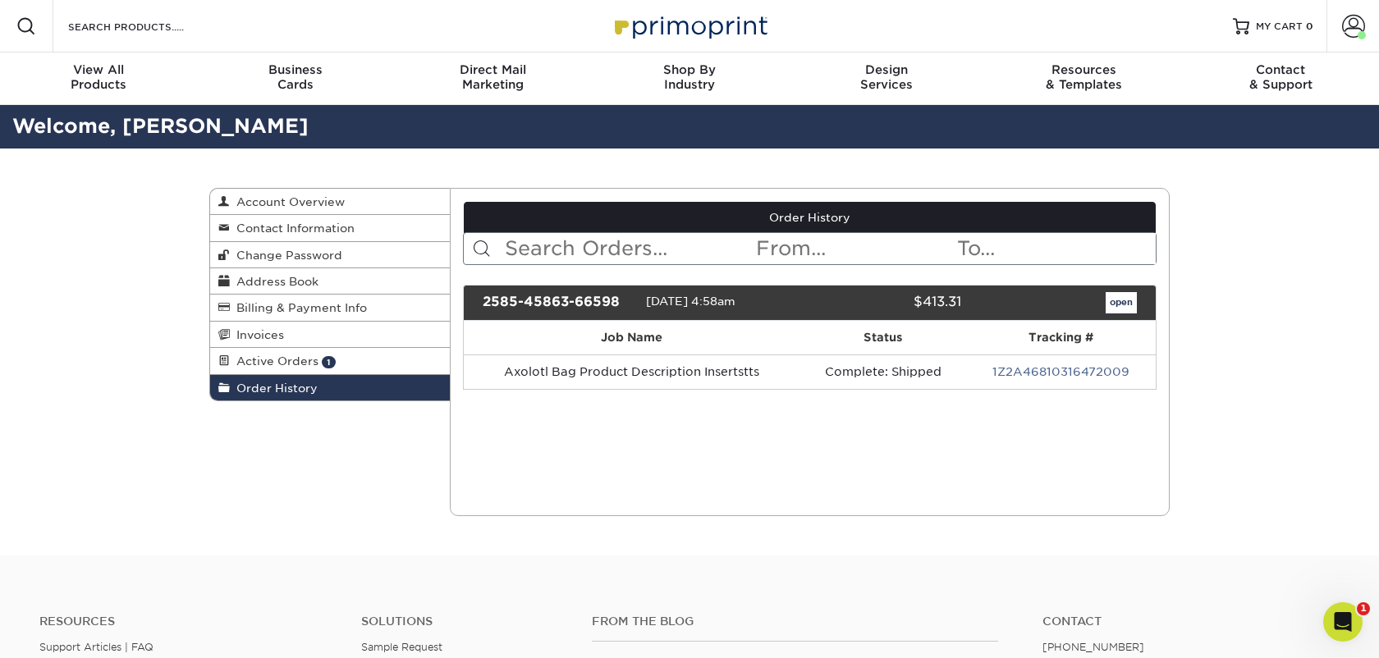
click at [623, 336] on th "Job Name" at bounding box center [632, 338] width 337 height 34
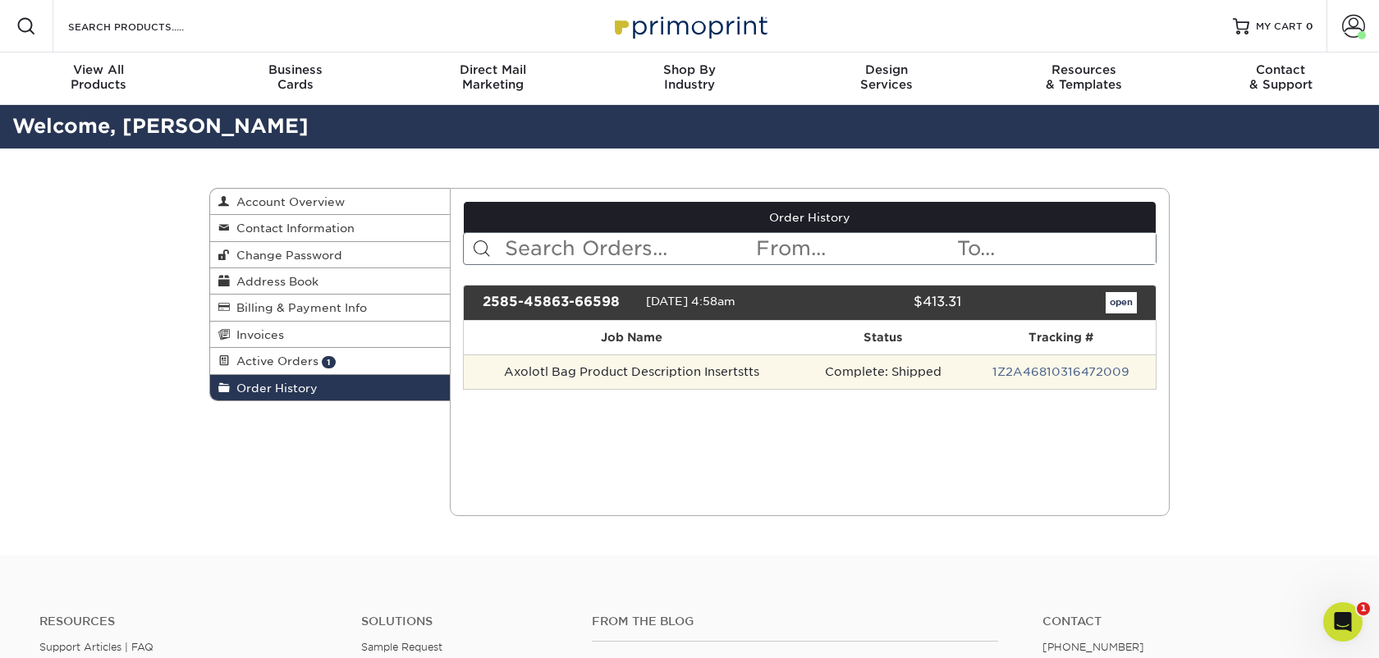
click at [829, 374] on td "Complete: Shipped" at bounding box center [882, 372] width 165 height 34
click at [797, 380] on td "Axolotl Bag Product Description Insertstts" at bounding box center [632, 372] width 337 height 34
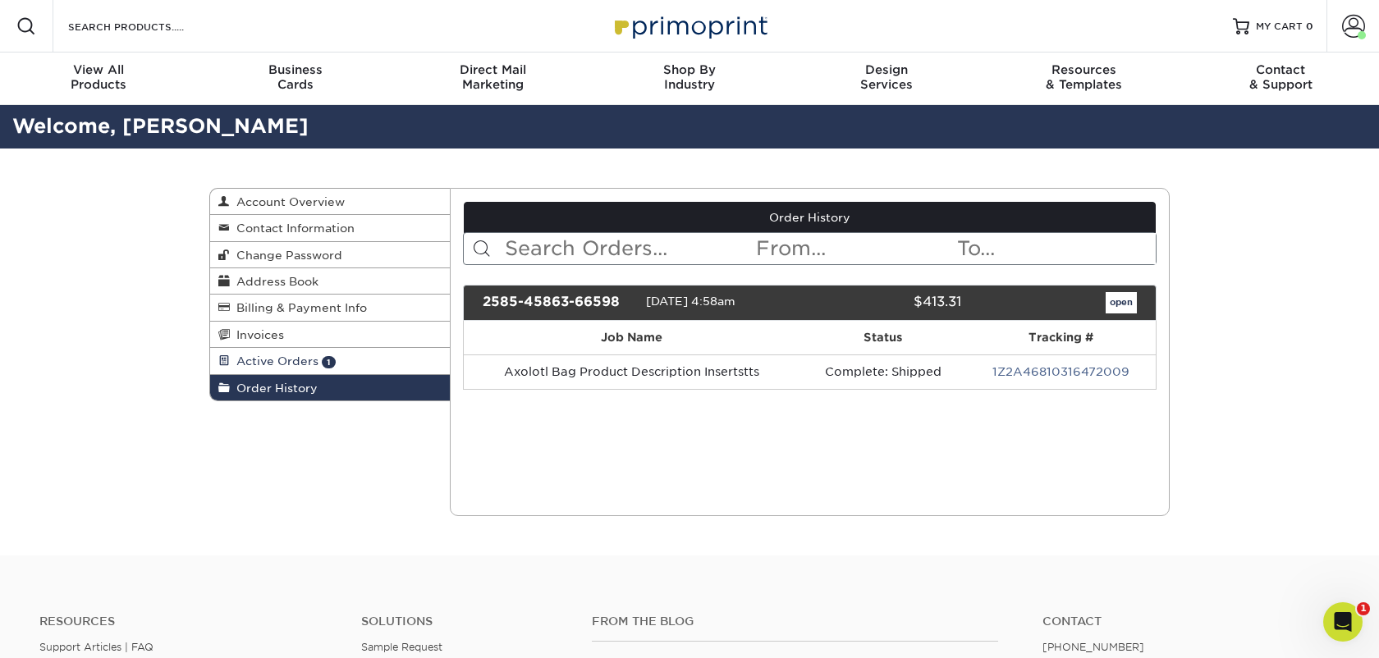
click at [346, 362] on link "Active Orders 1" at bounding box center [330, 361] width 240 height 26
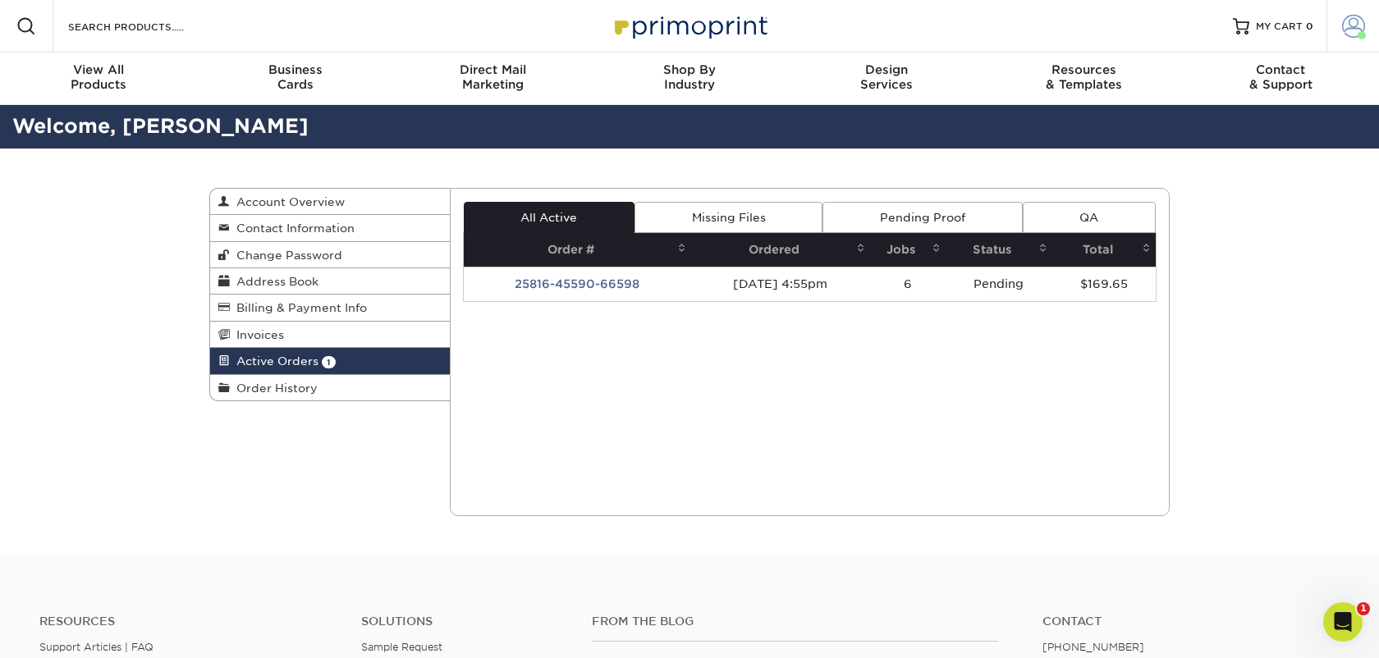
click at [1354, 25] on span at bounding box center [1353, 26] width 23 height 23
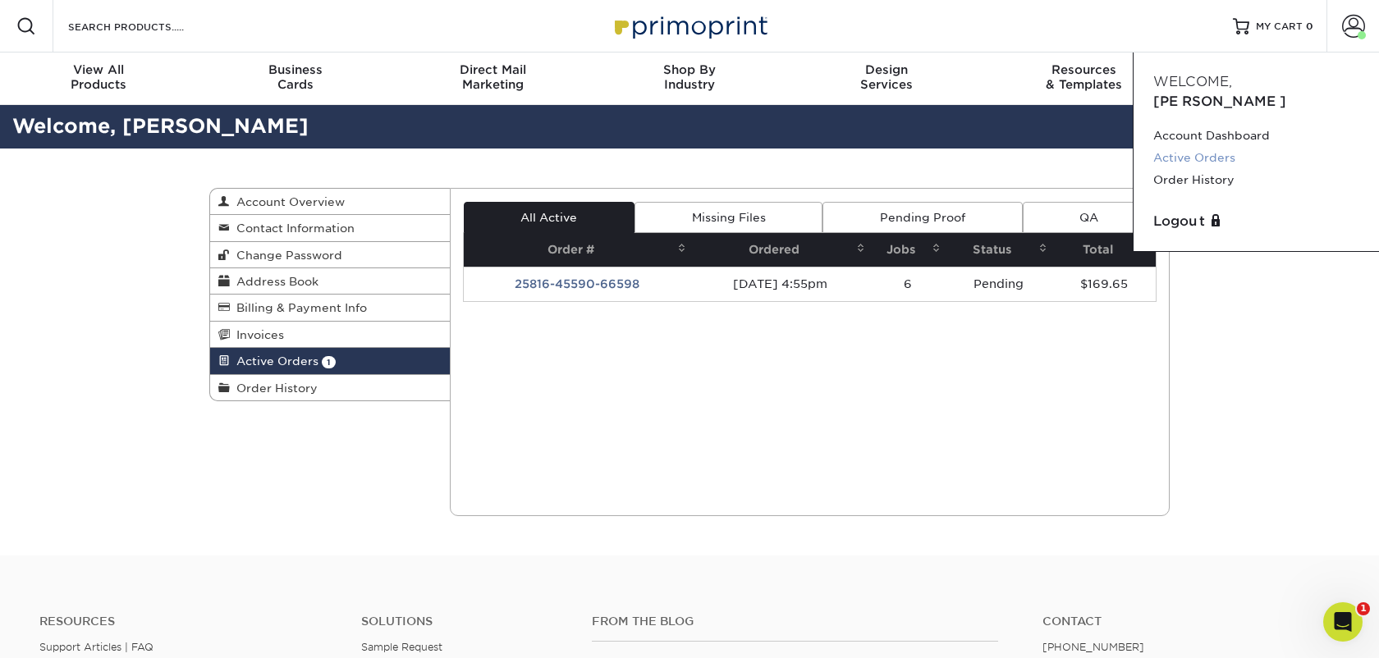
click at [1214, 147] on link "Active Orders" at bounding box center [1256, 158] width 206 height 22
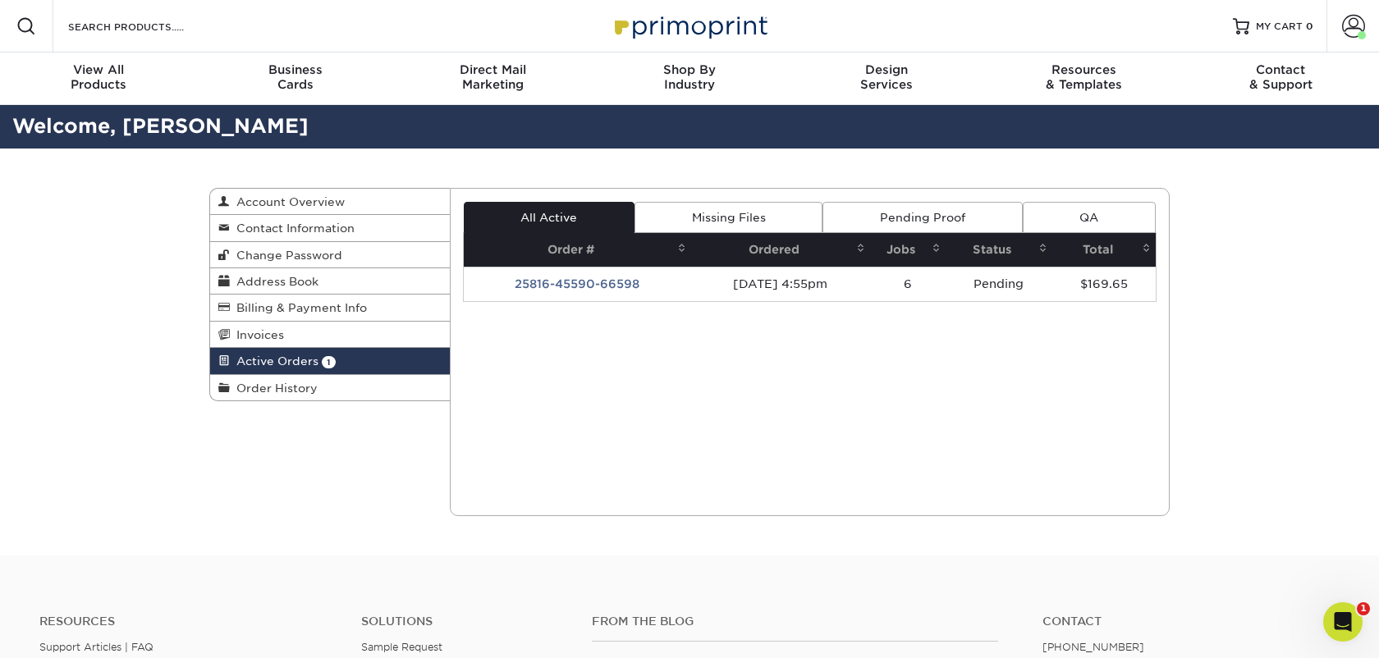
click at [716, 216] on link "Missing Files" at bounding box center [729, 217] width 188 height 31
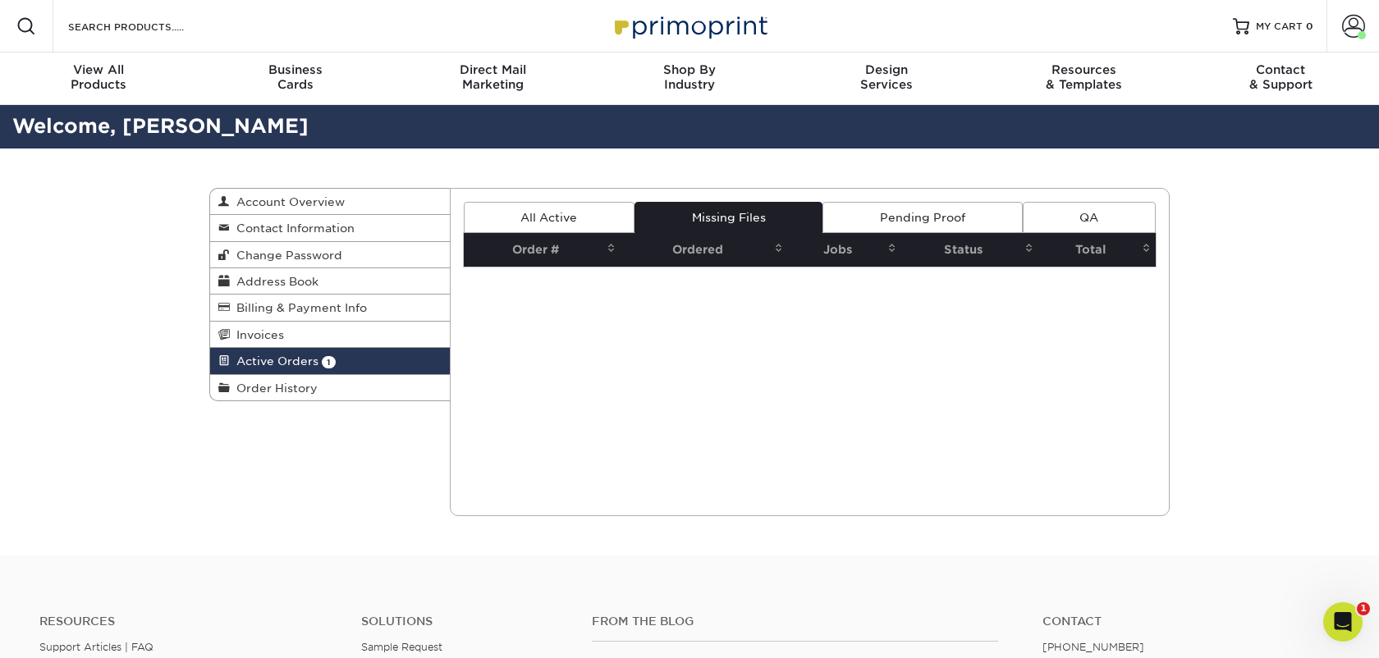
click at [874, 221] on link "Pending Proof" at bounding box center [922, 217] width 199 height 31
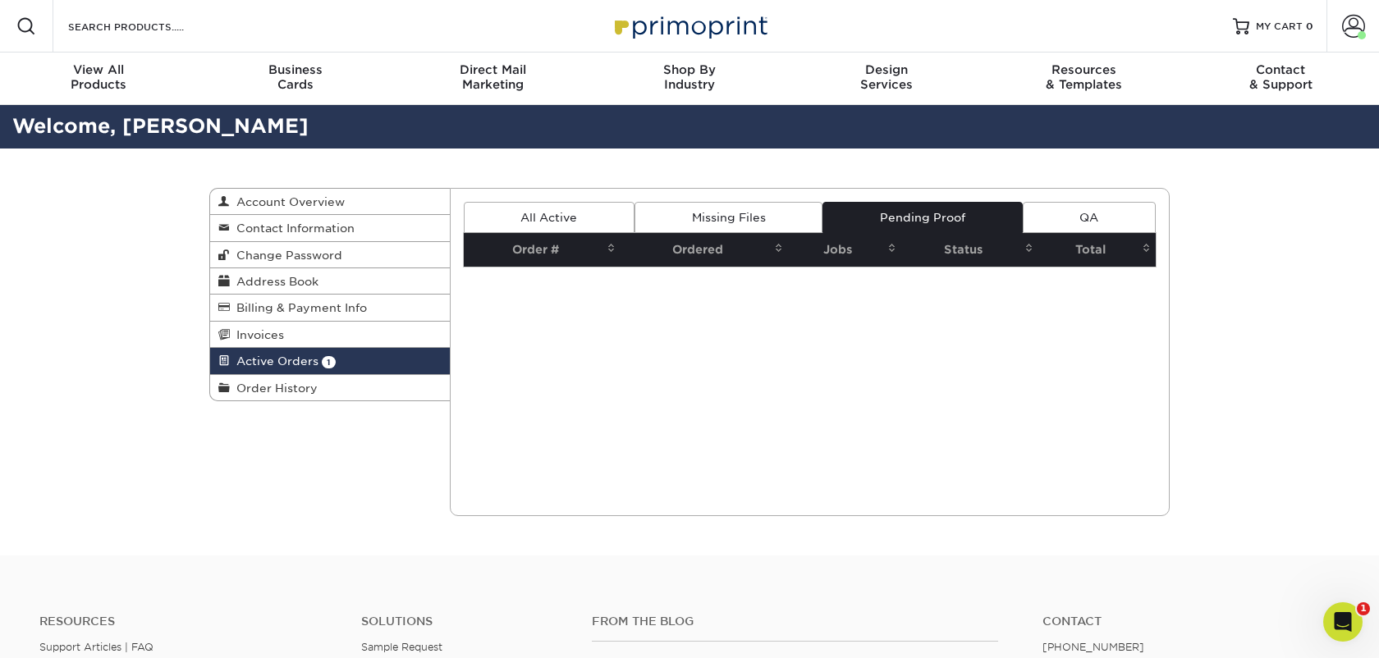
click at [1073, 218] on link "QA" at bounding box center [1089, 217] width 133 height 31
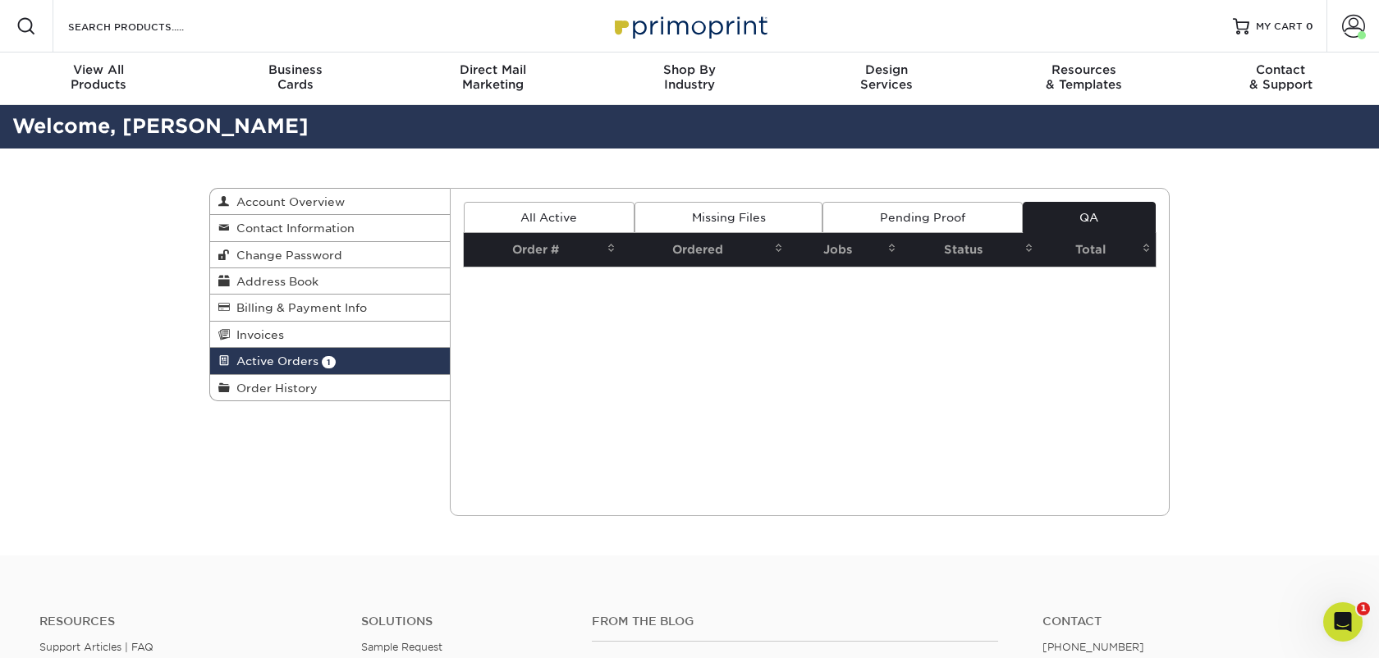
click at [594, 200] on div "Current Orders 1 Active 0 Missing Files" at bounding box center [810, 352] width 721 height 328
click at [591, 219] on link "All Active" at bounding box center [549, 217] width 171 height 31
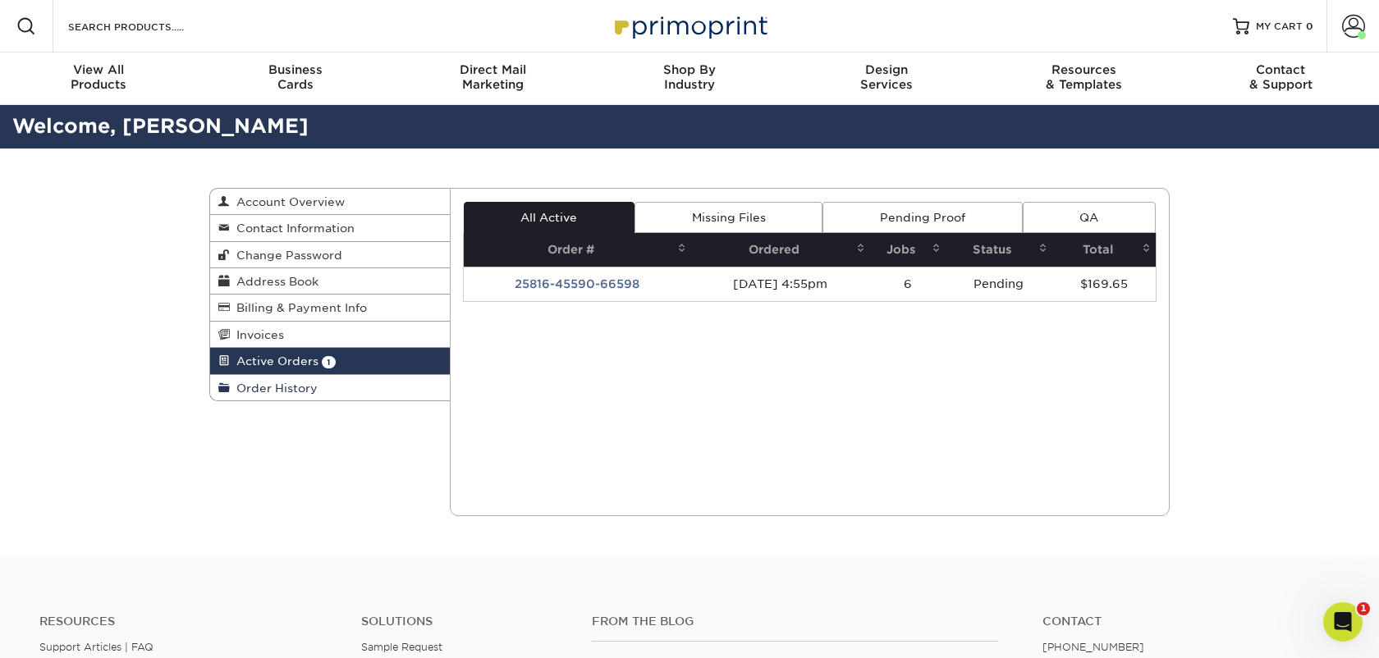
click at [362, 388] on link "Order History" at bounding box center [330, 387] width 240 height 25
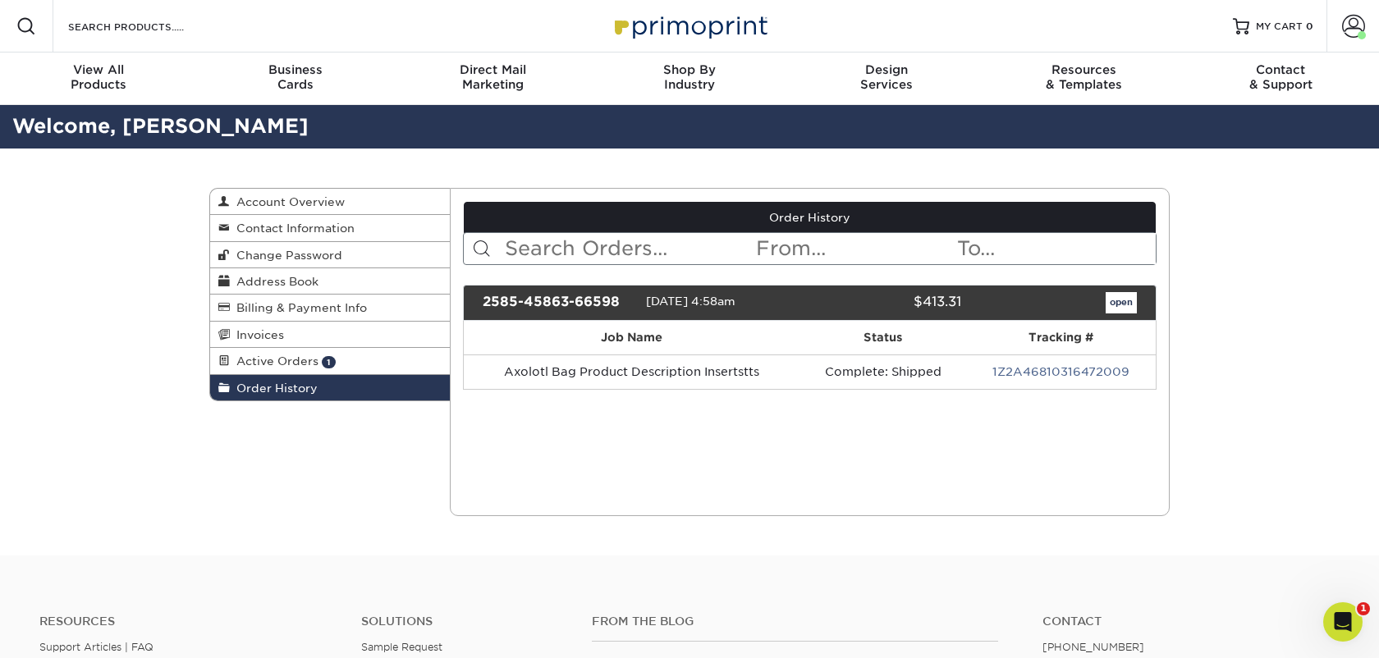
click at [648, 316] on div "2585-45863-66598 08/05/2025 4:58am $413.31 open" at bounding box center [810, 303] width 695 height 36
click at [560, 314] on div "2585-45863-66598 08/05/2025 4:58am $413.31 open" at bounding box center [810, 303] width 695 height 36
click at [560, 302] on div "2585-45863-66598" at bounding box center [558, 302] width 176 height 21
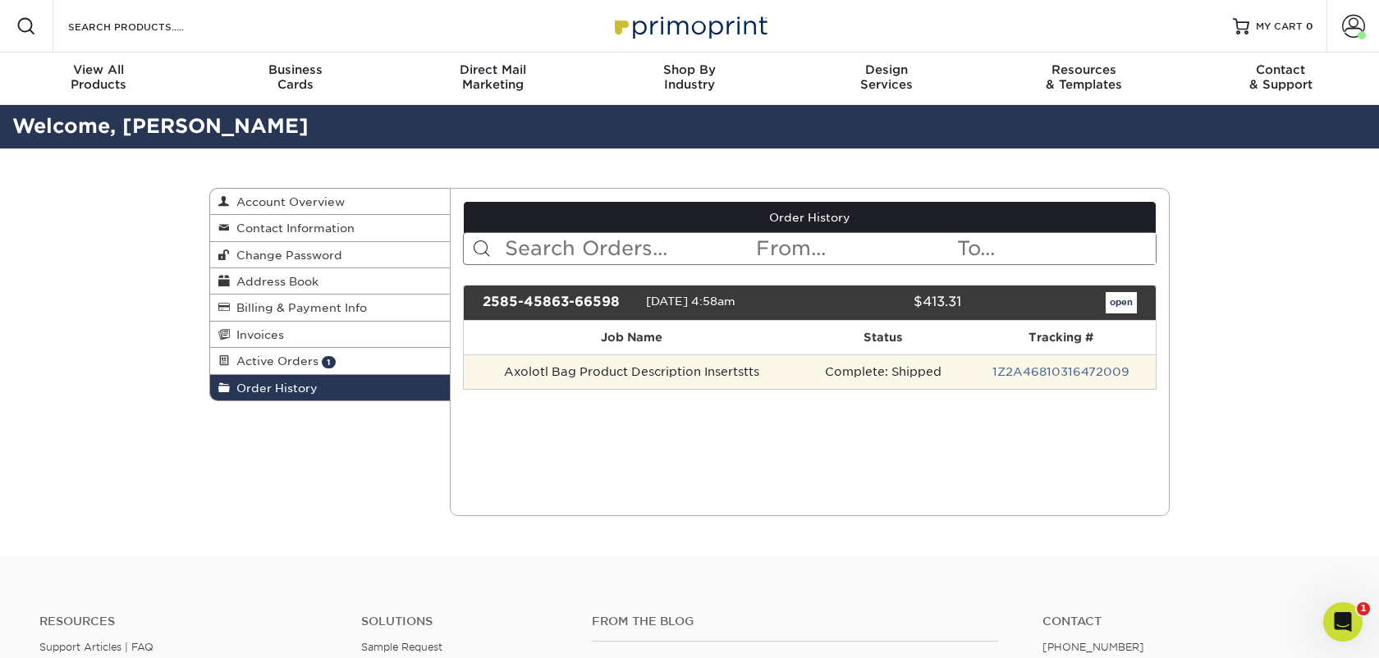
click at [682, 368] on td "Axolotl Bag Product Description Insertstts" at bounding box center [632, 372] width 337 height 34
click at [692, 380] on td "Axolotl Bag Product Description Insertstts" at bounding box center [632, 372] width 337 height 34
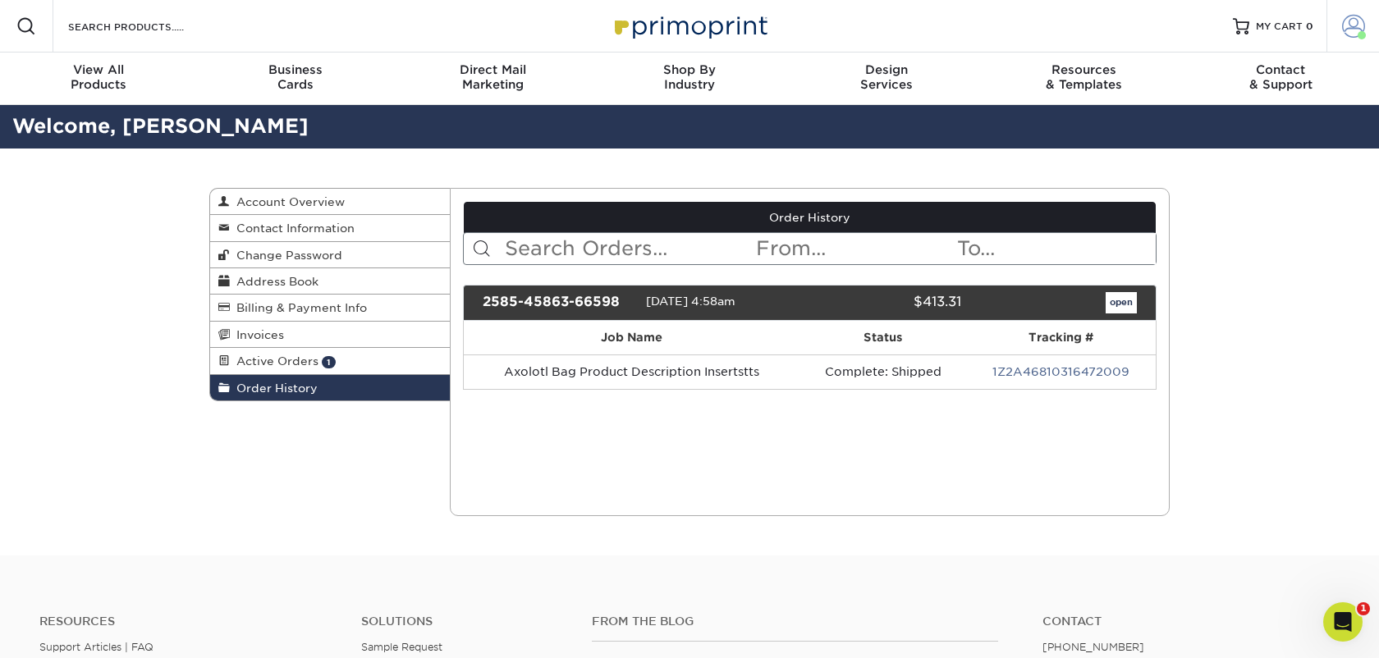
click at [1340, 34] on link "Account" at bounding box center [1353, 26] width 53 height 53
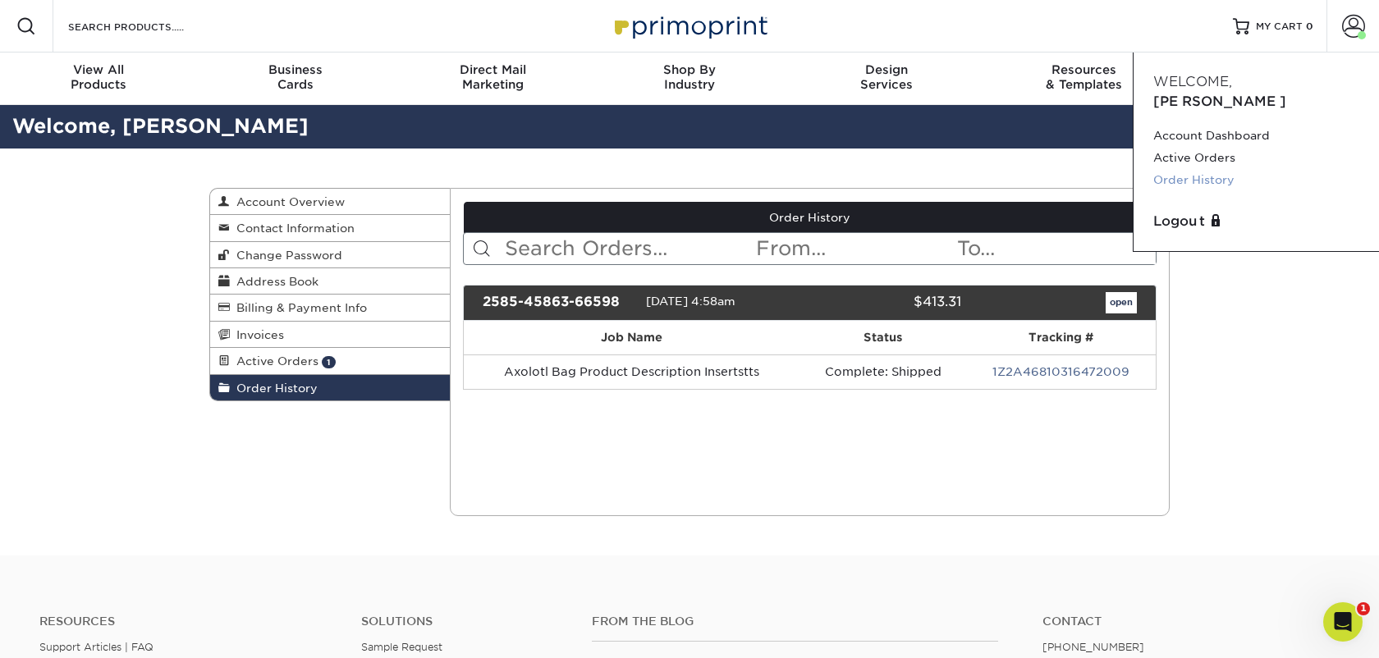
click at [1211, 169] on link "Order History" at bounding box center [1256, 180] width 206 height 22
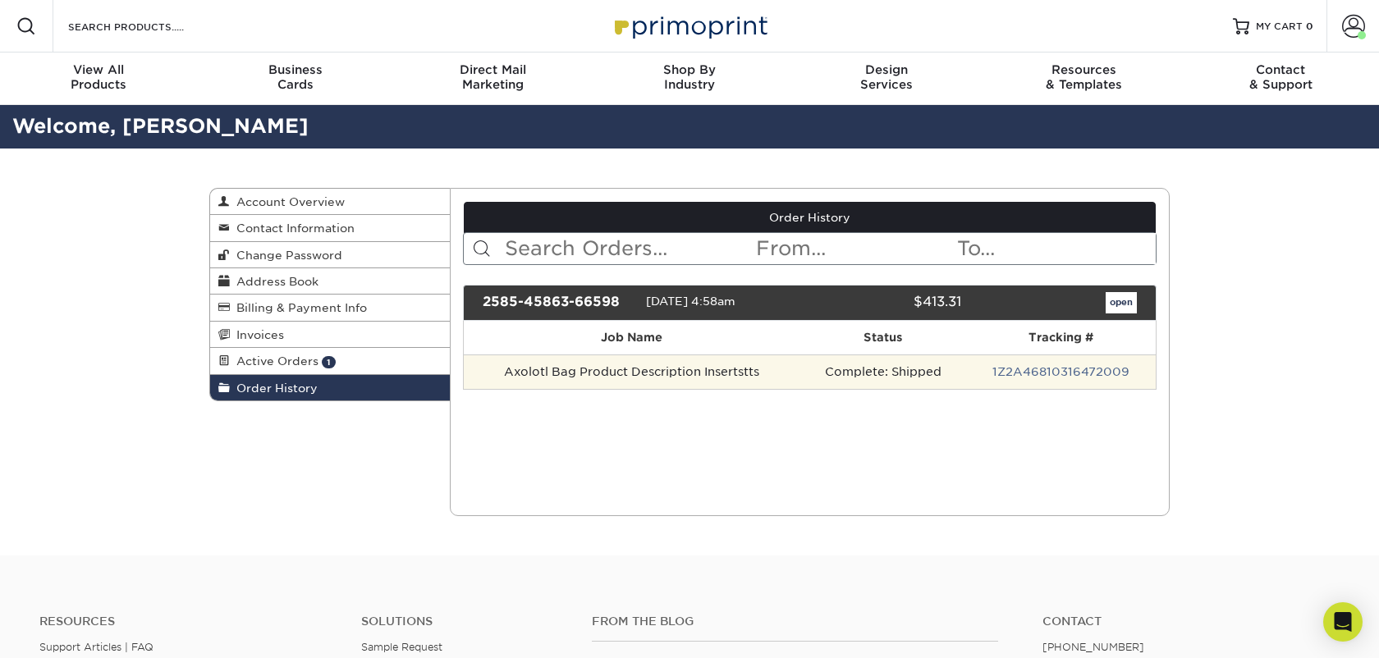
click at [678, 375] on td "Axolotl Bag Product Description Insertstts" at bounding box center [632, 372] width 337 height 34
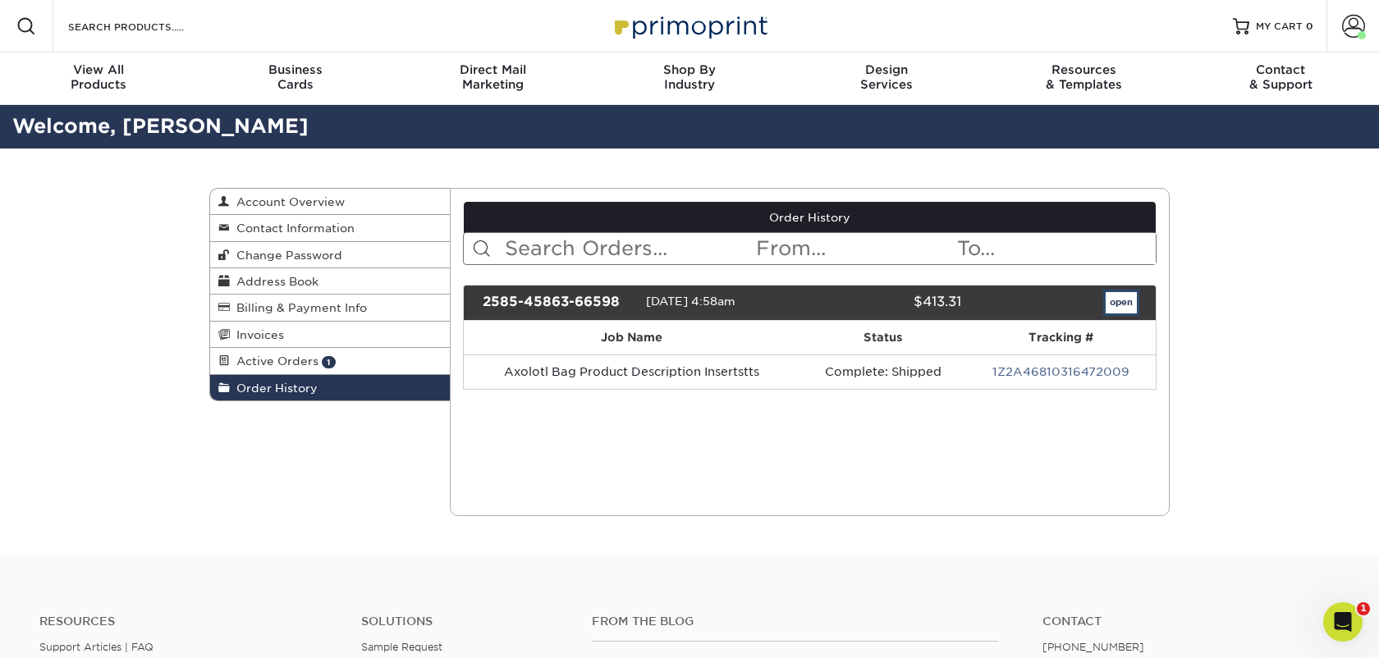
click at [1121, 304] on link "open" at bounding box center [1121, 302] width 31 height 21
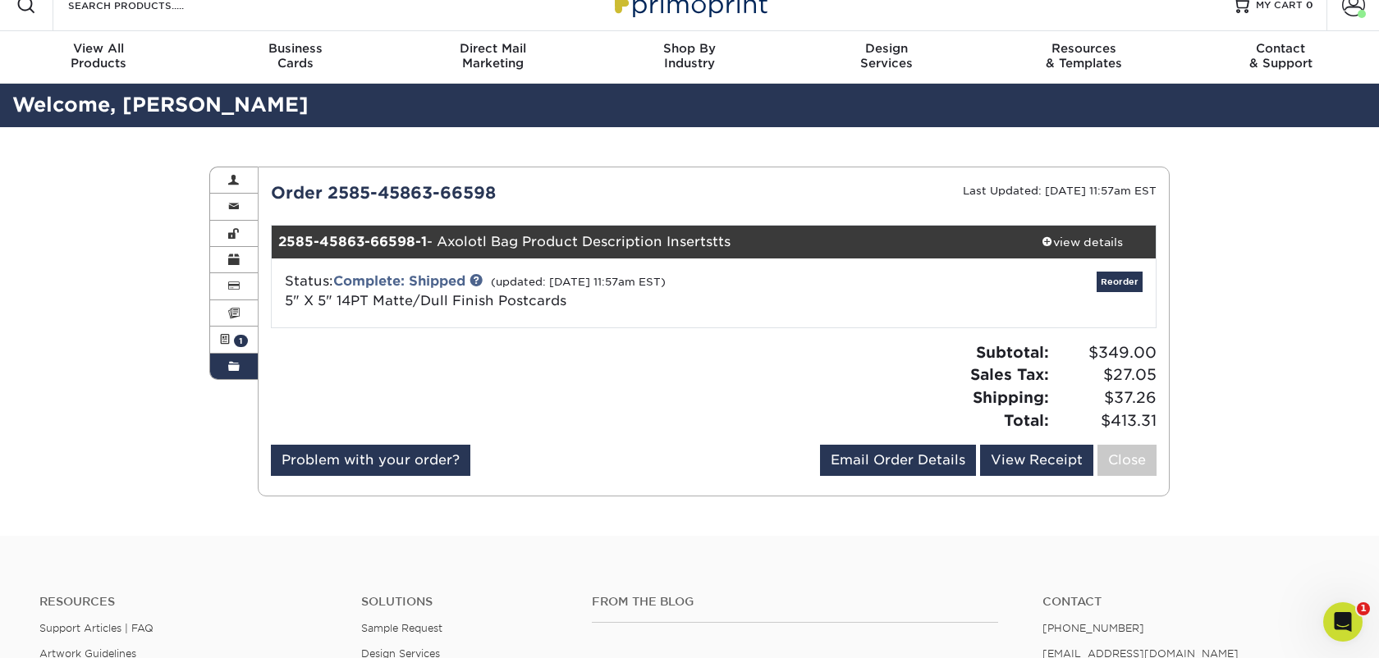
scroll to position [21, 0]
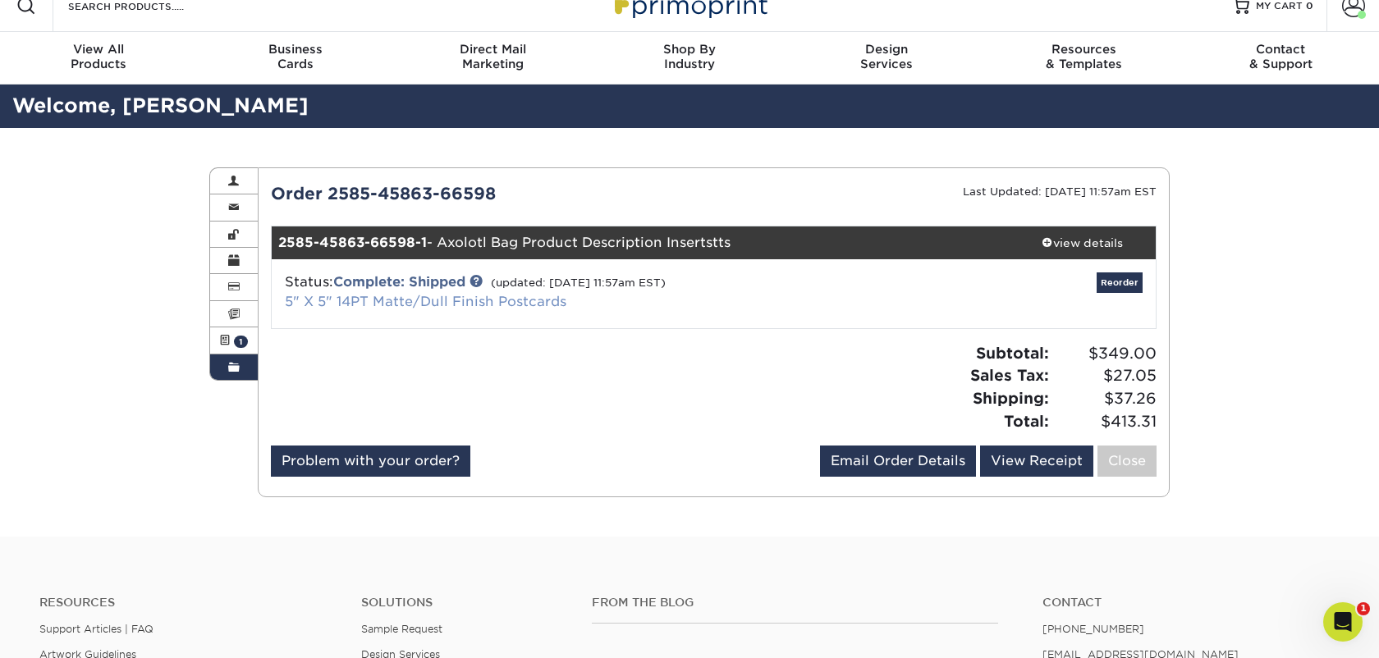
click at [498, 307] on link "5" X 5" 14PT Matte/Dull Finish Postcards" at bounding box center [426, 302] width 282 height 16
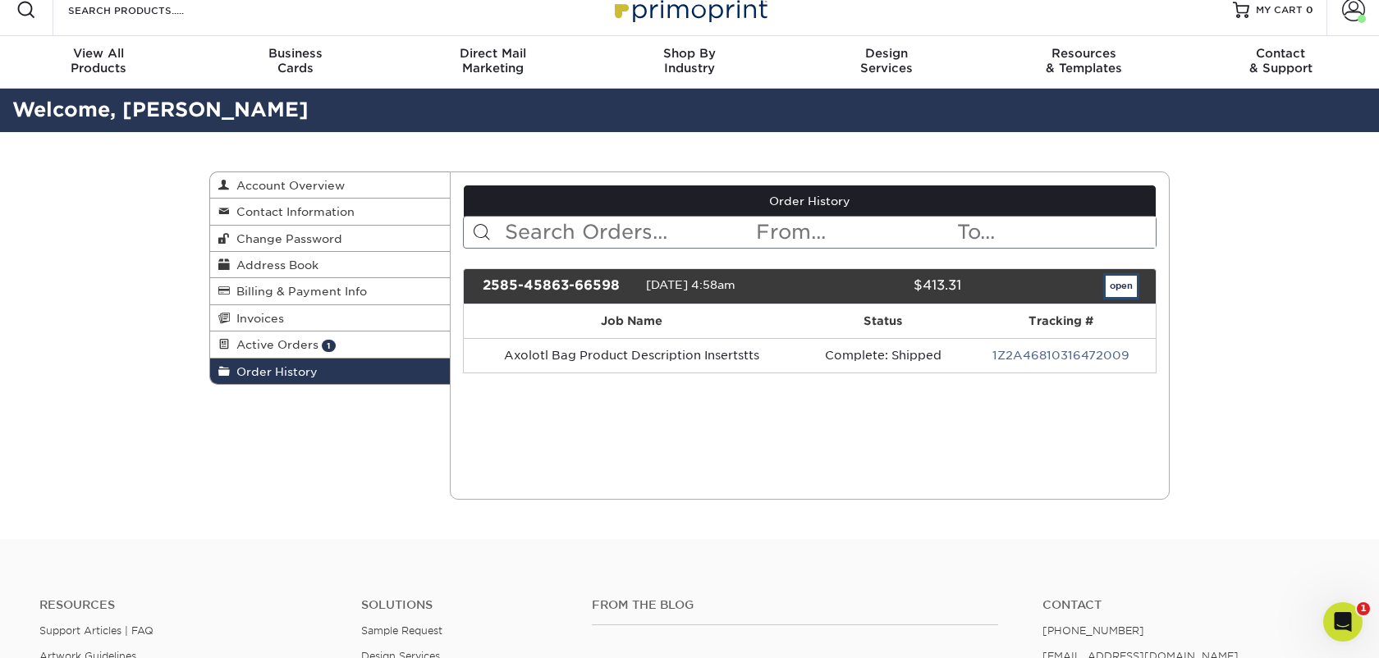
click at [1113, 288] on link "open" at bounding box center [1121, 286] width 31 height 21
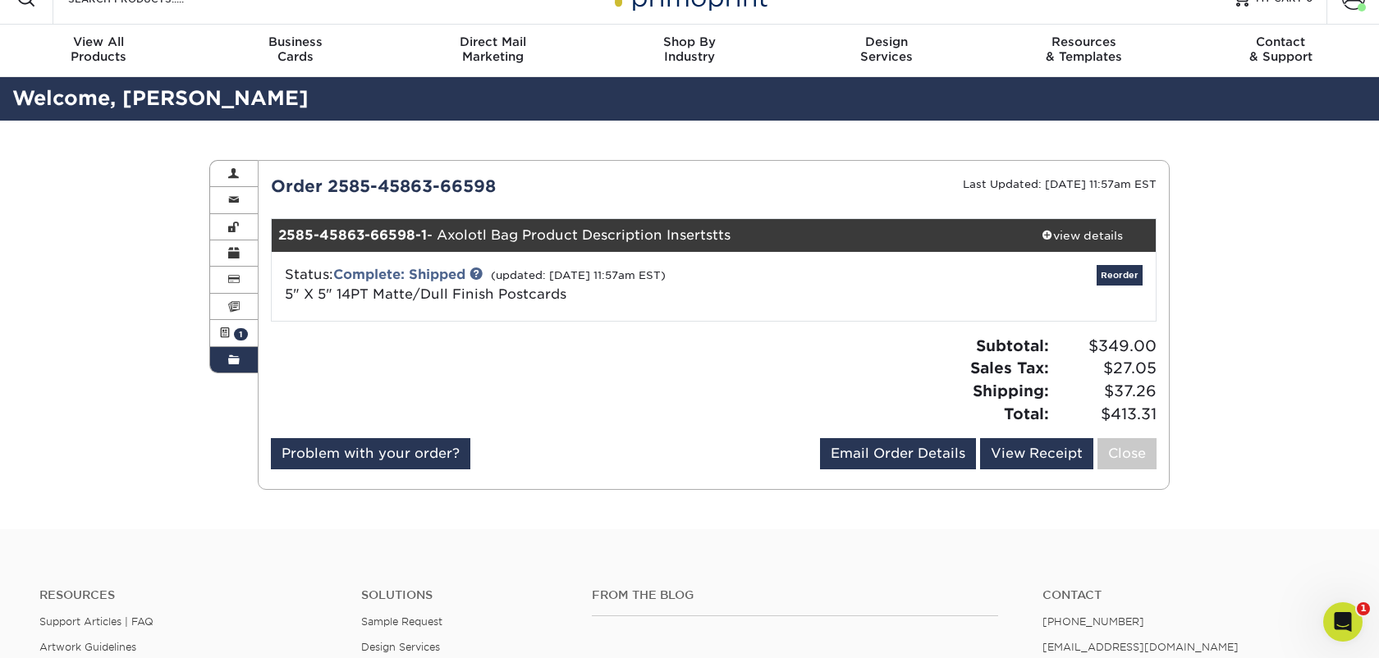
scroll to position [31, 0]
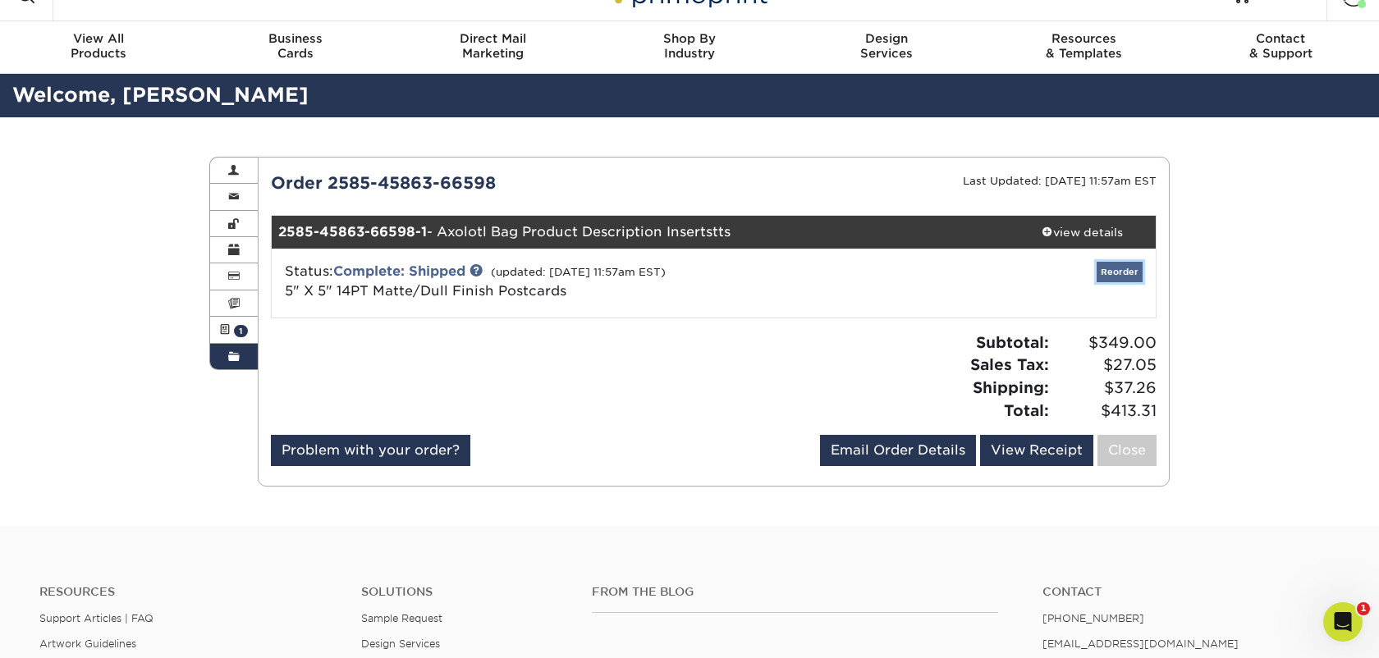
click at [1133, 270] on link "Reorder" at bounding box center [1120, 272] width 46 height 21
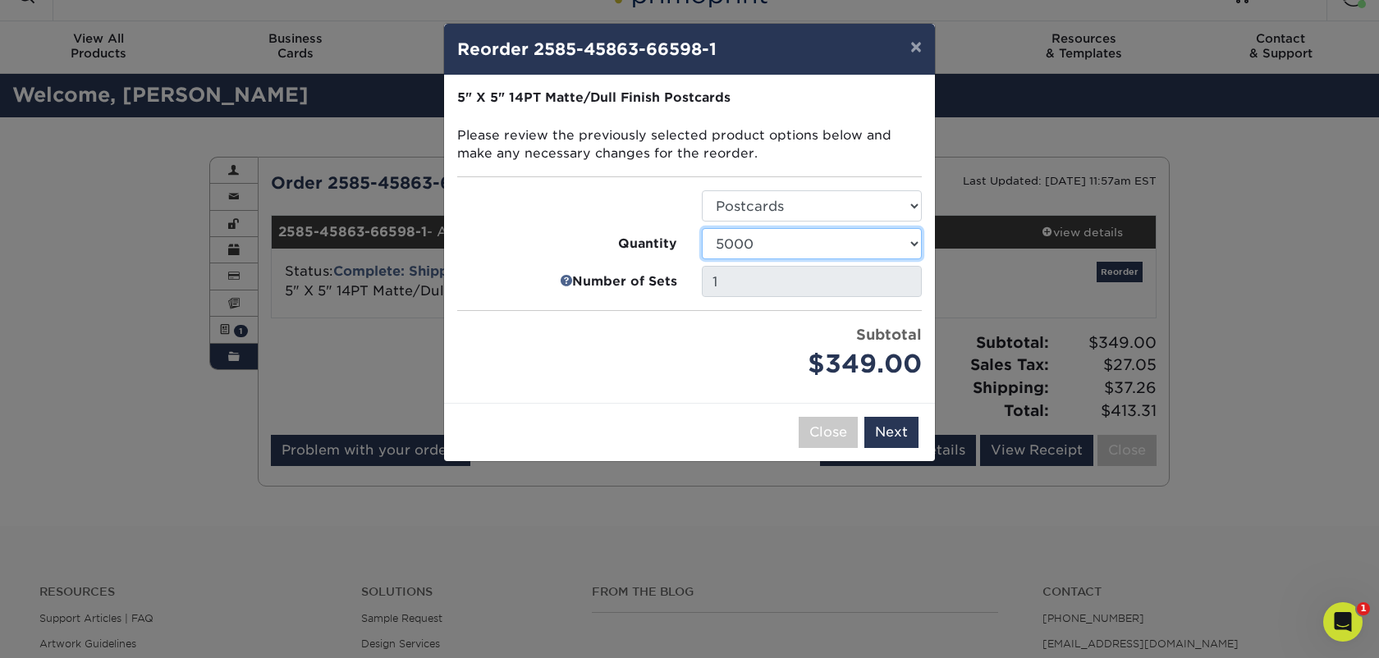
click at [840, 257] on select "100 250 500 1000 2500 5000 7500 10000 15000 20000 25000" at bounding box center [812, 243] width 220 height 31
select select "52e3d710-0e8f-4d4d-8560-7d4d8655be69"
click at [915, 50] on button "×" at bounding box center [916, 47] width 38 height 46
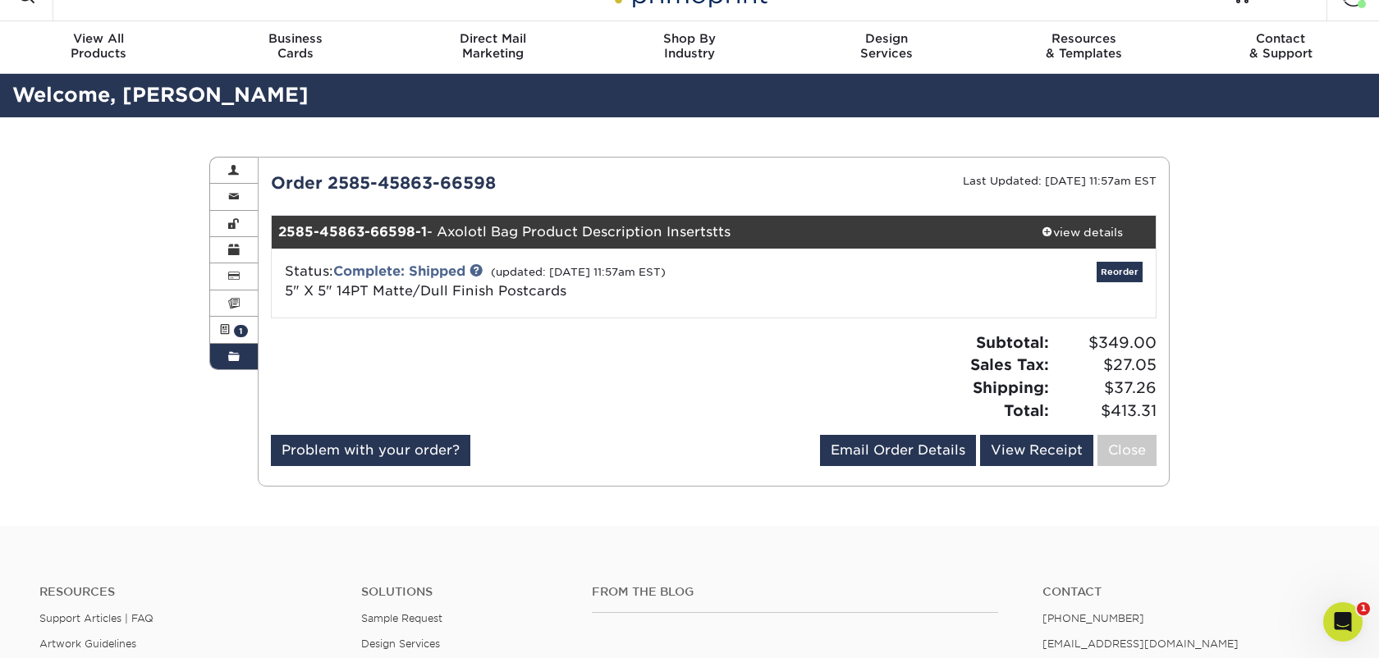
scroll to position [0, 0]
